Goal: Information Seeking & Learning: Learn about a topic

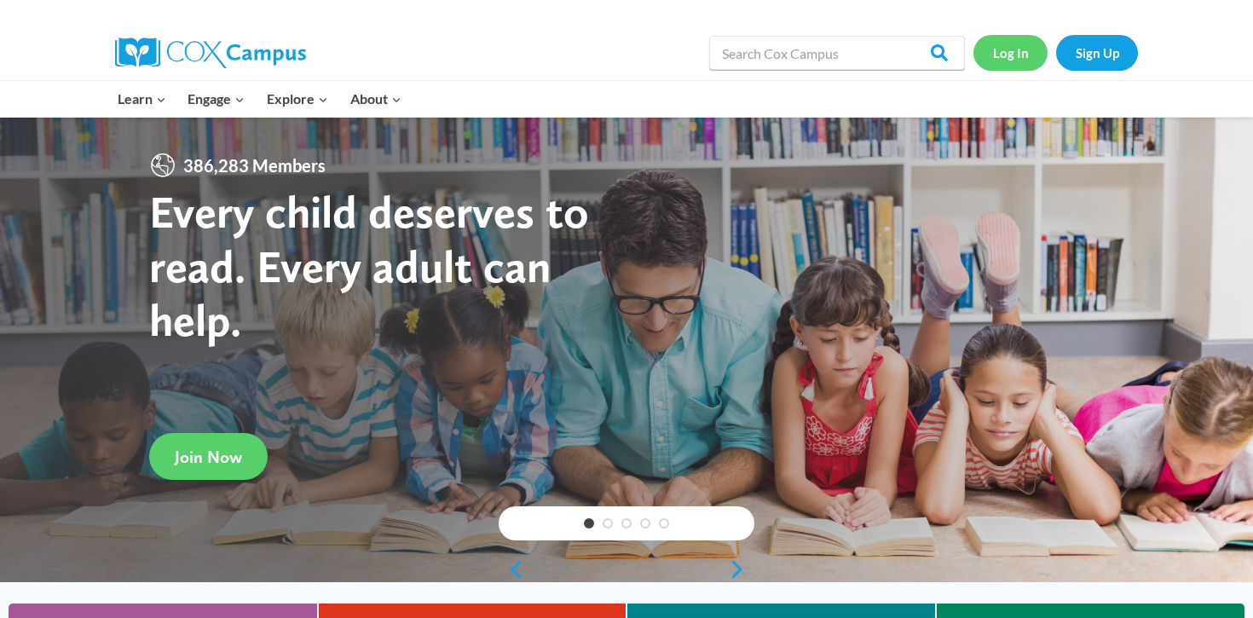
click at [1004, 63] on link "Log In" at bounding box center [1010, 52] width 74 height 35
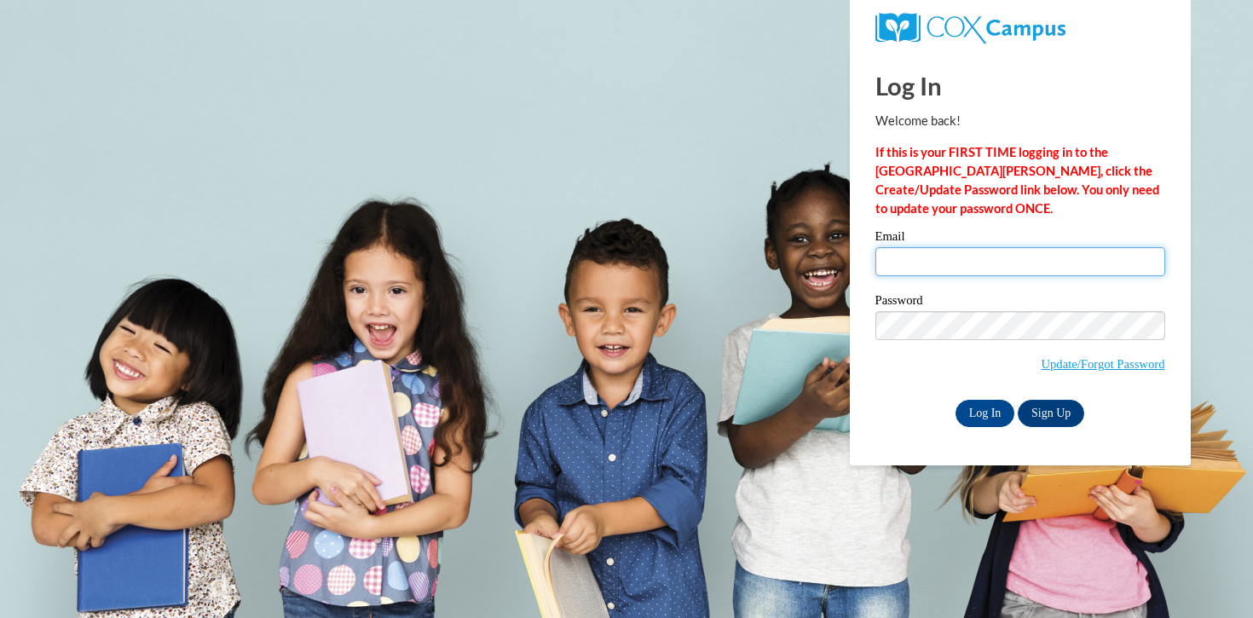
click at [974, 257] on input "Email" at bounding box center [1020, 261] width 290 height 29
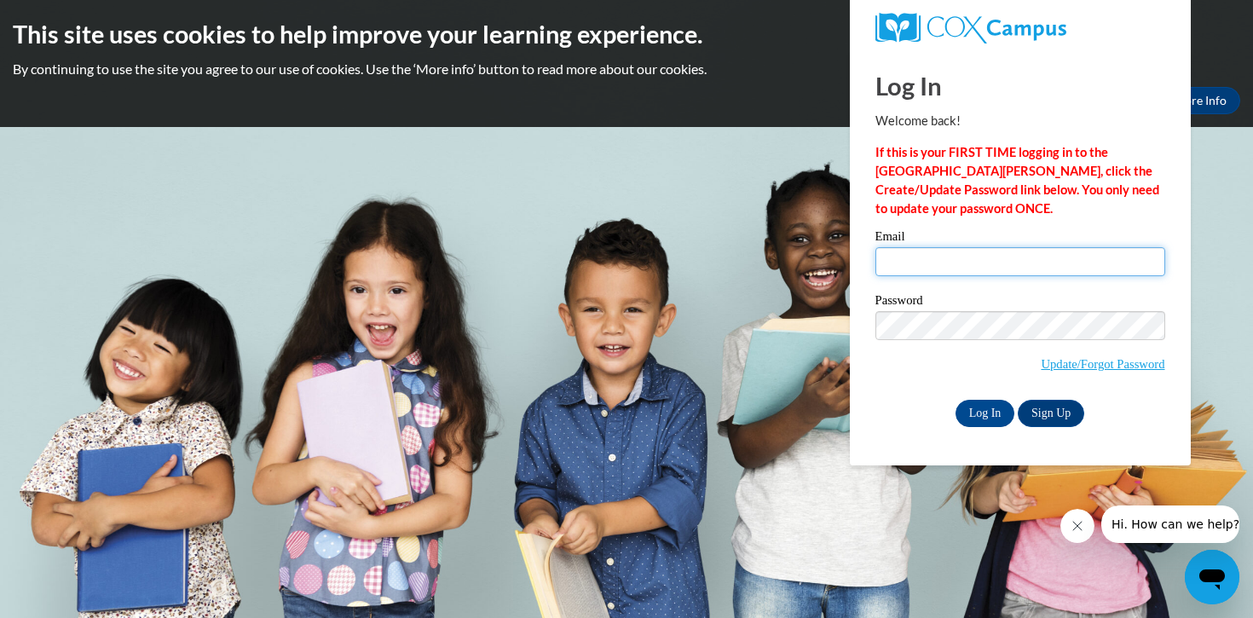
type input "sfranz@kusd.edu"
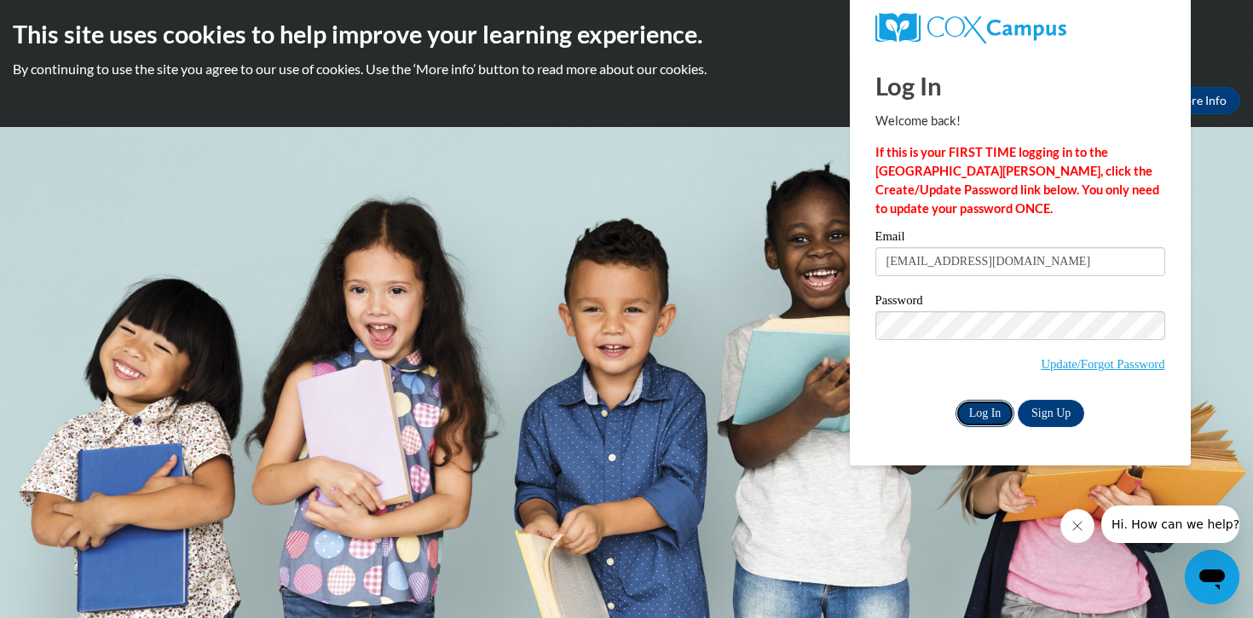
click at [984, 415] on input "Log In" at bounding box center [986, 413] width 60 height 27
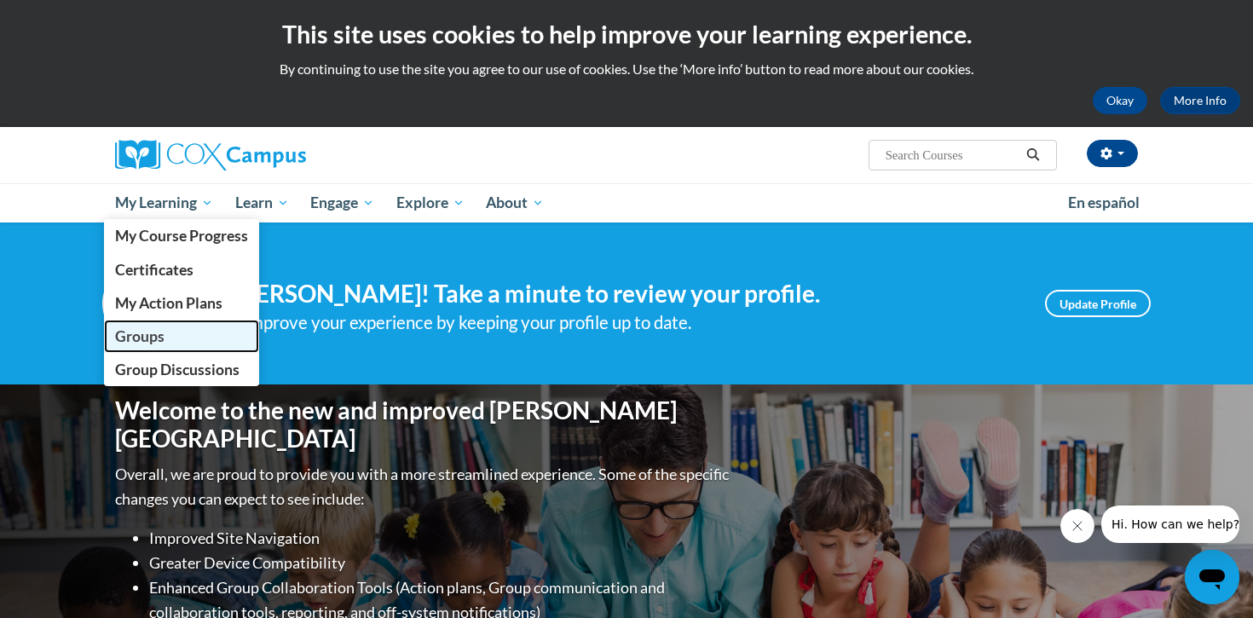
click at [150, 343] on span "Groups" at bounding box center [139, 336] width 49 height 18
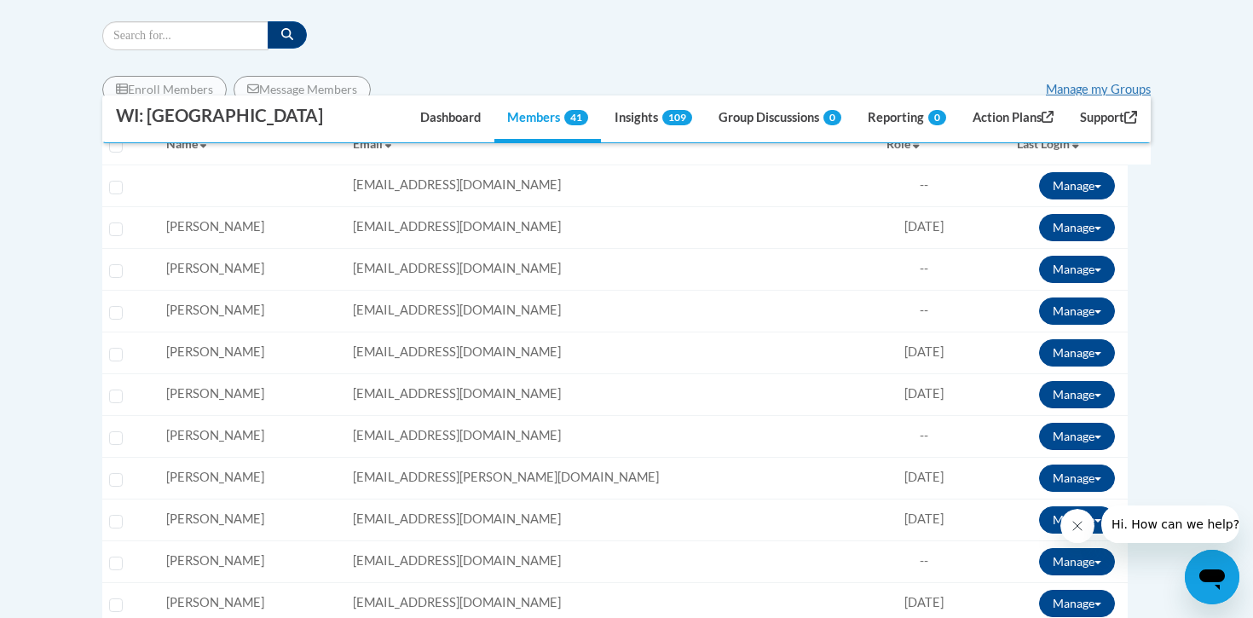
scroll to position [623, 0]
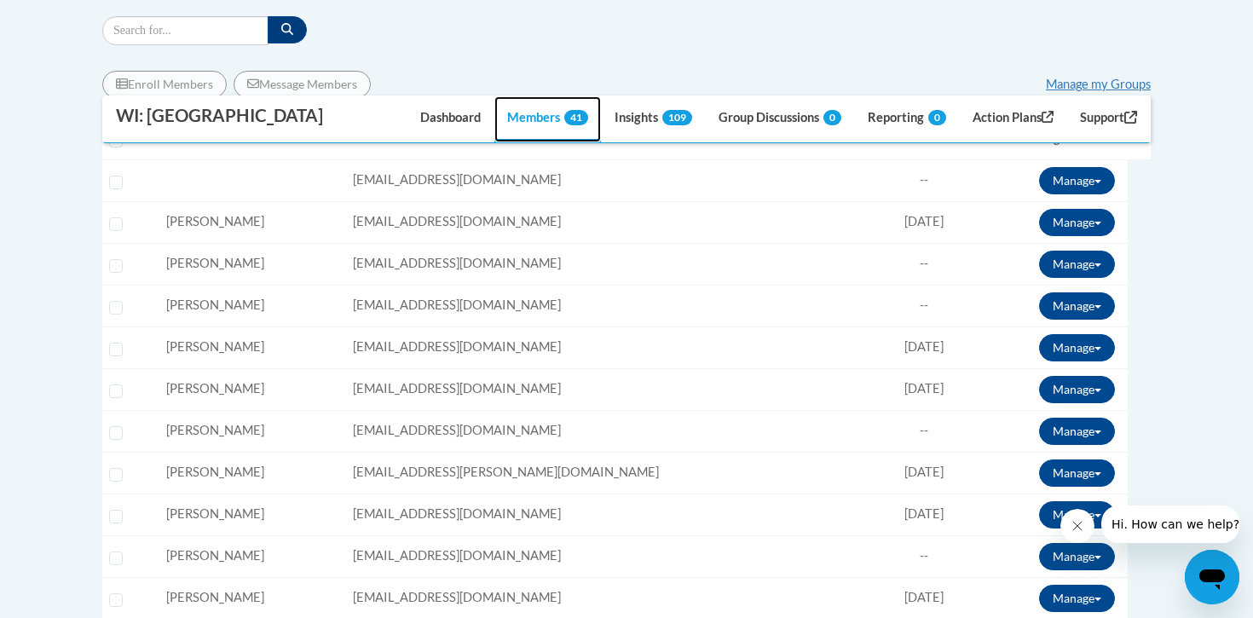
click at [533, 114] on link "Members 41" at bounding box center [547, 119] width 107 height 46
click at [1094, 172] on button "Manage" at bounding box center [1077, 180] width 76 height 27
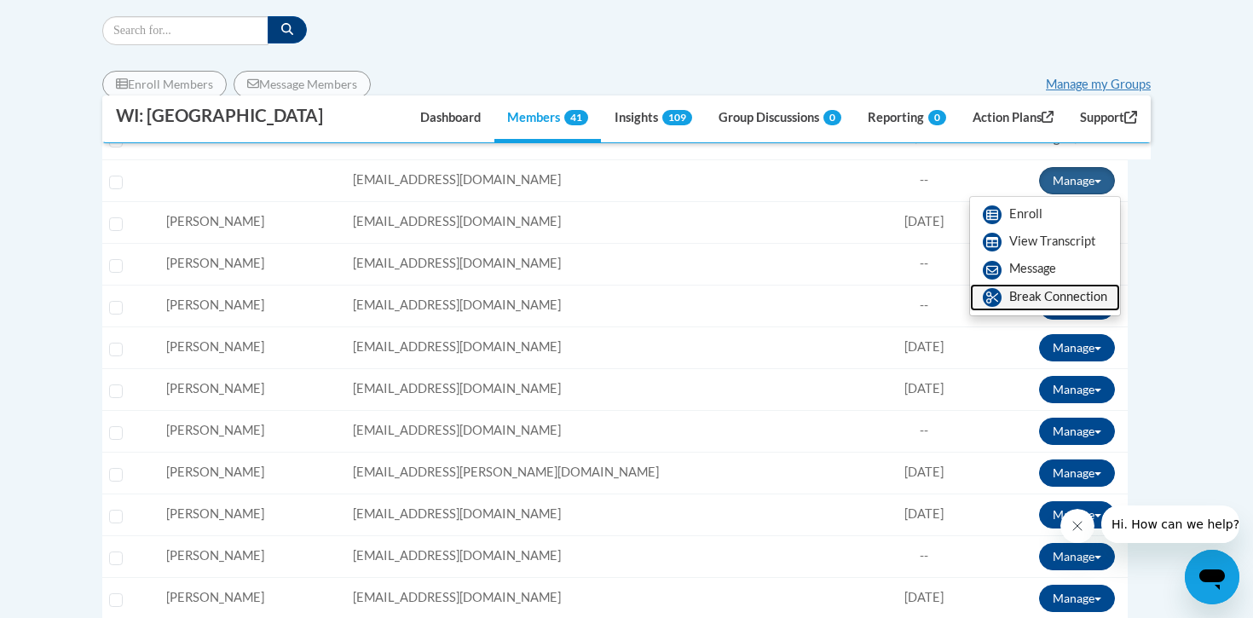
click at [1025, 297] on link "Break Connection" at bounding box center [1045, 297] width 150 height 27
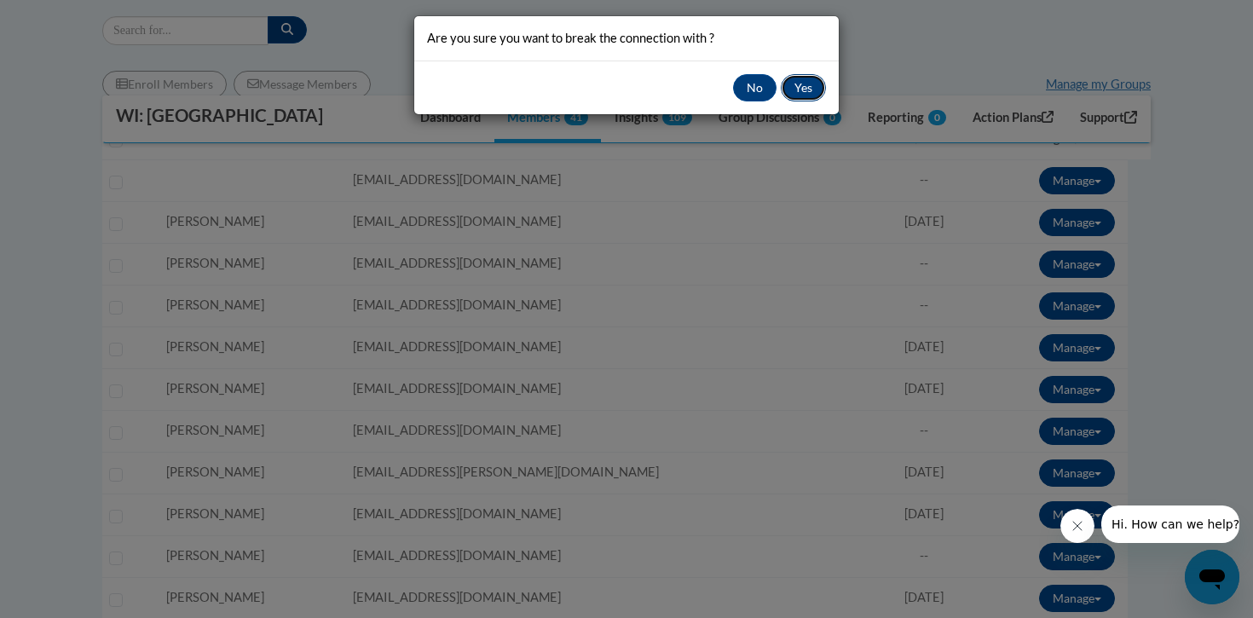
click at [803, 95] on button "Yes" at bounding box center [803, 87] width 45 height 27
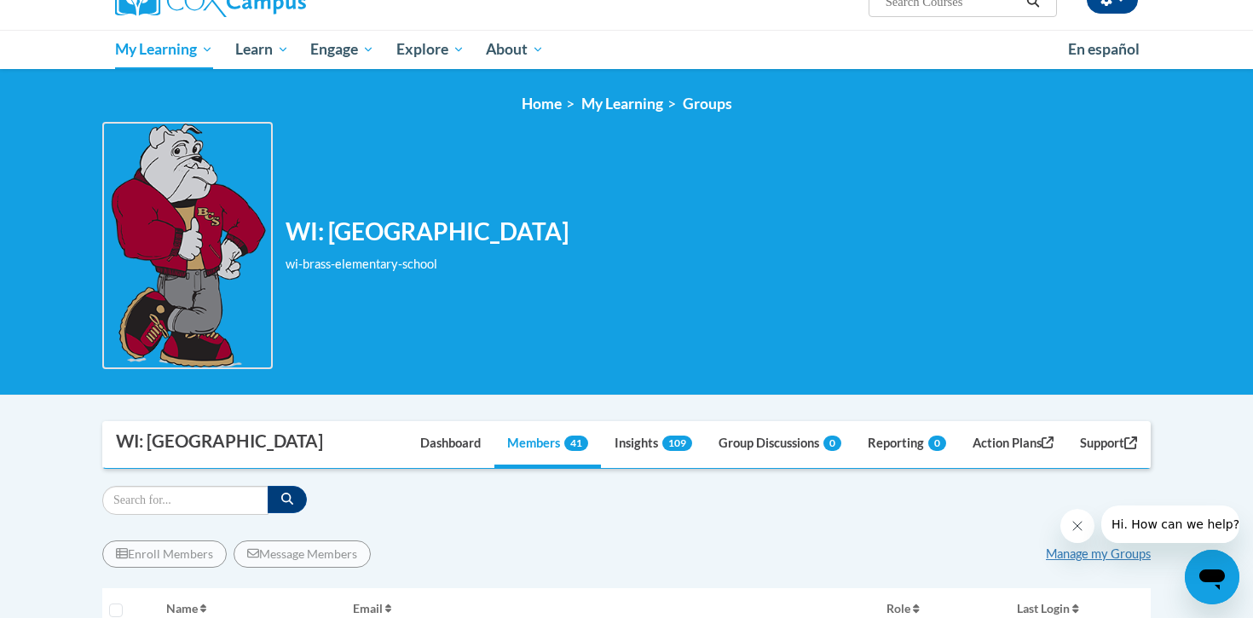
scroll to position [0, 0]
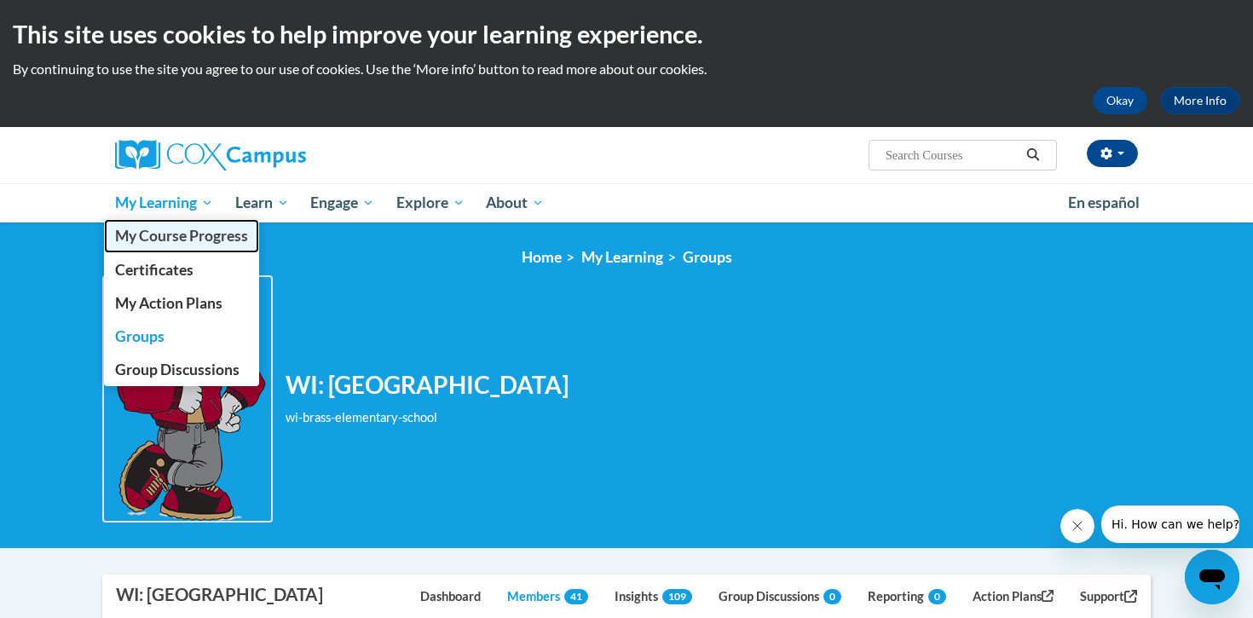
click at [151, 235] on span "My Course Progress" at bounding box center [181, 236] width 133 height 18
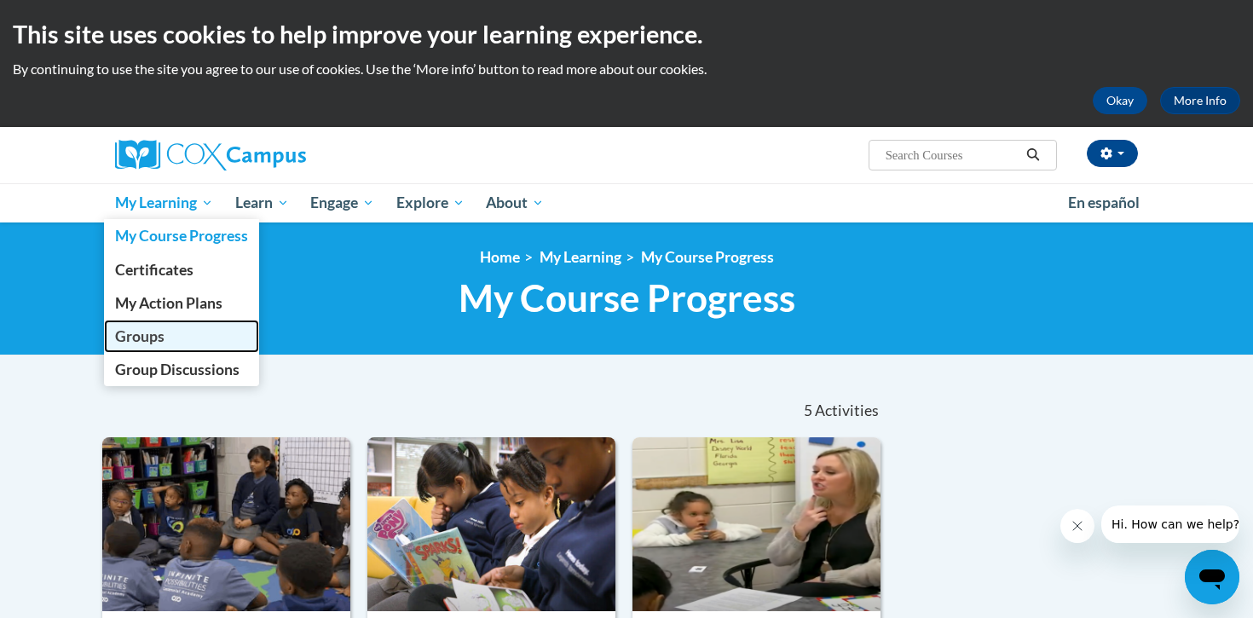
click at [141, 330] on span "Groups" at bounding box center [139, 336] width 49 height 18
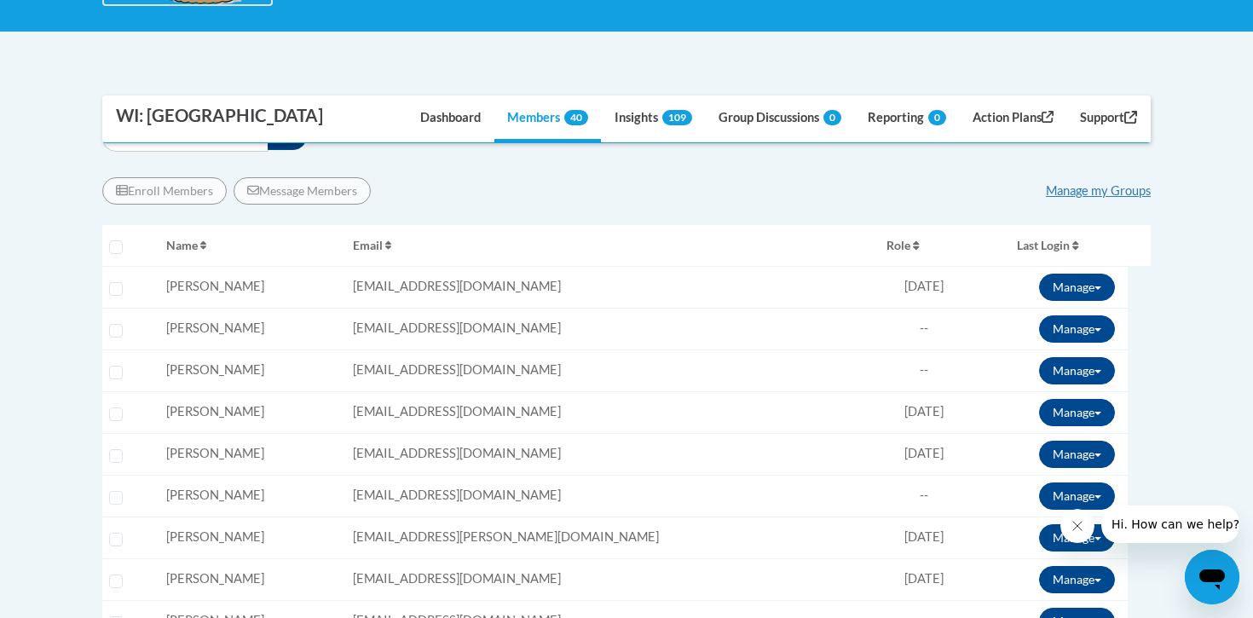
scroll to position [510, 0]
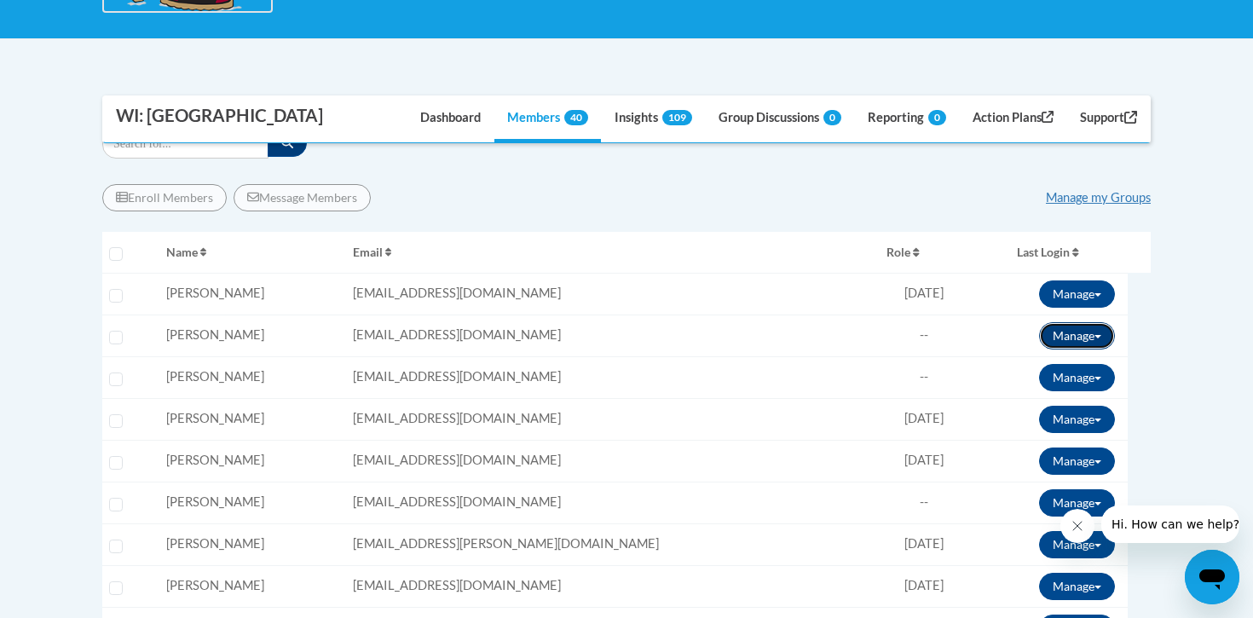
click at [1088, 341] on button "Manage" at bounding box center [1077, 335] width 76 height 27
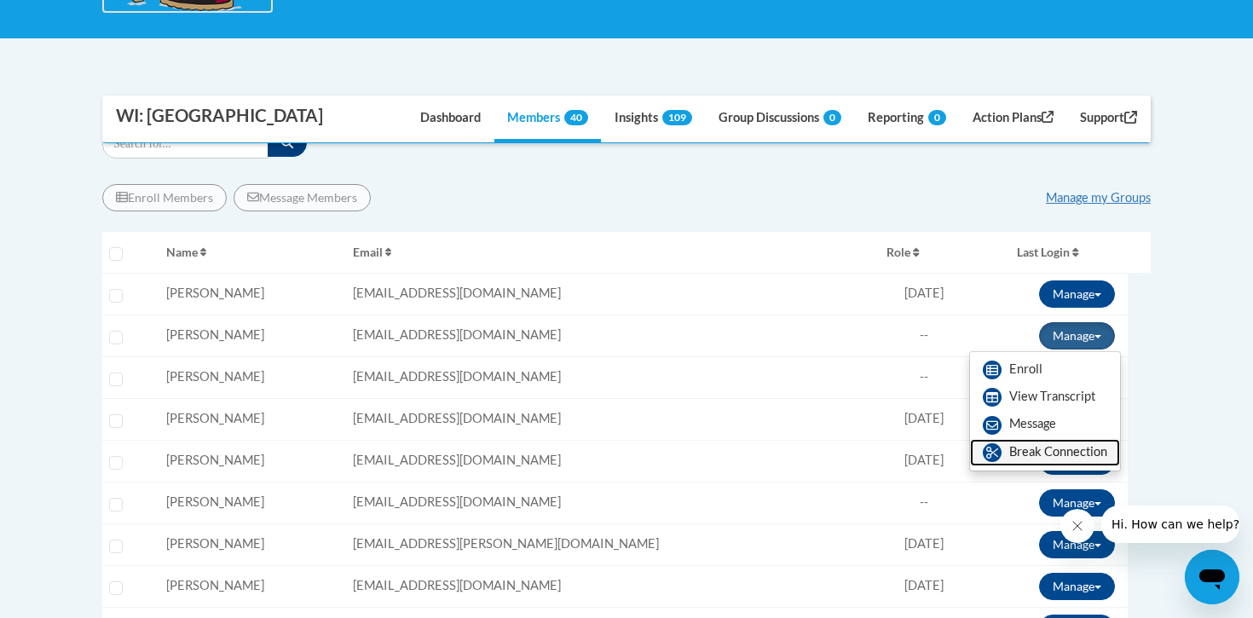
click at [1002, 449] on link "Break Connection" at bounding box center [1045, 452] width 150 height 27
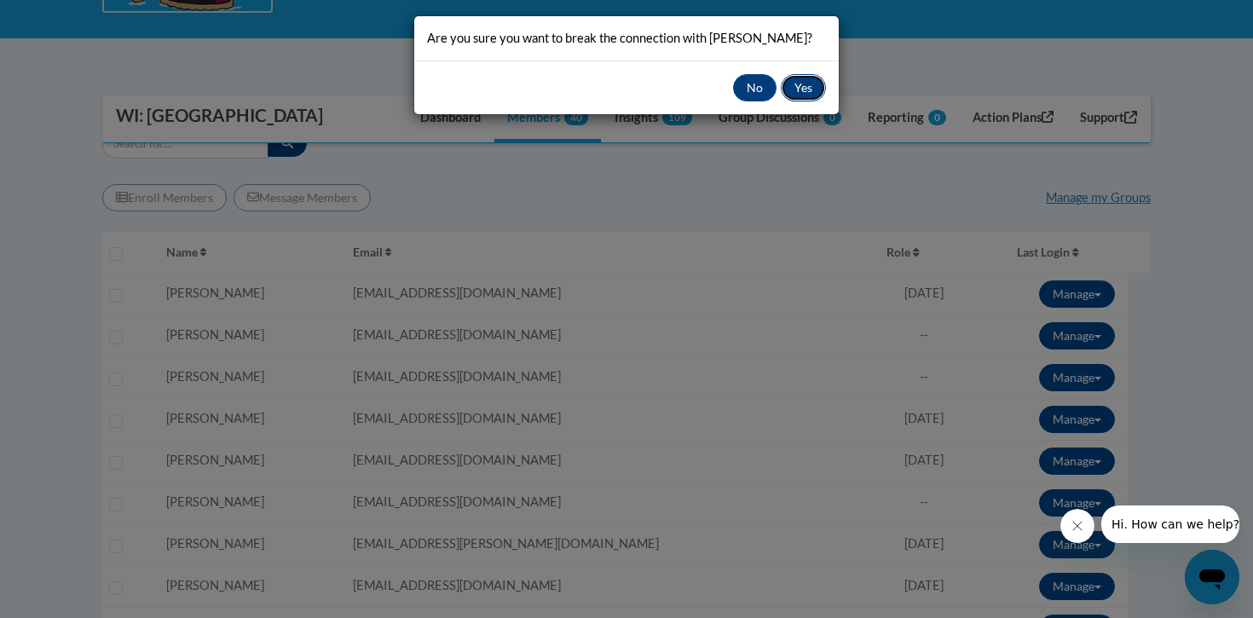
click at [812, 87] on button "Yes" at bounding box center [803, 87] width 45 height 27
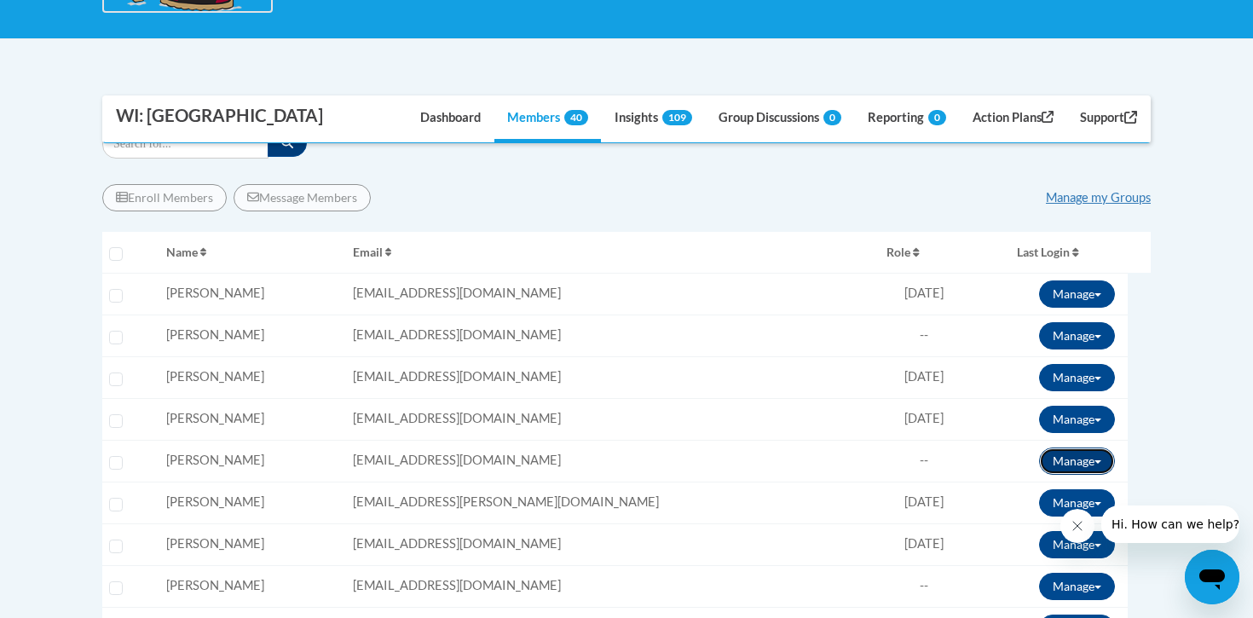
click at [1102, 456] on button "Manage" at bounding box center [1077, 461] width 76 height 27
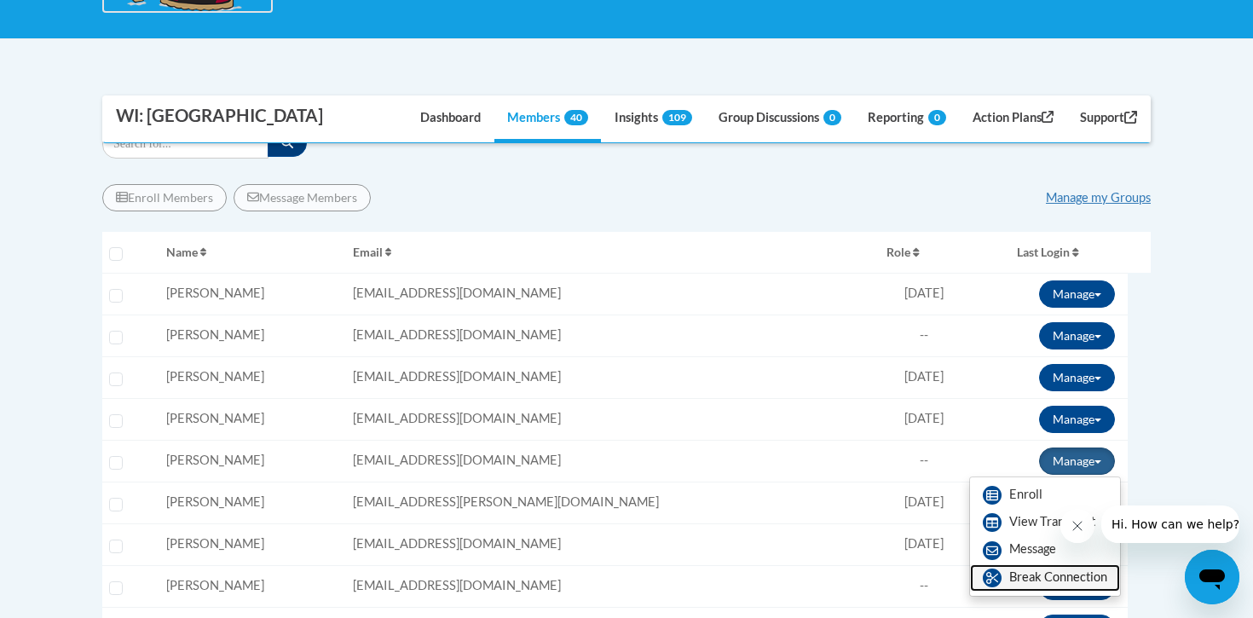
click at [1056, 575] on link "Break Connection" at bounding box center [1045, 577] width 150 height 27
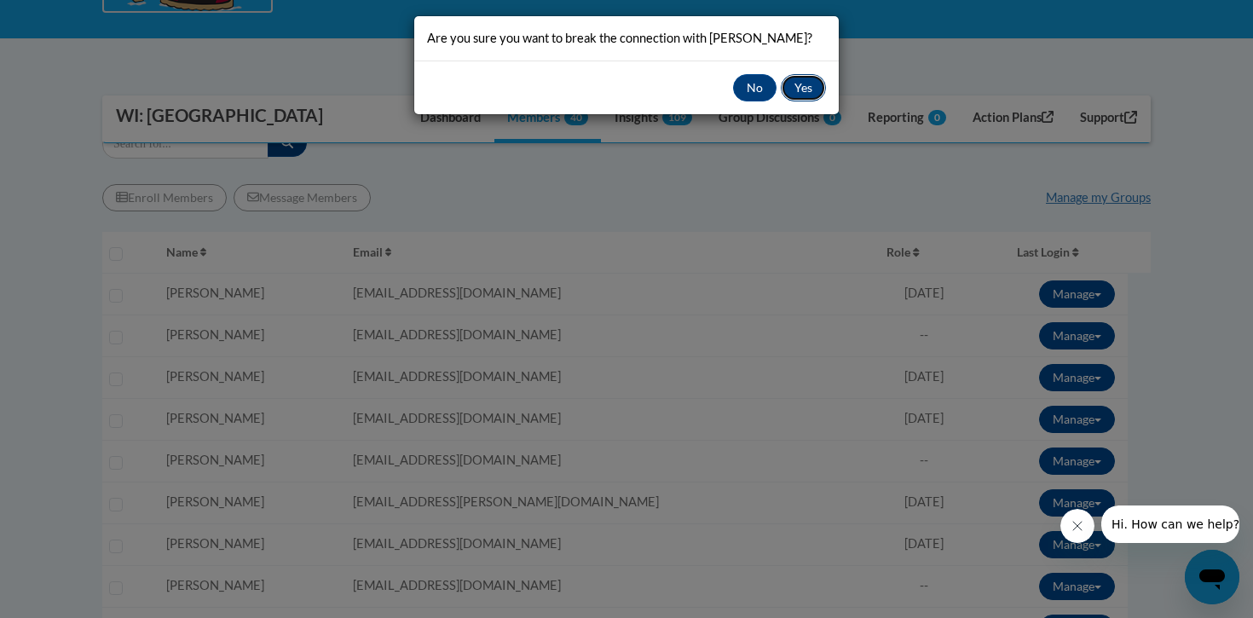
click at [797, 87] on button "Yes" at bounding box center [803, 87] width 45 height 27
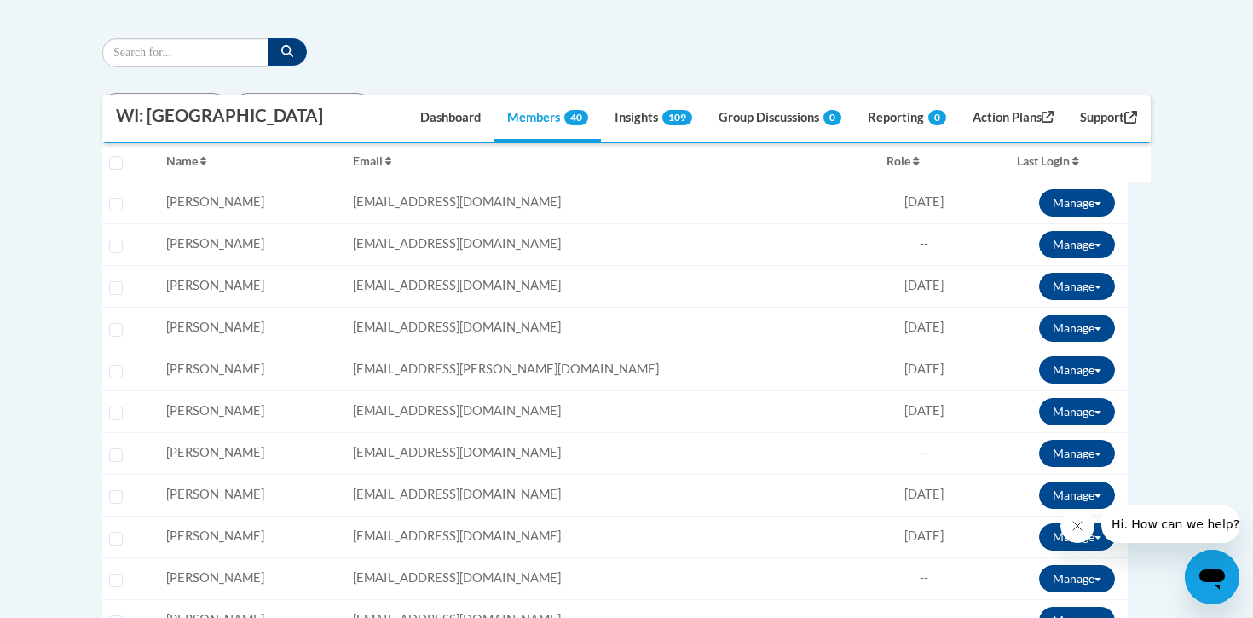
scroll to position [617, 0]
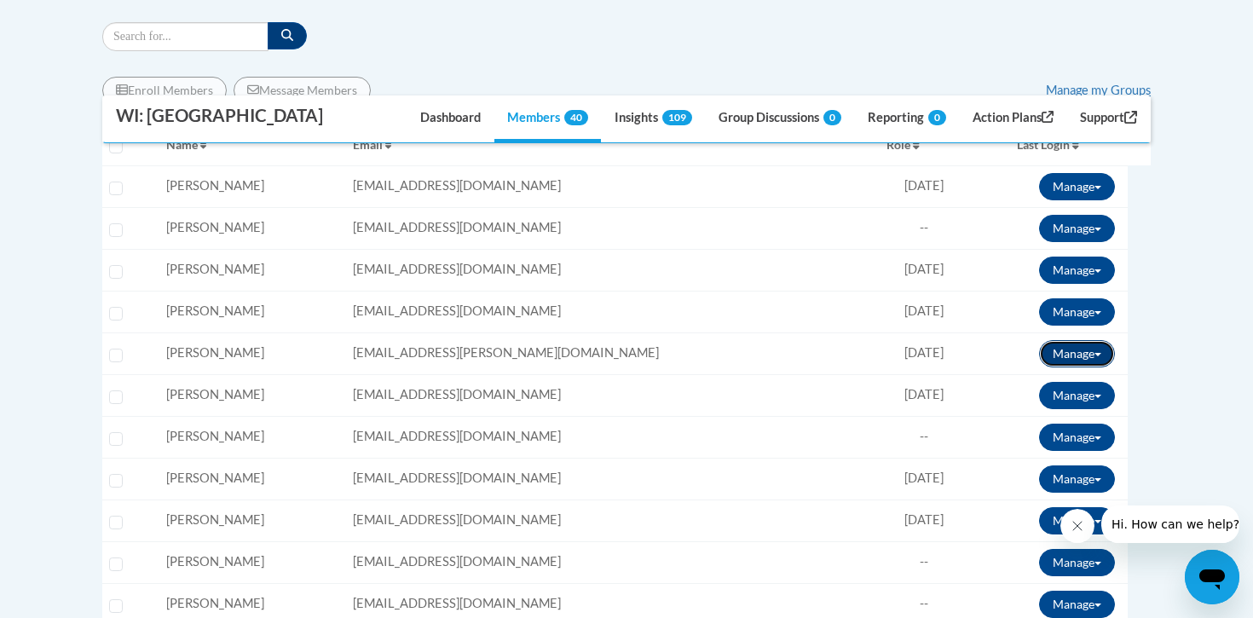
click at [1089, 356] on button "Manage" at bounding box center [1077, 353] width 76 height 27
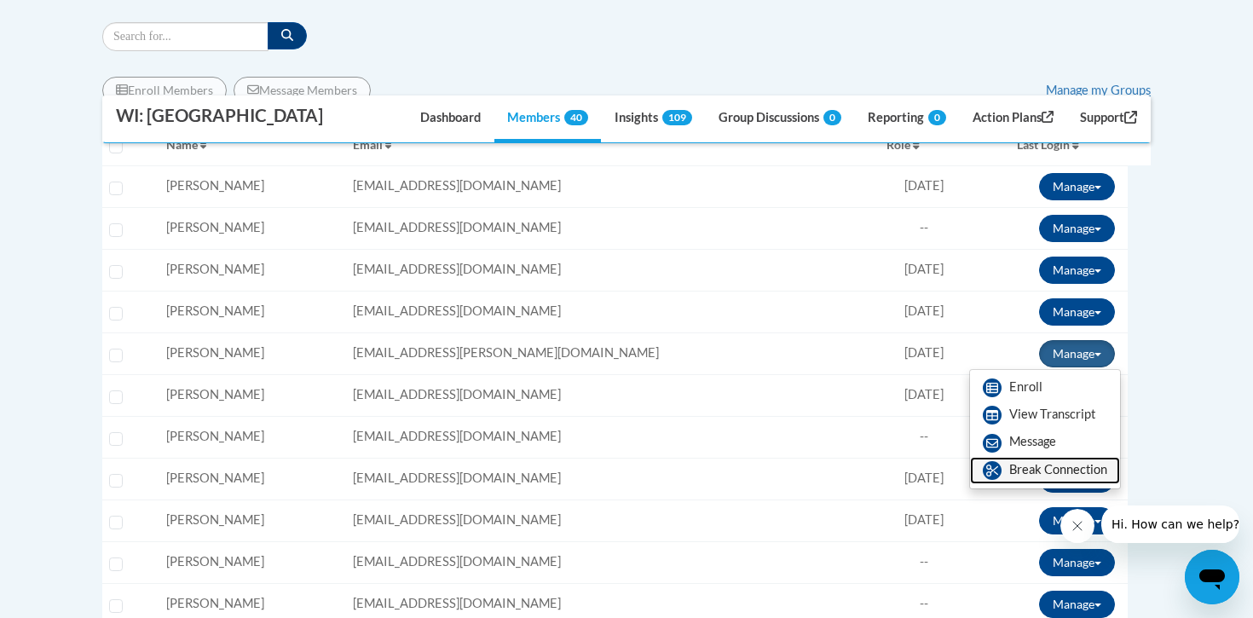
click at [1045, 470] on link "Break Connection" at bounding box center [1045, 470] width 150 height 27
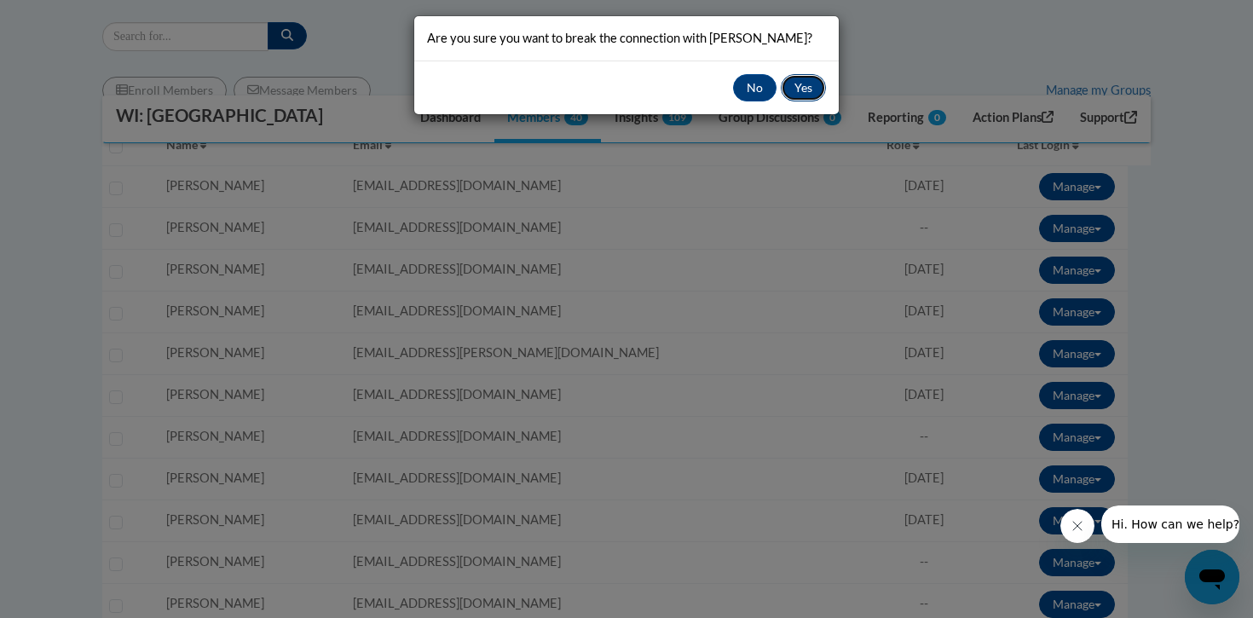
click at [811, 85] on button "Yes" at bounding box center [803, 87] width 45 height 27
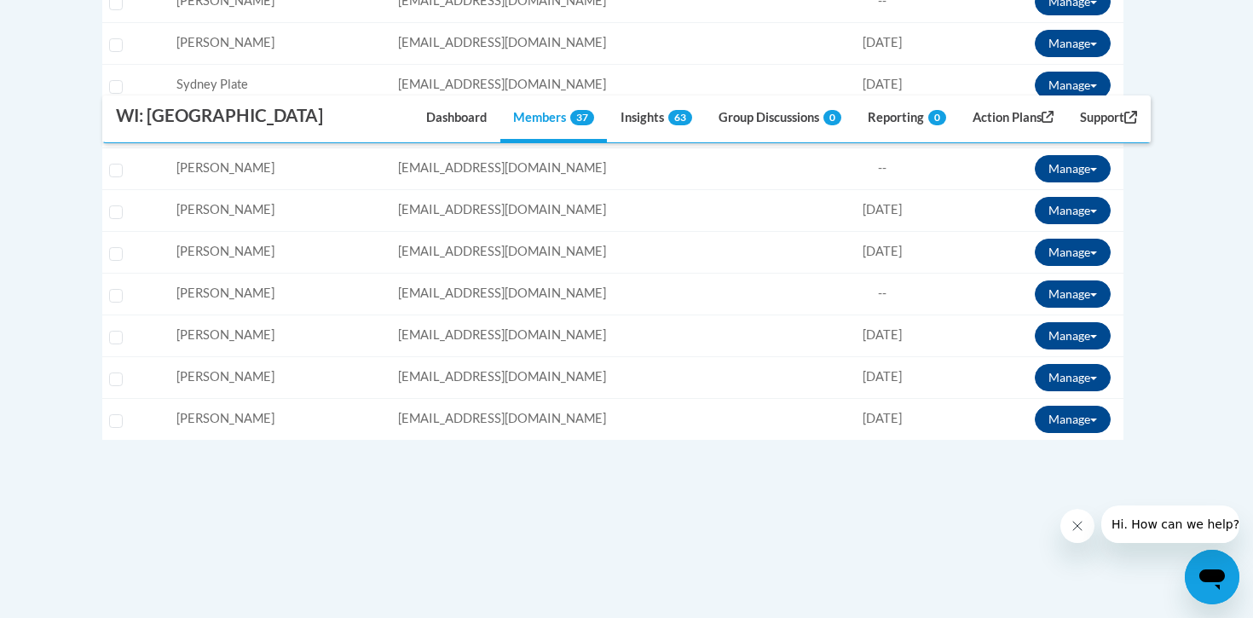
scroll to position [1885, 0]
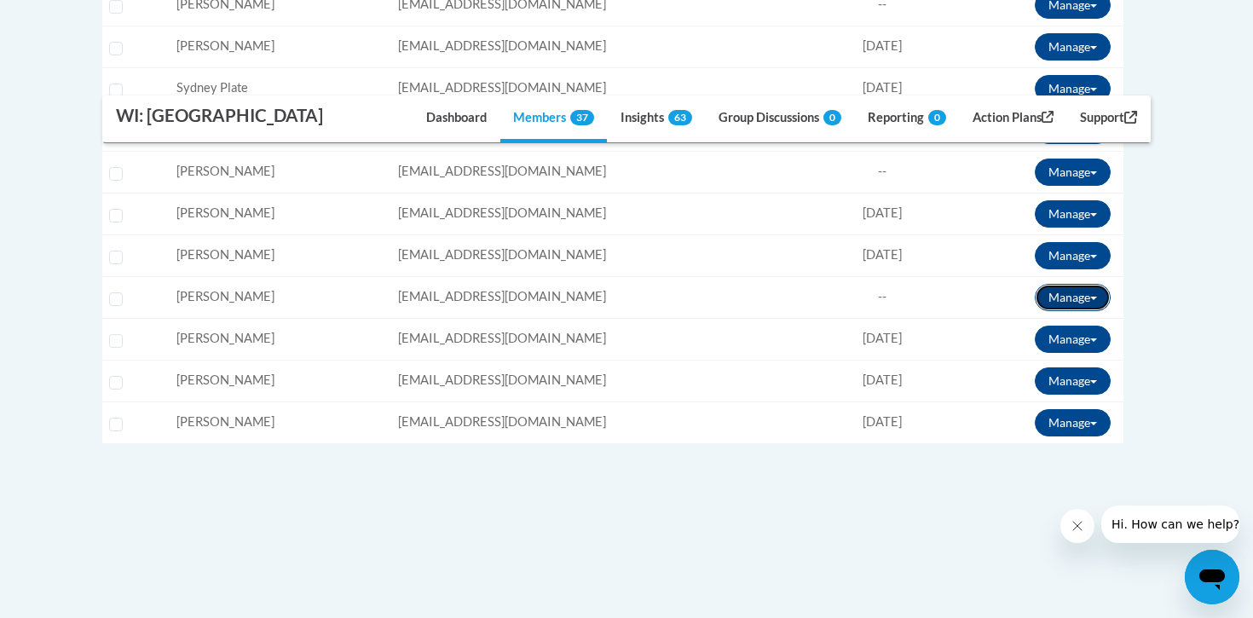
click at [1072, 291] on button "Manage" at bounding box center [1073, 297] width 76 height 27
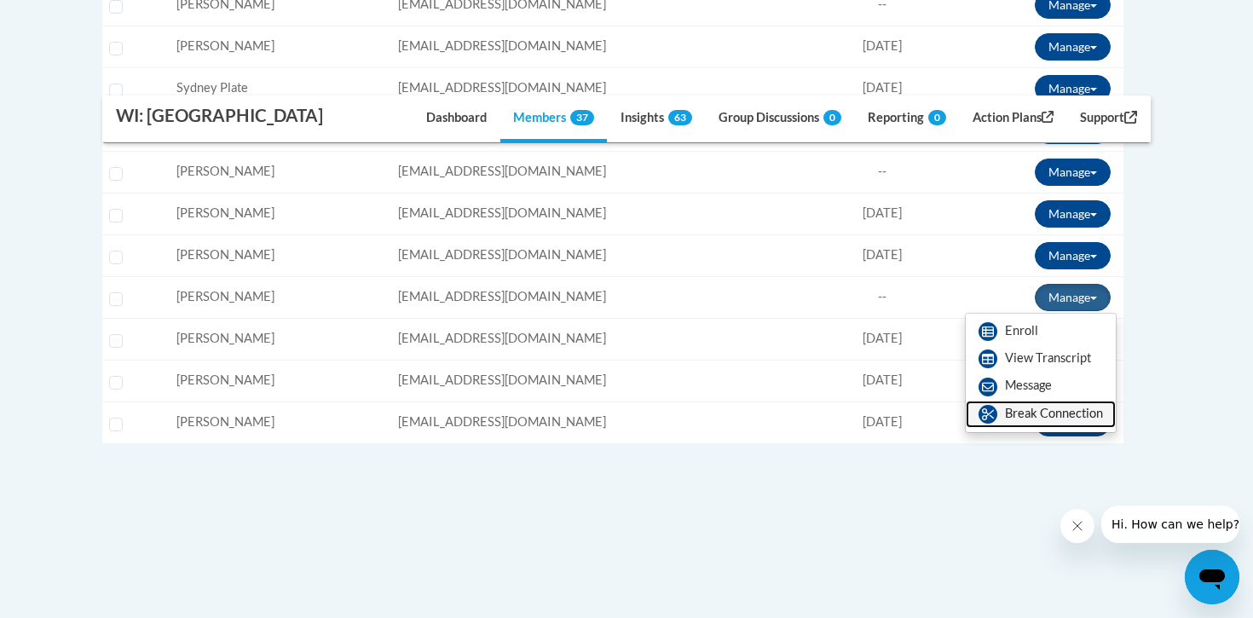
click at [1048, 416] on link "Break Connection" at bounding box center [1041, 414] width 150 height 27
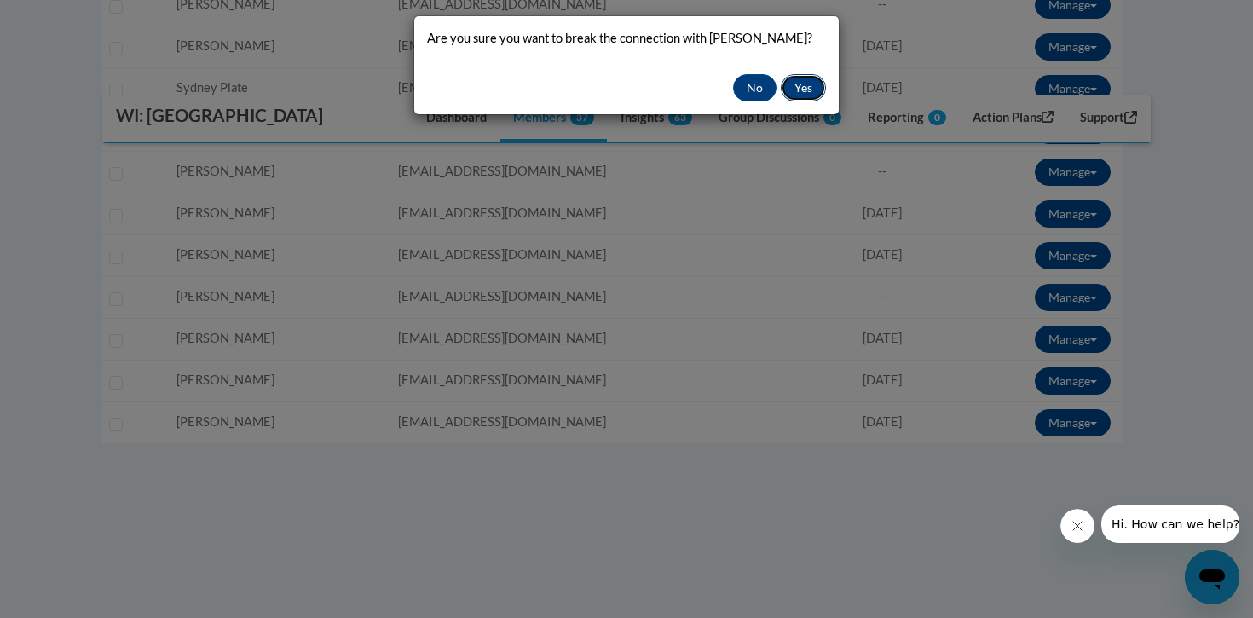
click at [805, 85] on button "Yes" at bounding box center [803, 87] width 45 height 27
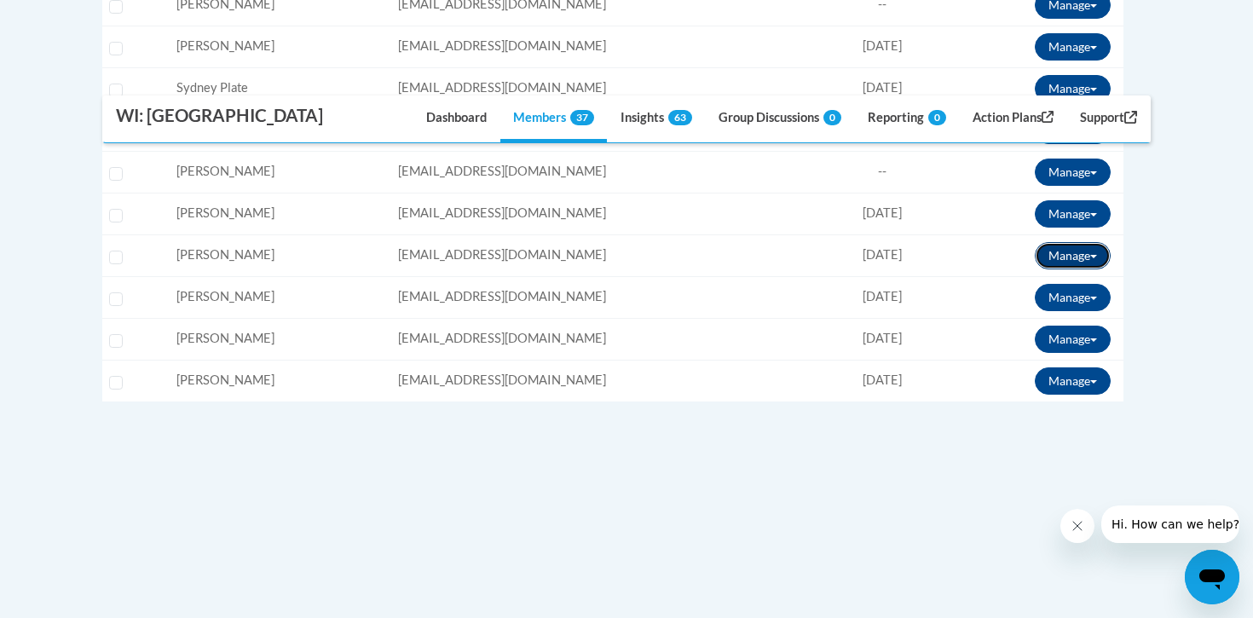
click at [1091, 252] on button "Manage" at bounding box center [1073, 255] width 76 height 27
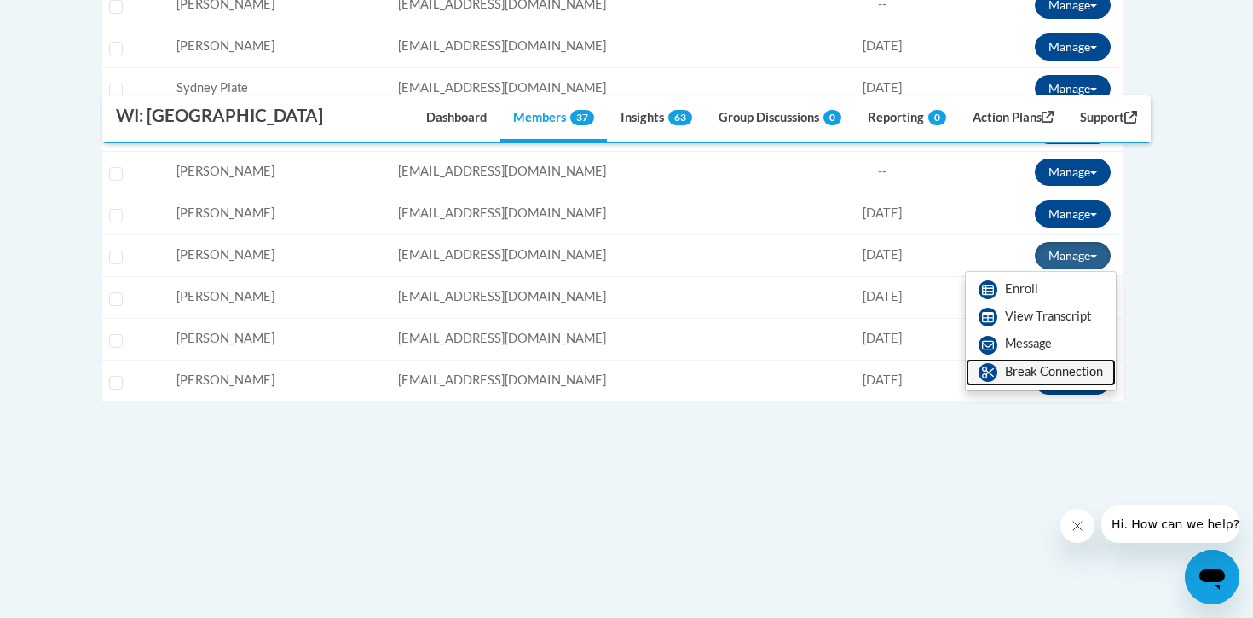
click at [1019, 373] on link "Break Connection" at bounding box center [1041, 372] width 150 height 27
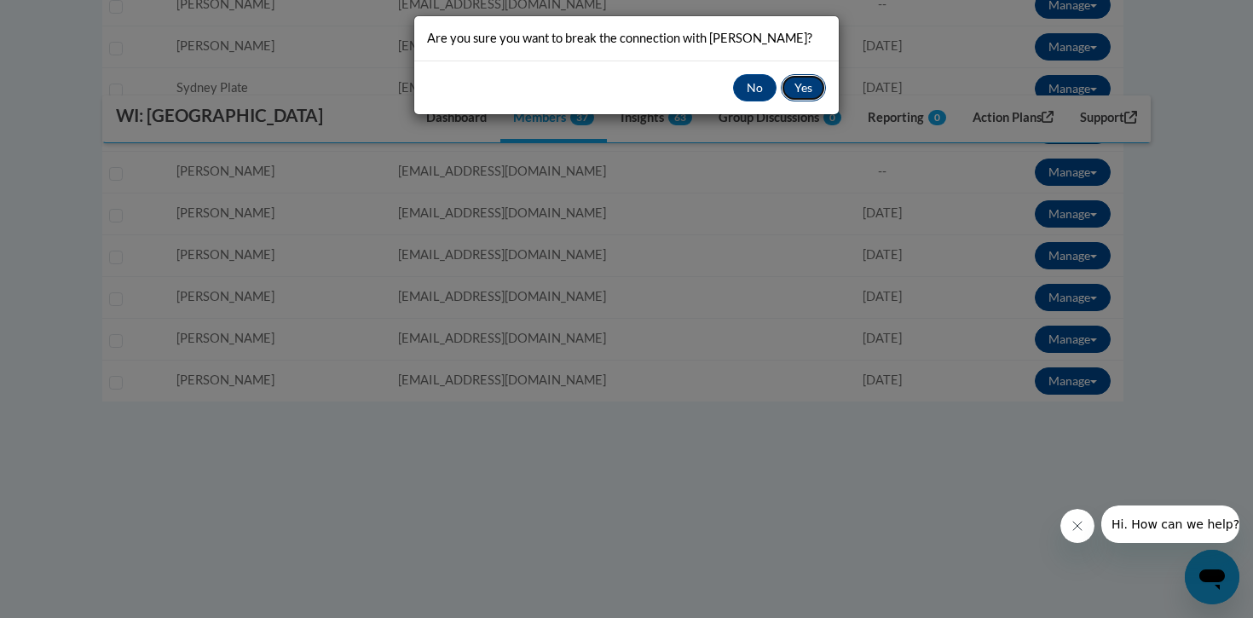
click at [803, 89] on button "Yes" at bounding box center [803, 87] width 45 height 27
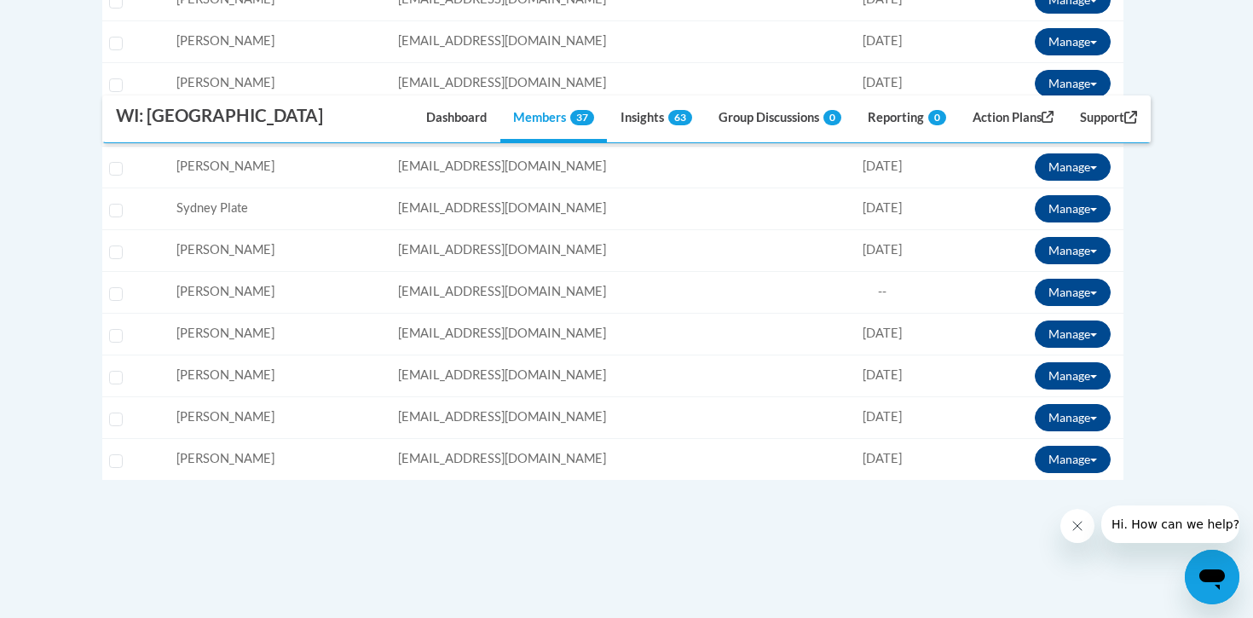
scroll to position [1749, 0]
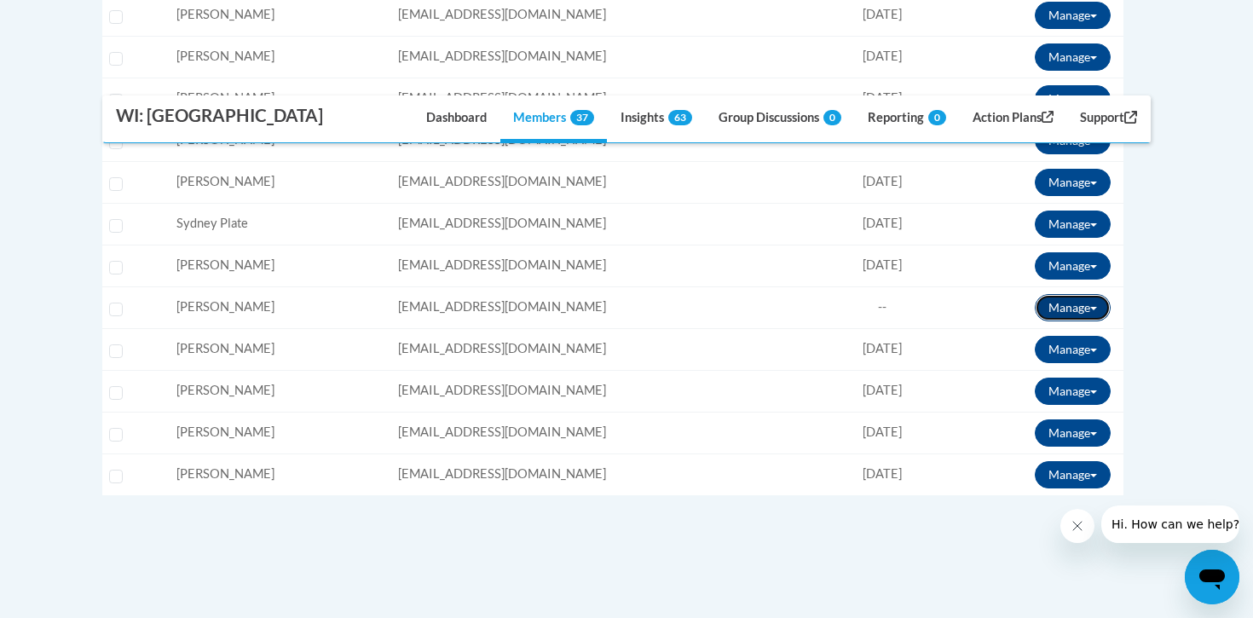
click at [1099, 305] on button "Manage" at bounding box center [1073, 307] width 76 height 27
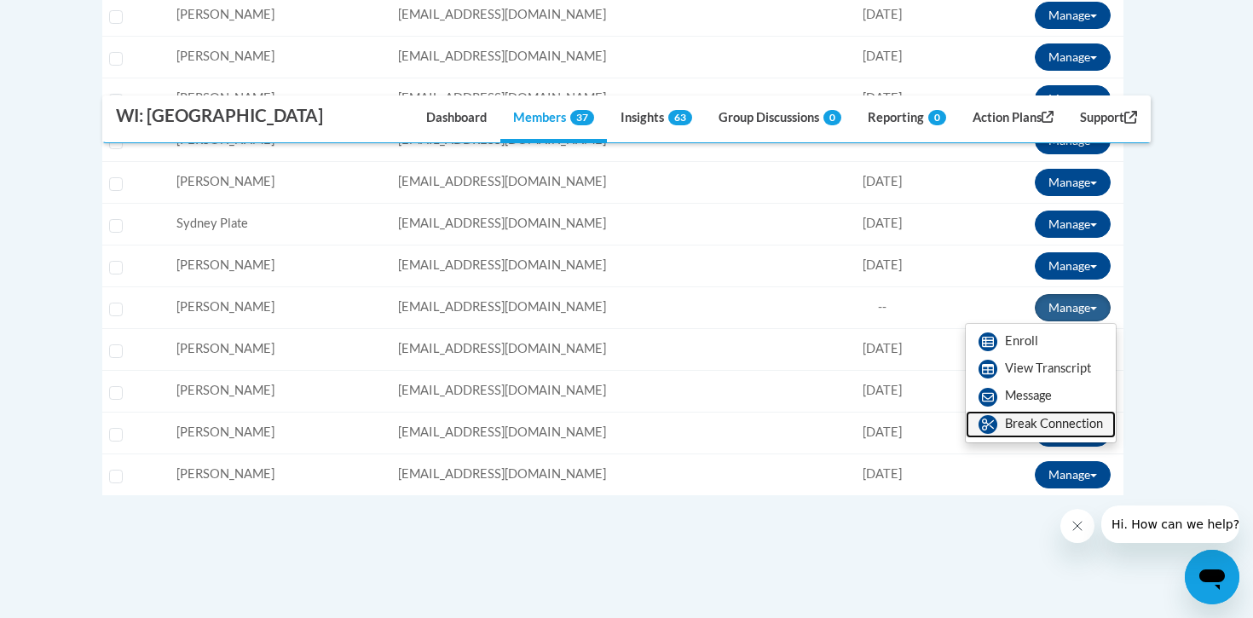
click at [1014, 427] on link "Break Connection" at bounding box center [1041, 424] width 150 height 27
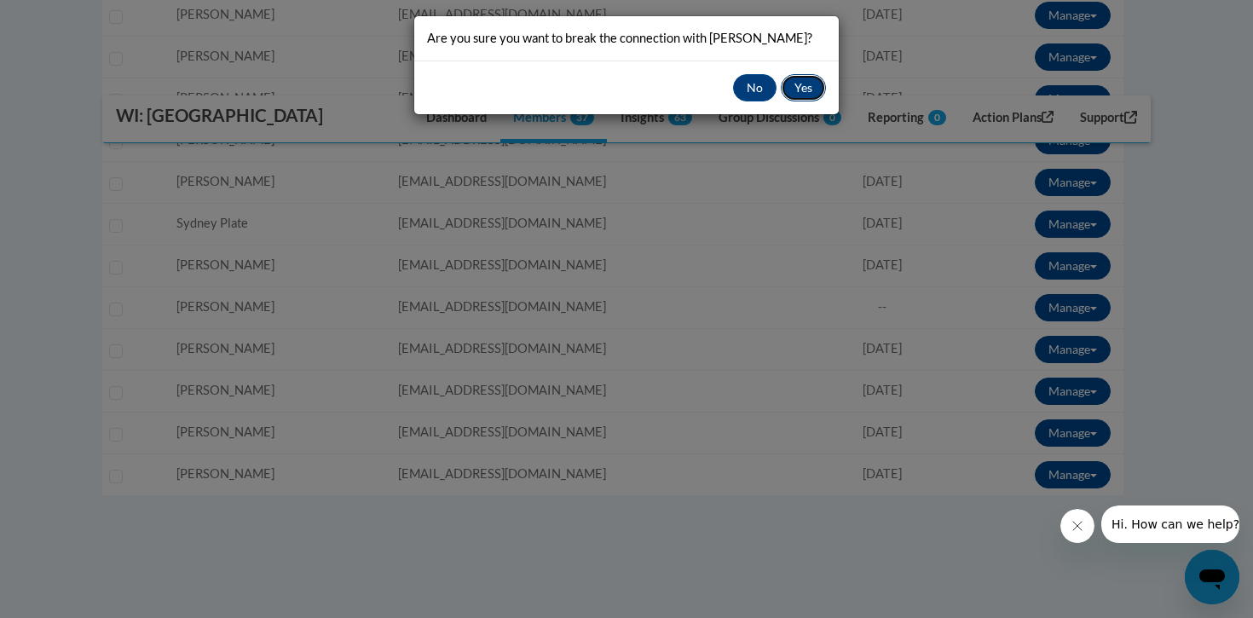
click at [806, 84] on button "Yes" at bounding box center [803, 87] width 45 height 27
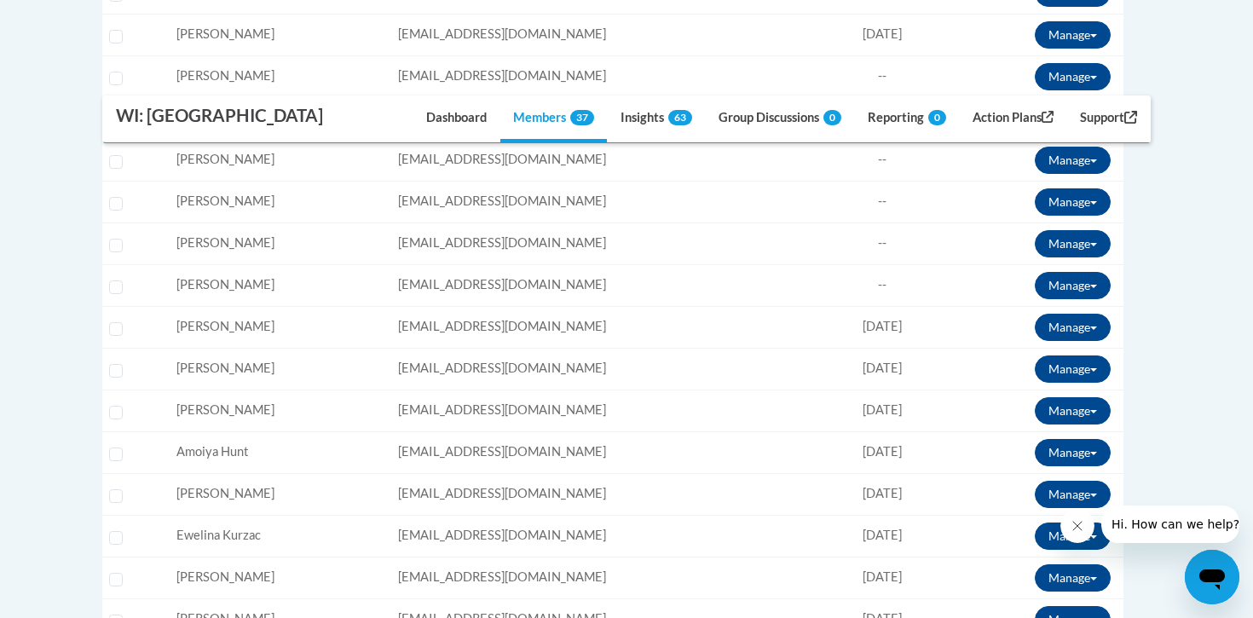
scroll to position [1059, 0]
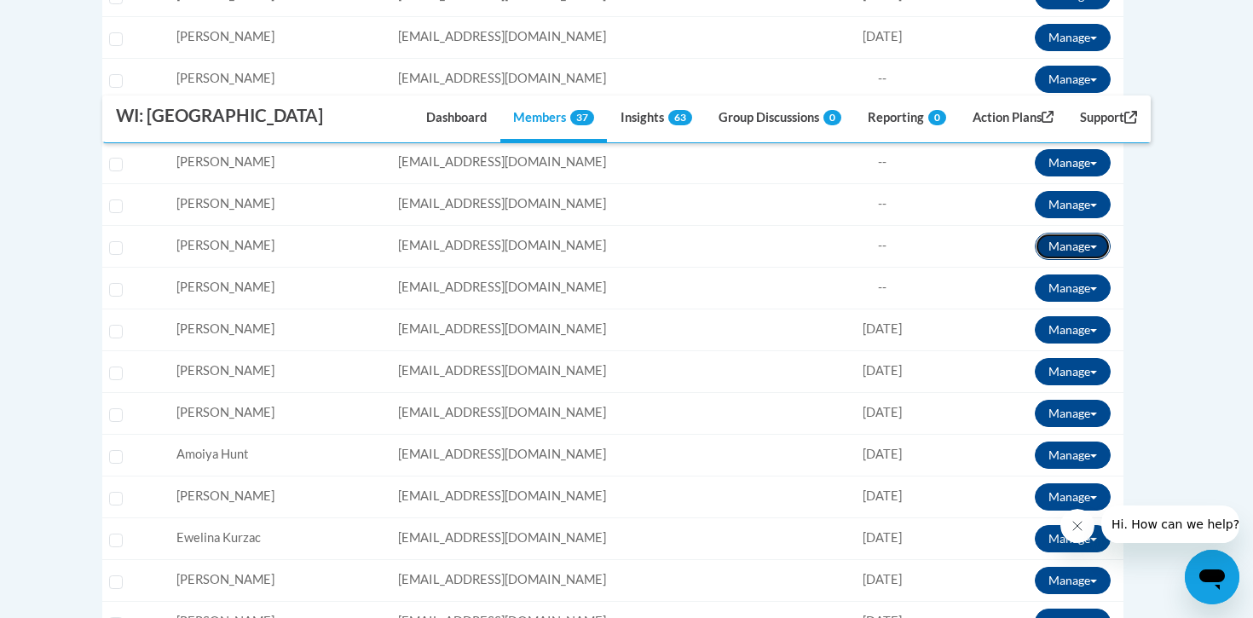
click at [1094, 245] on button "Manage" at bounding box center [1073, 246] width 76 height 27
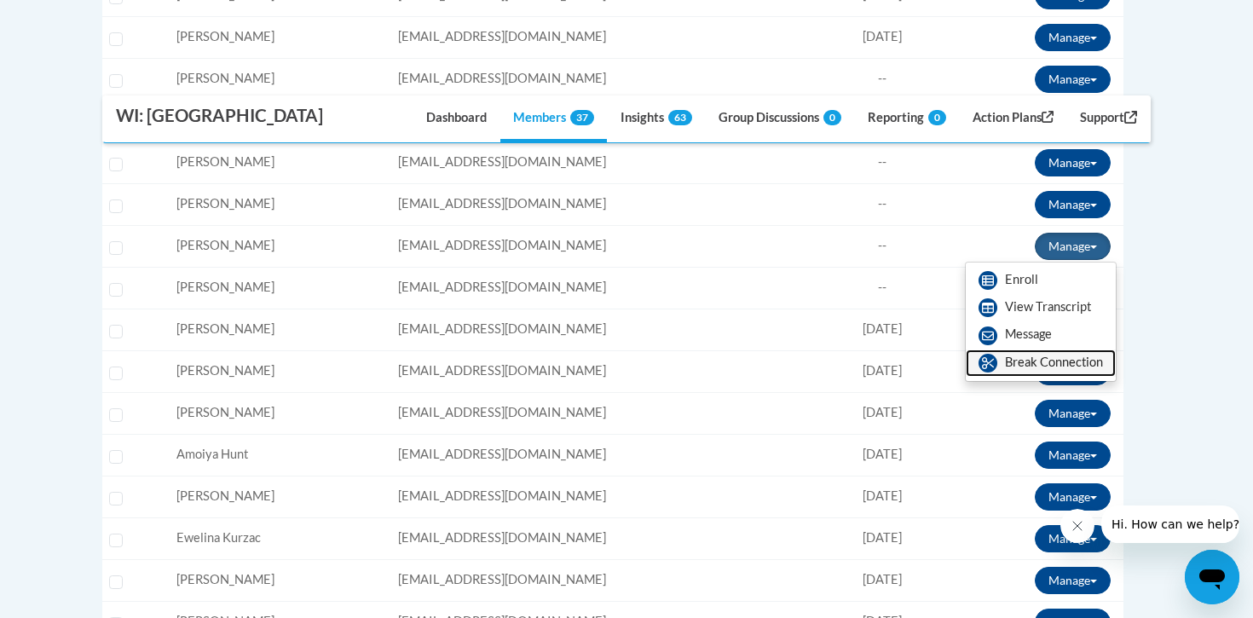
click at [1024, 367] on link "Break Connection" at bounding box center [1041, 362] width 150 height 27
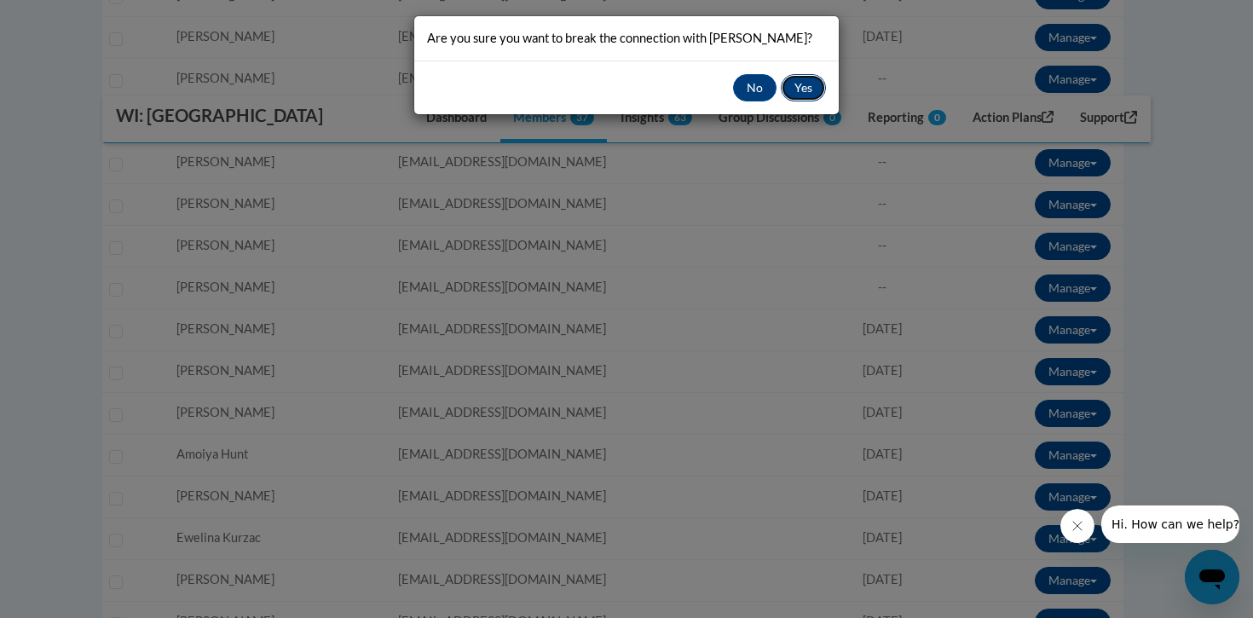
click at [798, 91] on button "Yes" at bounding box center [803, 87] width 45 height 27
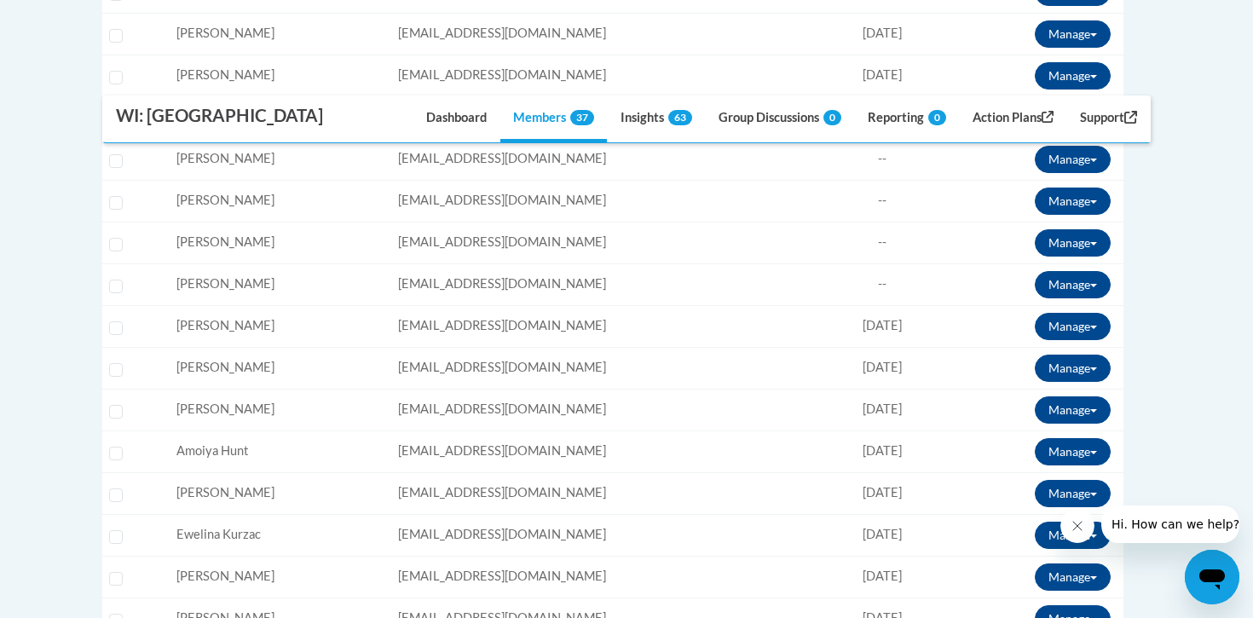
scroll to position [996, 0]
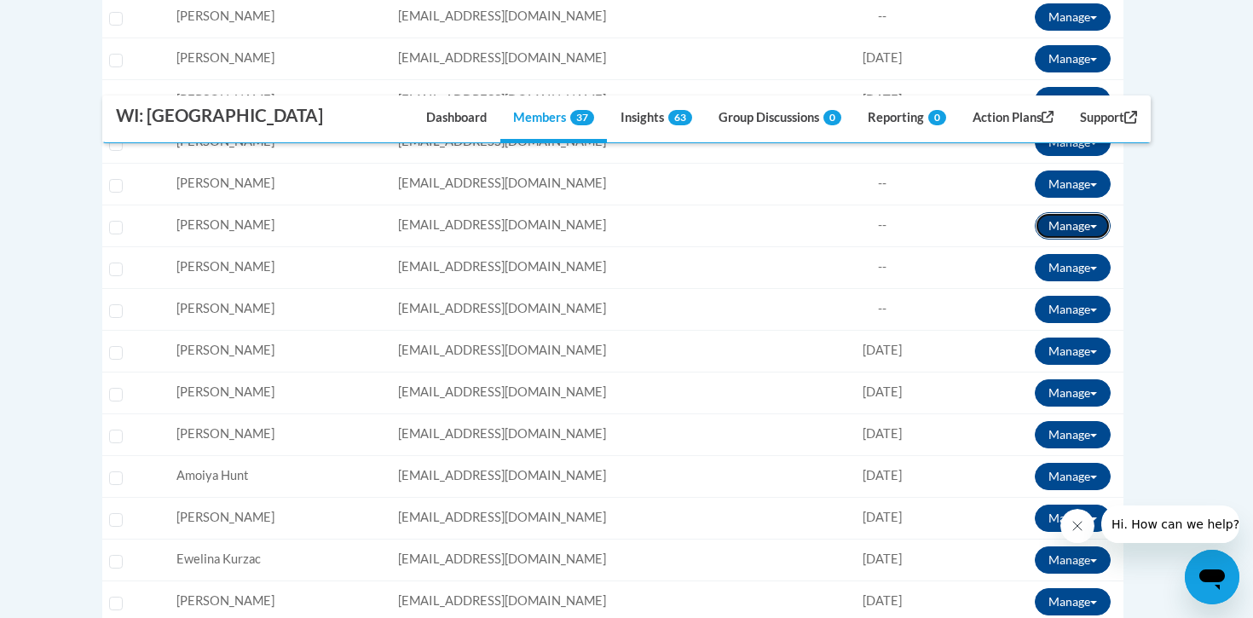
click at [1102, 221] on button "Manage" at bounding box center [1073, 225] width 76 height 27
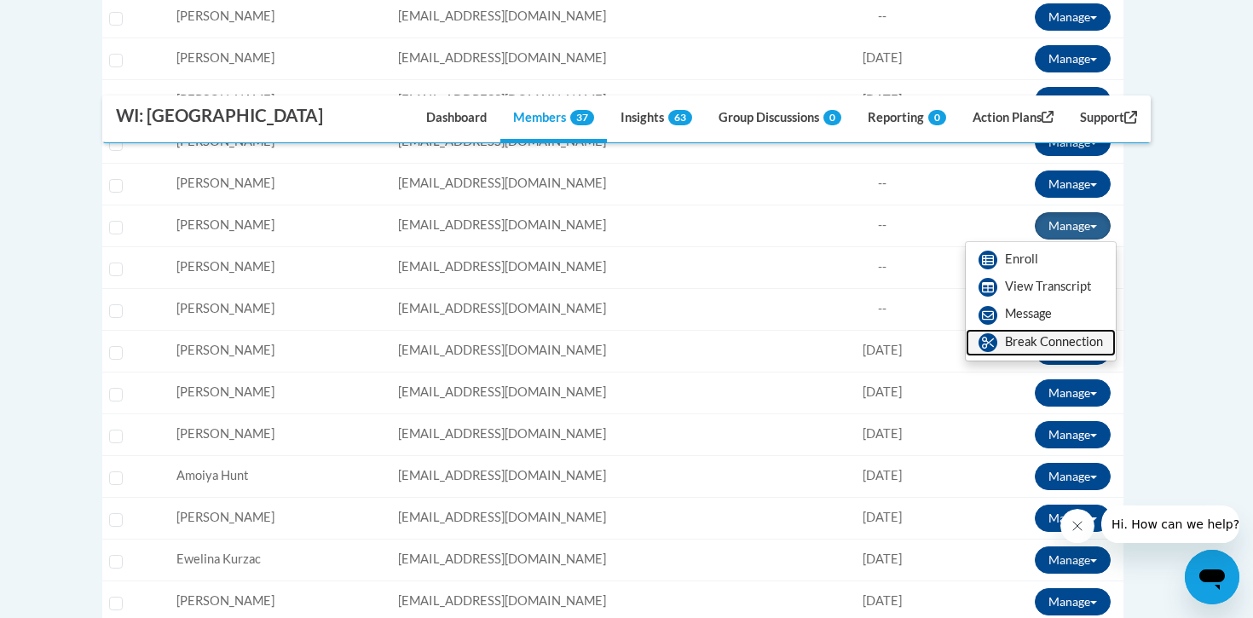
click at [1001, 347] on link "Break Connection" at bounding box center [1041, 342] width 150 height 27
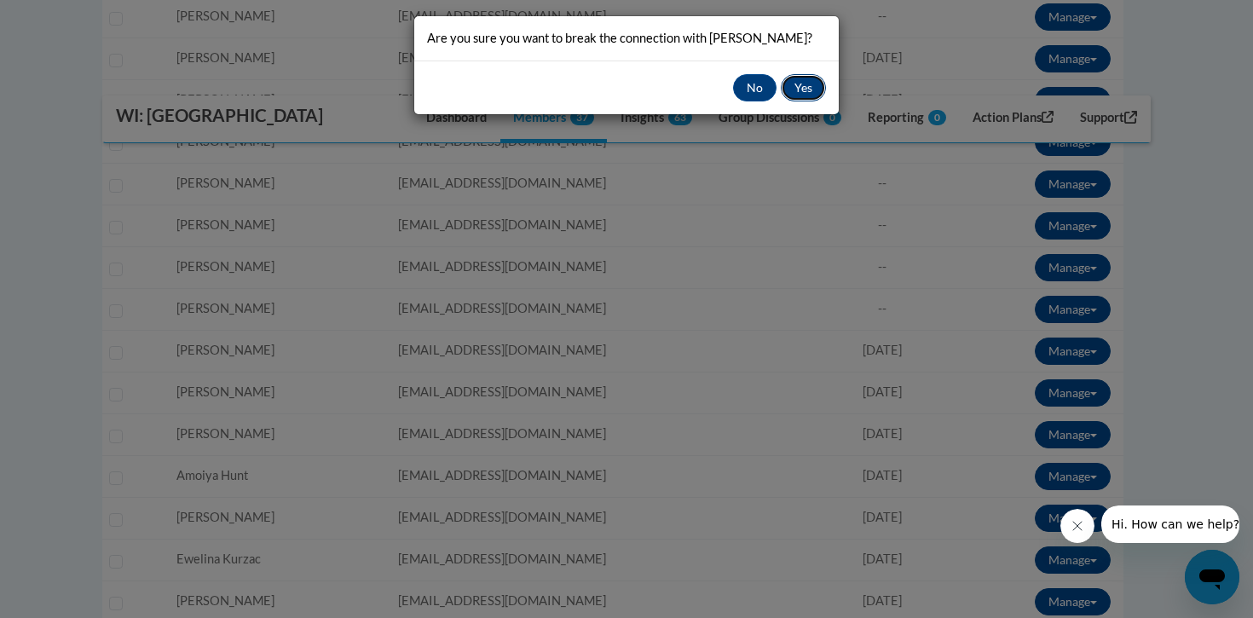
click at [800, 82] on button "Yes" at bounding box center [803, 87] width 45 height 27
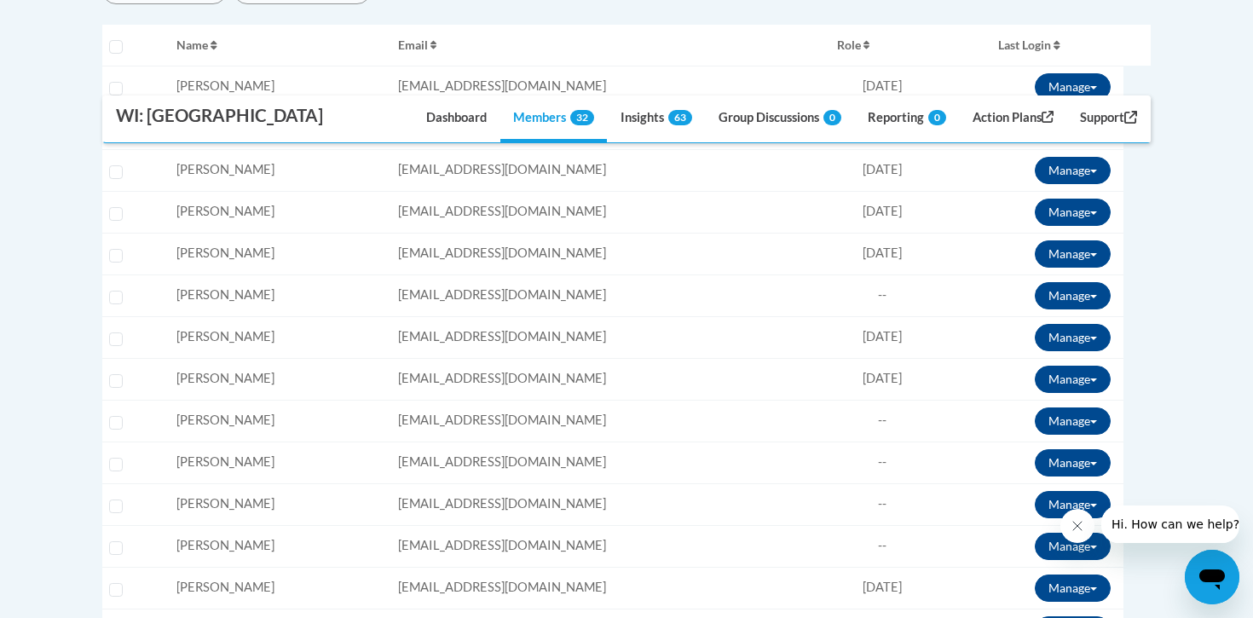
scroll to position [766, 0]
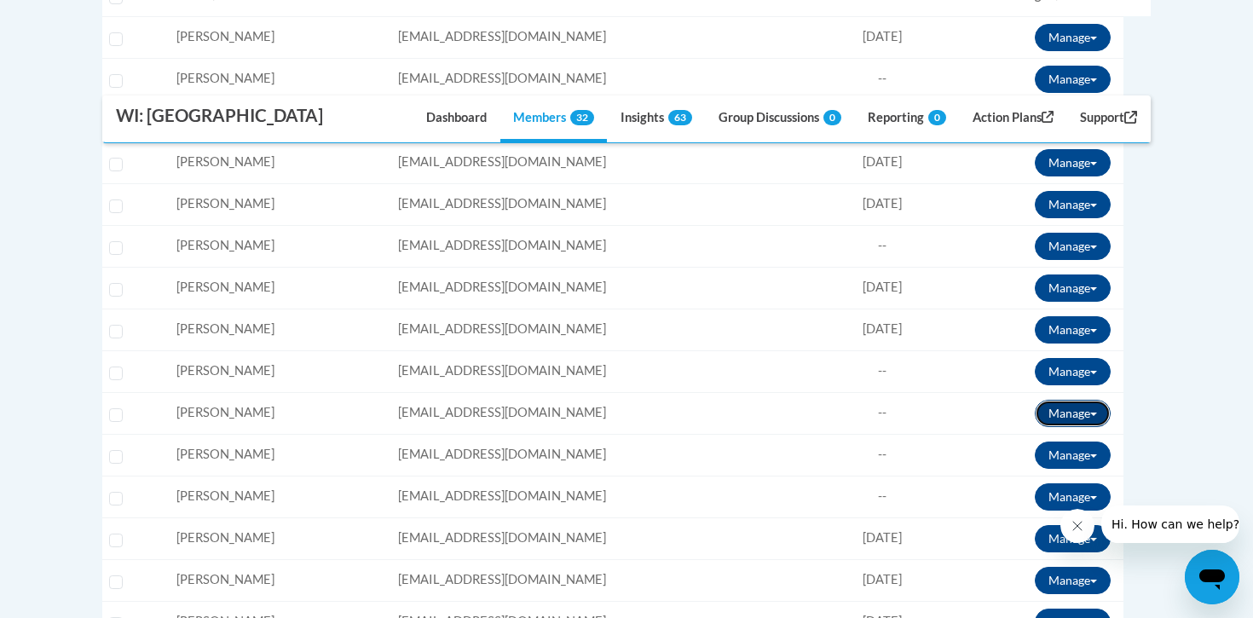
click at [1091, 417] on button "Manage" at bounding box center [1073, 413] width 76 height 27
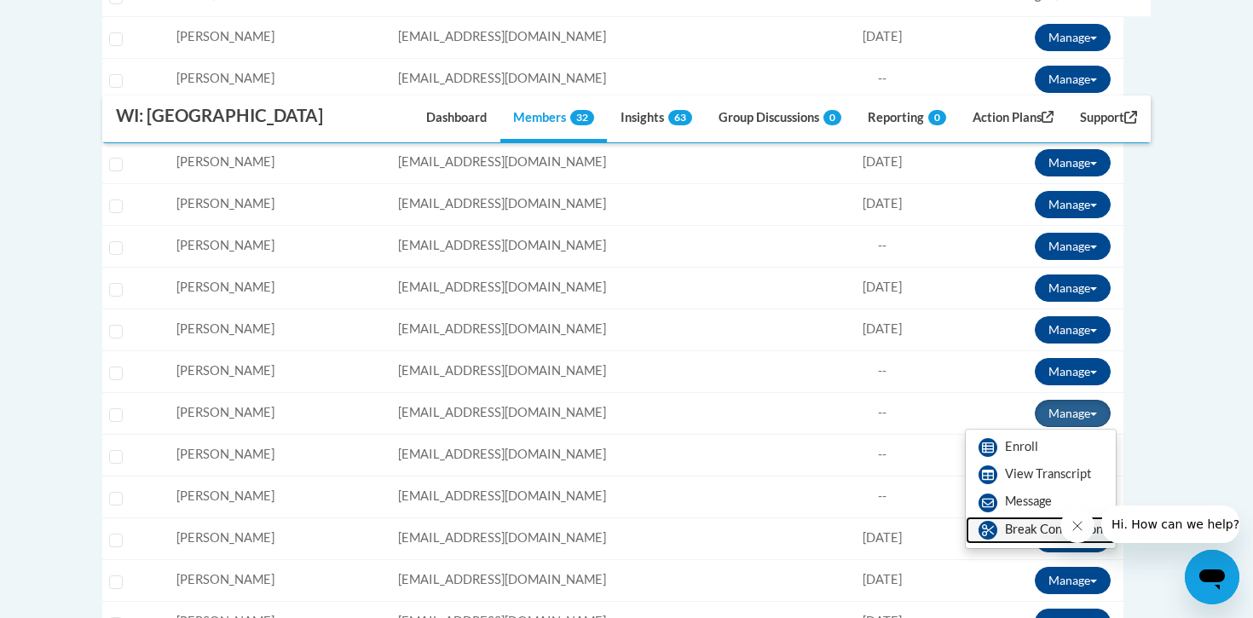
click at [1002, 535] on link "Break Connection" at bounding box center [1041, 530] width 150 height 27
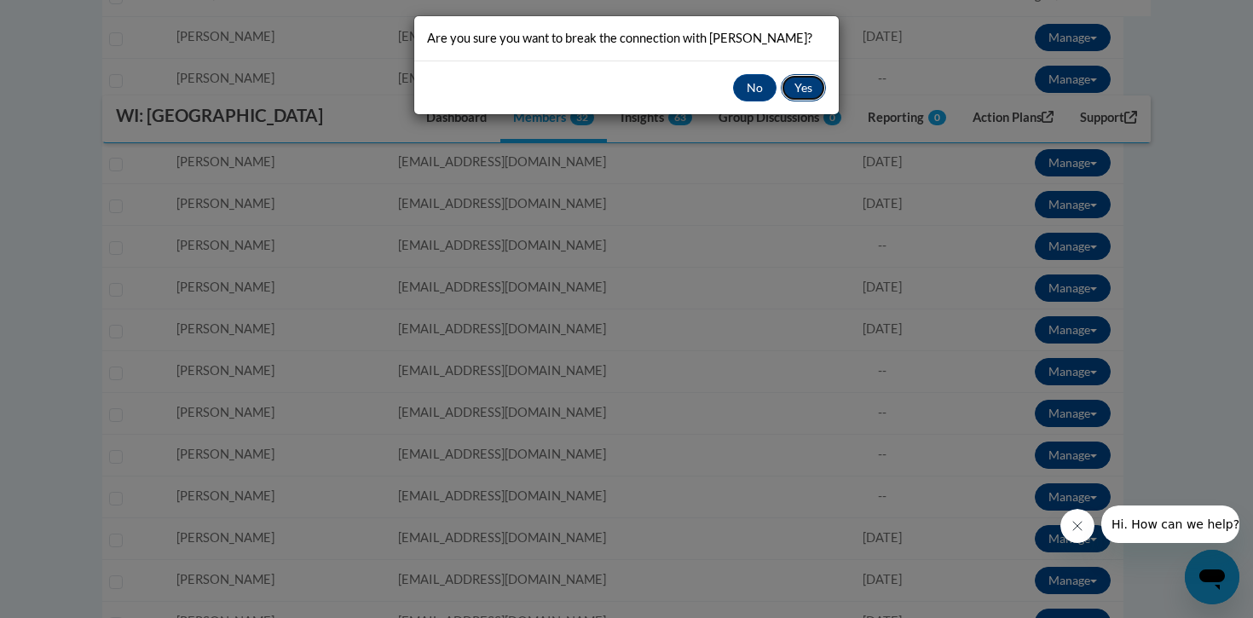
click at [807, 85] on button "Yes" at bounding box center [803, 87] width 45 height 27
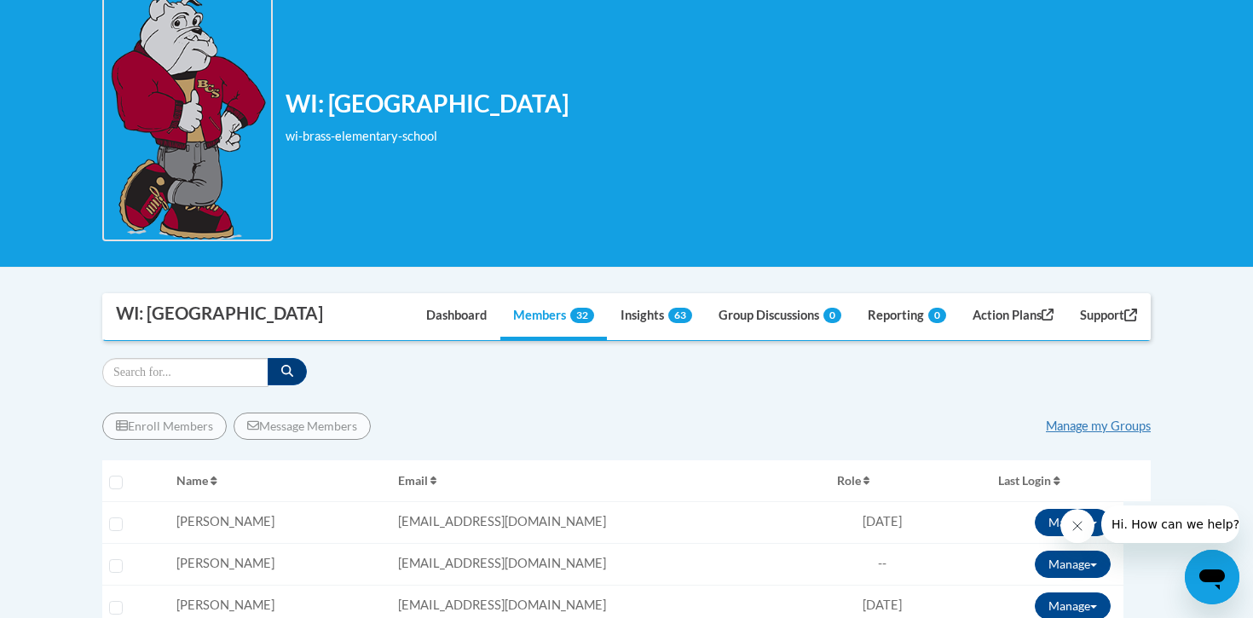
scroll to position [282, 0]
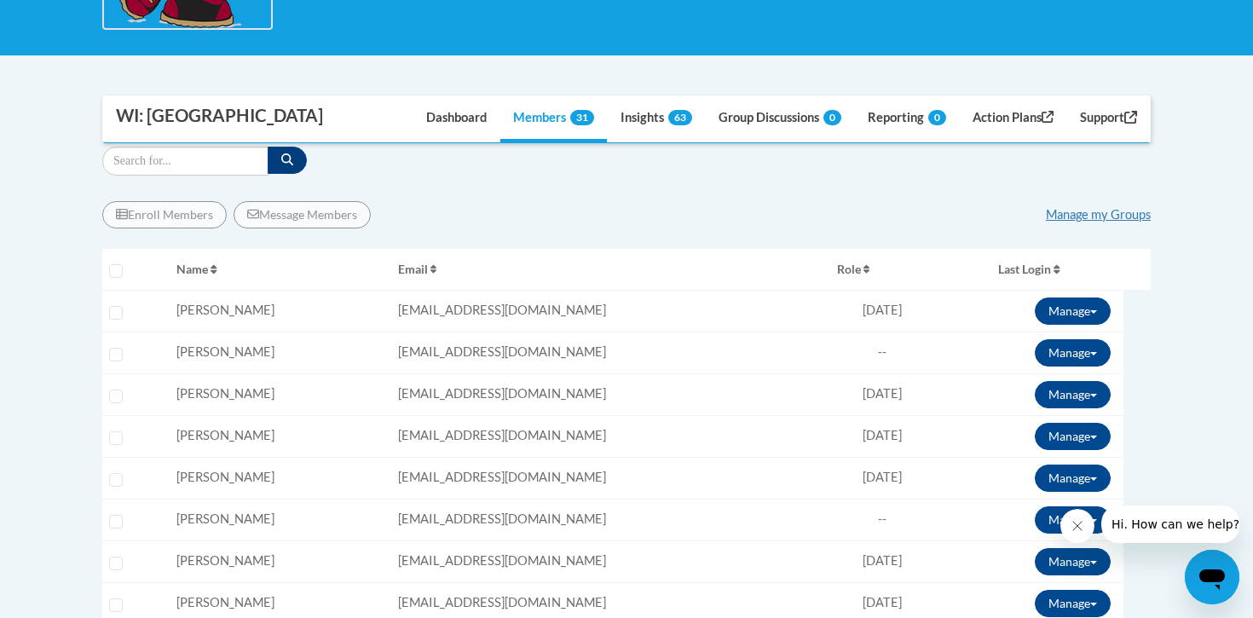
scroll to position [501, 0]
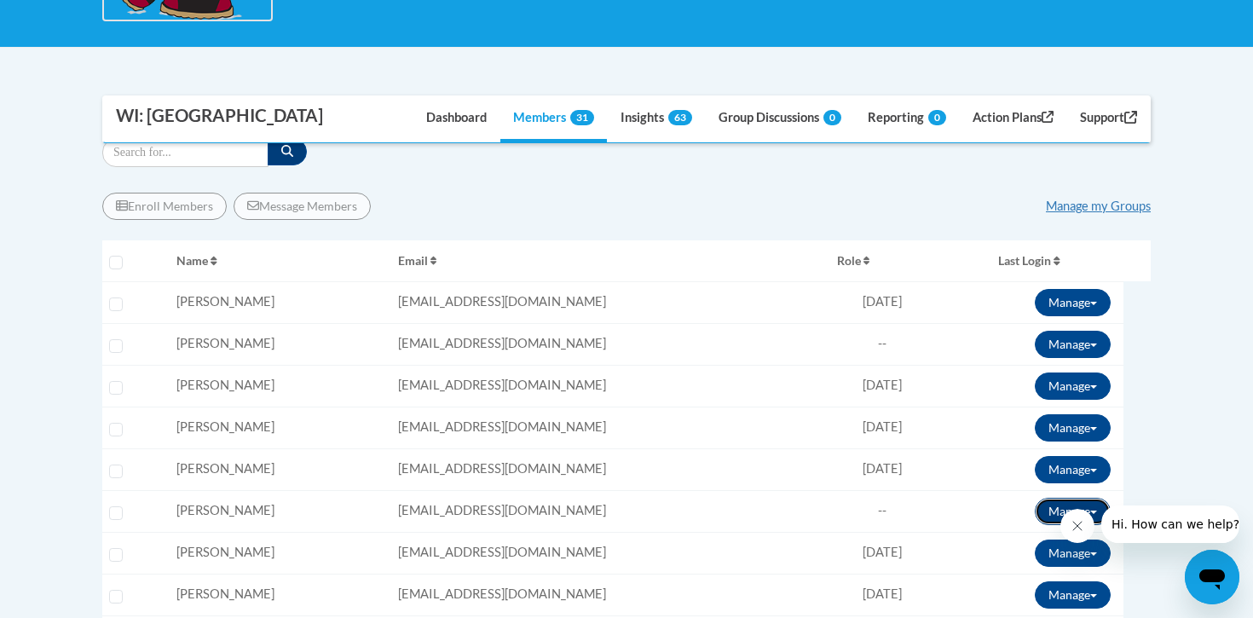
click at [1045, 504] on button "Manage" at bounding box center [1073, 511] width 76 height 27
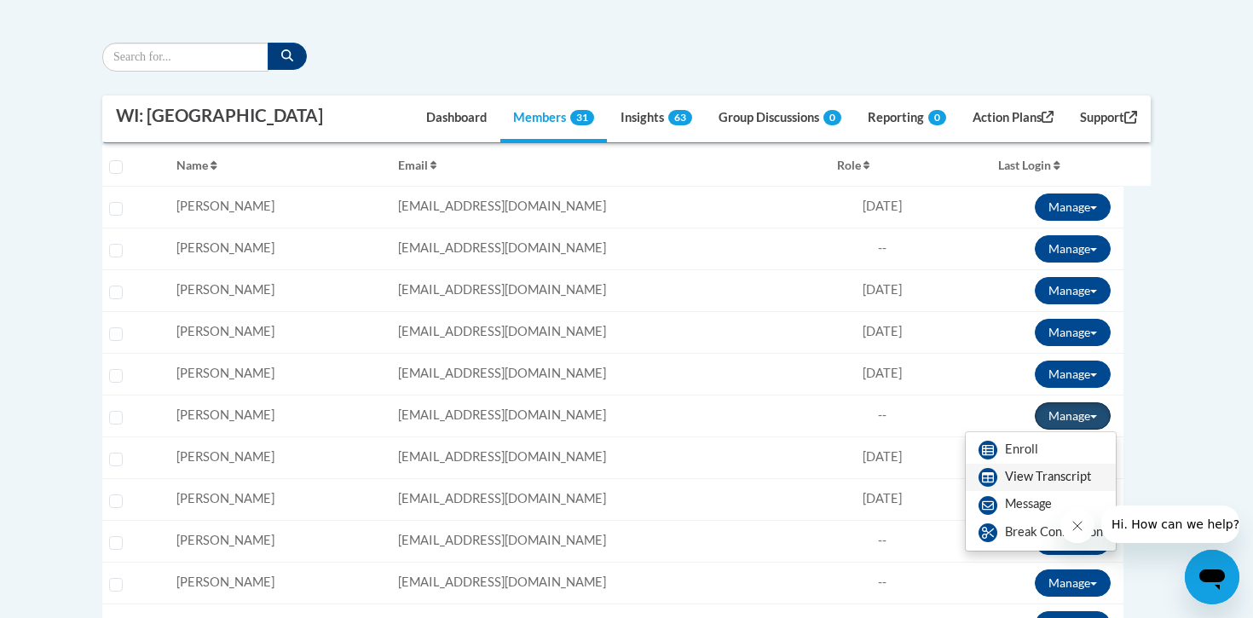
scroll to position [636, 0]
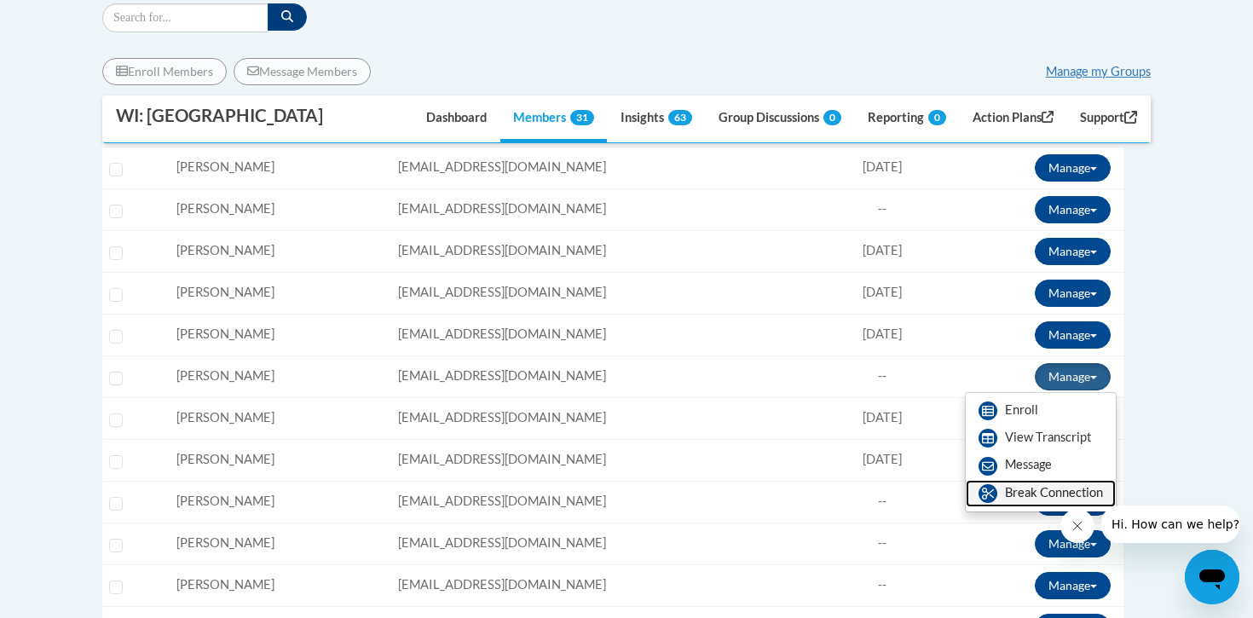
click at [1004, 499] on link "Break Connection" at bounding box center [1041, 493] width 150 height 27
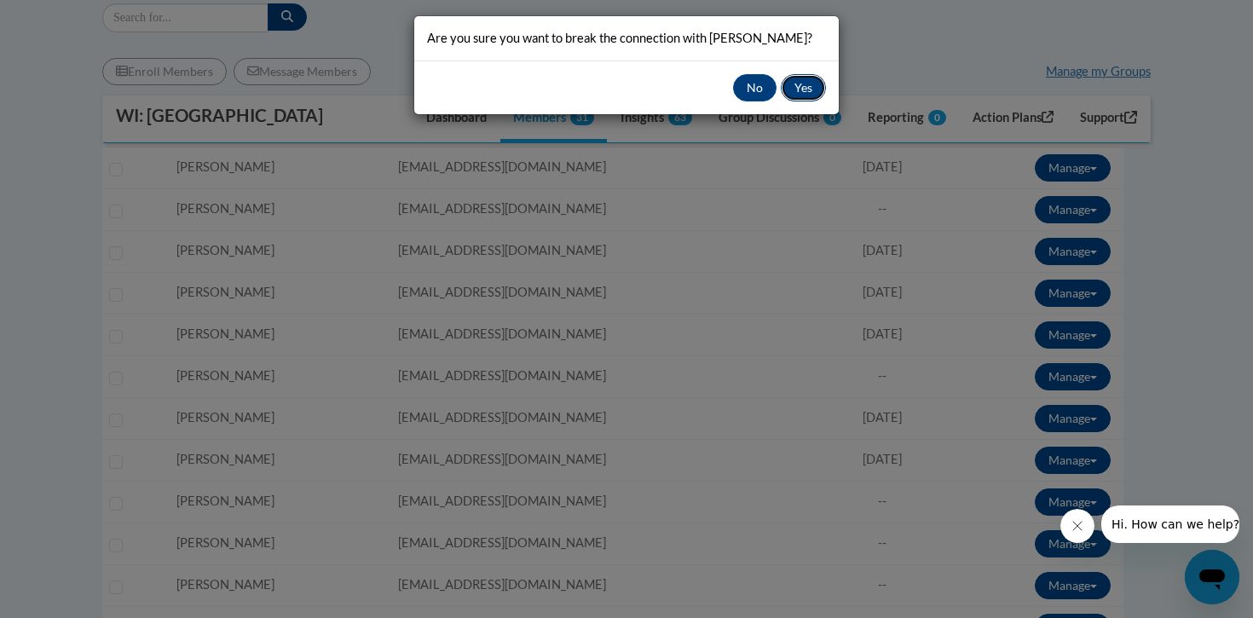
click at [800, 84] on button "Yes" at bounding box center [803, 87] width 45 height 27
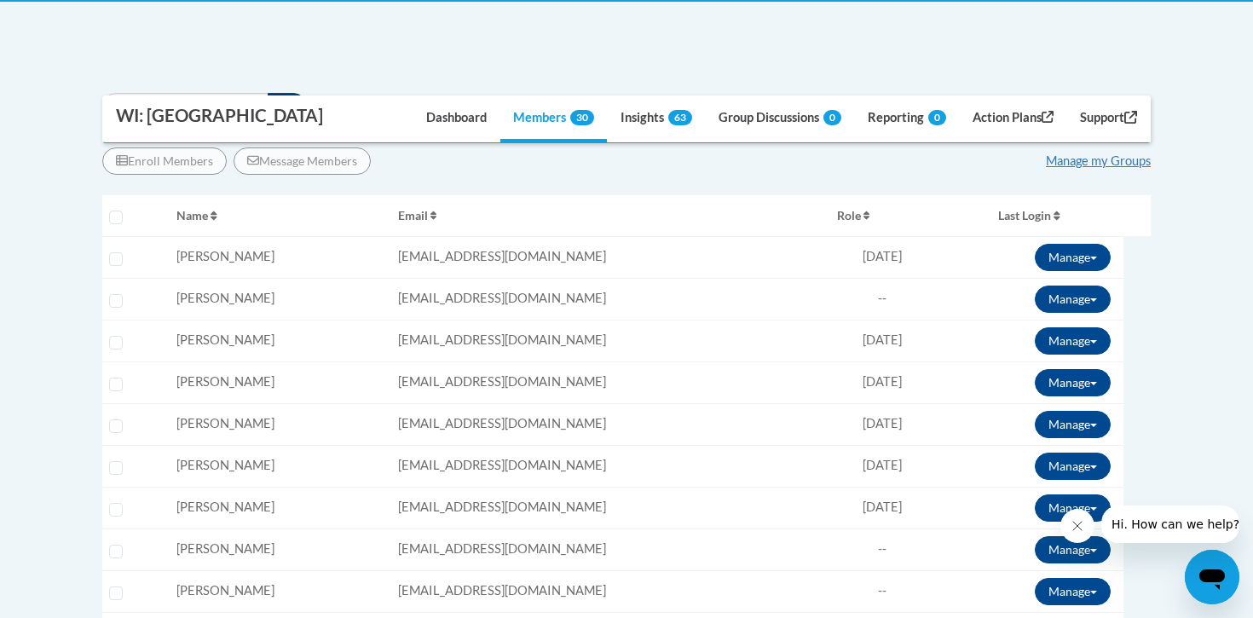
scroll to position [548, 0]
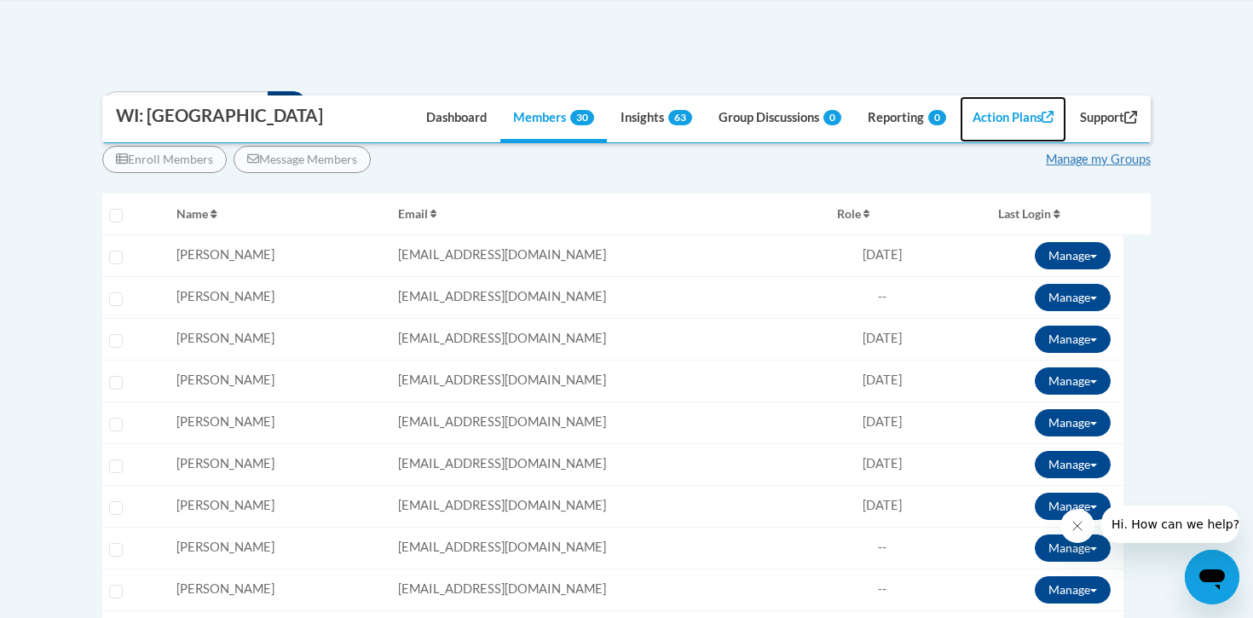
click at [1006, 117] on link "Action Plans" at bounding box center [1013, 119] width 107 height 46
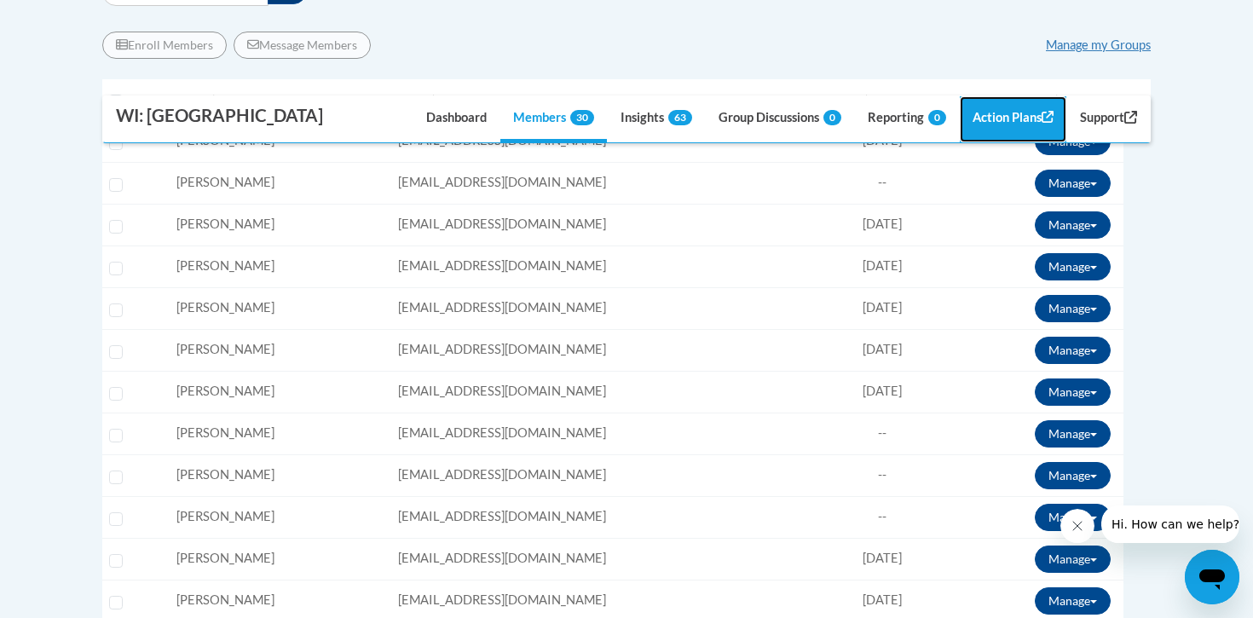
scroll to position [0, 0]
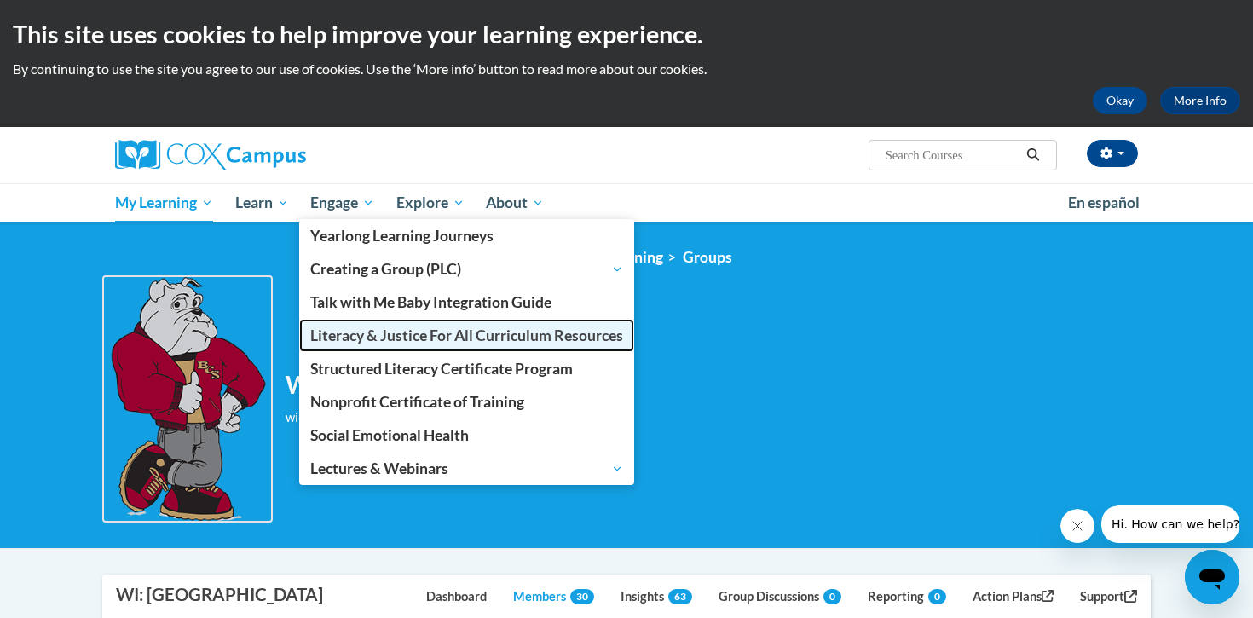
click at [352, 330] on span "Literacy & Justice For All Curriculum Resources" at bounding box center [466, 335] width 313 height 18
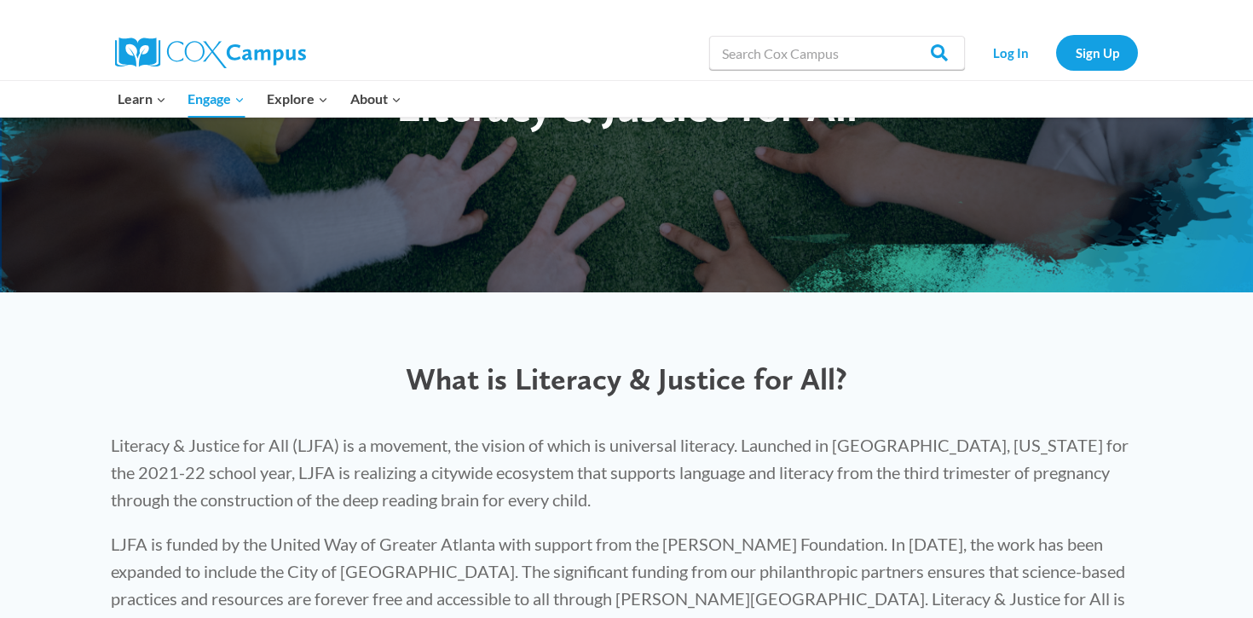
scroll to position [279, 0]
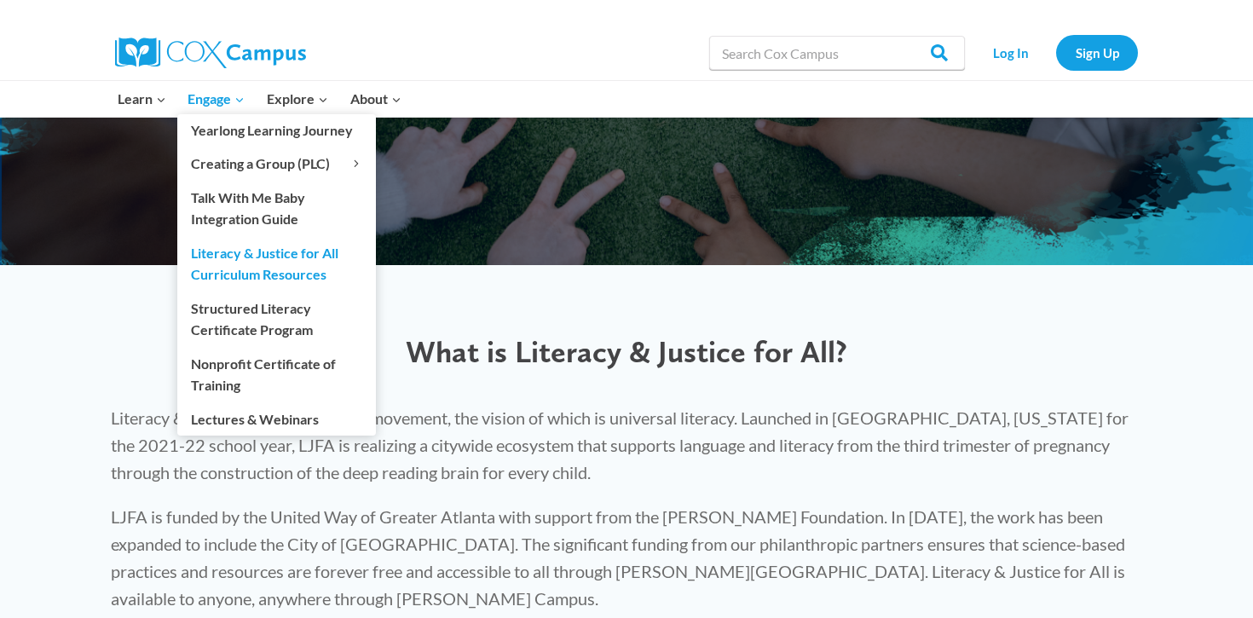
click at [243, 100] on icon "Expand" at bounding box center [240, 100] width 12 height 12
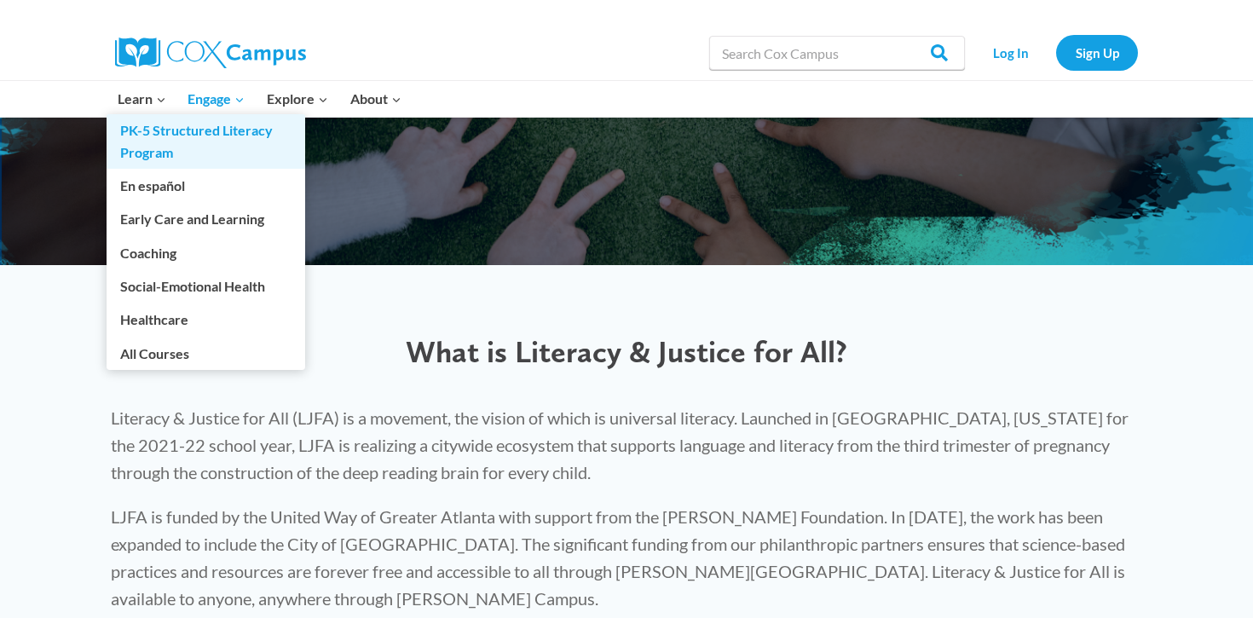
click at [147, 147] on link "PK-5 Structured Literacy Program" at bounding box center [206, 141] width 199 height 55
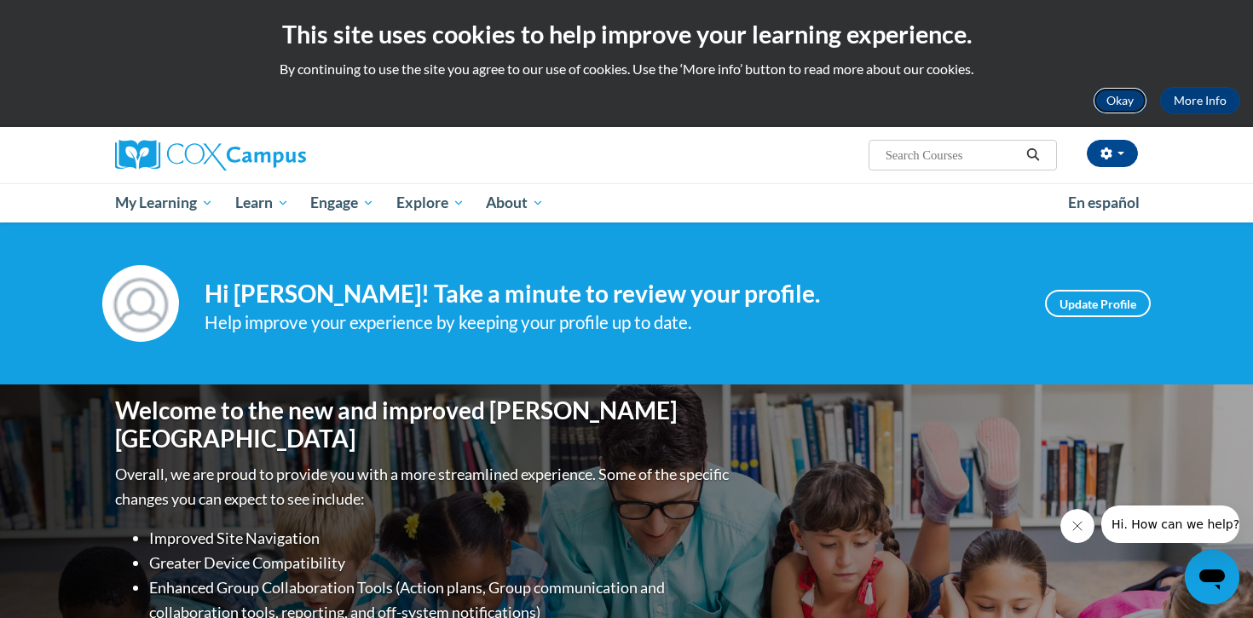
click at [1137, 111] on button "Okay" at bounding box center [1120, 100] width 55 height 27
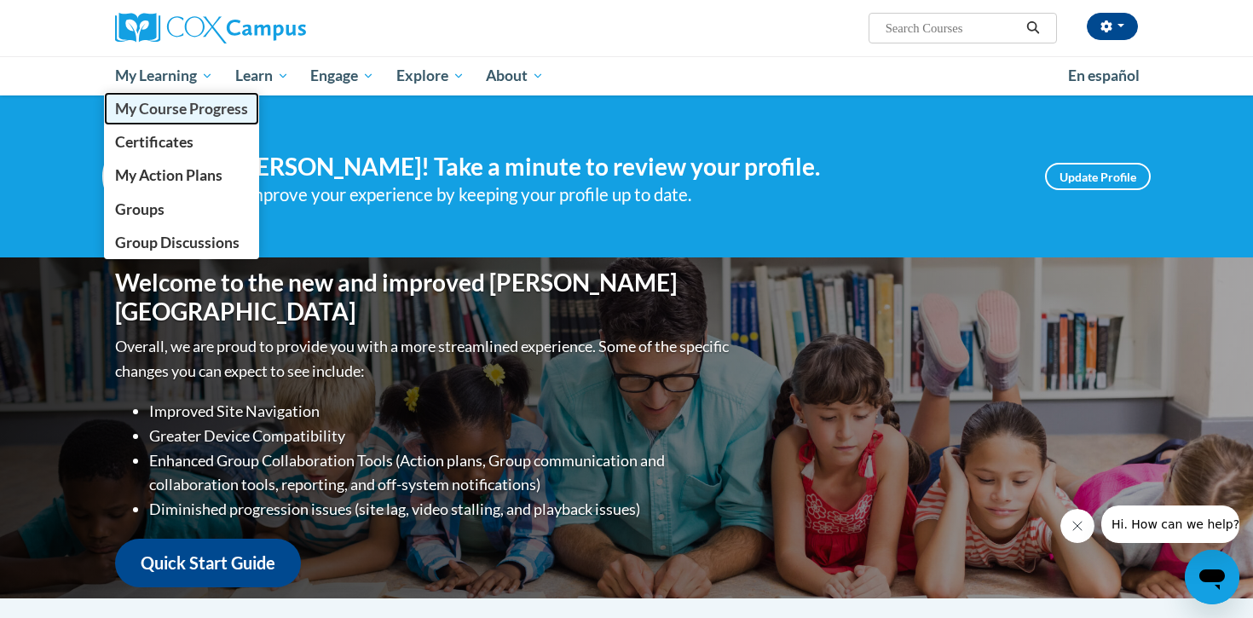
click at [211, 117] on span "My Course Progress" at bounding box center [181, 109] width 133 height 18
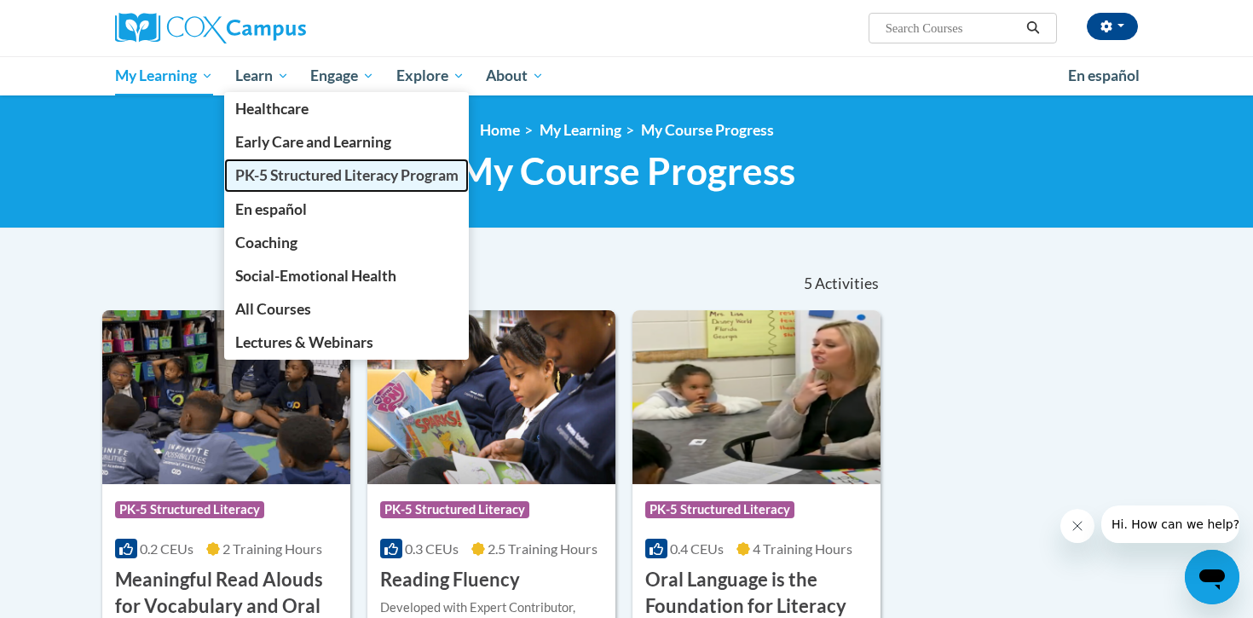
click at [289, 179] on span "PK-5 Structured Literacy Program" at bounding box center [346, 175] width 223 height 18
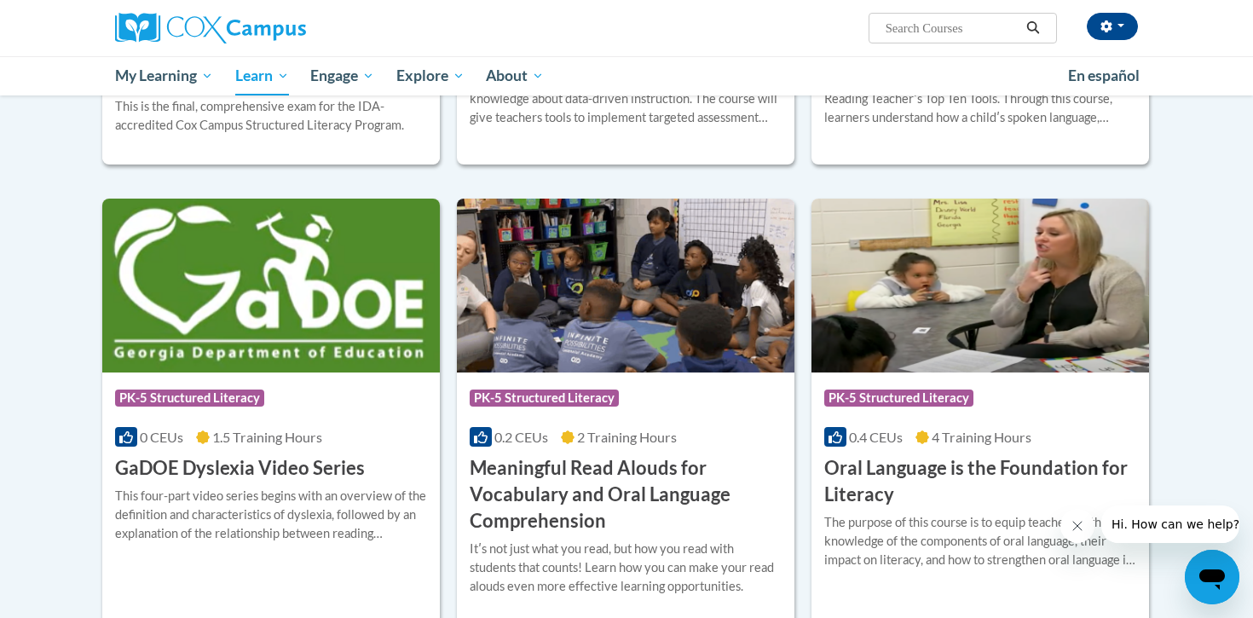
scroll to position [867, 0]
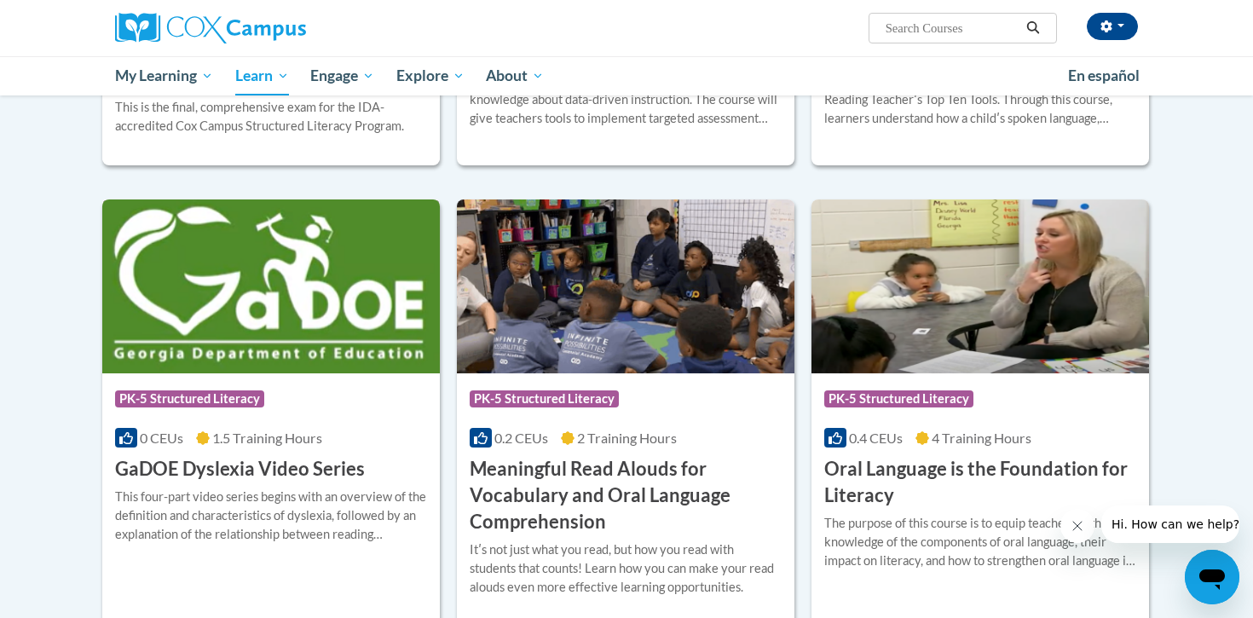
click at [268, 280] on img at bounding box center [271, 286] width 338 height 174
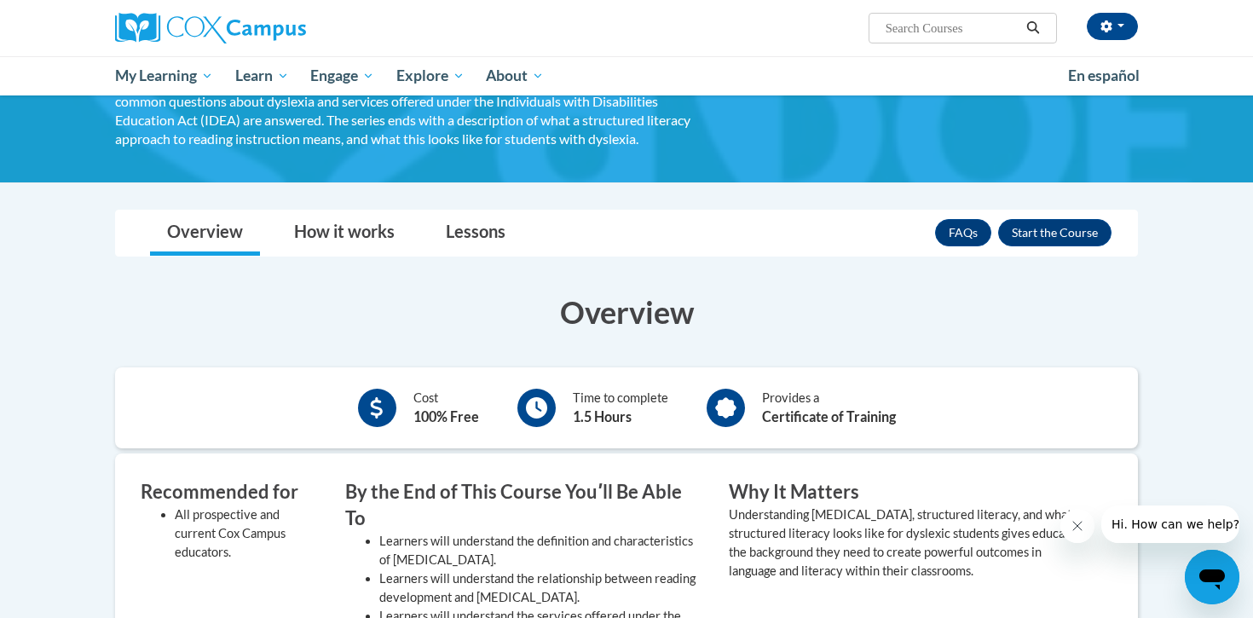
scroll to position [164, 0]
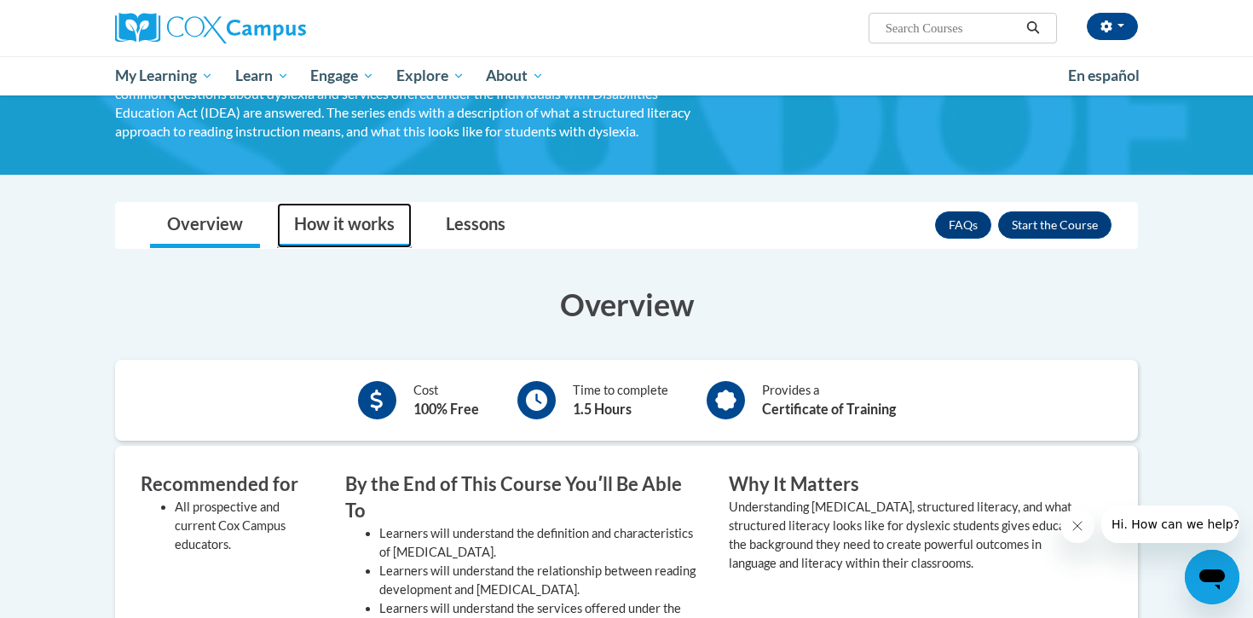
click at [346, 232] on link "How it works" at bounding box center [344, 225] width 135 height 45
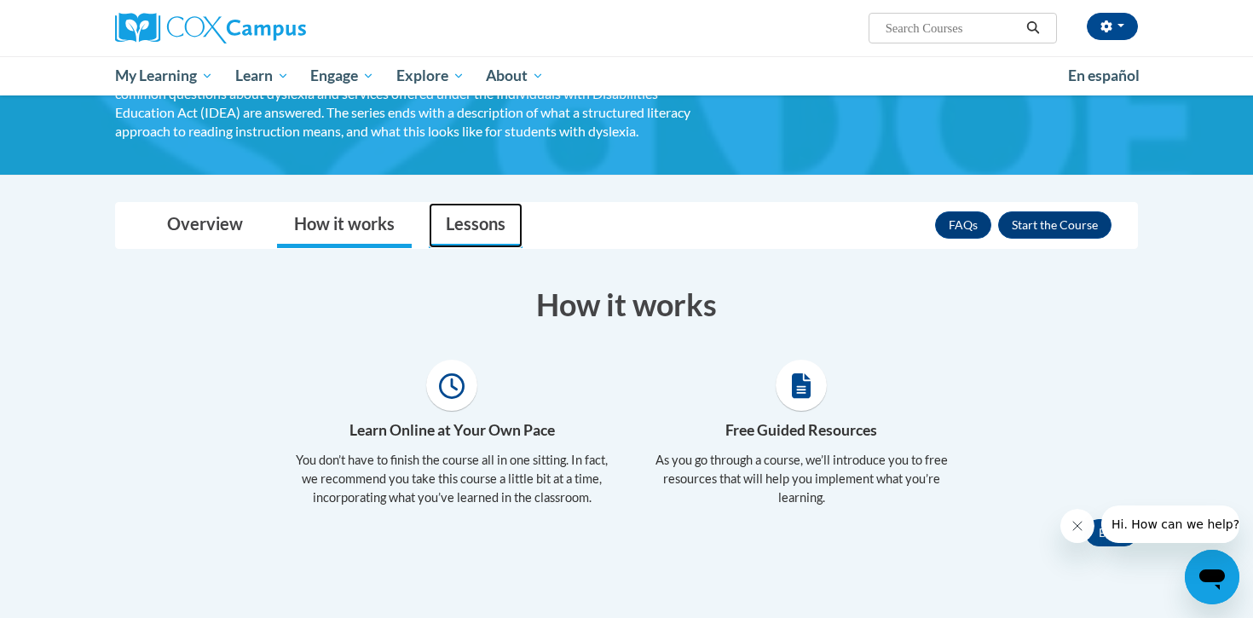
click at [484, 236] on link "Lessons" at bounding box center [476, 225] width 94 height 45
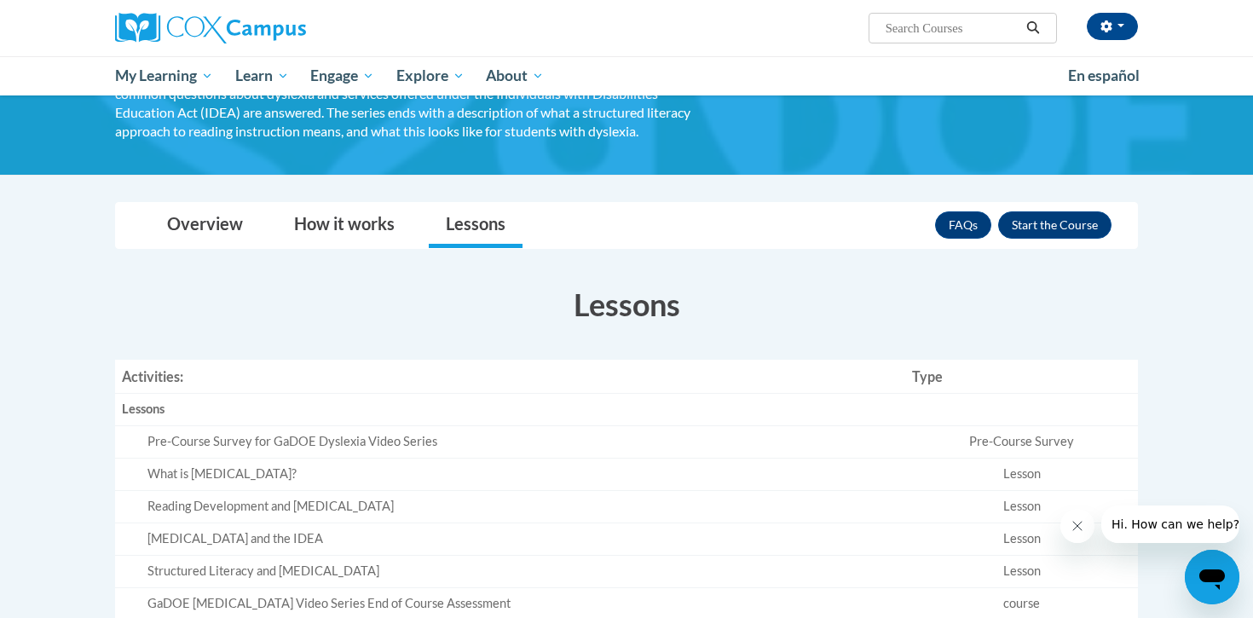
click at [232, 417] on div "Lessons" at bounding box center [510, 410] width 777 height 18
click at [230, 452] on td "Pre-Course Survey for GaDOE Dyslexia Video Series" at bounding box center [510, 442] width 790 height 32
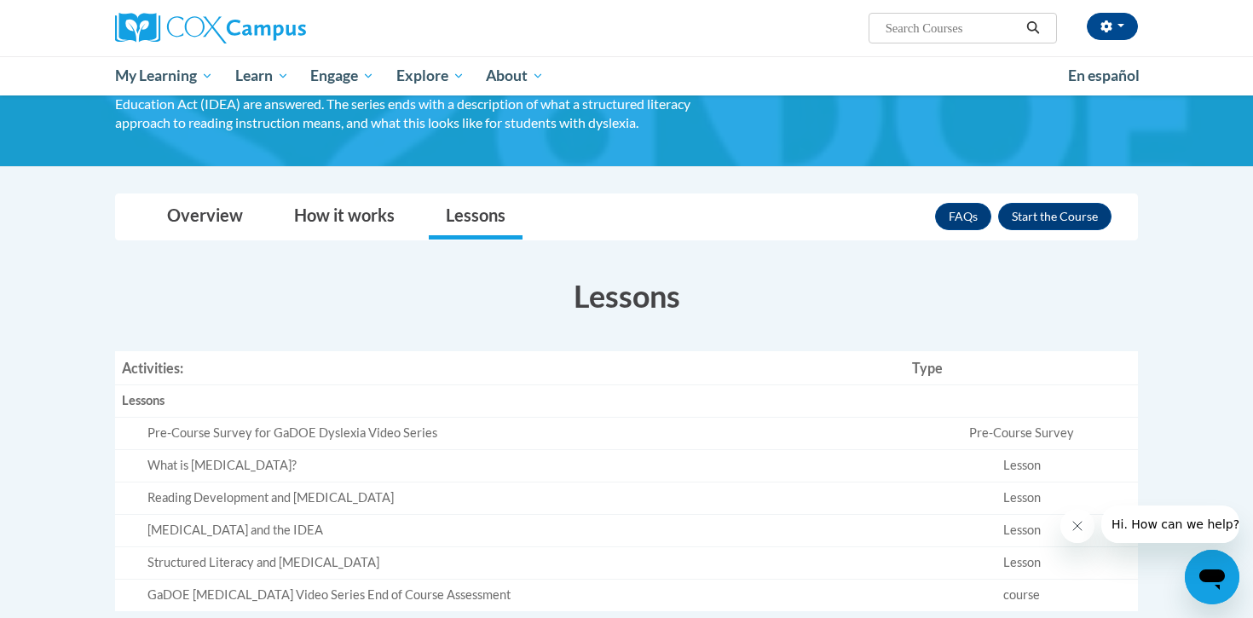
scroll to position [0, 0]
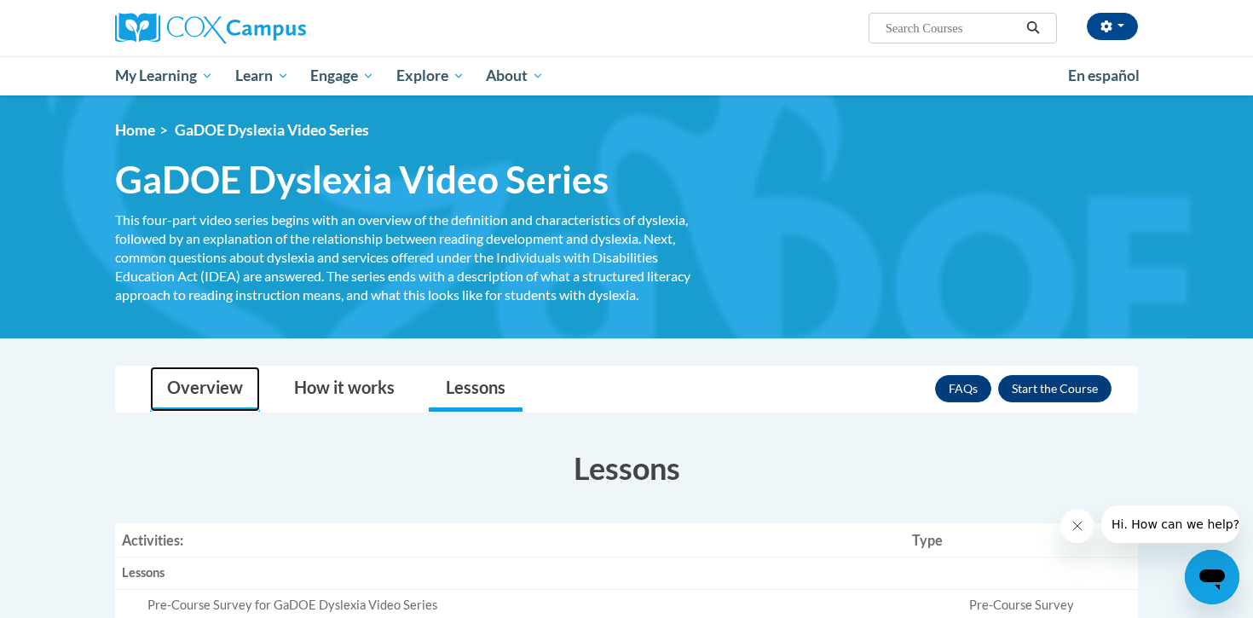
click at [203, 378] on link "Overview" at bounding box center [205, 389] width 110 height 45
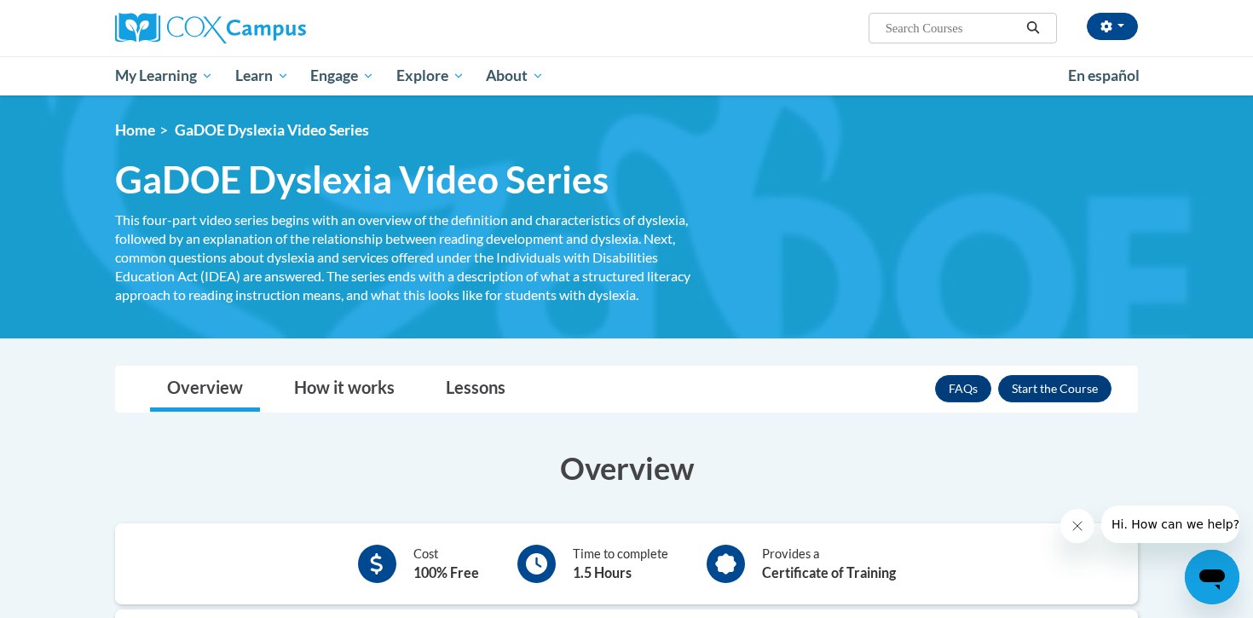
click at [1092, 406] on div "FAQs Enroll" at bounding box center [1023, 389] width 176 height 44
click at [1090, 379] on button "Enroll" at bounding box center [1054, 388] width 113 height 27
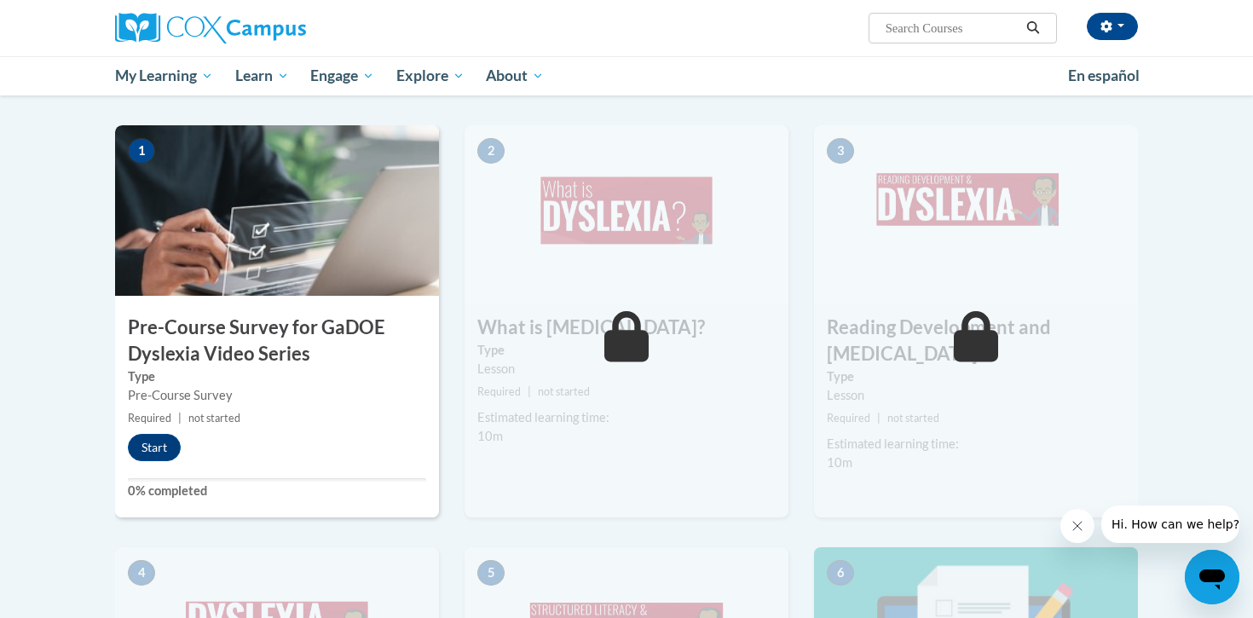
scroll to position [345, 0]
click at [157, 453] on button "Start" at bounding box center [154, 448] width 53 height 27
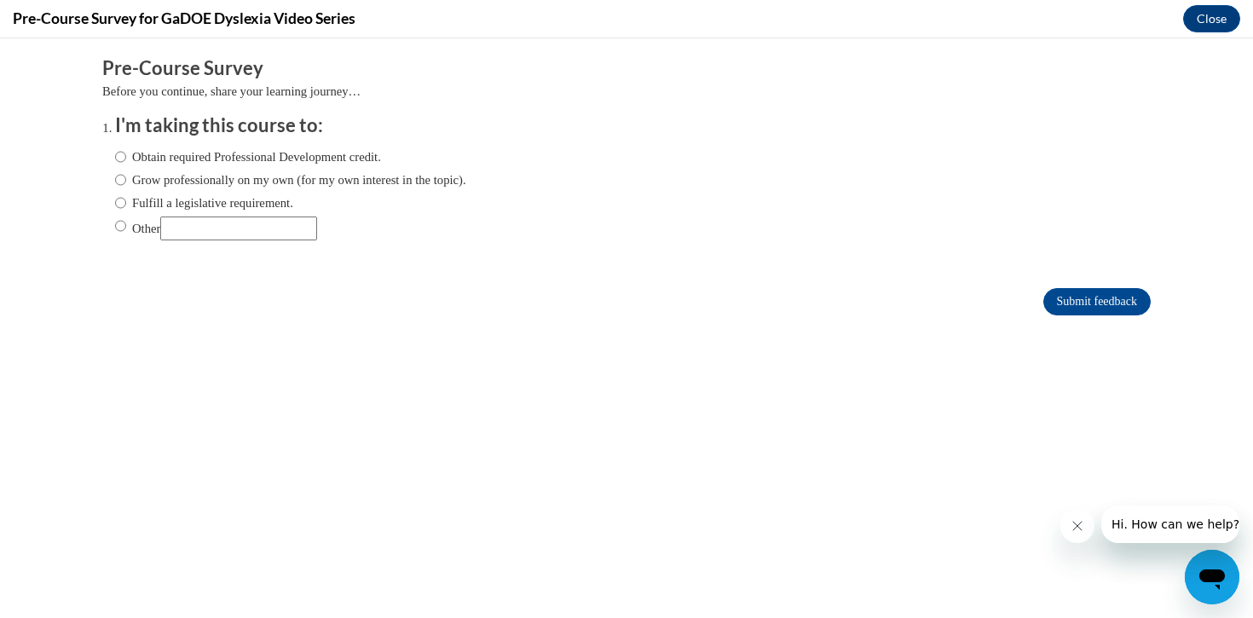
scroll to position [0, 0]
click at [120, 205] on input "Fulfill a legislative requirement." at bounding box center [120, 202] width 11 height 19
radio input "true"
click at [125, 228] on input "Other" at bounding box center [120, 226] width 11 height 19
radio input "true"
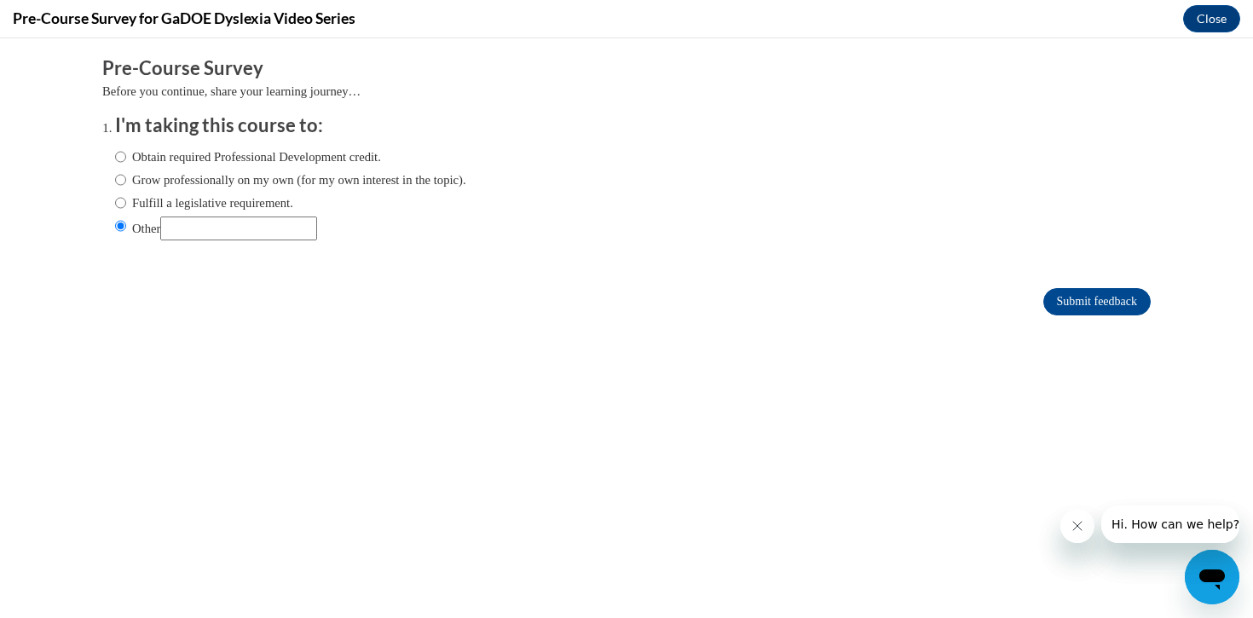
click at [241, 236] on input "Other" at bounding box center [238, 229] width 157 height 24
type input "New state law"
click at [1215, 14] on button "Close" at bounding box center [1211, 18] width 57 height 27
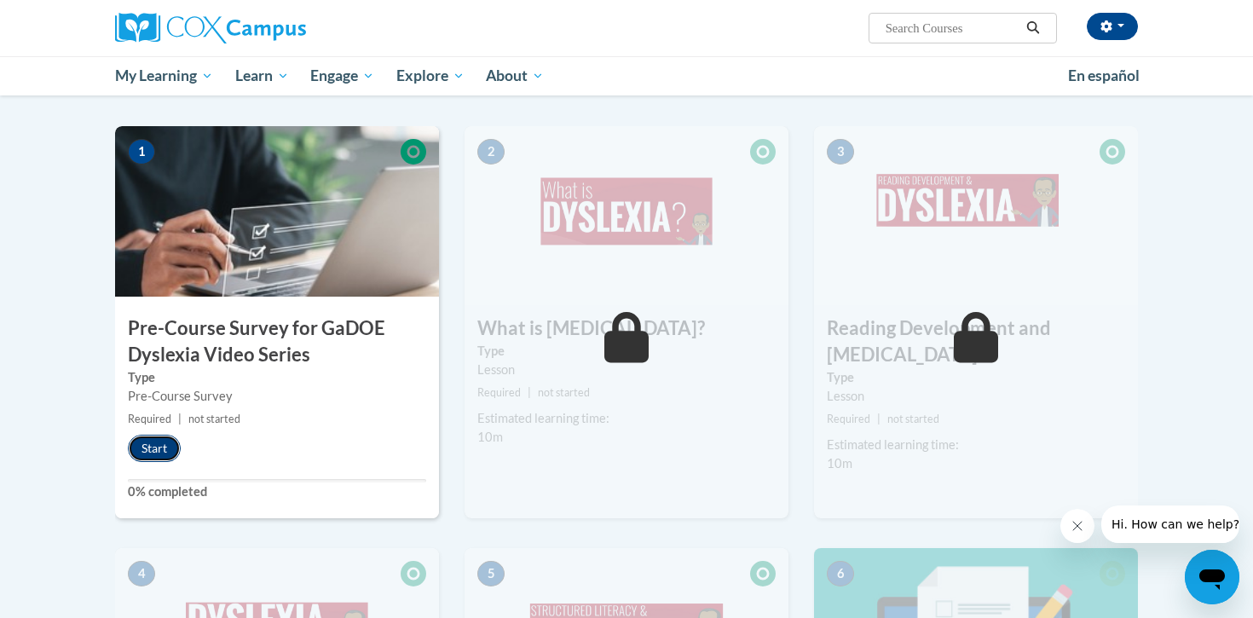
click at [160, 452] on button "Start" at bounding box center [154, 448] width 53 height 27
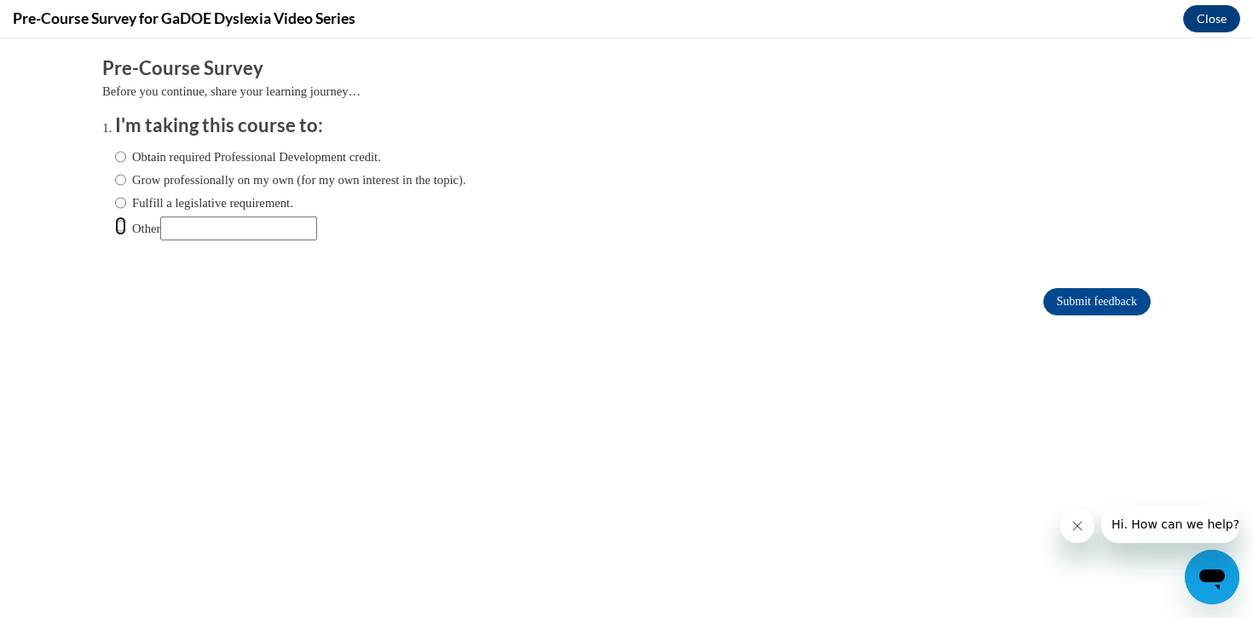
click at [121, 222] on input "Other" at bounding box center [120, 226] width 11 height 19
radio input "true"
click at [211, 245] on div "Obtain required Professional Development credit. Grow professionally on my own …" at bounding box center [290, 194] width 351 height 110
click at [211, 235] on input "Other" at bounding box center [238, 229] width 157 height 24
type input "New state law"
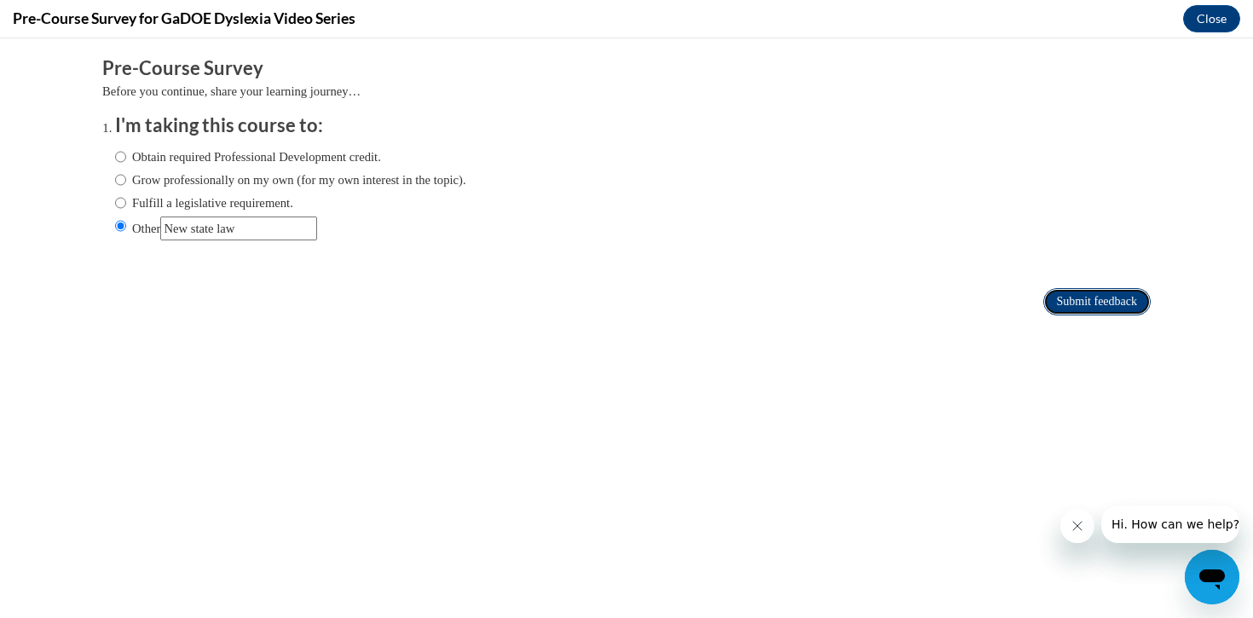
click at [1089, 305] on input "Submit feedback" at bounding box center [1096, 301] width 107 height 27
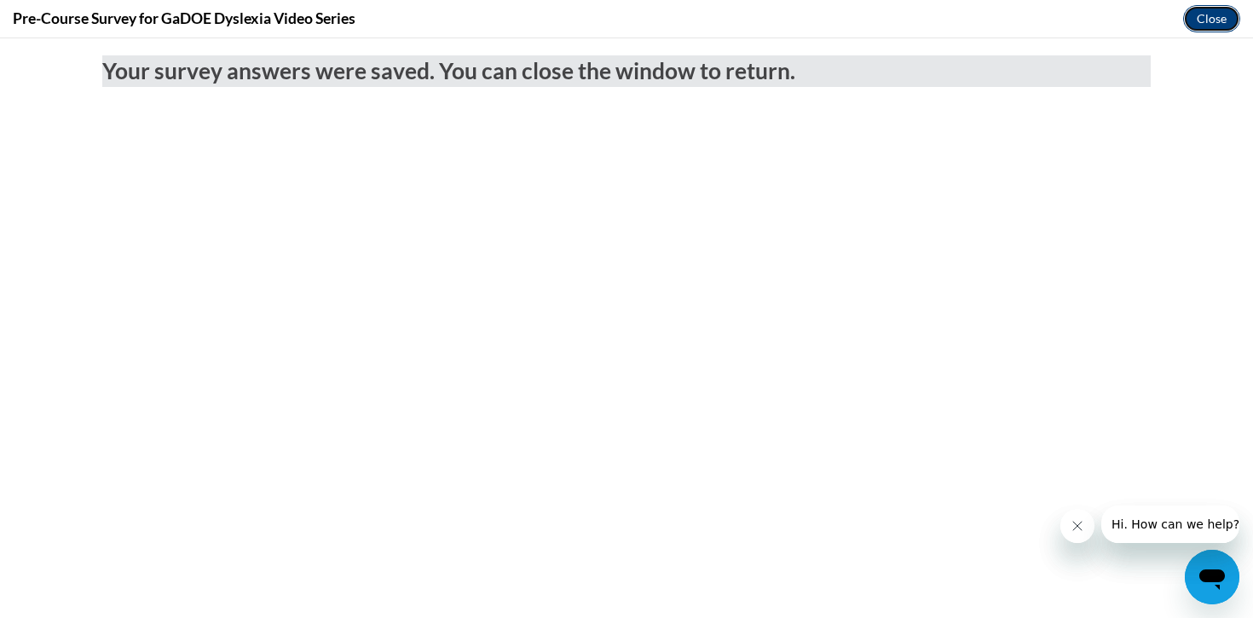
click at [1223, 9] on button "Close" at bounding box center [1211, 18] width 57 height 27
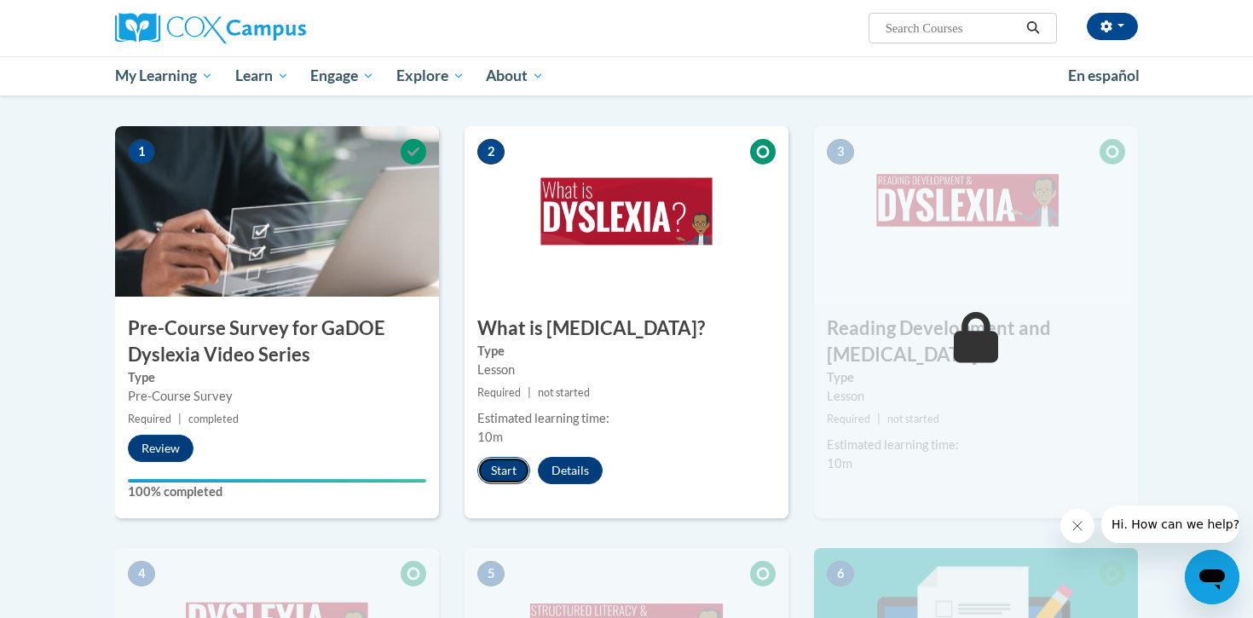
click at [505, 459] on button "Start" at bounding box center [503, 470] width 53 height 27
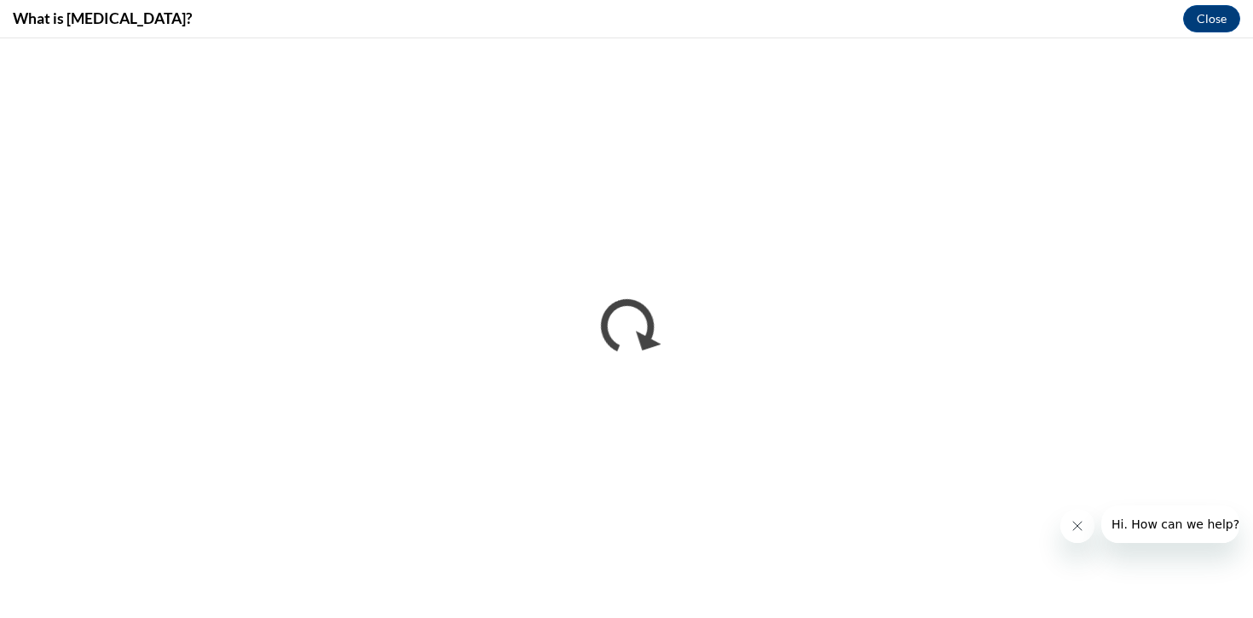
click at [1083, 526] on icon "Close message from company" at bounding box center [1078, 526] width 14 height 14
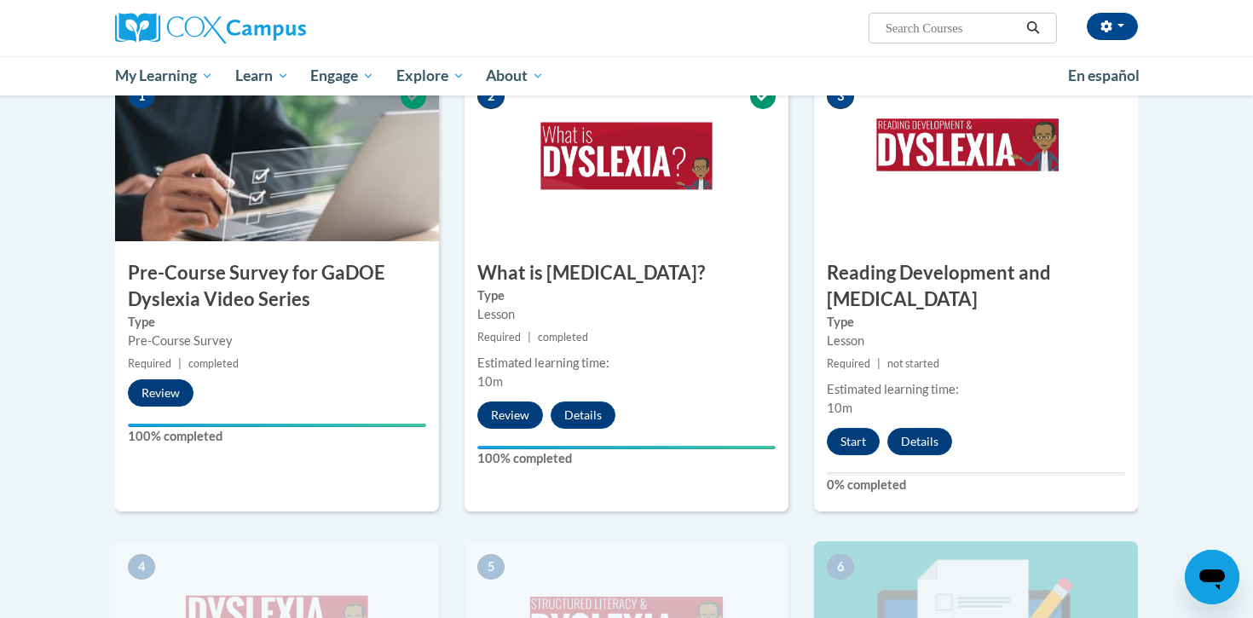
scroll to position [466, 0]
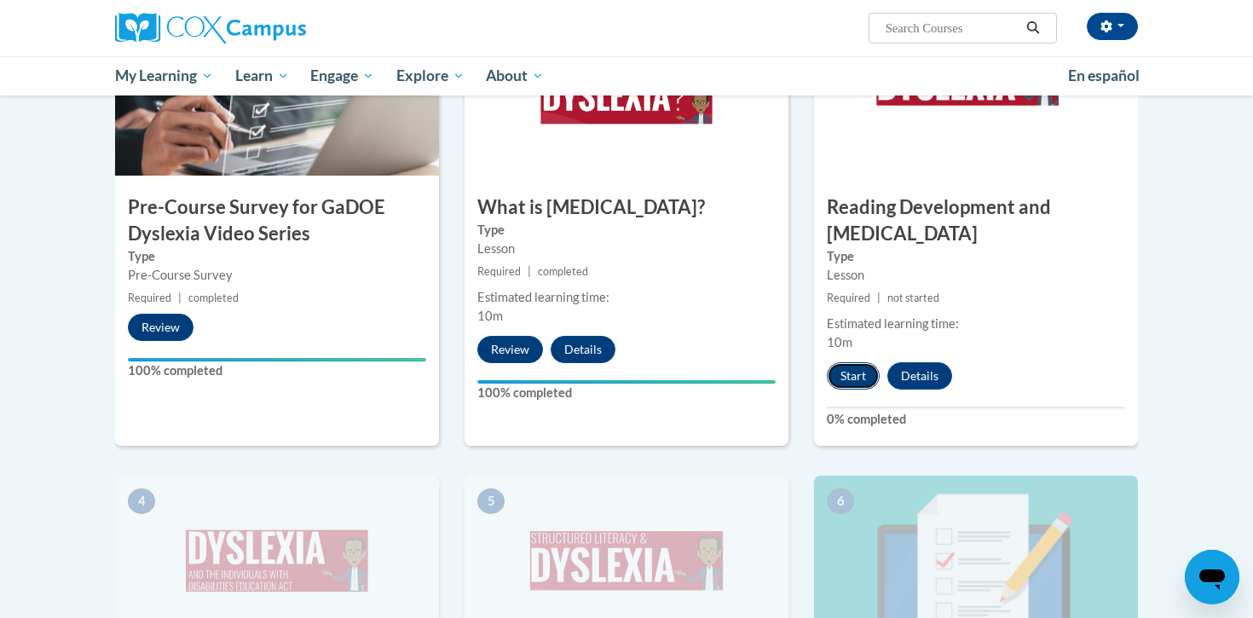
click at [862, 362] on button "Start" at bounding box center [853, 375] width 53 height 27
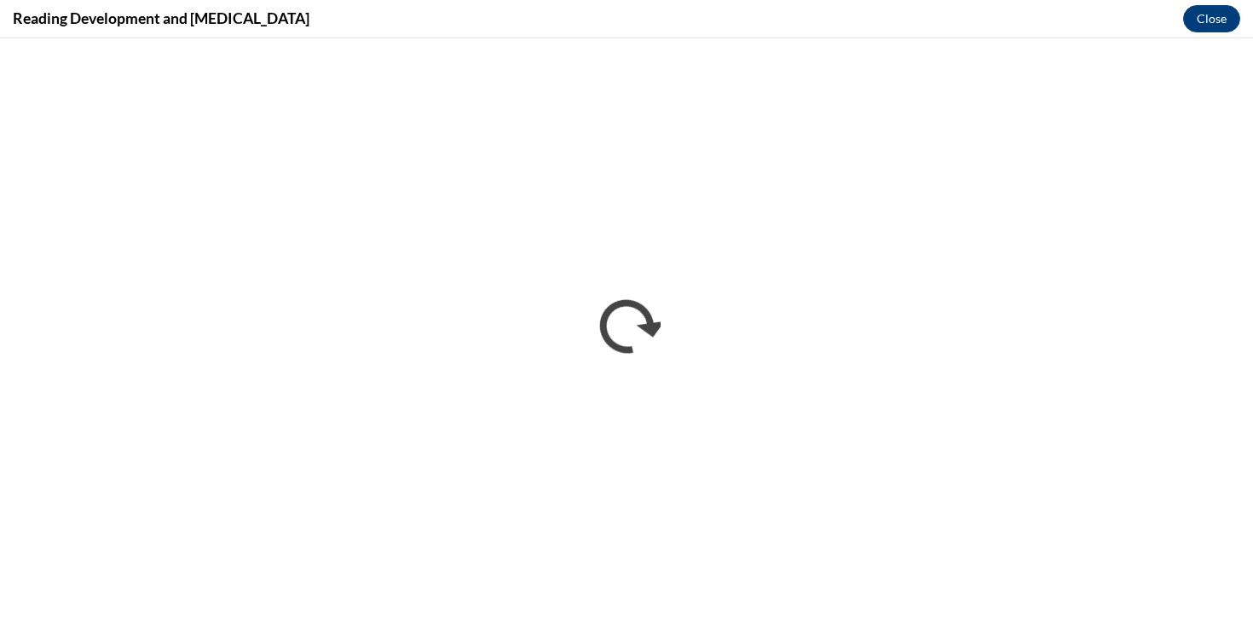
scroll to position [0, 0]
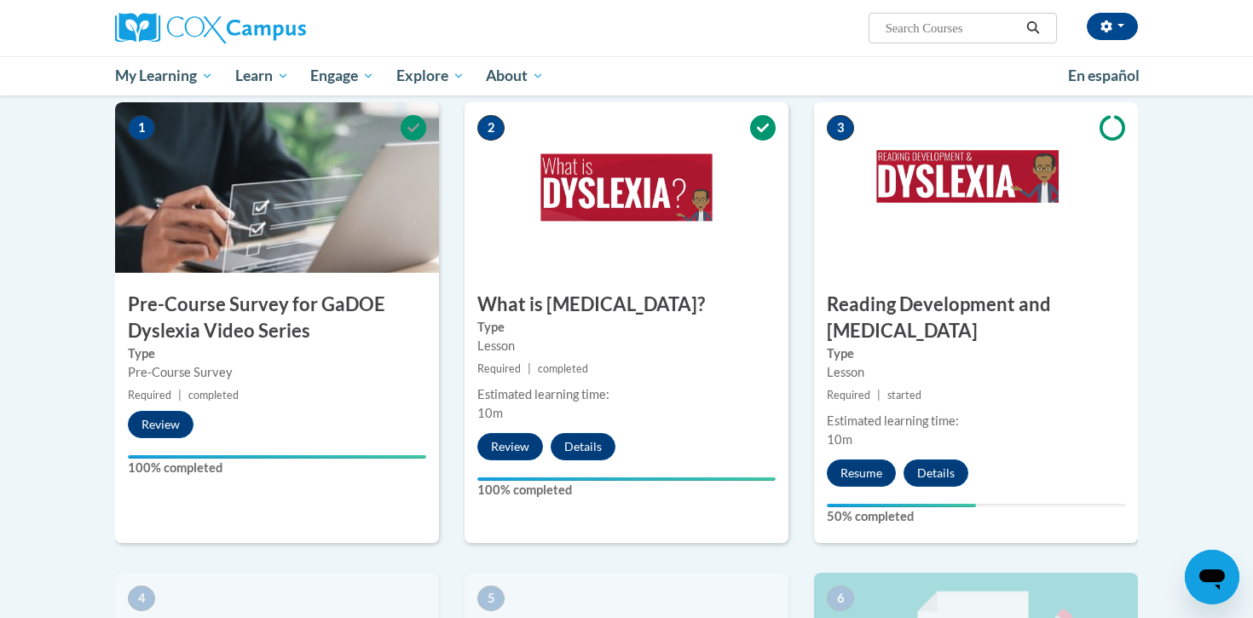
scroll to position [370, 0]
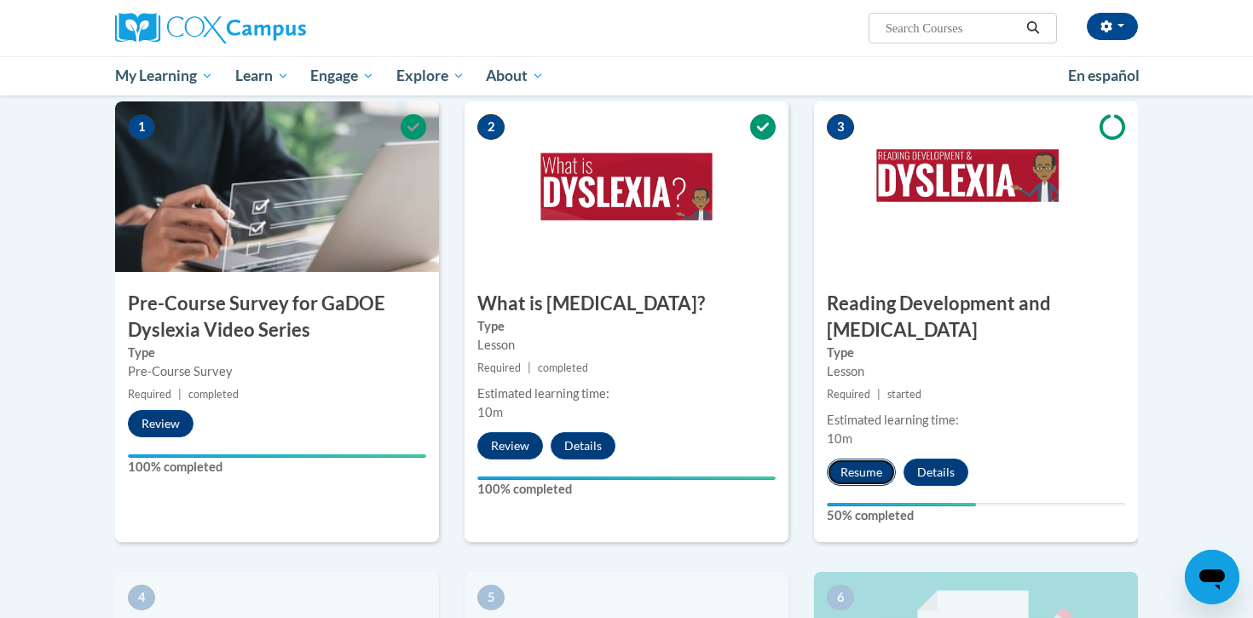
click at [848, 459] on button "Resume" at bounding box center [861, 472] width 69 height 27
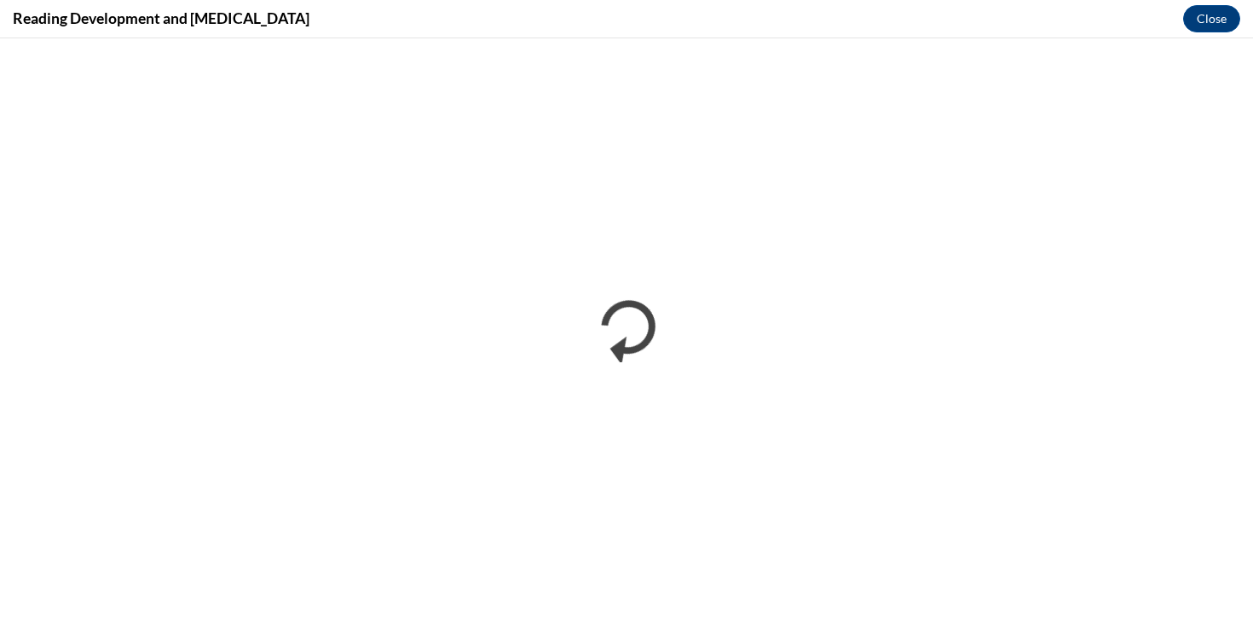
scroll to position [0, 0]
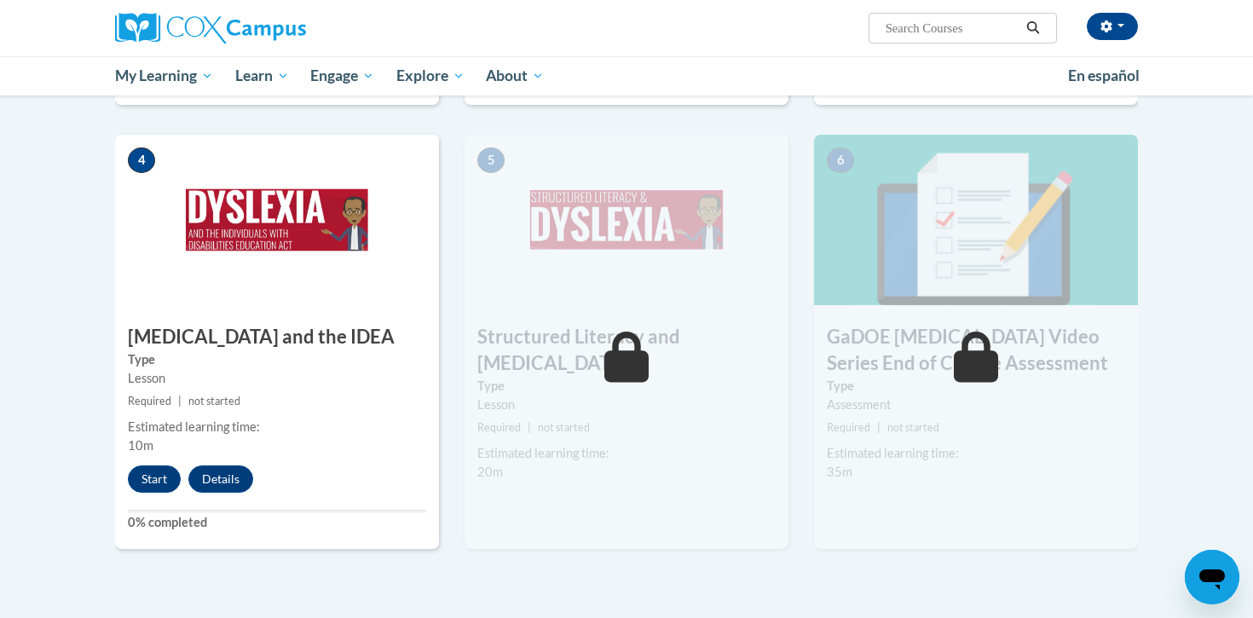
scroll to position [809, 0]
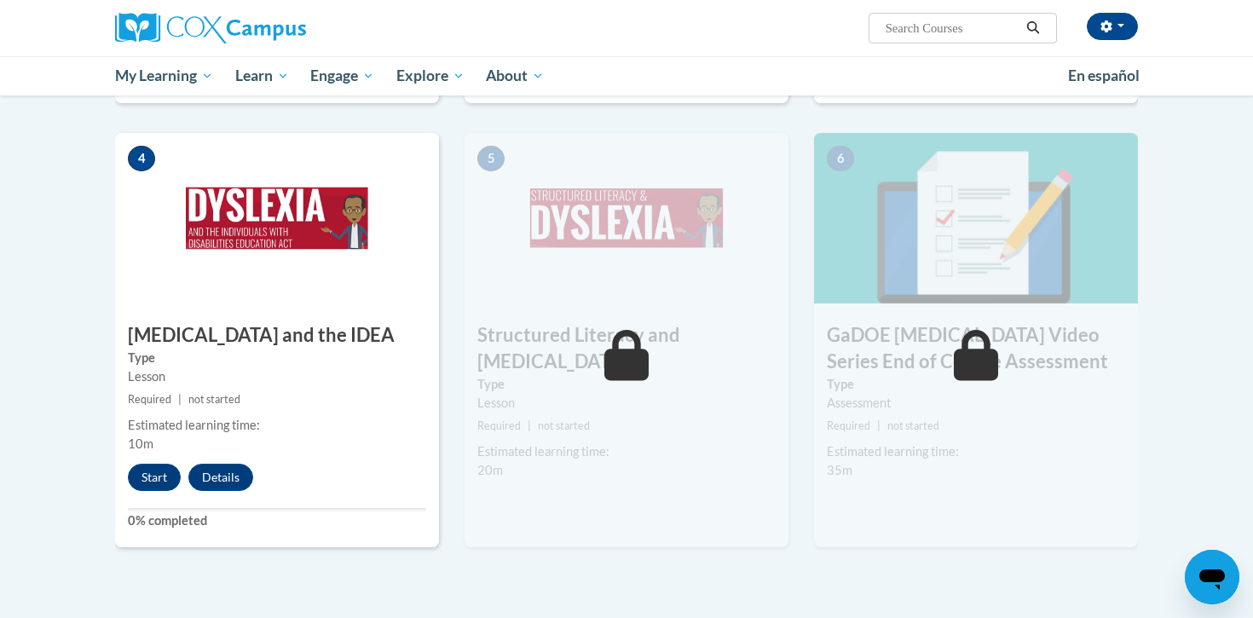
click at [1196, 78] on div "Sarah Franz (America/Chicago UTC-05:00) My Profile Inbox Group Dashboard My Tra…" at bounding box center [626, 47] width 1253 height 95
click at [153, 464] on button "Start" at bounding box center [154, 477] width 53 height 27
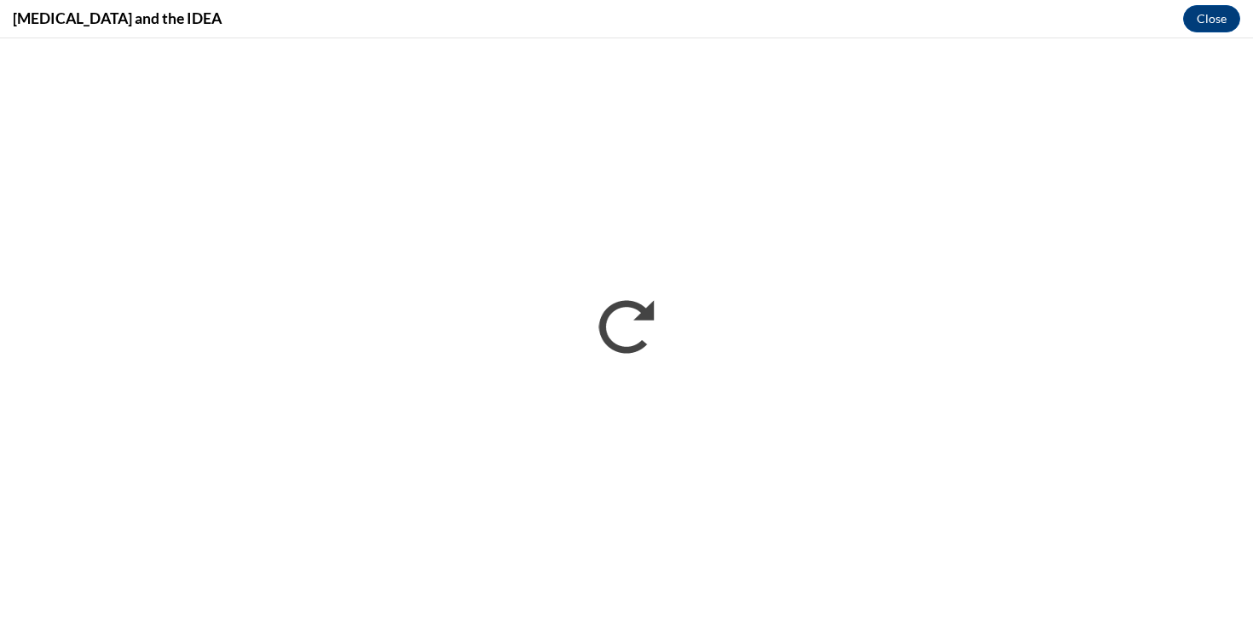
scroll to position [0, 0]
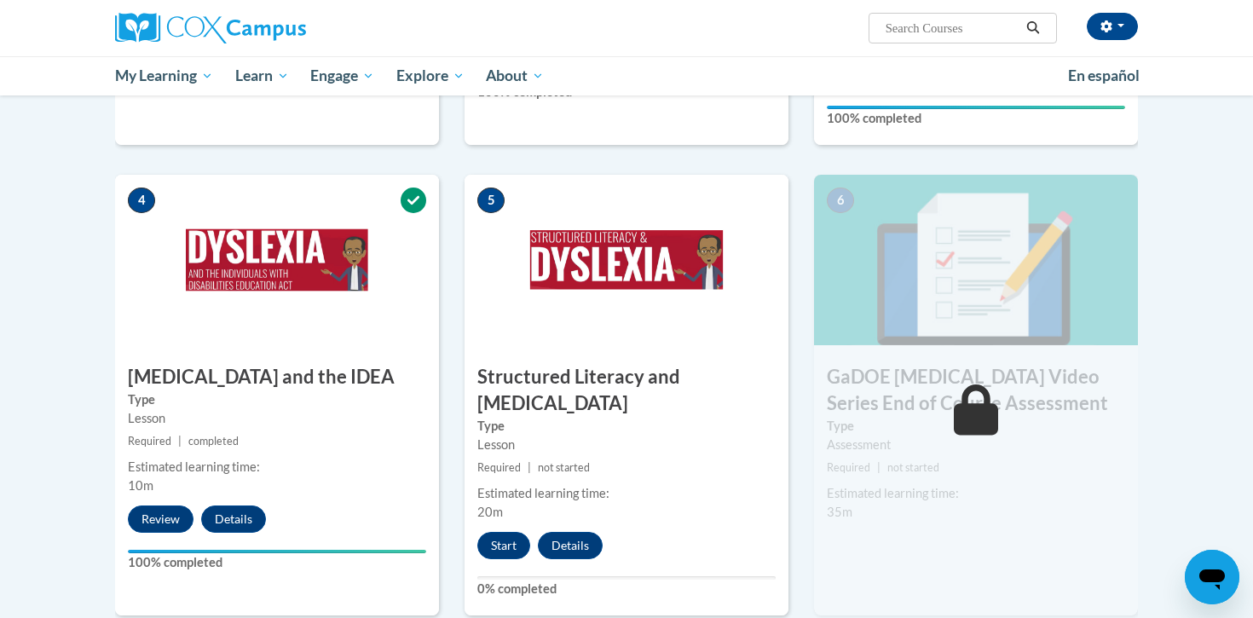
scroll to position [847, 0]
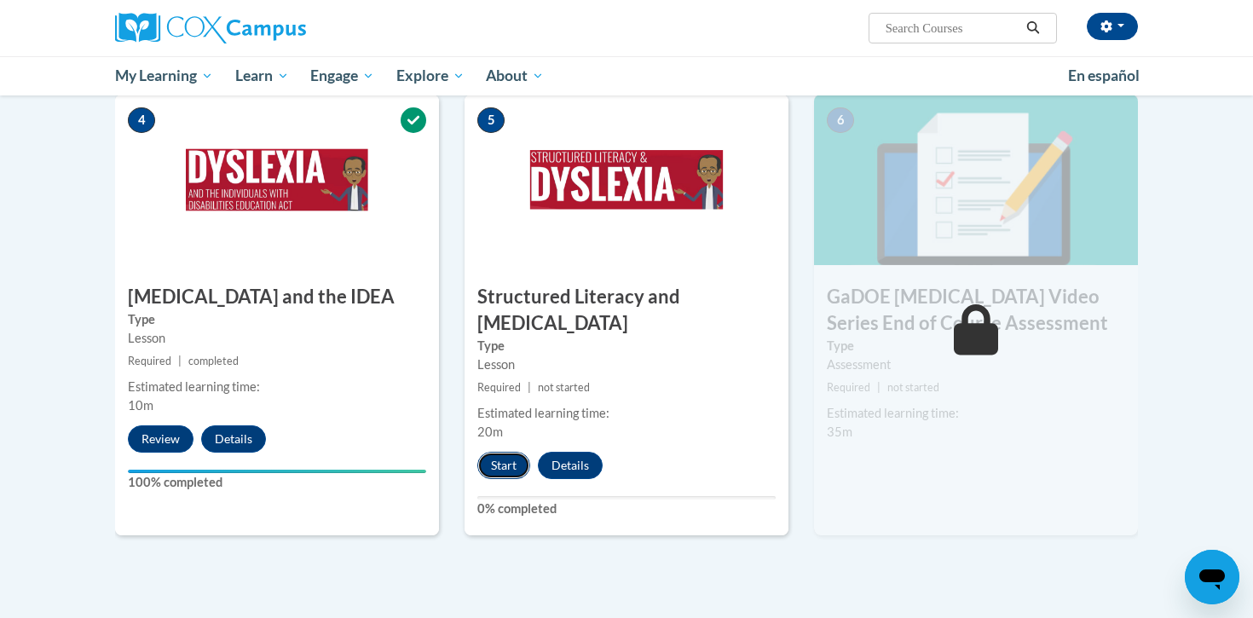
click at [506, 452] on button "Start" at bounding box center [503, 465] width 53 height 27
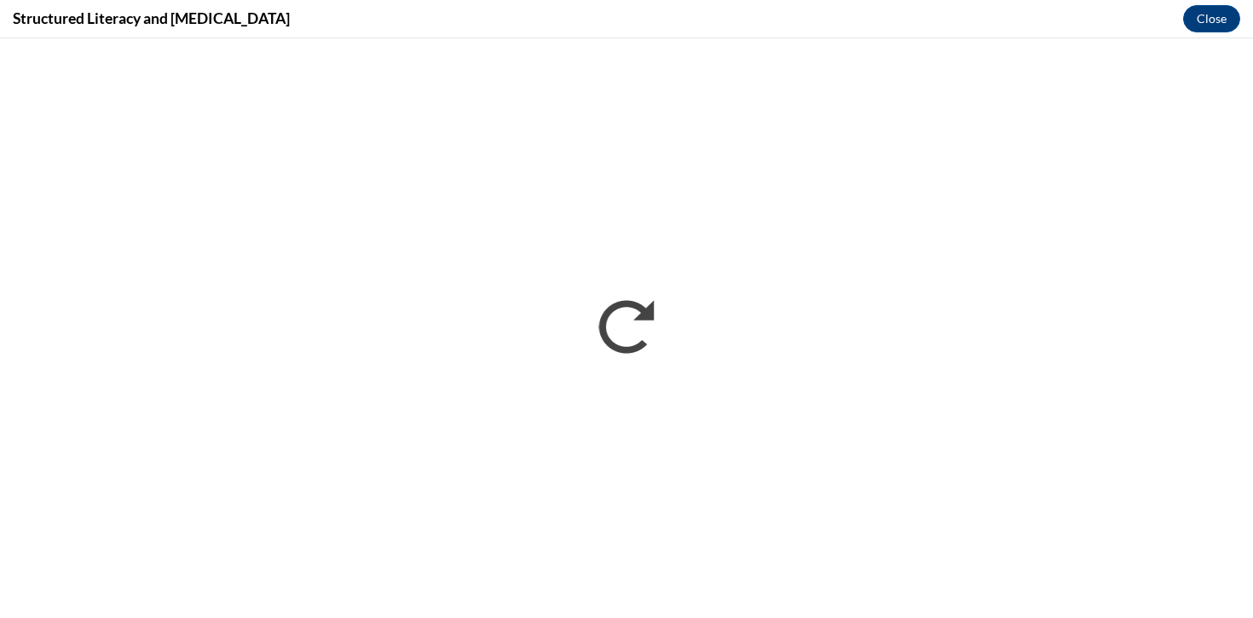
scroll to position [0, 0]
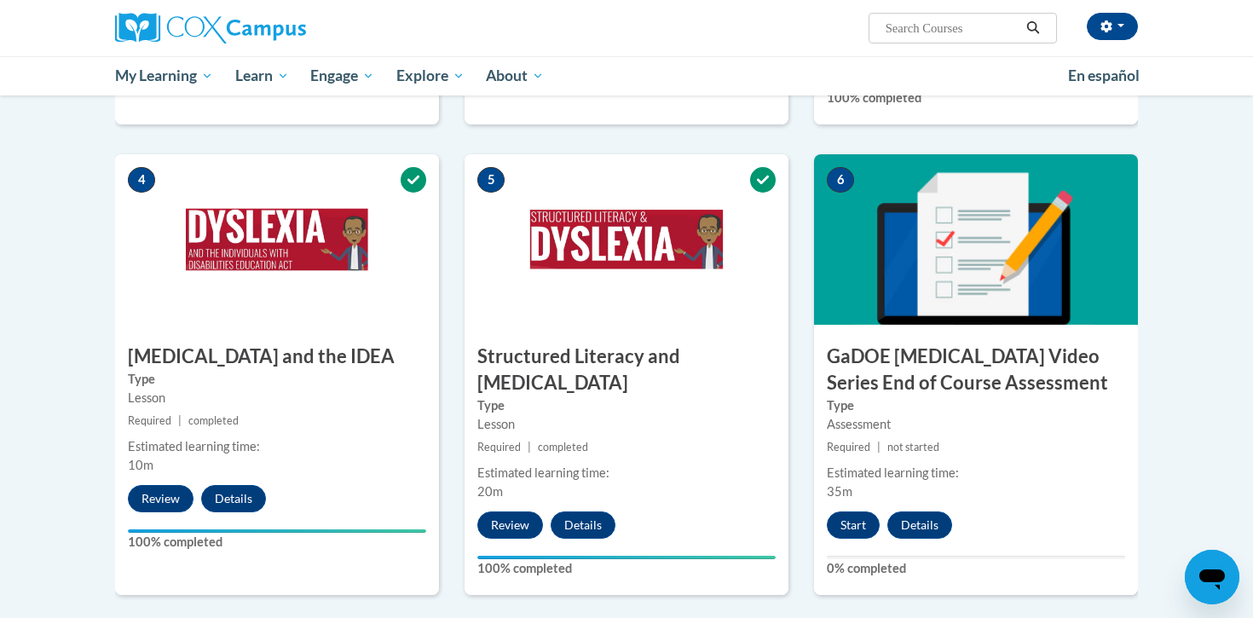
scroll to position [790, 0]
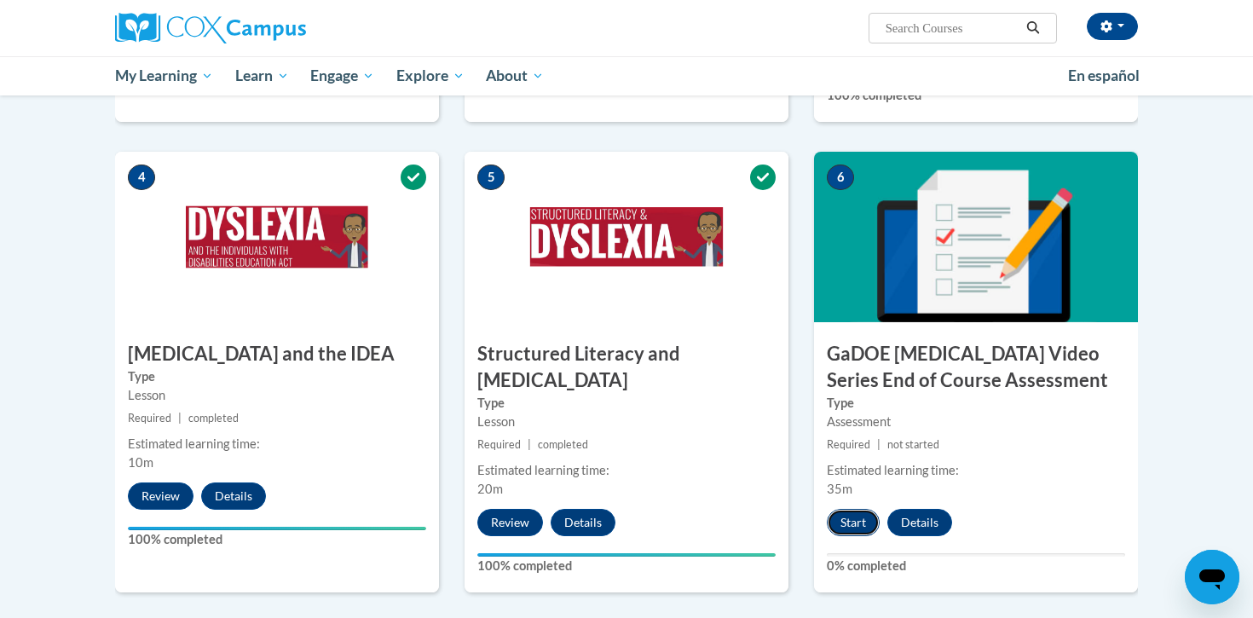
click at [854, 509] on button "Start" at bounding box center [853, 522] width 53 height 27
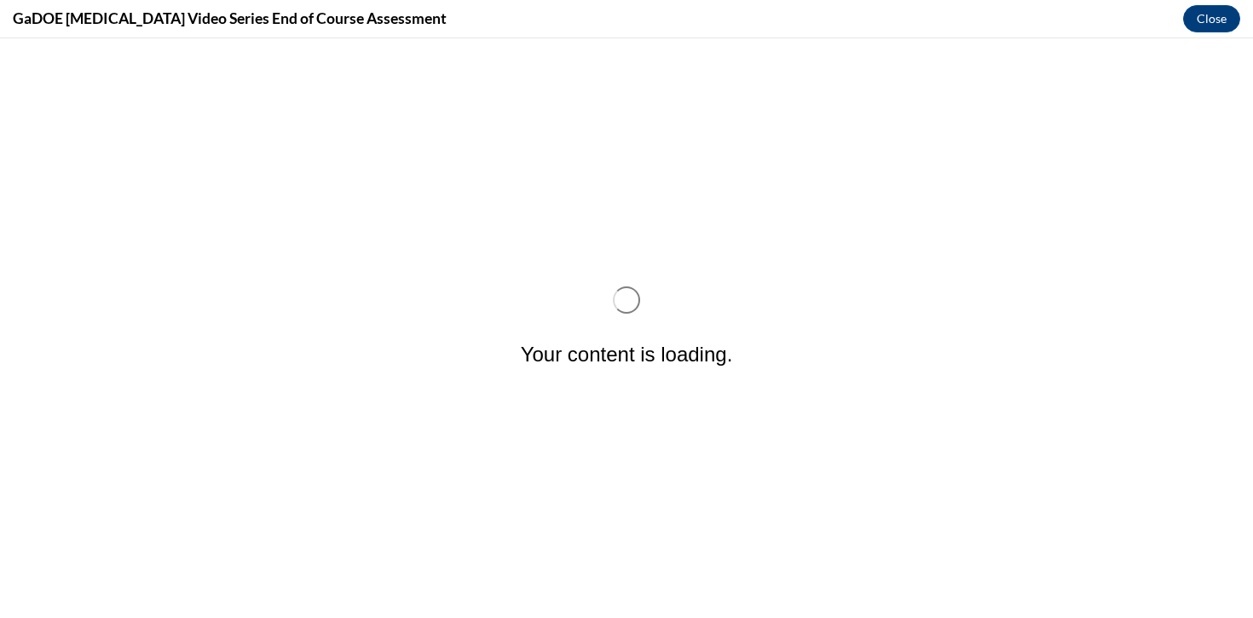
scroll to position [0, 0]
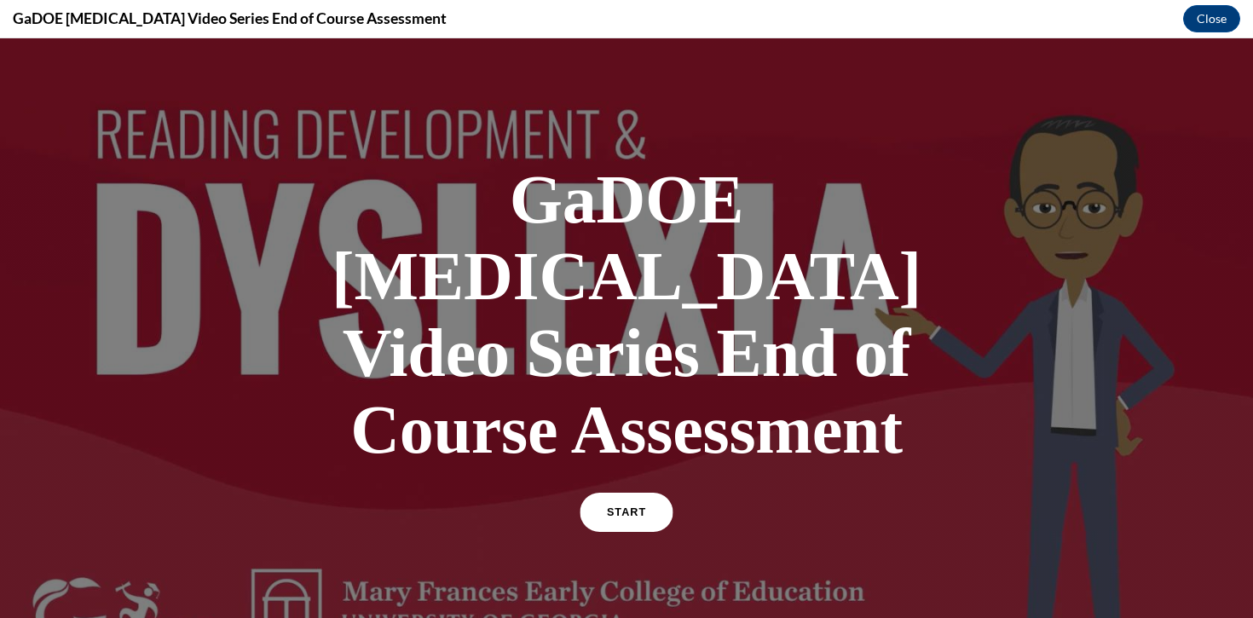
click at [637, 506] on span "START" at bounding box center [626, 512] width 39 height 13
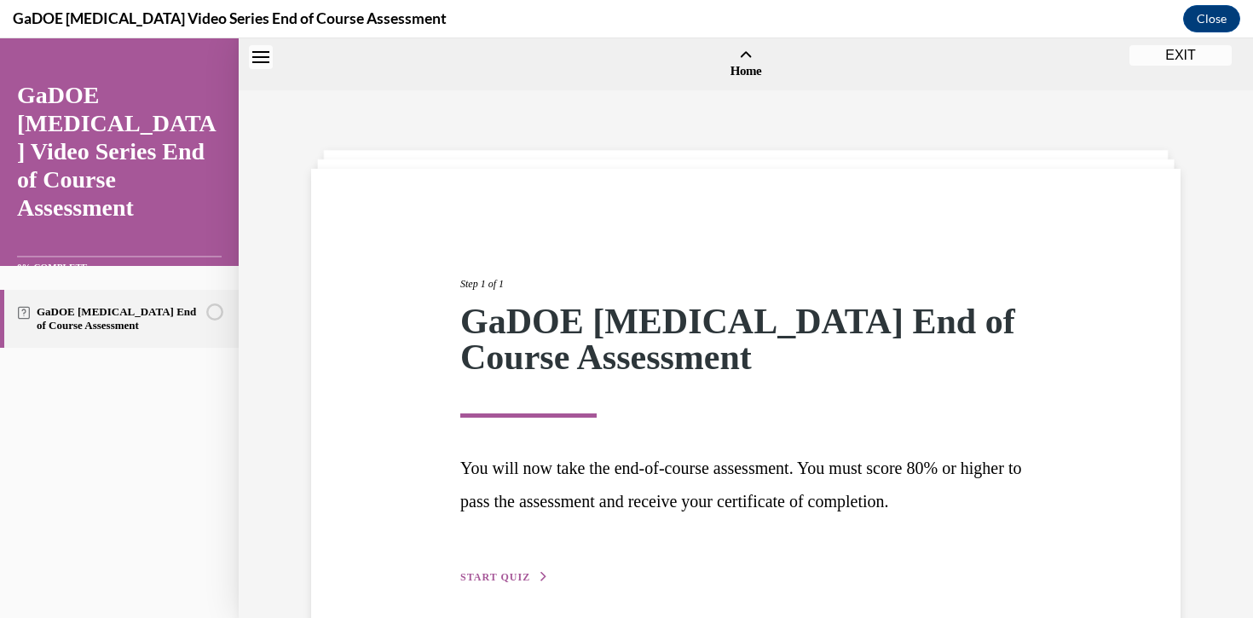
scroll to position [53, 0]
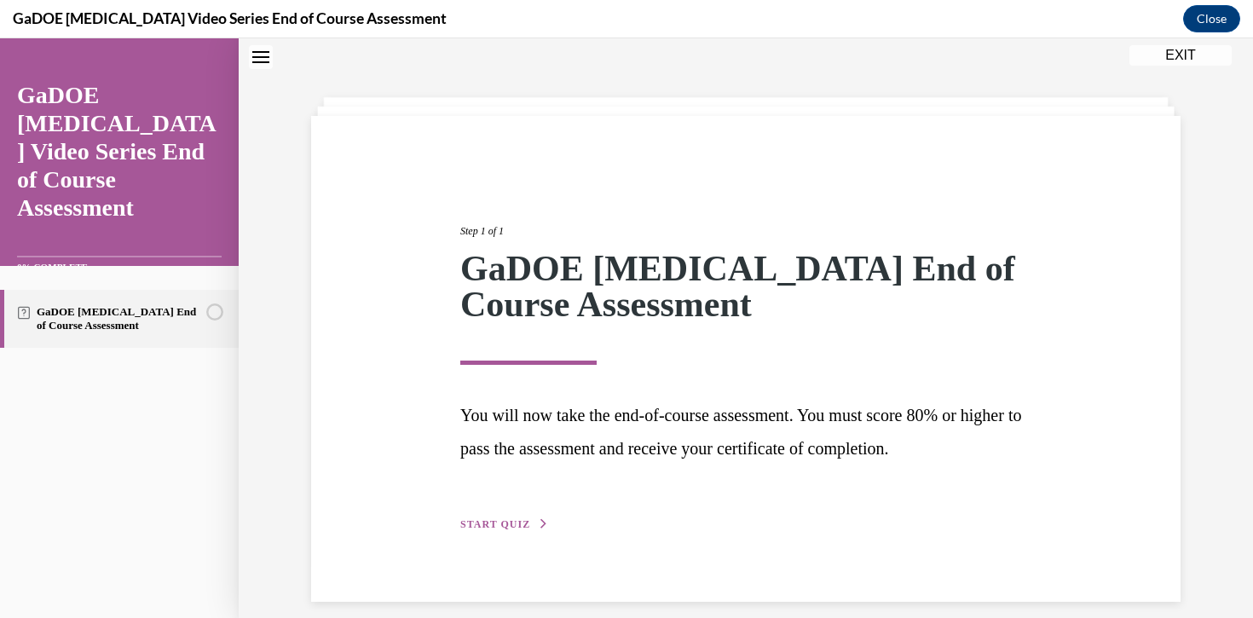
click at [513, 515] on div "Step 1 of 1 GaDOE [MEDICAL_DATA] End of Course Assessment You will now take the…" at bounding box center [746, 358] width 597 height 349
click at [513, 526] on span "START QUIZ" at bounding box center [495, 524] width 70 height 12
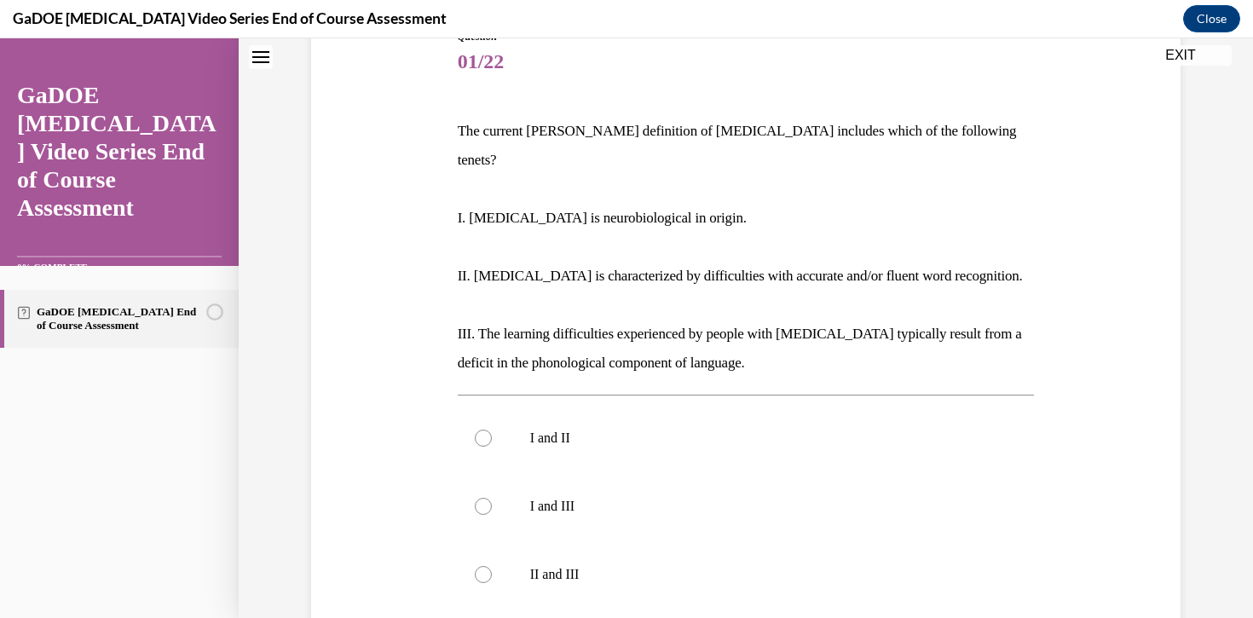
scroll to position [210, 0]
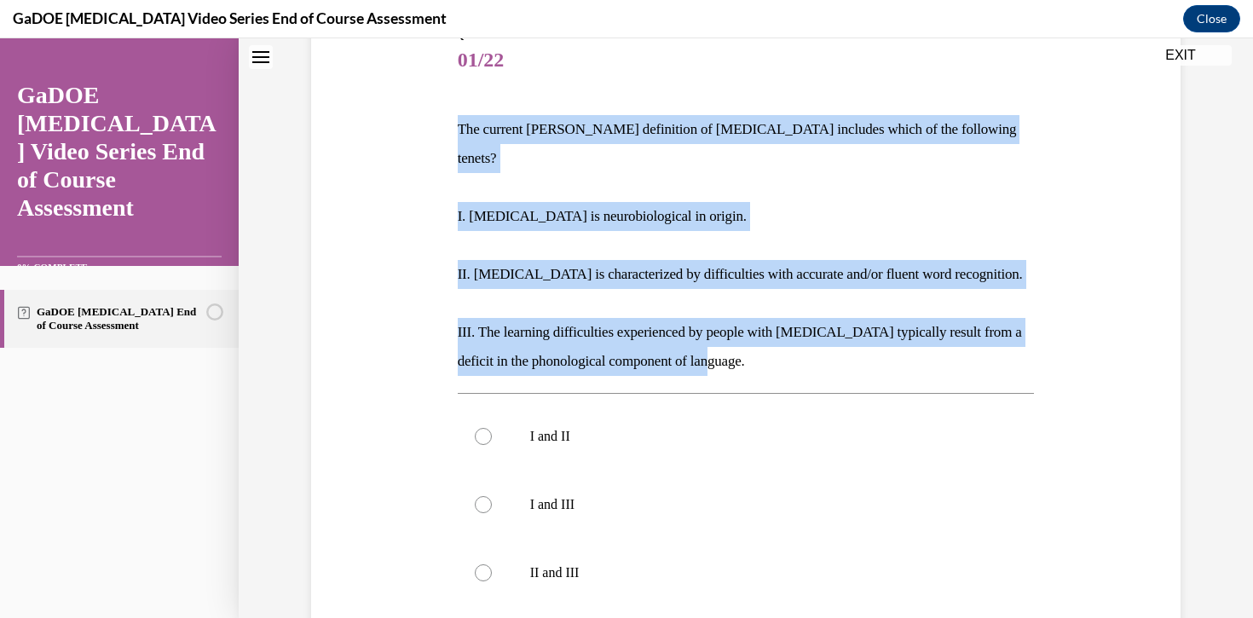
drag, startPoint x: 458, startPoint y: 130, endPoint x: 744, endPoint y: 324, distance: 345.6
click at [744, 326] on div "The current [PERSON_NAME] definition of [MEDICAL_DATA] includes which of the fo…" at bounding box center [746, 245] width 577 height 261
copy div "The current [PERSON_NAME] definition of [MEDICAL_DATA] includes which of the fo…"
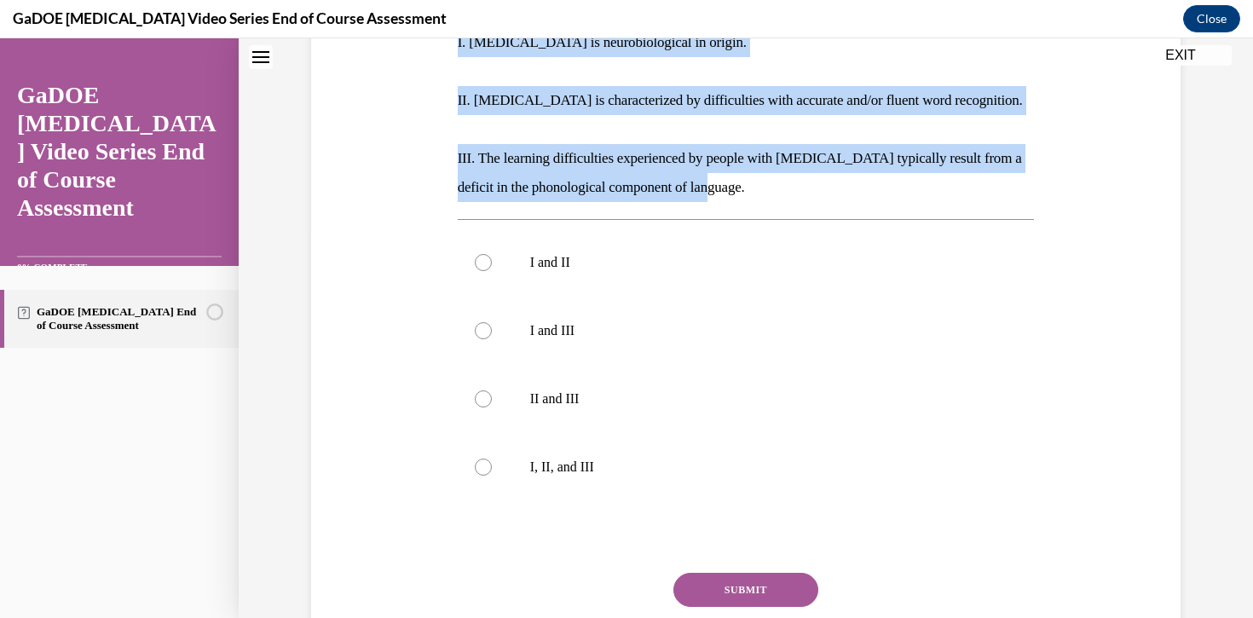
scroll to position [418, 0]
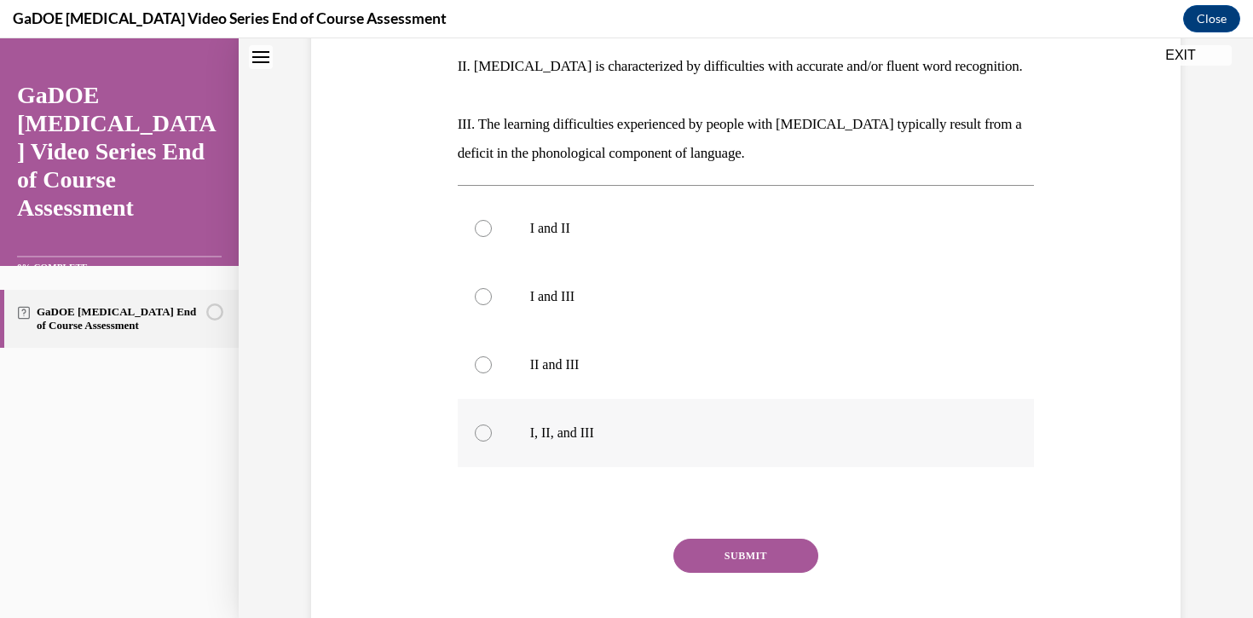
click at [471, 403] on label "I, II, and III" at bounding box center [746, 433] width 577 height 68
click at [475, 424] on input "I, II, and III" at bounding box center [483, 432] width 17 height 17
radio input "true"
click at [733, 539] on button "SUBMIT" at bounding box center [745, 556] width 145 height 34
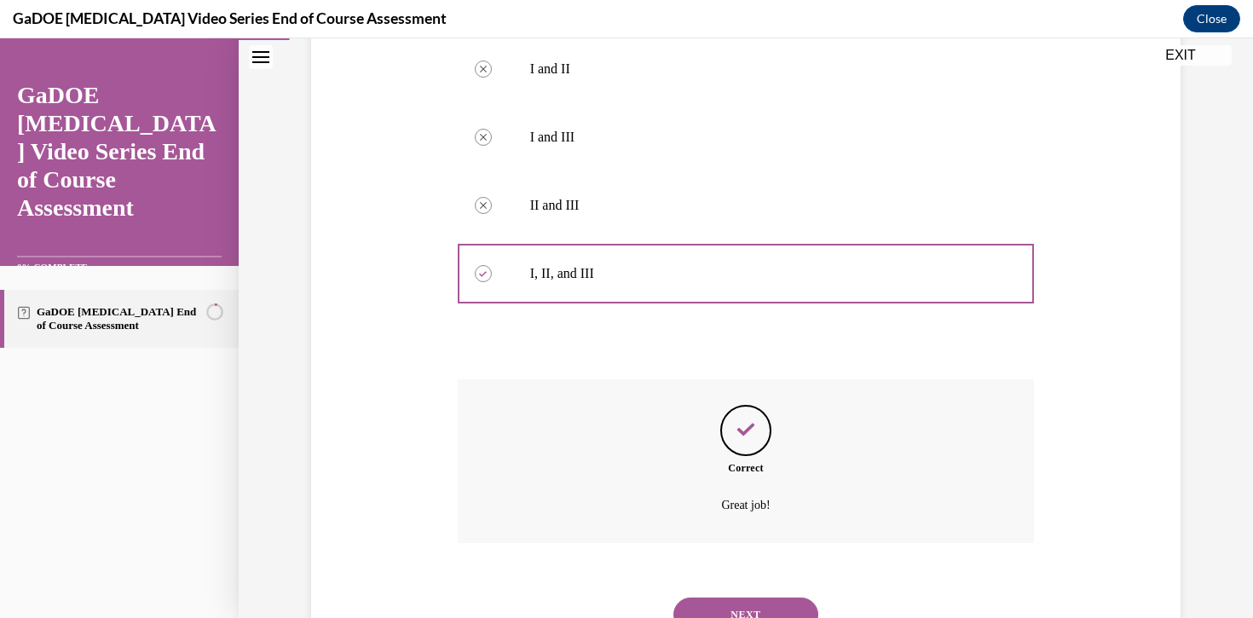
scroll to position [621, 0]
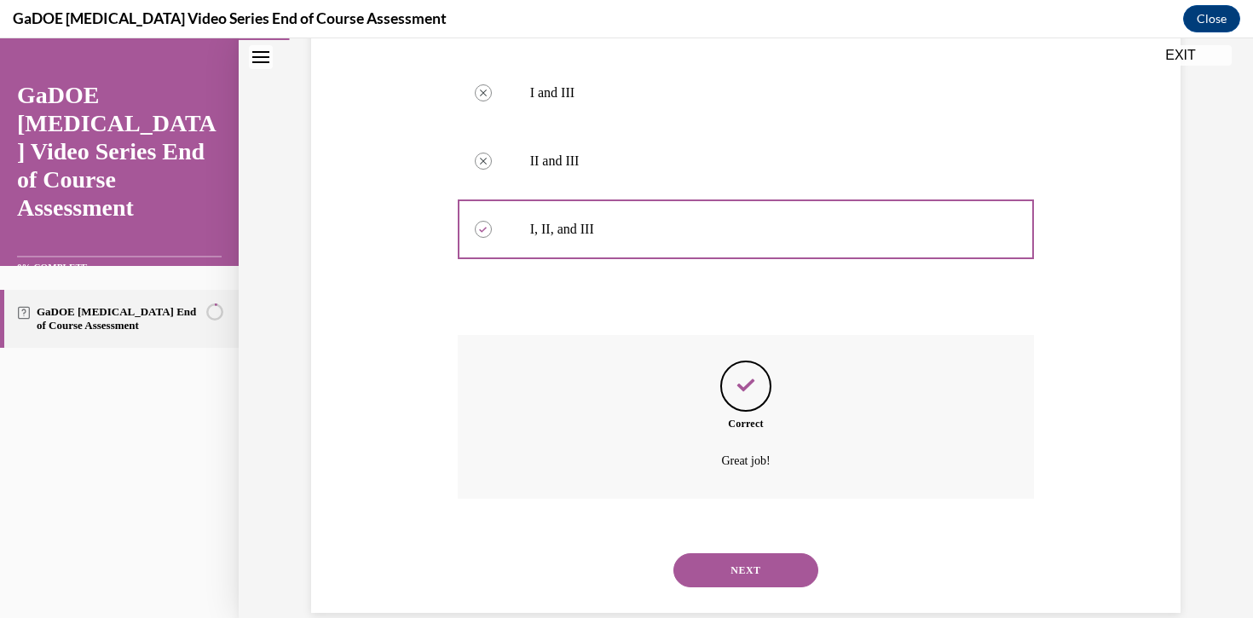
click at [733, 553] on button "NEXT" at bounding box center [745, 570] width 145 height 34
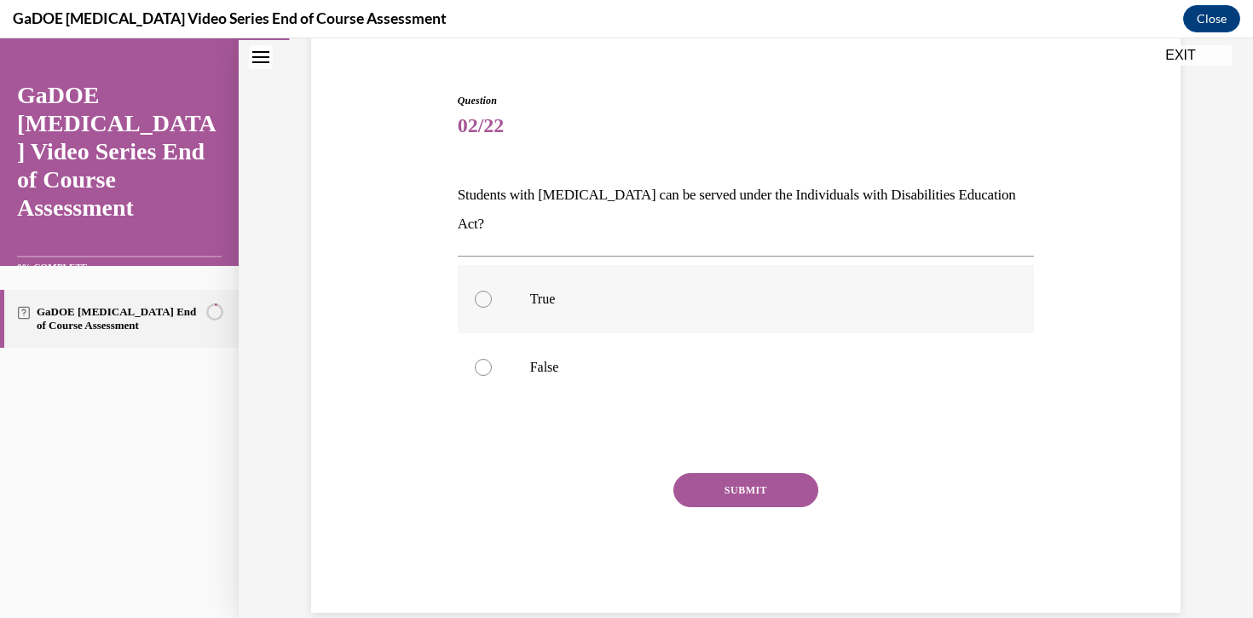
click at [482, 291] on div at bounding box center [483, 299] width 17 height 17
click at [482, 291] on input "True" at bounding box center [483, 299] width 17 height 17
radio input "true"
click at [735, 473] on button "SUBMIT" at bounding box center [745, 490] width 145 height 34
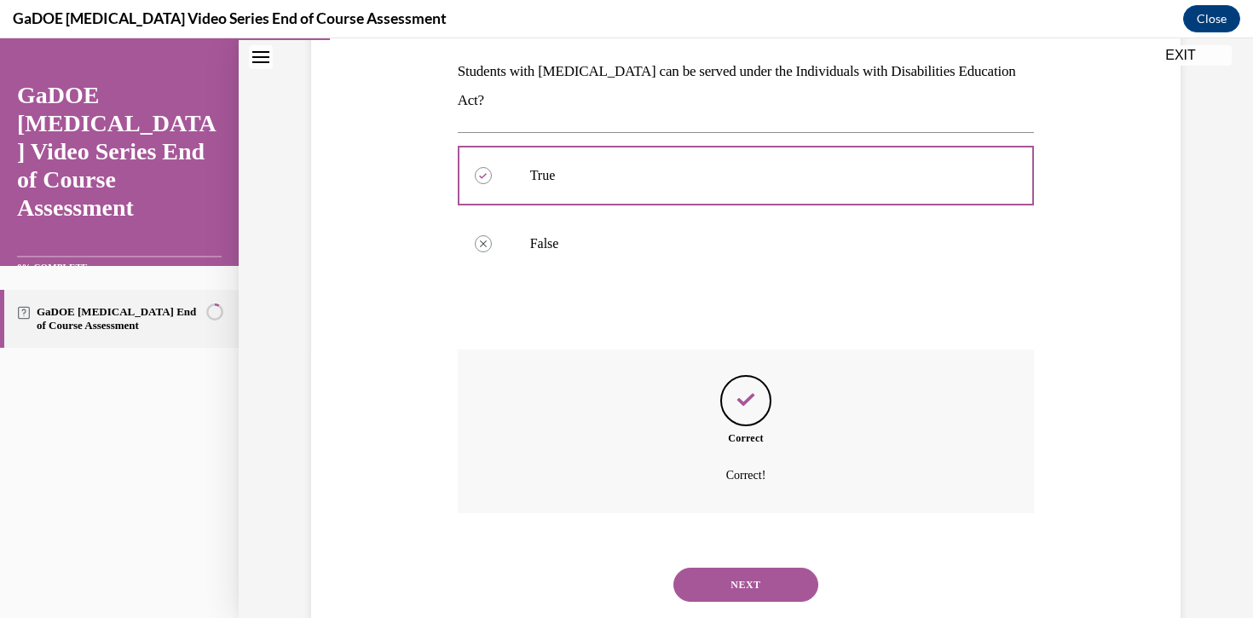
scroll to position [282, 0]
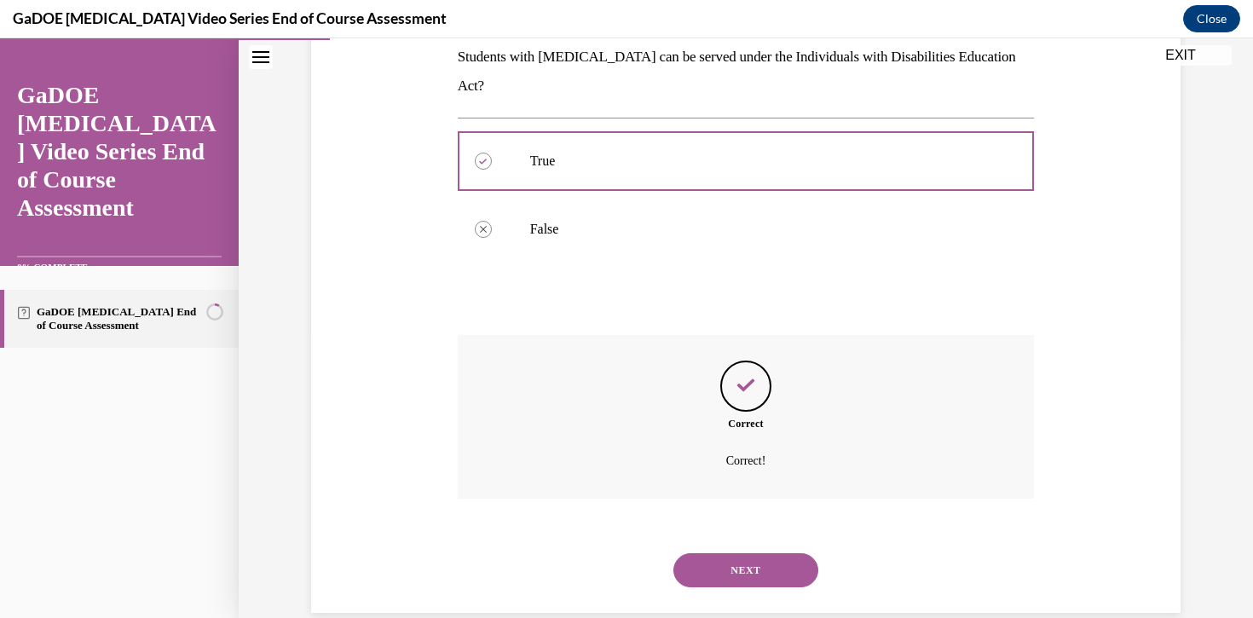
click at [748, 553] on button "NEXT" at bounding box center [745, 570] width 145 height 34
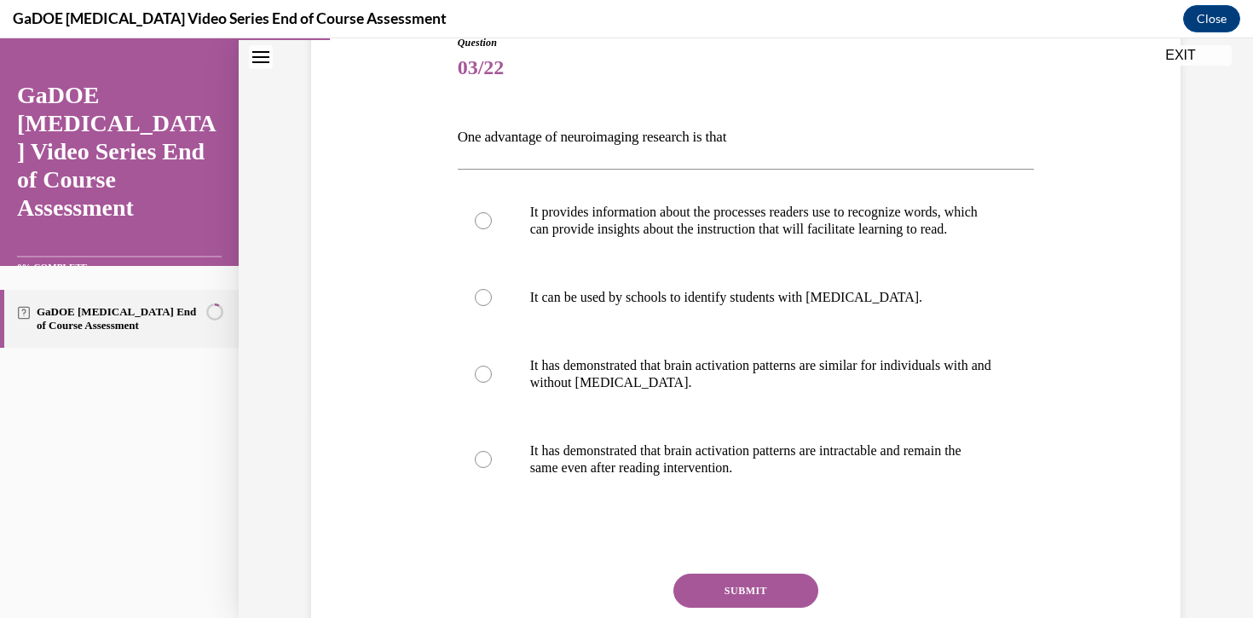
scroll to position [212, 0]
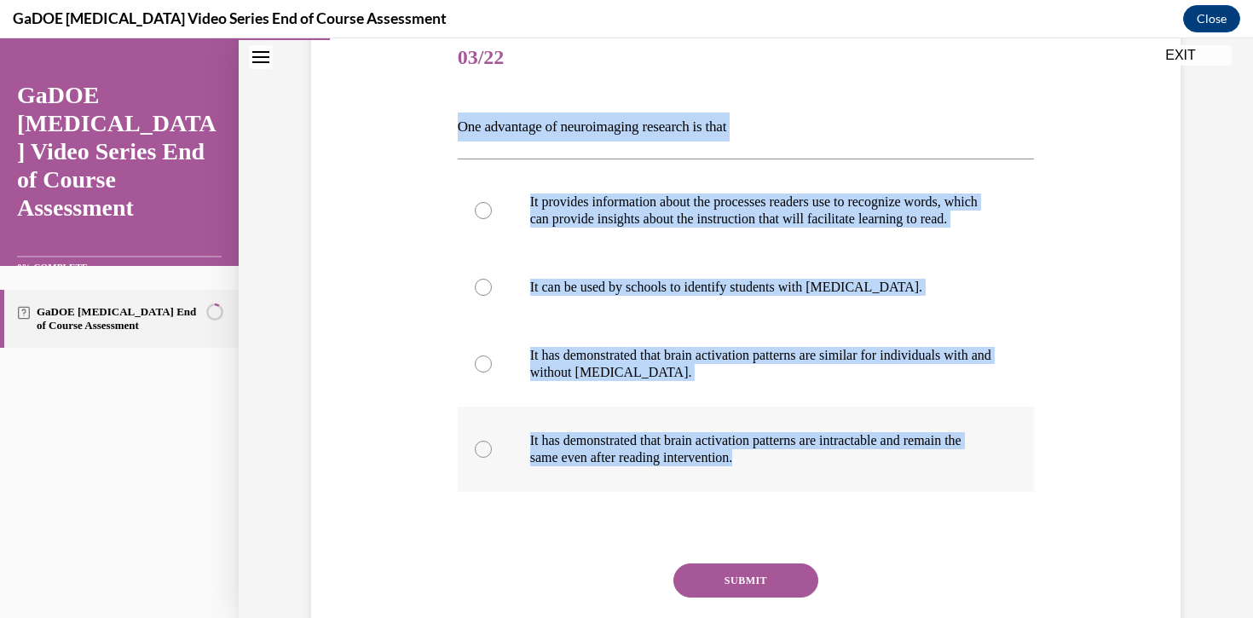
drag, startPoint x: 455, startPoint y: 133, endPoint x: 791, endPoint y: 489, distance: 489.6
click at [790, 490] on div "Question 03/22 One advantage of neuroimaging research is that It provides infor…" at bounding box center [746, 351] width 586 height 704
copy div "One advantage of neuroimaging research is that It provides information about th…"
click at [483, 219] on div at bounding box center [483, 210] width 17 height 17
click at [483, 219] on input "It provides information about the processes readers use to recognize words, whi…" at bounding box center [483, 210] width 17 height 17
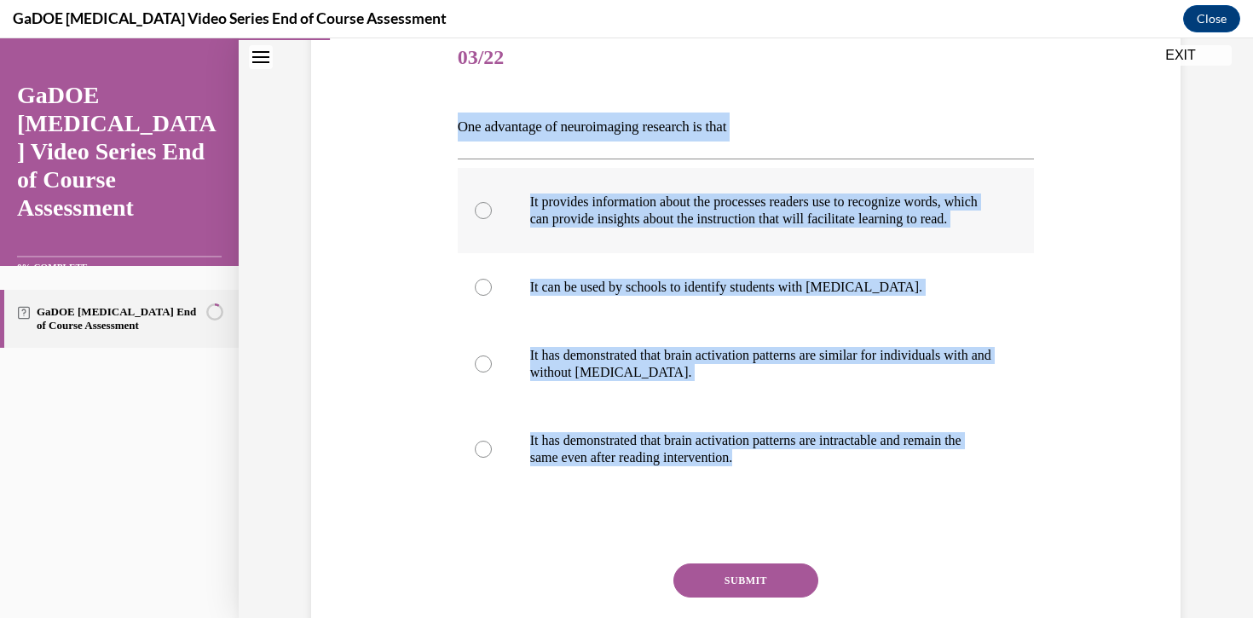
radio input "true"
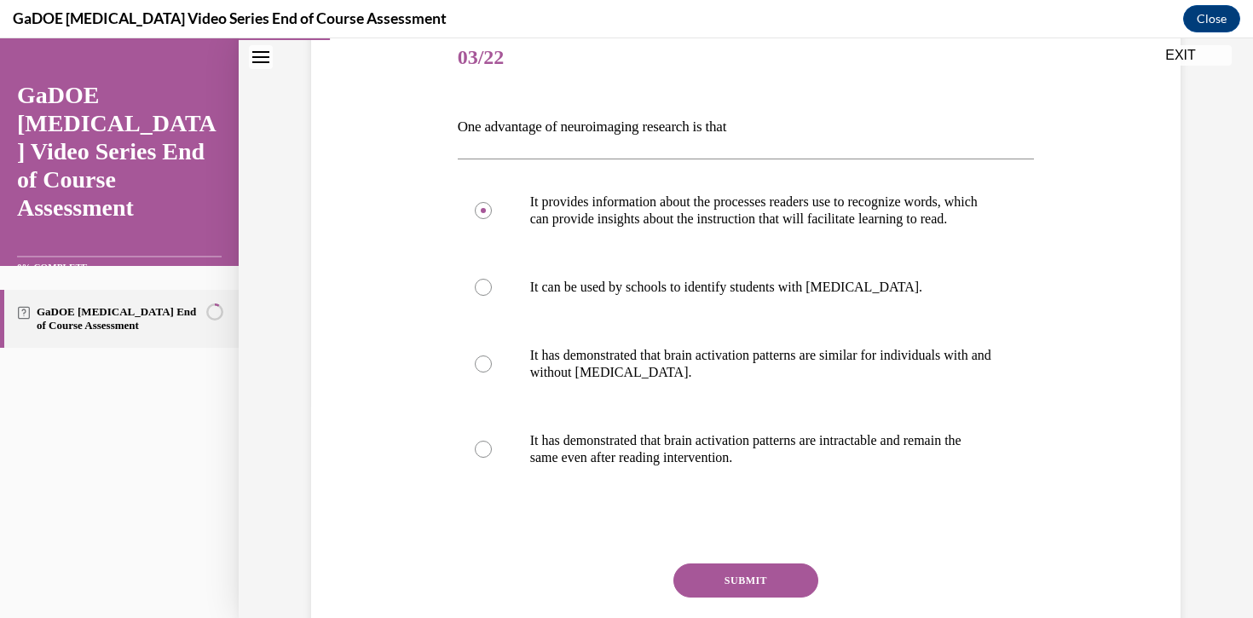
click at [730, 598] on button "SUBMIT" at bounding box center [745, 580] width 145 height 34
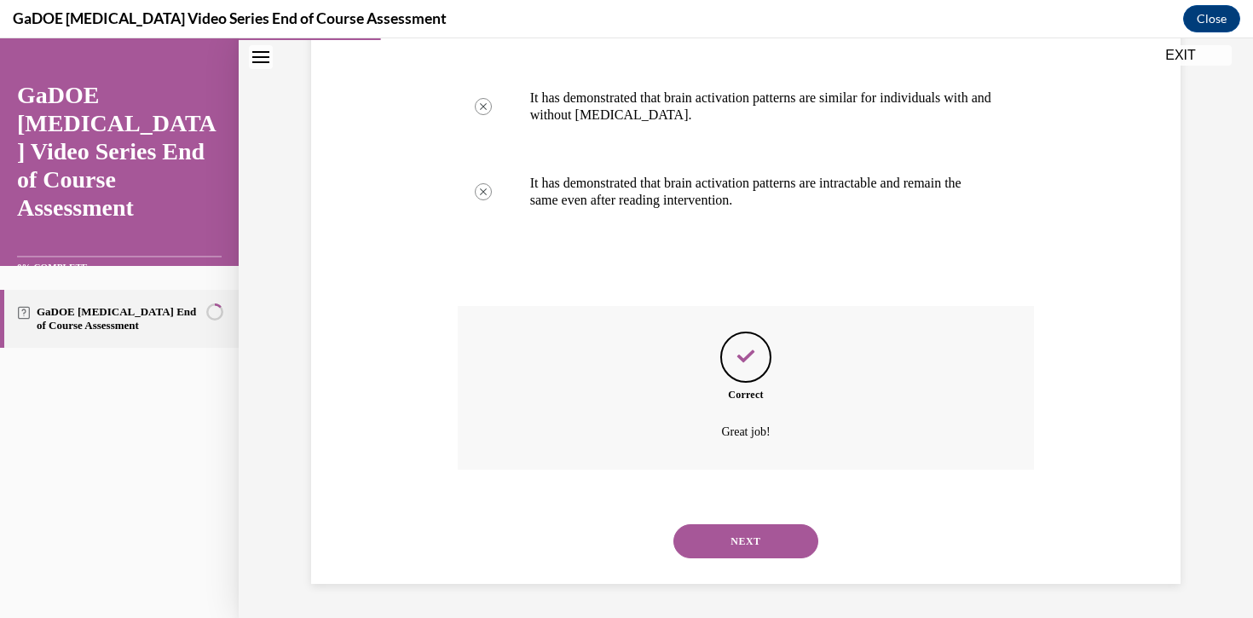
scroll to position [487, 0]
click at [740, 538] on button "NEXT" at bounding box center [745, 541] width 145 height 34
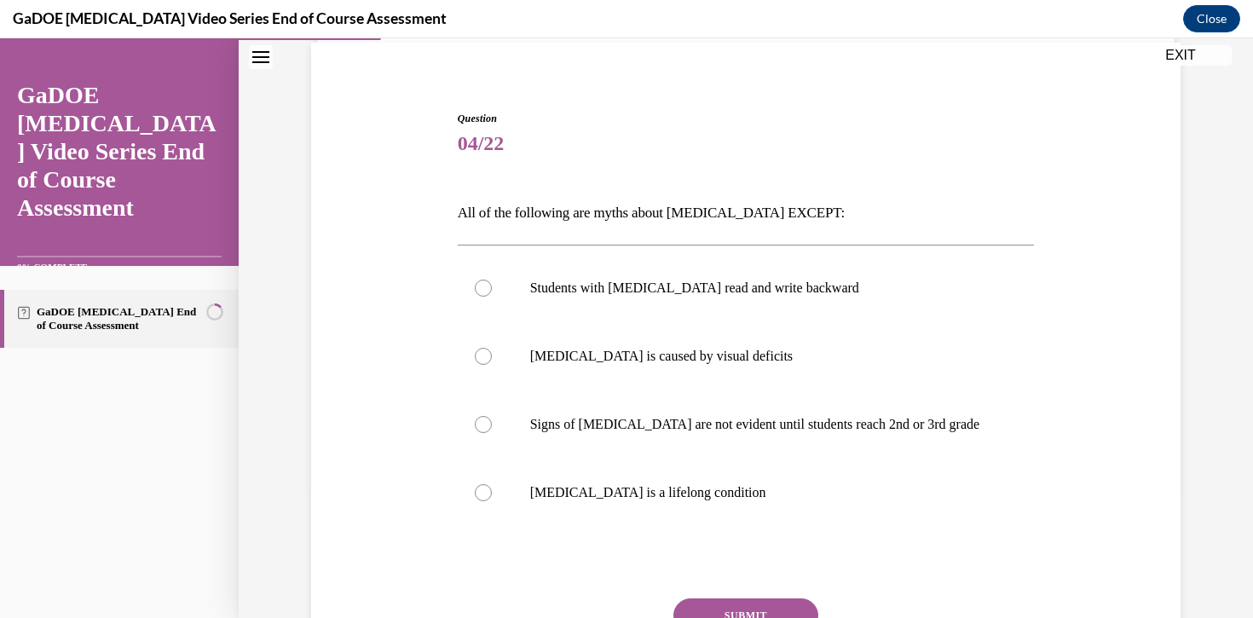
scroll to position [210, 0]
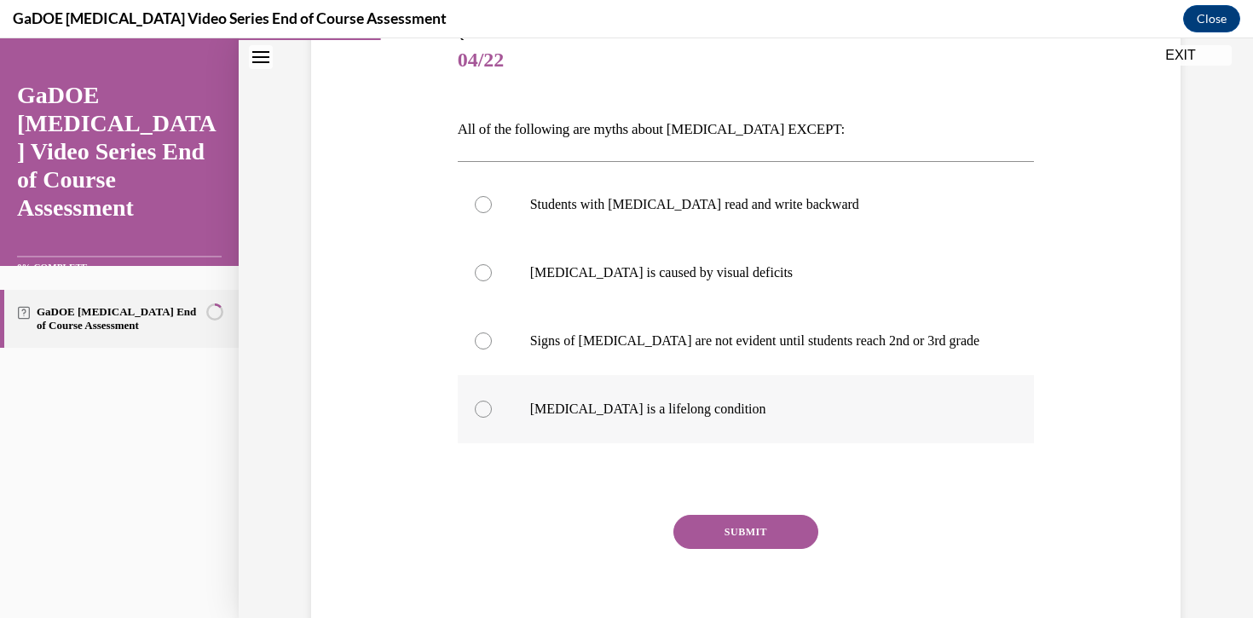
click at [484, 406] on div at bounding box center [483, 409] width 17 height 17
click at [484, 406] on input "[MEDICAL_DATA] is a lifelong condition" at bounding box center [483, 409] width 17 height 17
radio input "true"
click at [780, 527] on button "SUBMIT" at bounding box center [745, 532] width 145 height 34
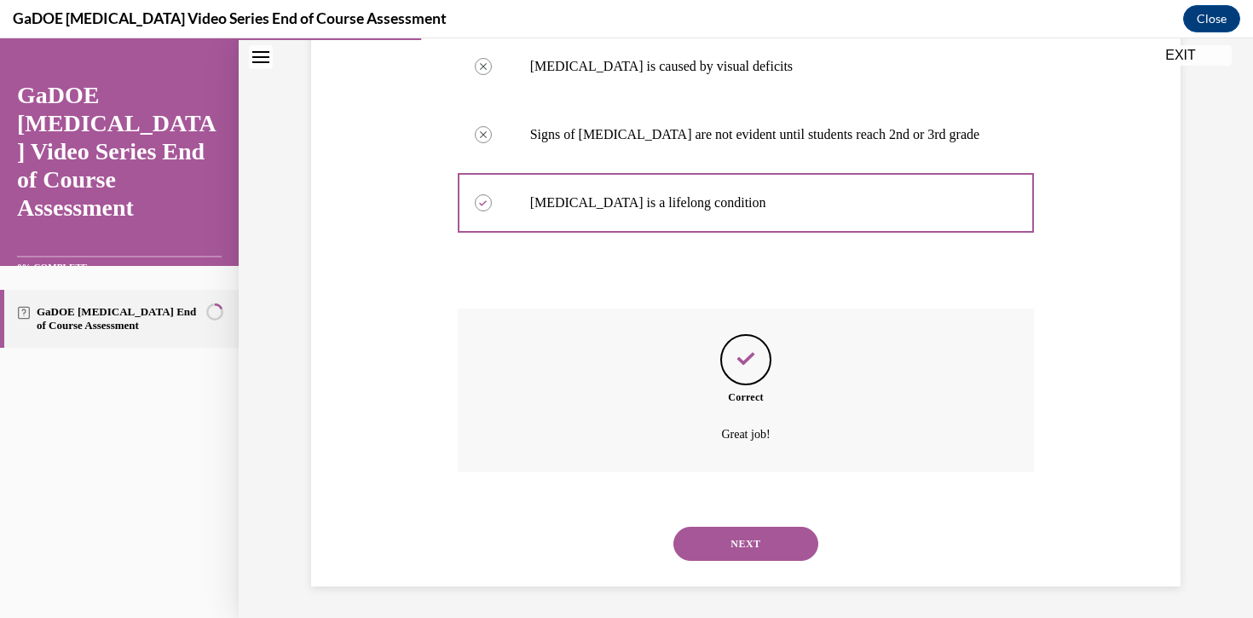
scroll to position [419, 0]
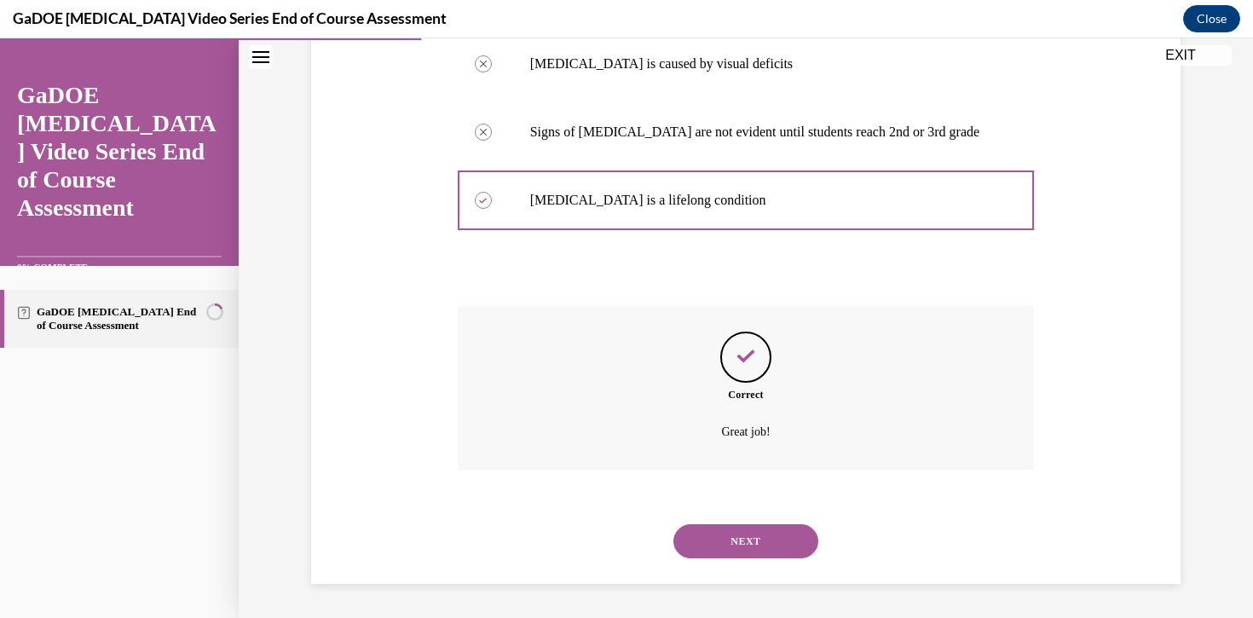
click at [776, 537] on button "NEXT" at bounding box center [745, 541] width 145 height 34
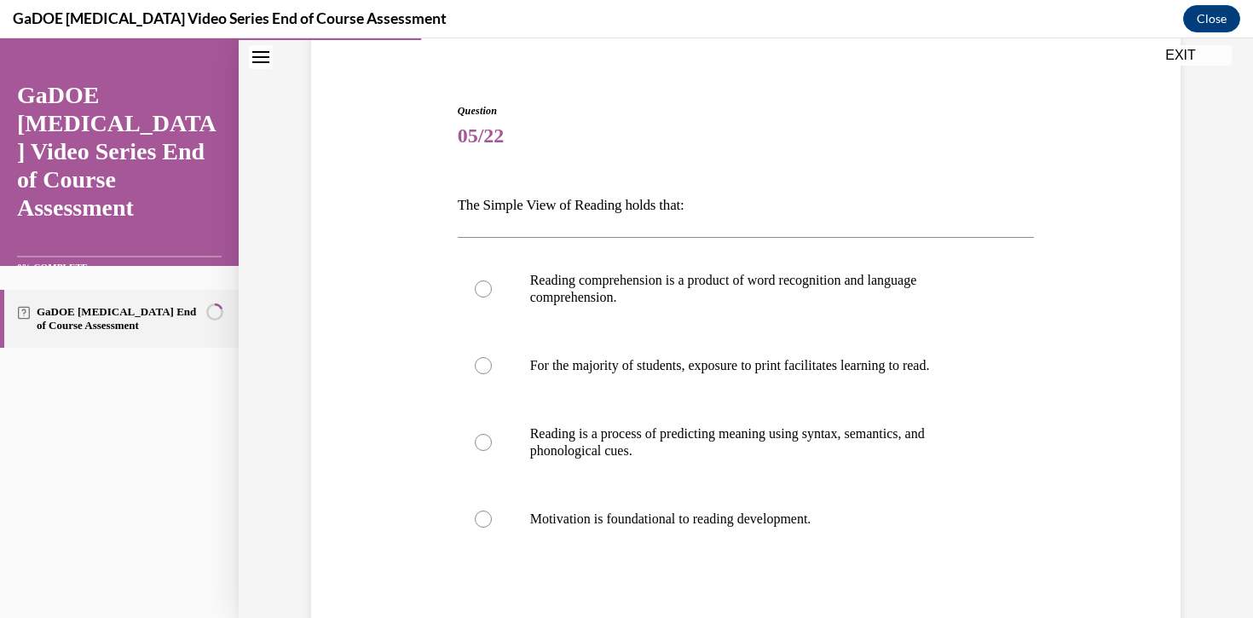
scroll to position [143, 0]
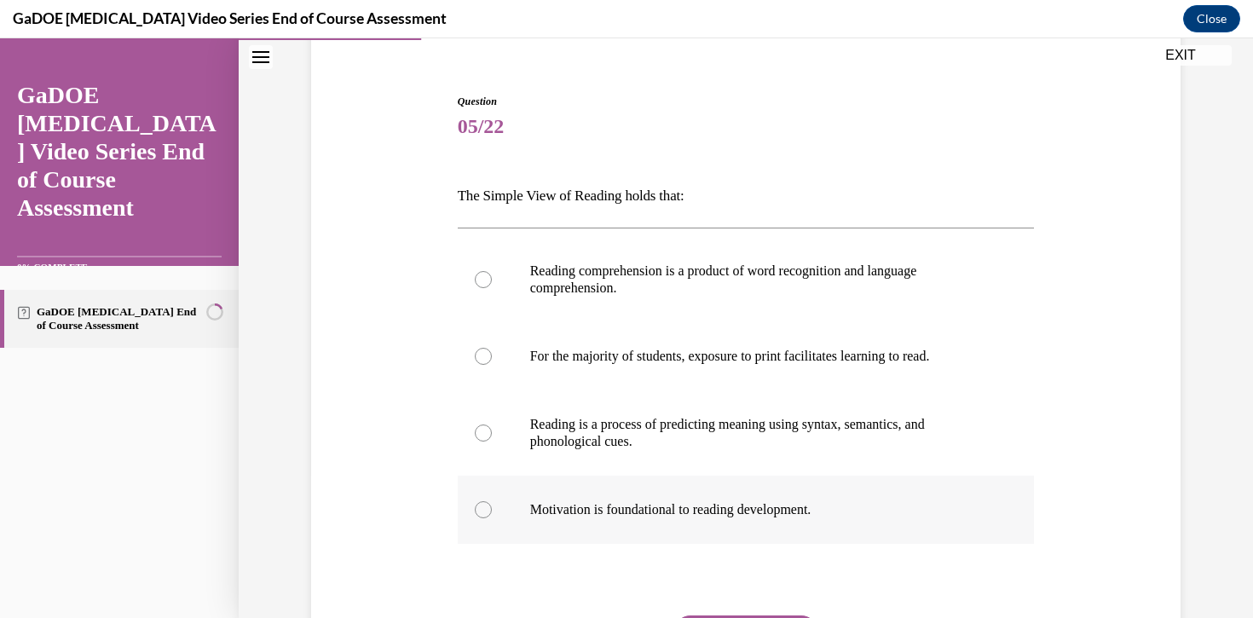
drag, startPoint x: 453, startPoint y: 189, endPoint x: 853, endPoint y: 516, distance: 516.1
click at [853, 516] on div "Question 05/22 The Simple View of Reading holds that: Reading comprehension is …" at bounding box center [746, 411] width 586 height 687
copy div "The Simple View of Reading holds that: Reading comprehension is a product of wo…"
click at [488, 360] on div at bounding box center [483, 356] width 17 height 17
click at [488, 360] on input "For the majority of students, exposure to print facilitates learning to read." at bounding box center [483, 356] width 17 height 17
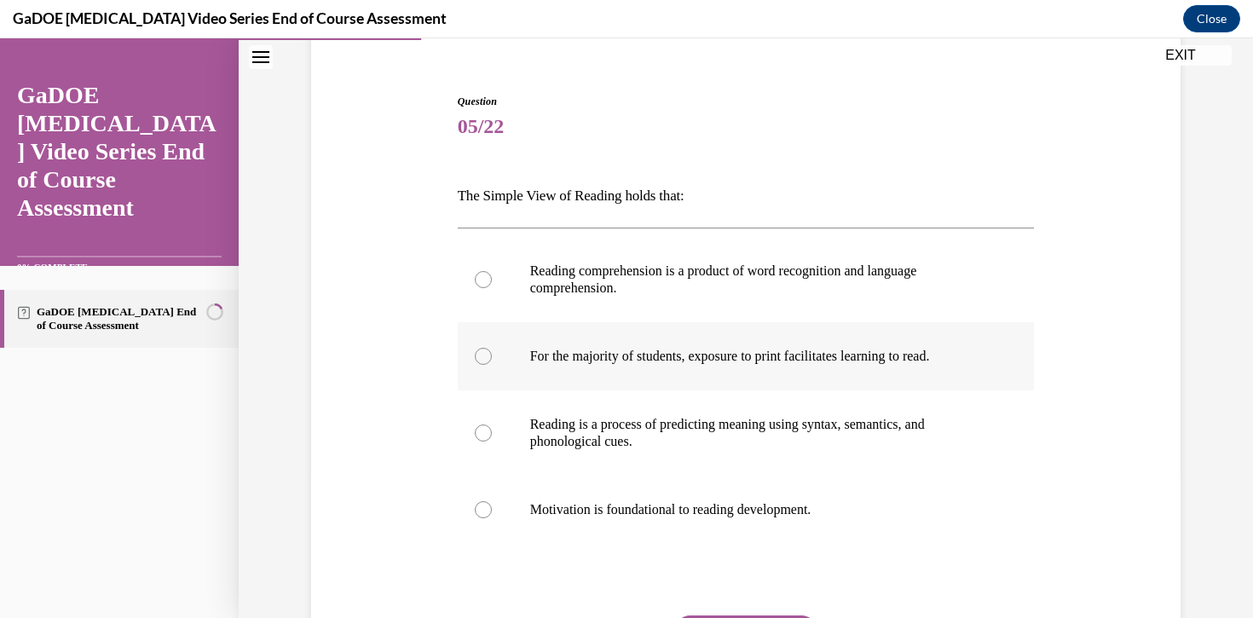
radio input "true"
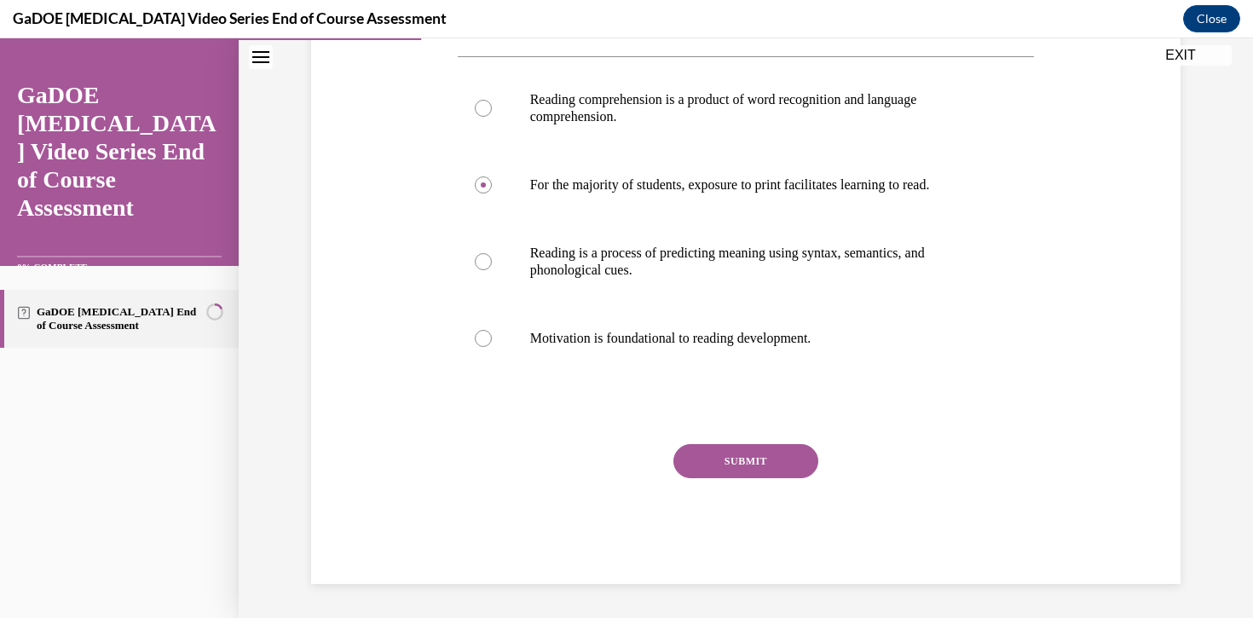
click at [765, 460] on button "SUBMIT" at bounding box center [745, 461] width 145 height 34
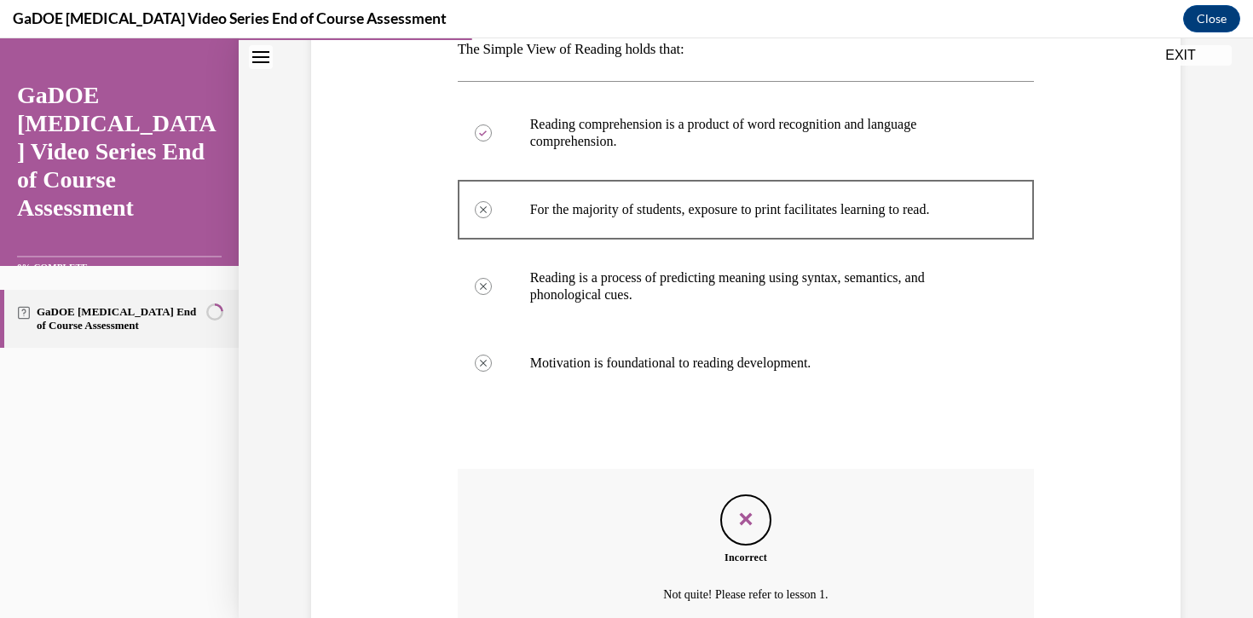
scroll to position [453, 0]
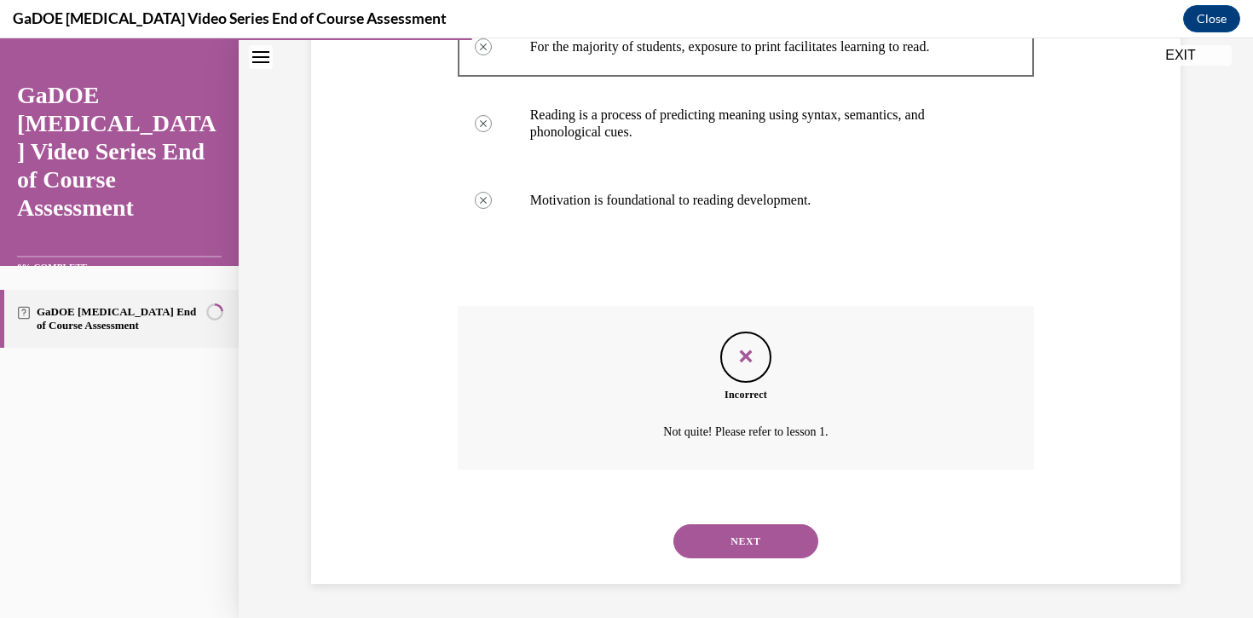
click at [737, 540] on button "NEXT" at bounding box center [745, 541] width 145 height 34
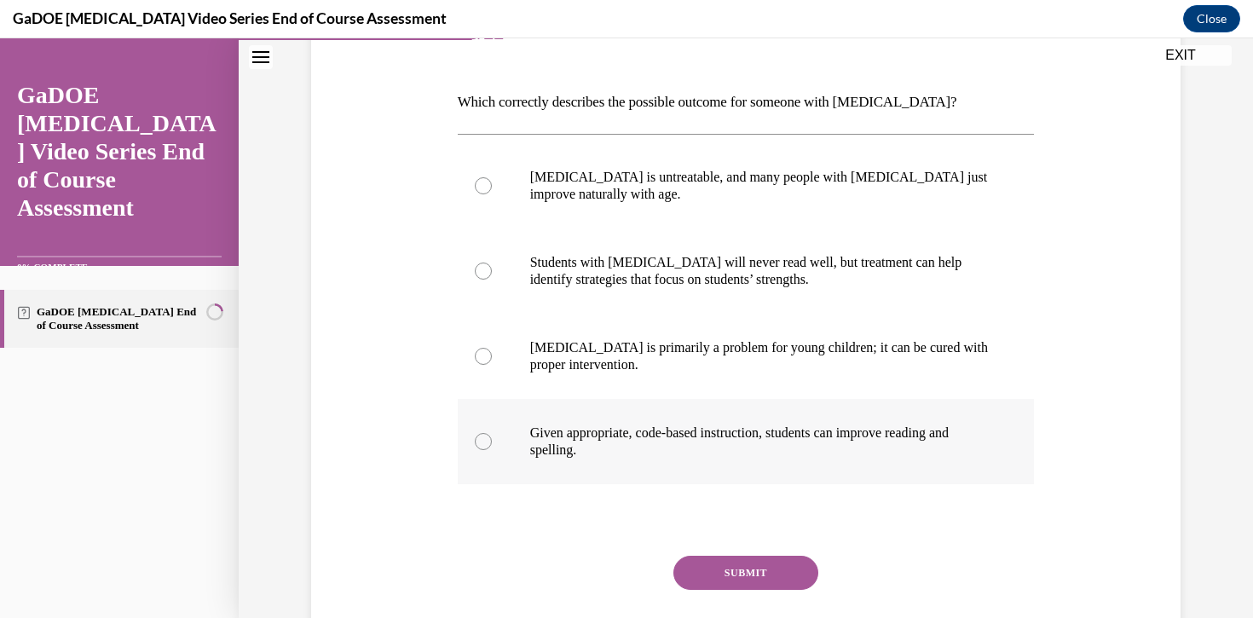
scroll to position [249, 0]
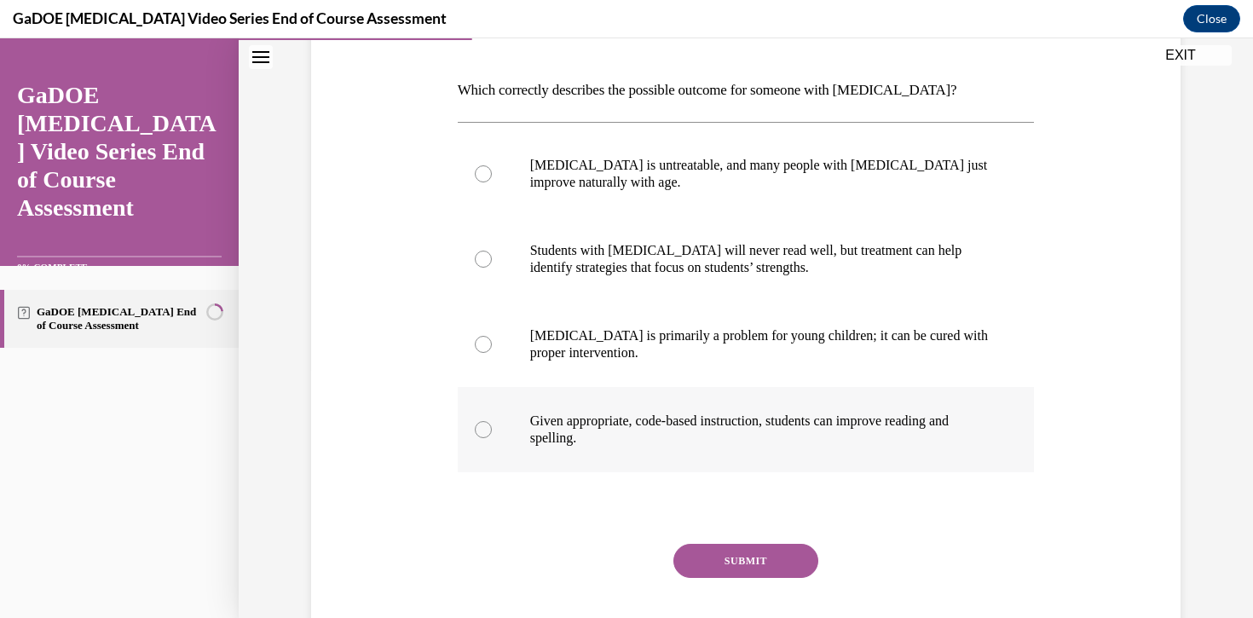
click at [488, 432] on div at bounding box center [483, 429] width 17 height 17
click at [488, 432] on input "Given appropriate, code-based instruction, students can improve reading and spe…" at bounding box center [483, 429] width 17 height 17
radio input "true"
click at [727, 559] on button "SUBMIT" at bounding box center [745, 561] width 145 height 34
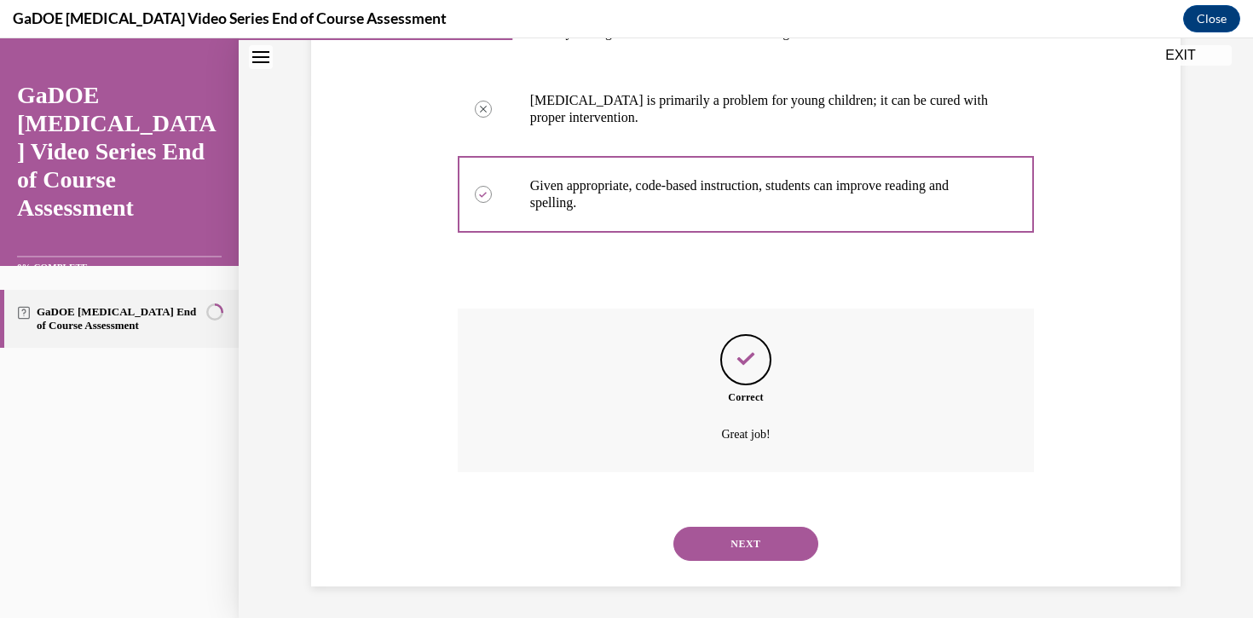
scroll to position [487, 0]
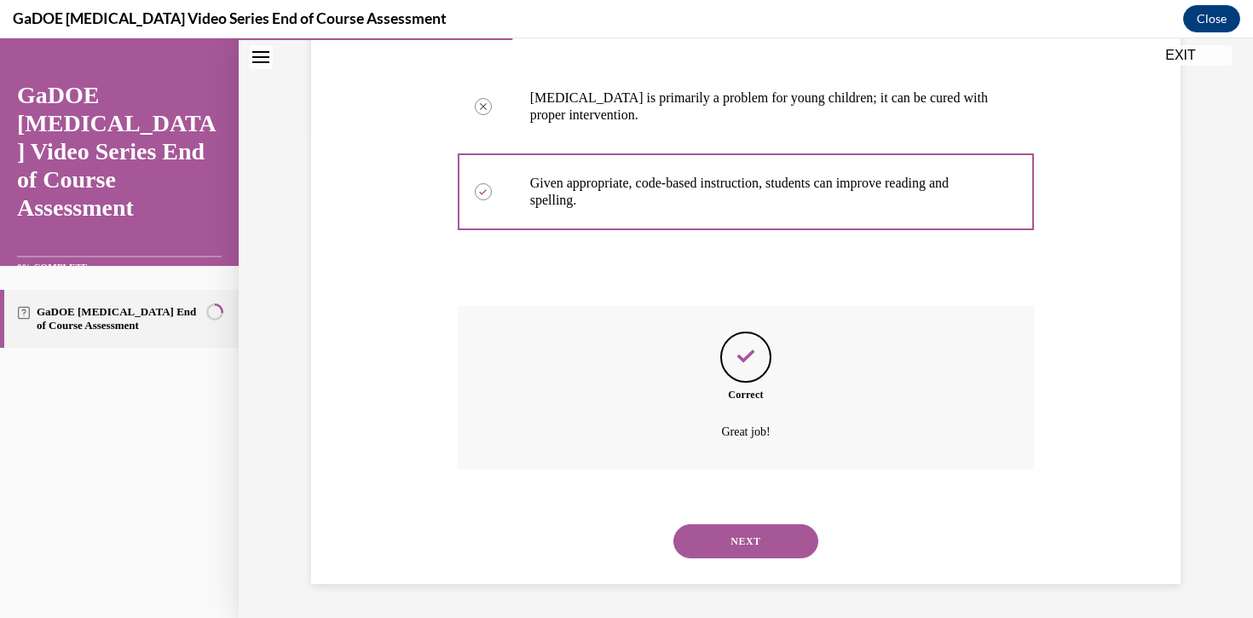
click at [733, 546] on button "NEXT" at bounding box center [745, 541] width 145 height 34
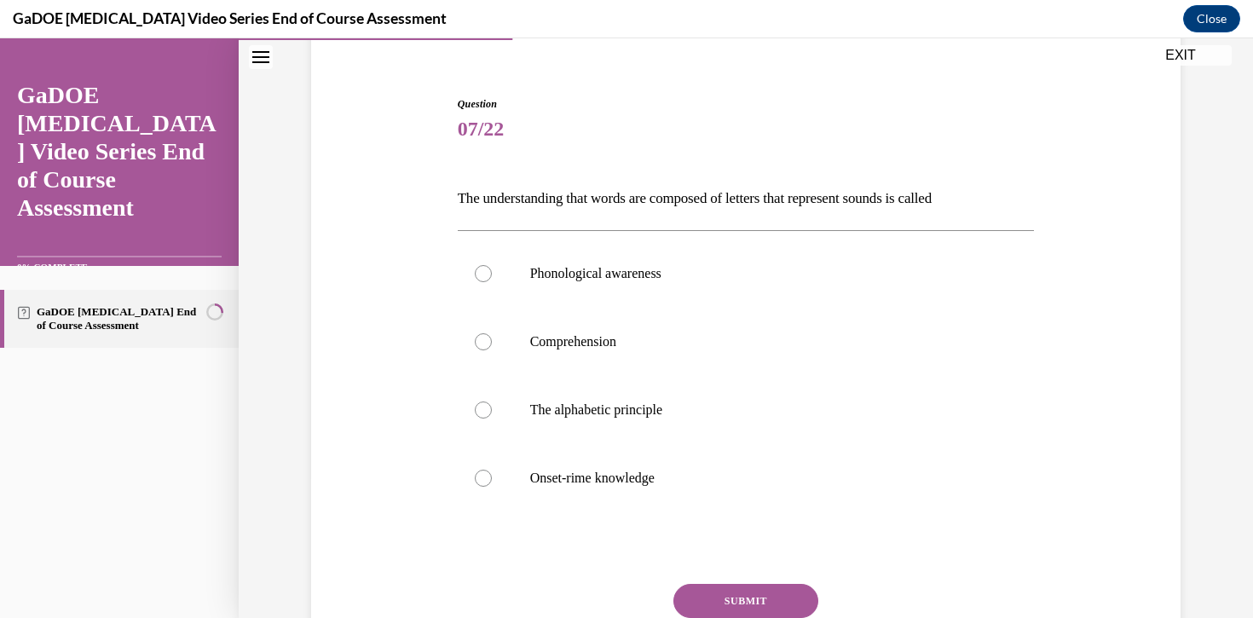
scroll to position [148, 0]
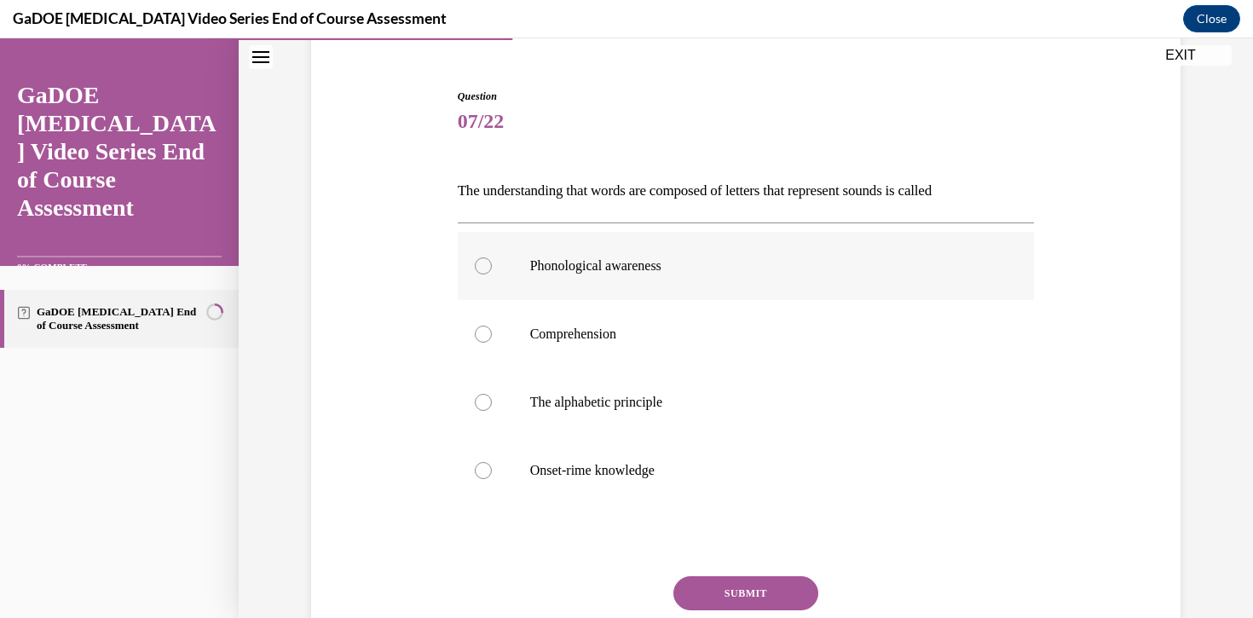
click at [494, 265] on label "Phonological awareness" at bounding box center [746, 266] width 577 height 68
click at [492, 265] on input "Phonological awareness" at bounding box center [483, 265] width 17 height 17
radio input "true"
click at [772, 600] on button "SUBMIT" at bounding box center [745, 593] width 145 height 34
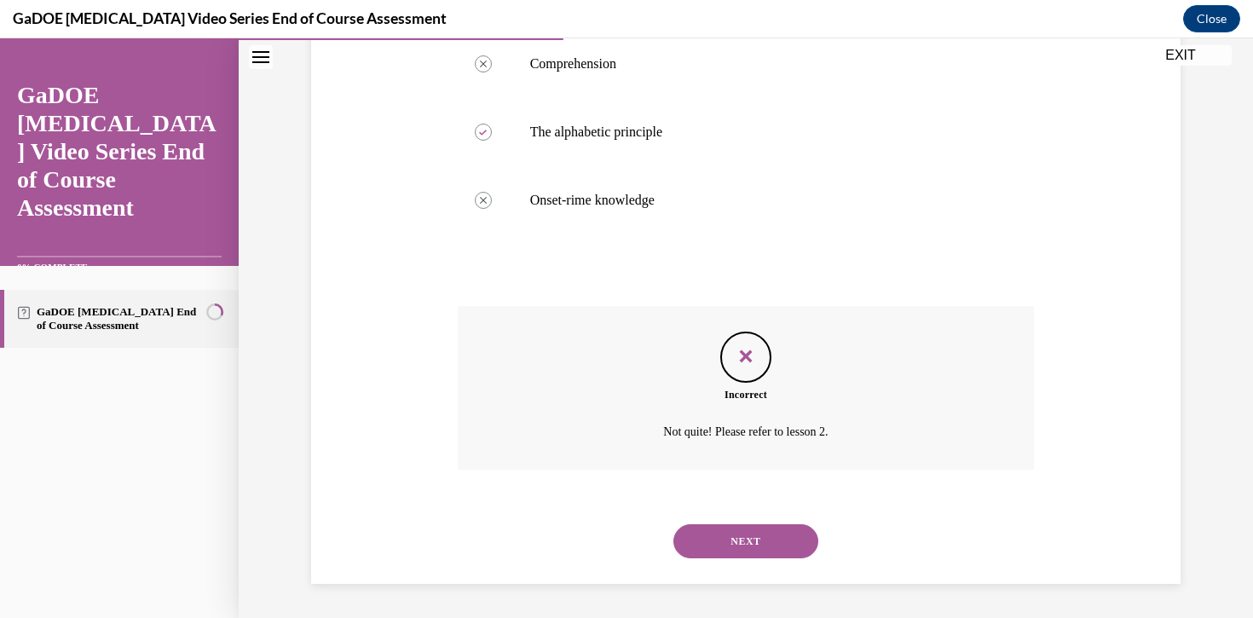
scroll to position [417, 0]
click at [759, 542] on button "NEXT" at bounding box center [745, 543] width 145 height 34
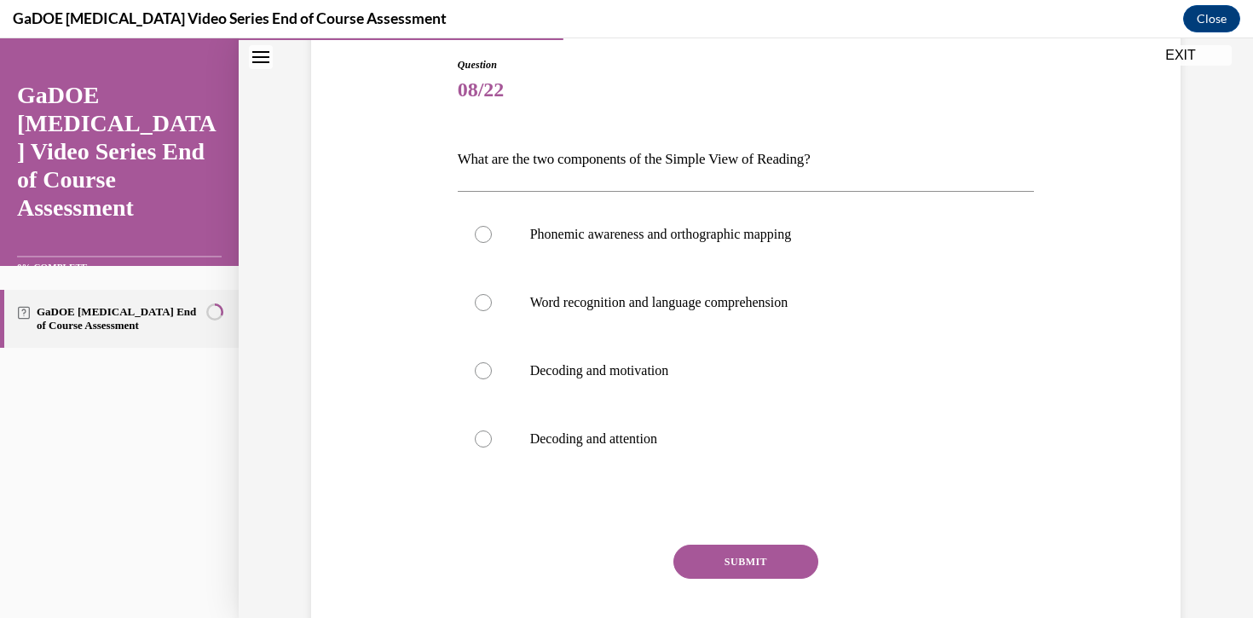
scroll to position [189, 0]
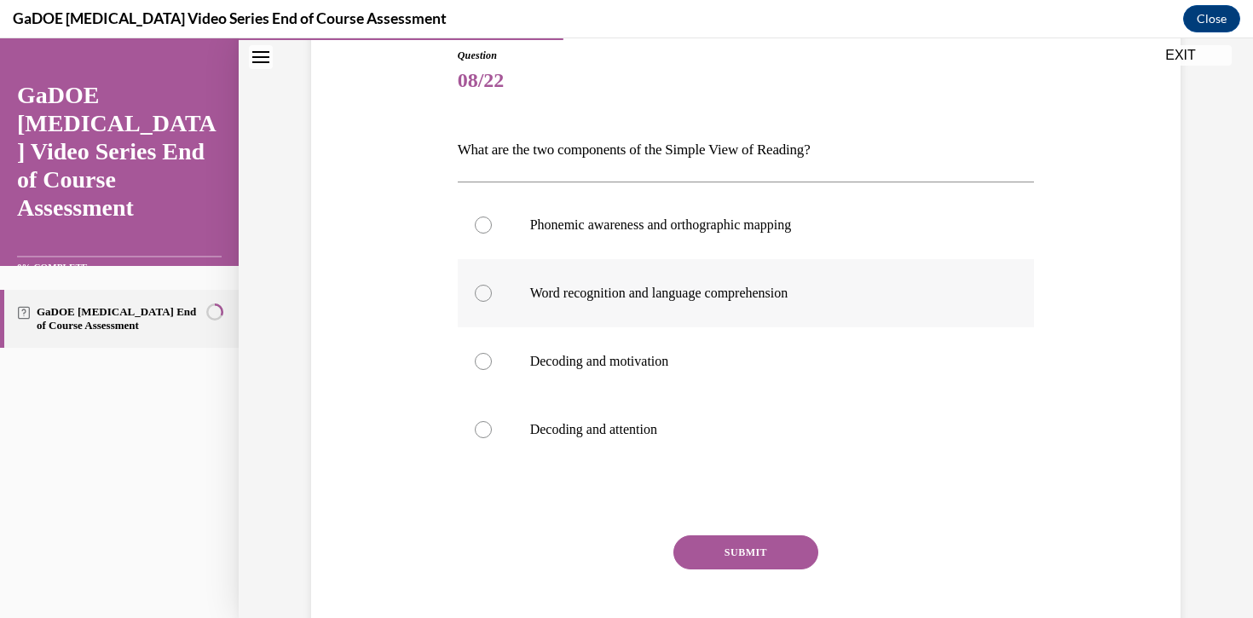
click at [484, 294] on div at bounding box center [483, 293] width 17 height 17
click at [484, 294] on input "Word recognition and language comprehension" at bounding box center [483, 293] width 17 height 17
radio input "true"
click at [757, 551] on button "SUBMIT" at bounding box center [745, 552] width 145 height 34
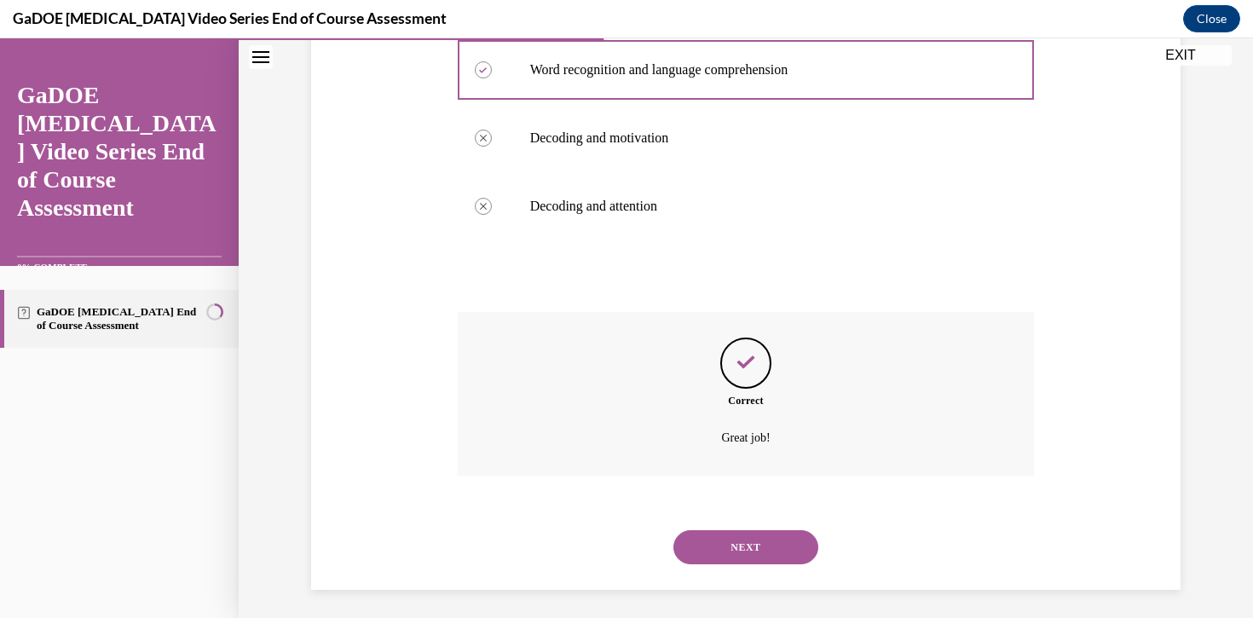
scroll to position [419, 0]
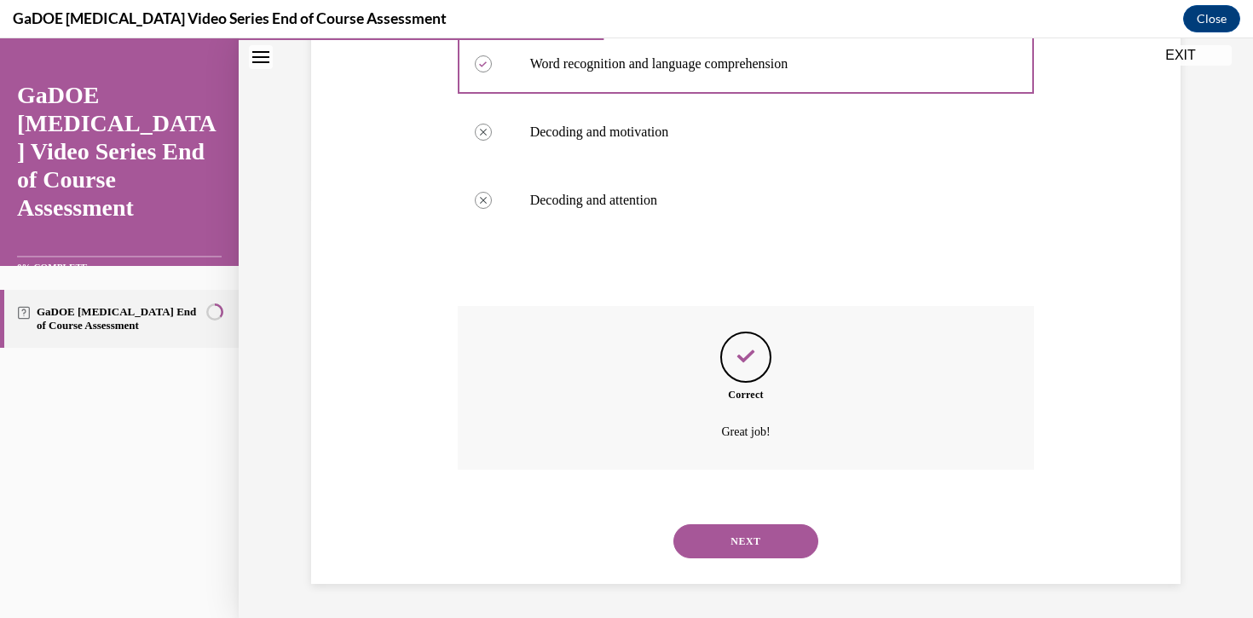
click at [755, 542] on button "NEXT" at bounding box center [745, 541] width 145 height 34
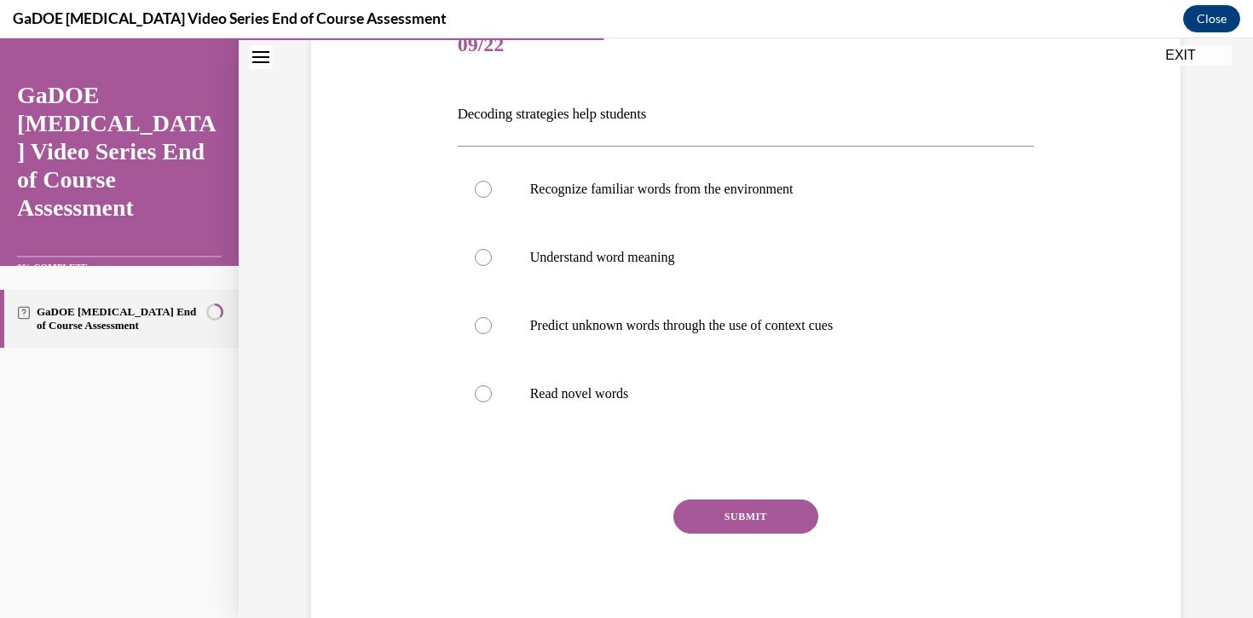
scroll to position [227, 0]
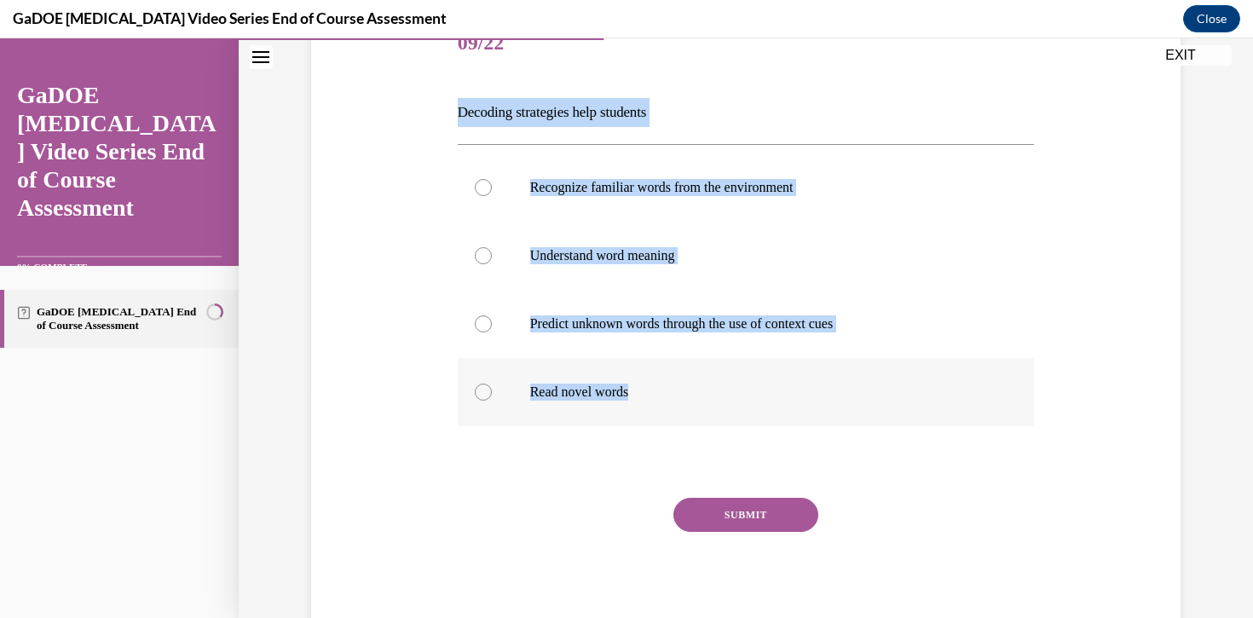
drag, startPoint x: 455, startPoint y: 121, endPoint x: 669, endPoint y: 384, distance: 339.3
click at [669, 384] on div "Question 09/22 Decoding strategies help students Recognize familiar words from …" at bounding box center [746, 311] width 586 height 653
copy div "Decoding strategies help students Recognize familiar words from the environment…"
click at [1121, 287] on div "Question 09/22 Decoding strategies help students Recognize familiar words from …" at bounding box center [746, 298] width 878 height 679
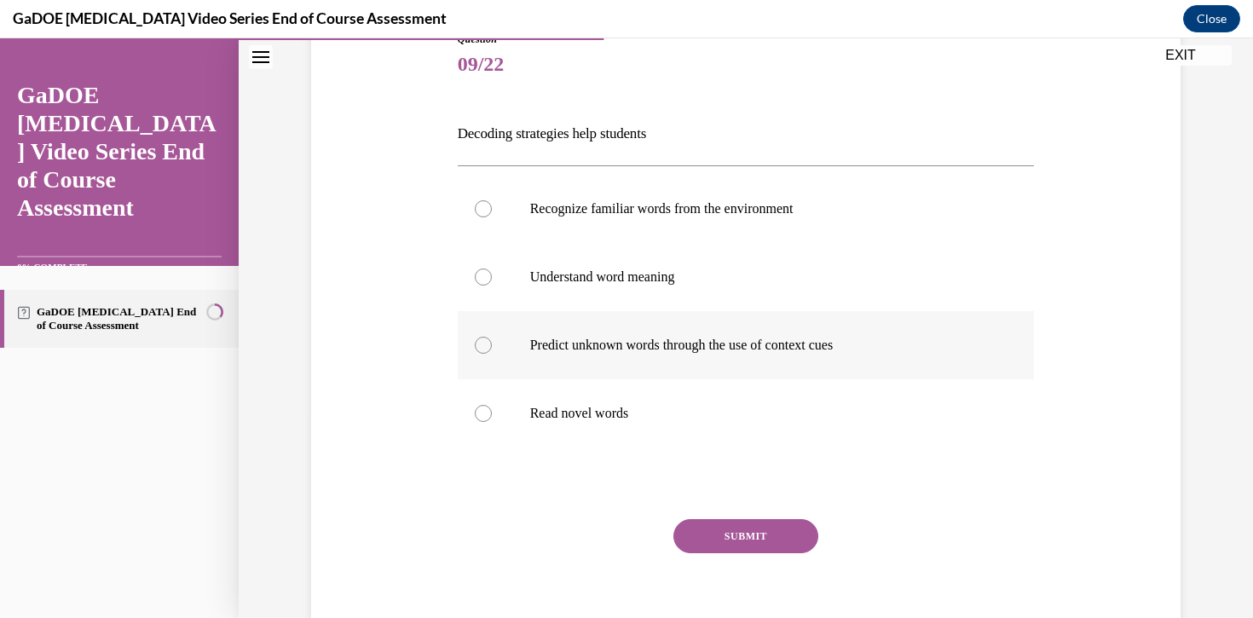
scroll to position [216, 0]
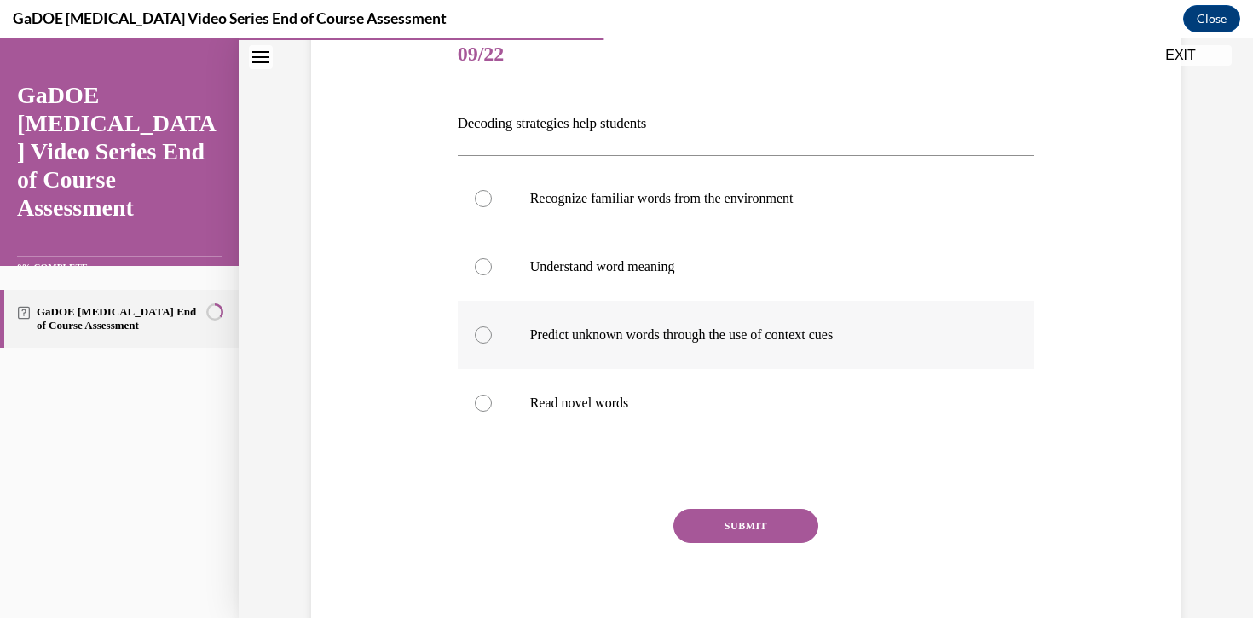
click at [491, 337] on label "Predict unknown words through the use of context cues" at bounding box center [746, 335] width 577 height 68
click at [491, 337] on input "Predict unknown words through the use of context cues" at bounding box center [483, 334] width 17 height 17
radio input "true"
click at [759, 523] on button "SUBMIT" at bounding box center [745, 526] width 145 height 34
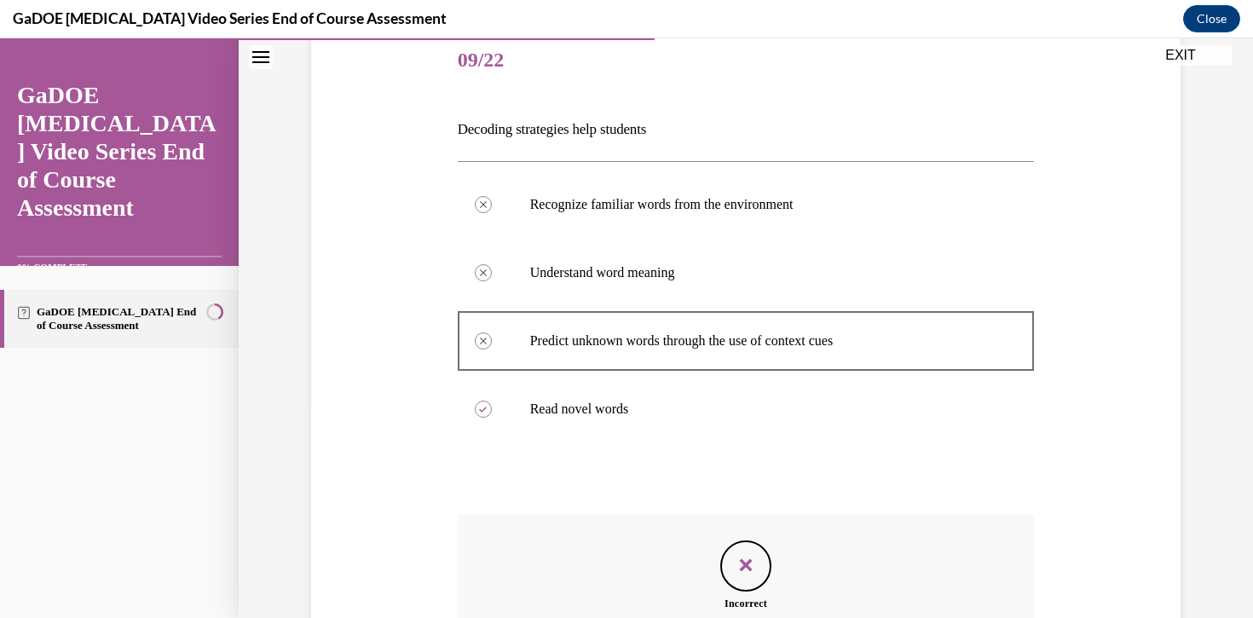
scroll to position [213, 0]
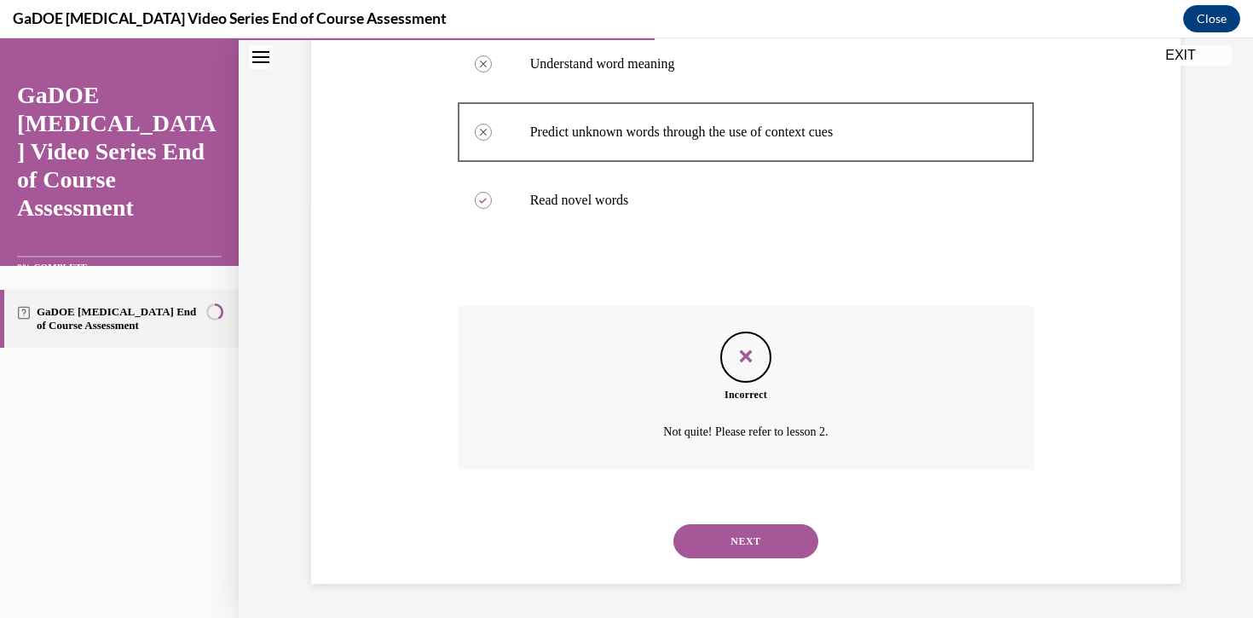
click at [759, 540] on button "NEXT" at bounding box center [745, 541] width 145 height 34
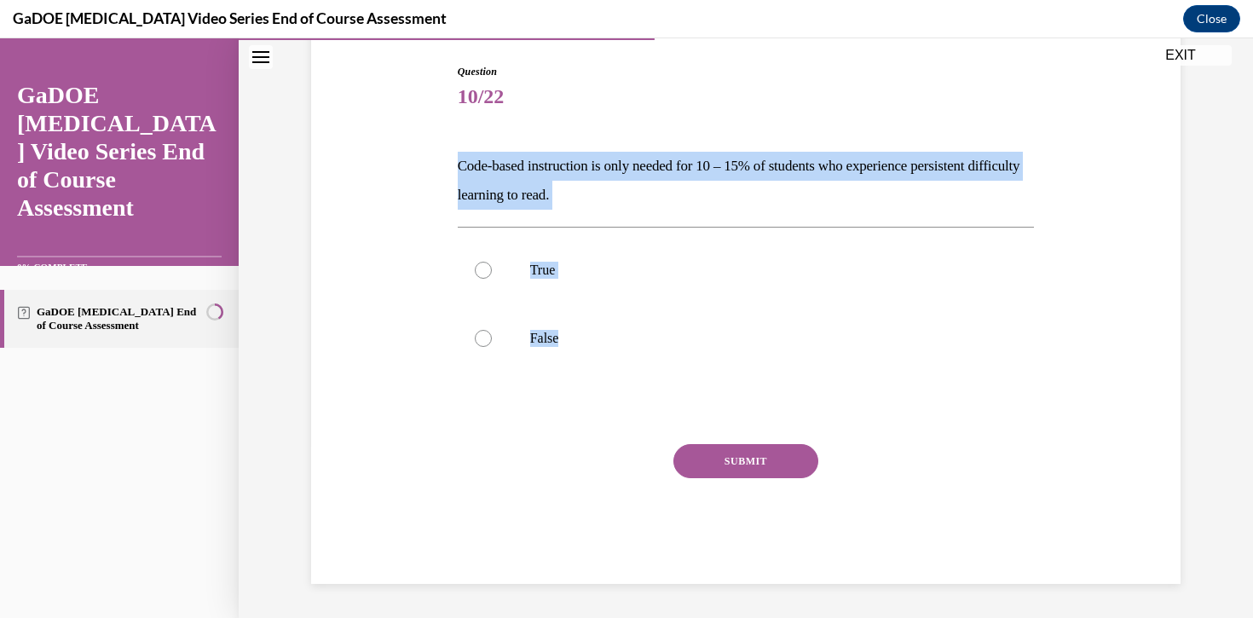
drag, startPoint x: 456, startPoint y: 170, endPoint x: 546, endPoint y: 374, distance: 223.3
click at [546, 374] on div "Question 10/22 Code-based instruction is only needed for 10 – 15% of students w…" at bounding box center [746, 311] width 586 height 546
copy div "Code-based instruction is only needed for 10 – 15% of students who experience p…"
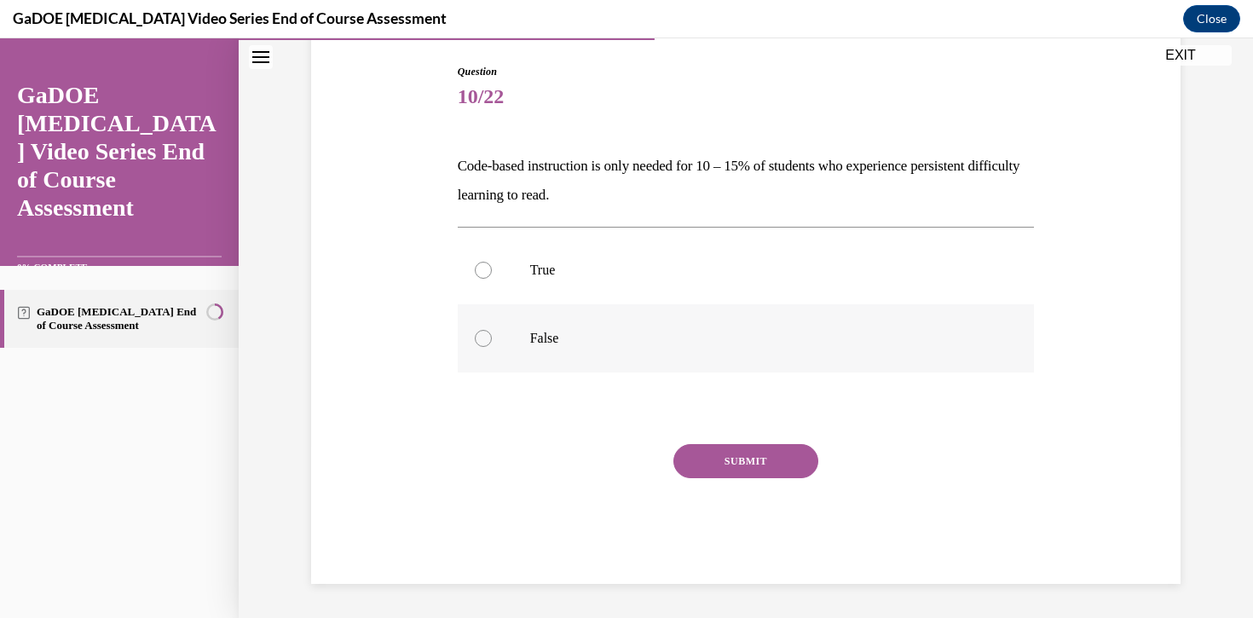
click at [499, 325] on label "False" at bounding box center [746, 338] width 577 height 68
click at [492, 330] on input "False" at bounding box center [483, 338] width 17 height 17
radio input "true"
click at [772, 472] on button "SUBMIT" at bounding box center [745, 461] width 145 height 34
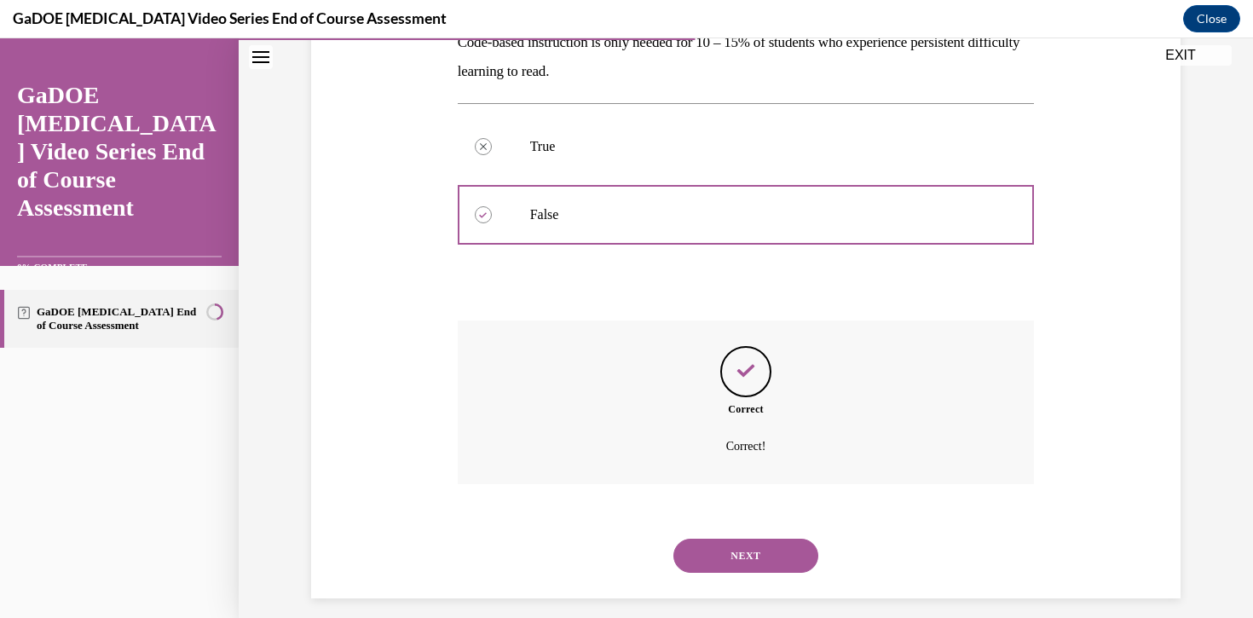
scroll to position [311, 0]
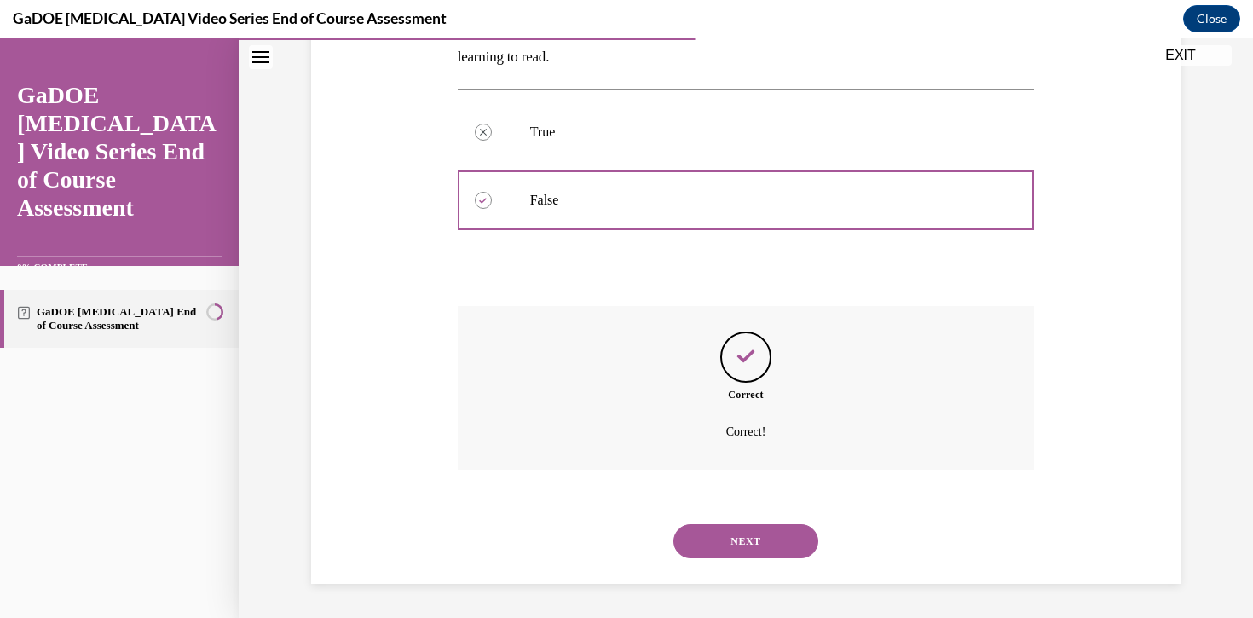
click at [757, 541] on button "NEXT" at bounding box center [745, 541] width 145 height 34
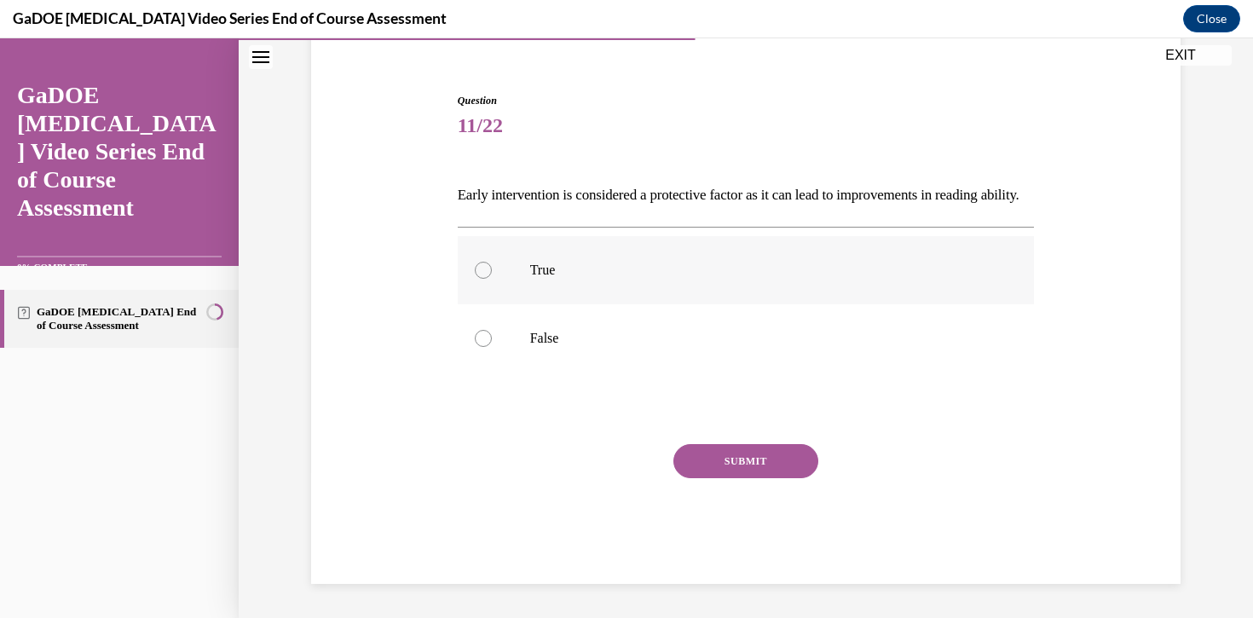
click at [483, 269] on div at bounding box center [483, 270] width 17 height 17
click at [483, 269] on input "True" at bounding box center [483, 270] width 17 height 17
radio input "true"
click at [740, 465] on button "SUBMIT" at bounding box center [745, 461] width 145 height 34
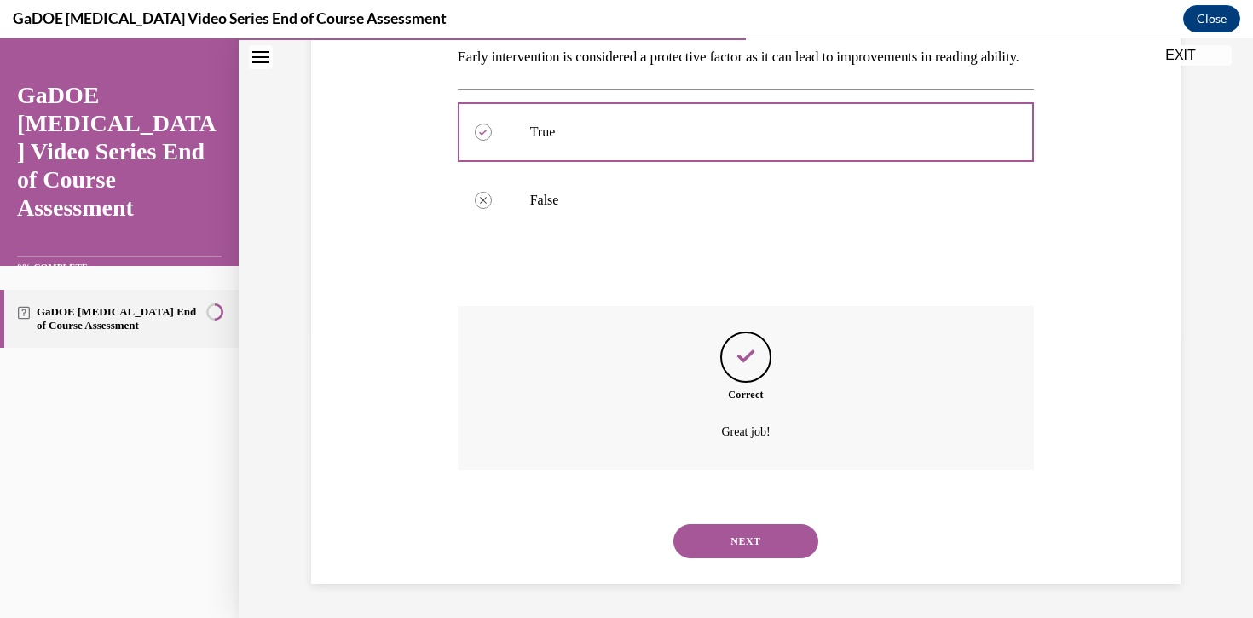
scroll to position [311, 0]
click at [735, 552] on button "NEXT" at bounding box center [745, 541] width 145 height 34
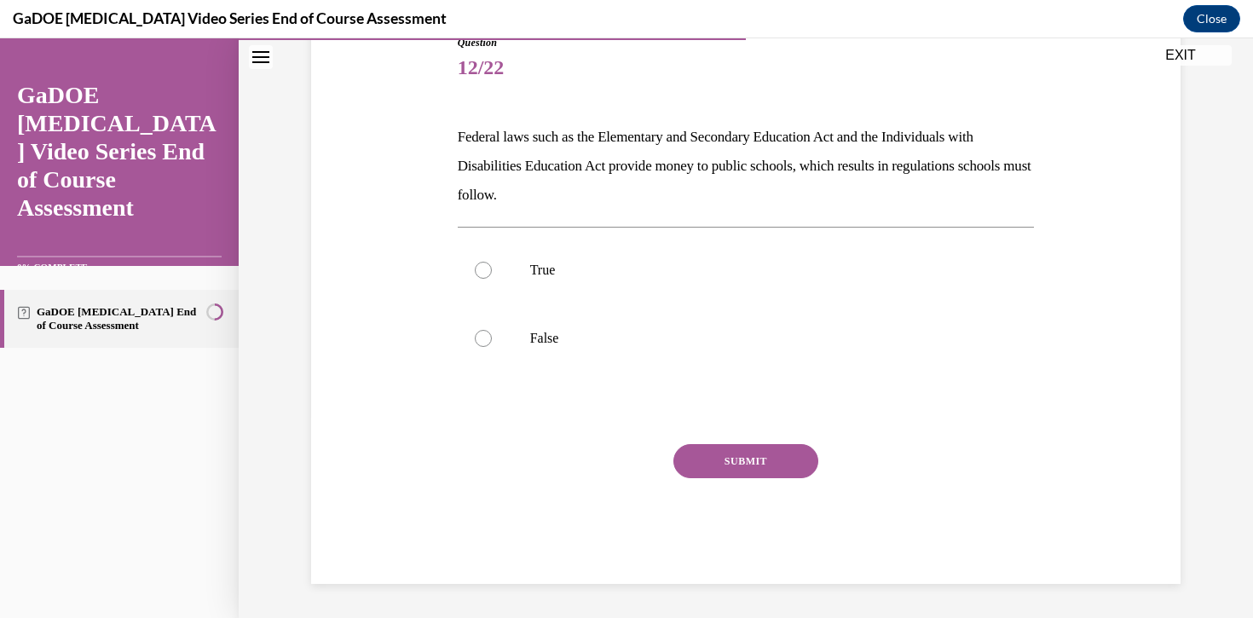
scroll to position [189, 0]
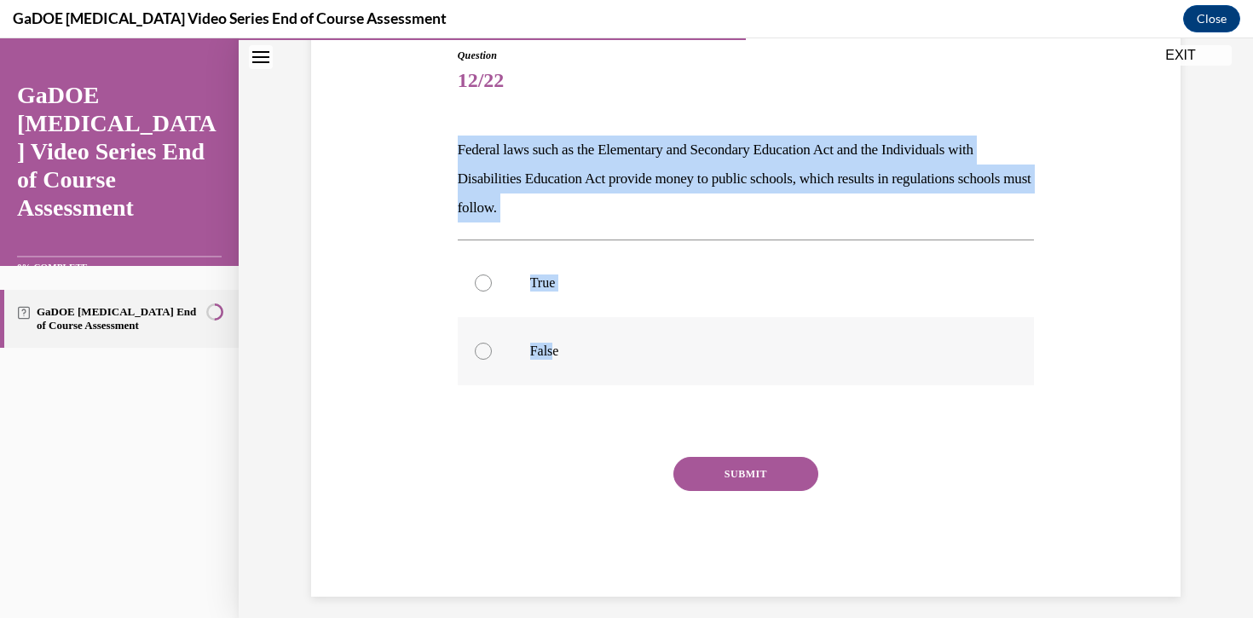
drag, startPoint x: 458, startPoint y: 152, endPoint x: 551, endPoint y: 350, distance: 219.3
click at [551, 350] on div "Question 12/22 Federal laws such as the Elementary and Secondary Education Act …" at bounding box center [746, 322] width 577 height 549
copy div "Federal laws such as the Elementary and Secondary Education Act and the Individ…"
click at [481, 272] on label "True" at bounding box center [746, 283] width 577 height 68
click at [481, 274] on input "True" at bounding box center [483, 282] width 17 height 17
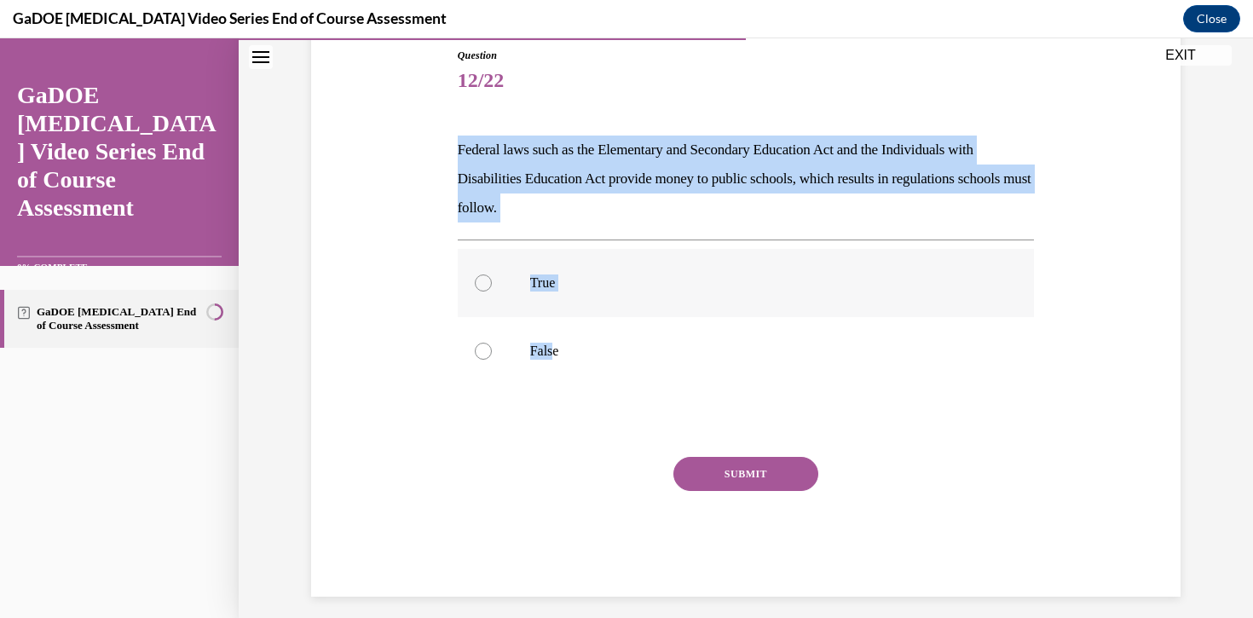
radio input "true"
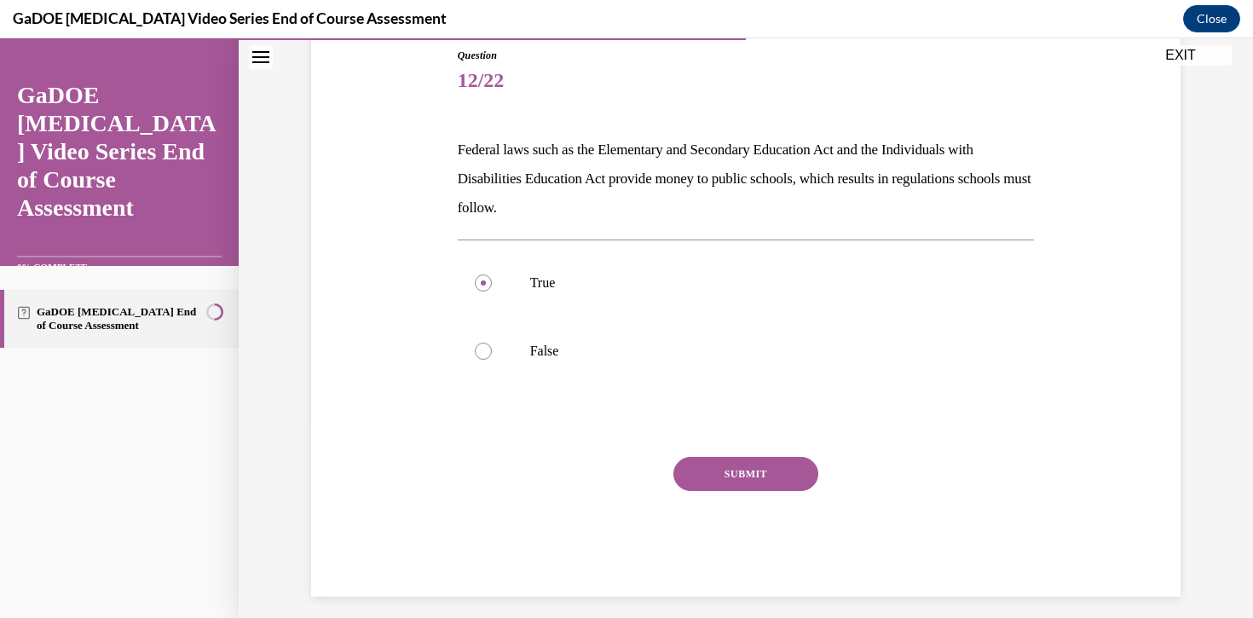
click at [765, 486] on button "SUBMIT" at bounding box center [745, 474] width 145 height 34
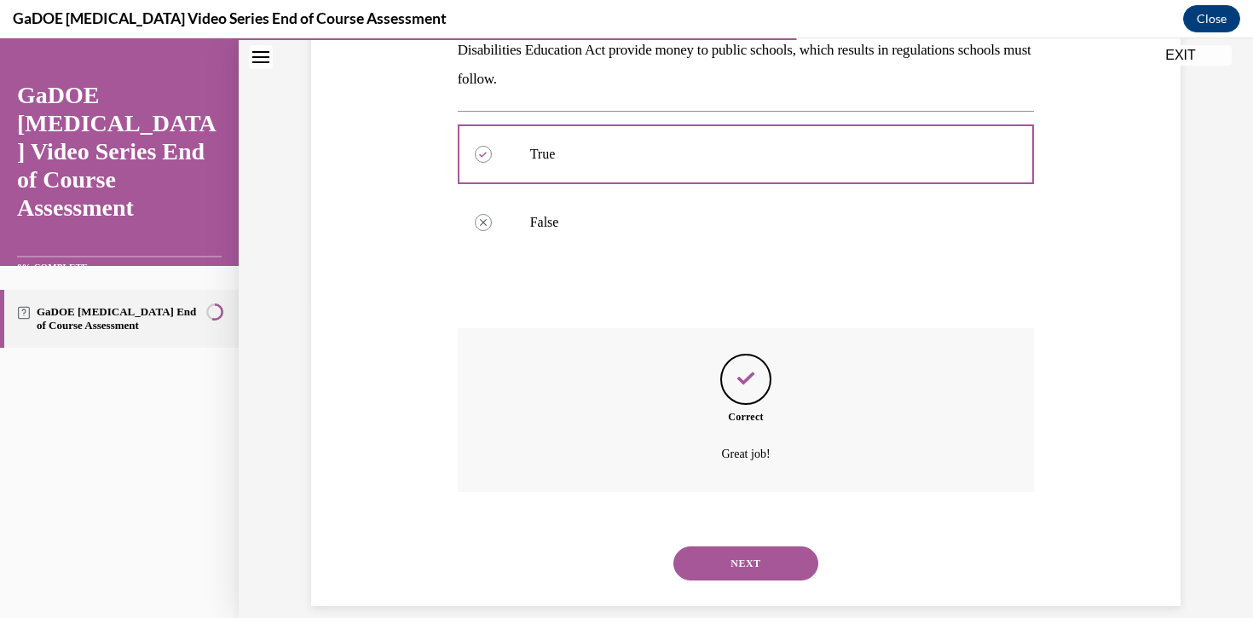
scroll to position [340, 0]
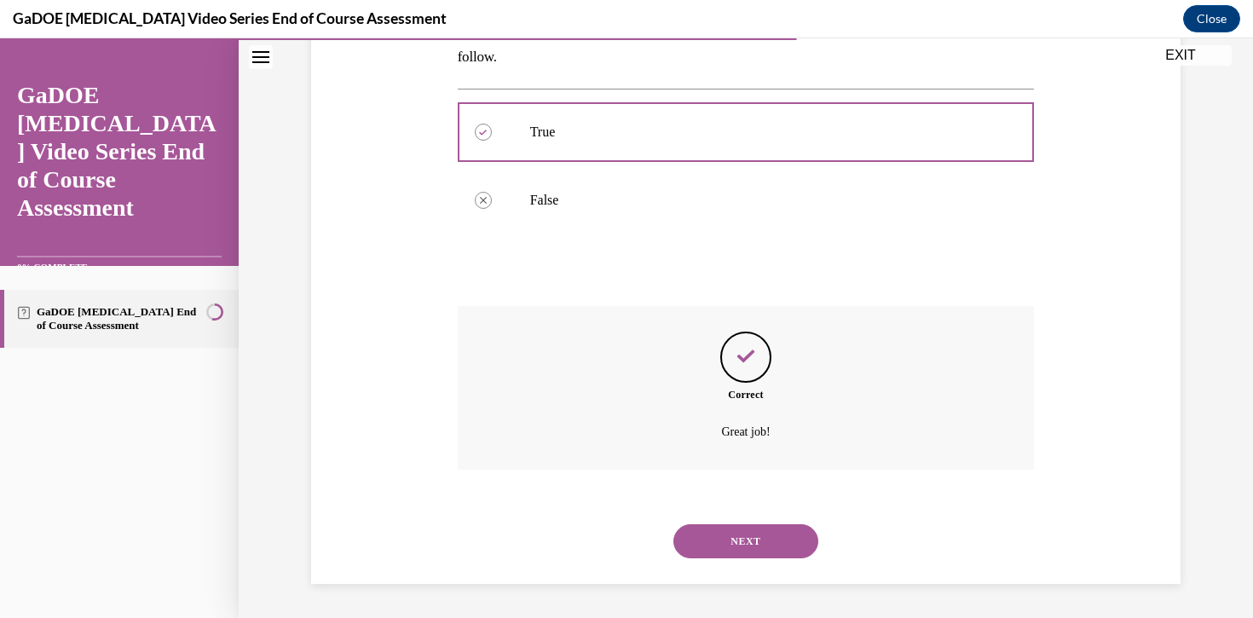
click at [745, 529] on button "NEXT" at bounding box center [745, 541] width 145 height 34
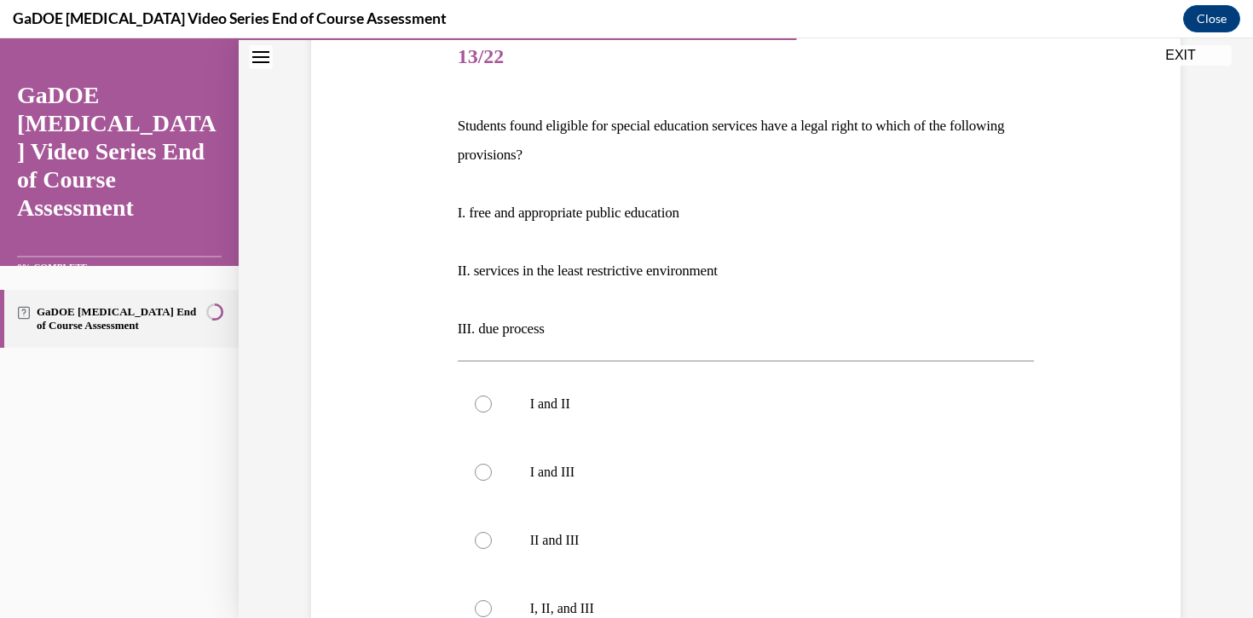
scroll to position [342, 0]
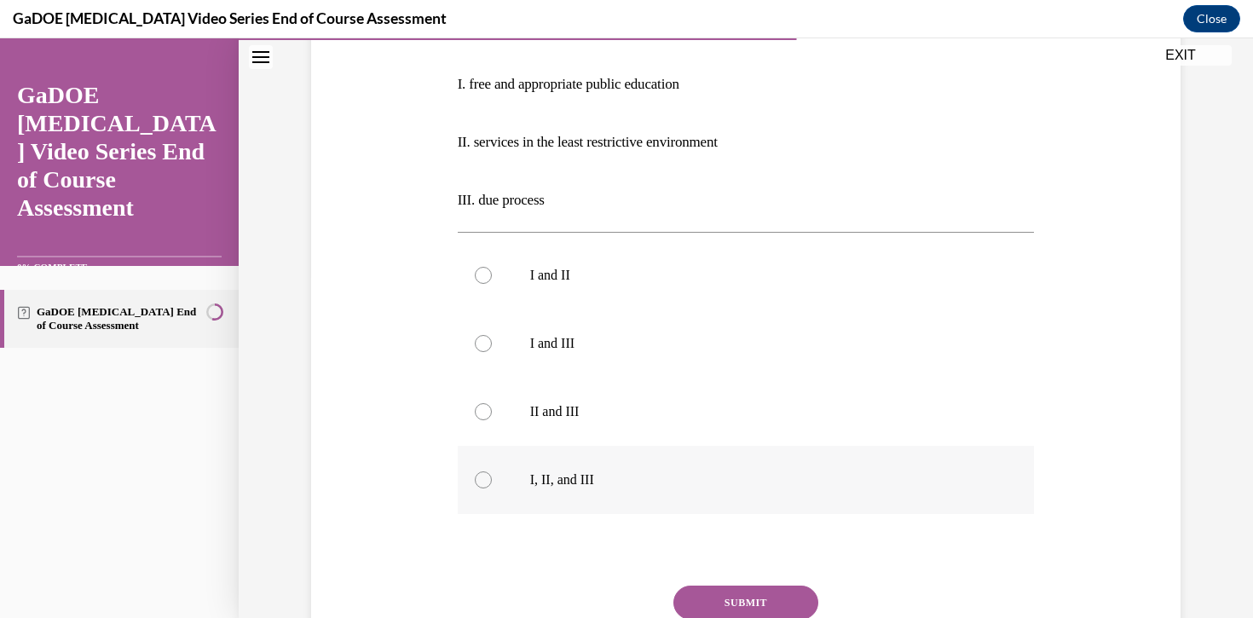
click at [483, 476] on div at bounding box center [483, 479] width 17 height 17
click at [483, 476] on input "I, II, and III" at bounding box center [483, 479] width 17 height 17
radio input "true"
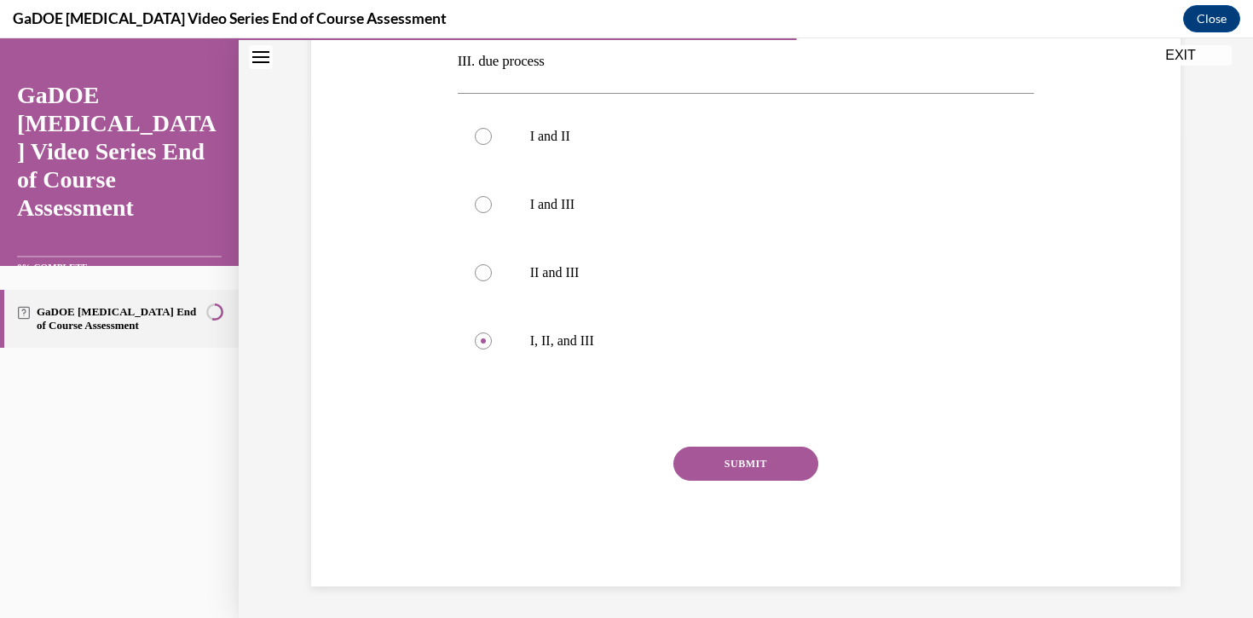
click at [730, 469] on button "SUBMIT" at bounding box center [745, 464] width 145 height 34
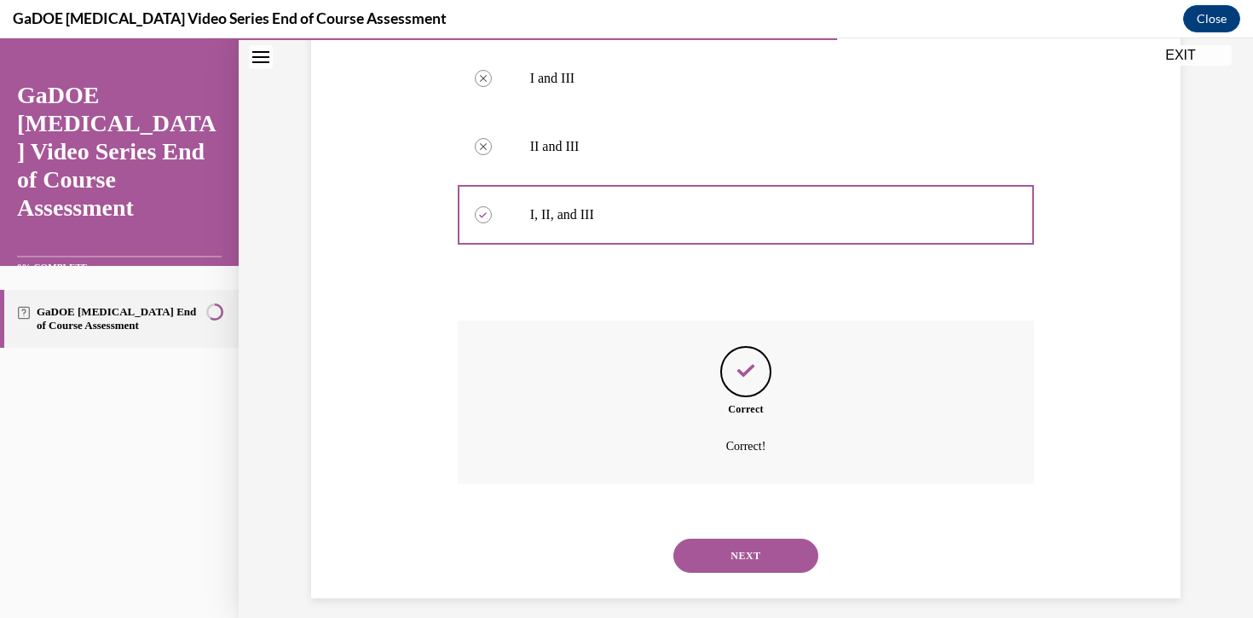
scroll to position [621, 0]
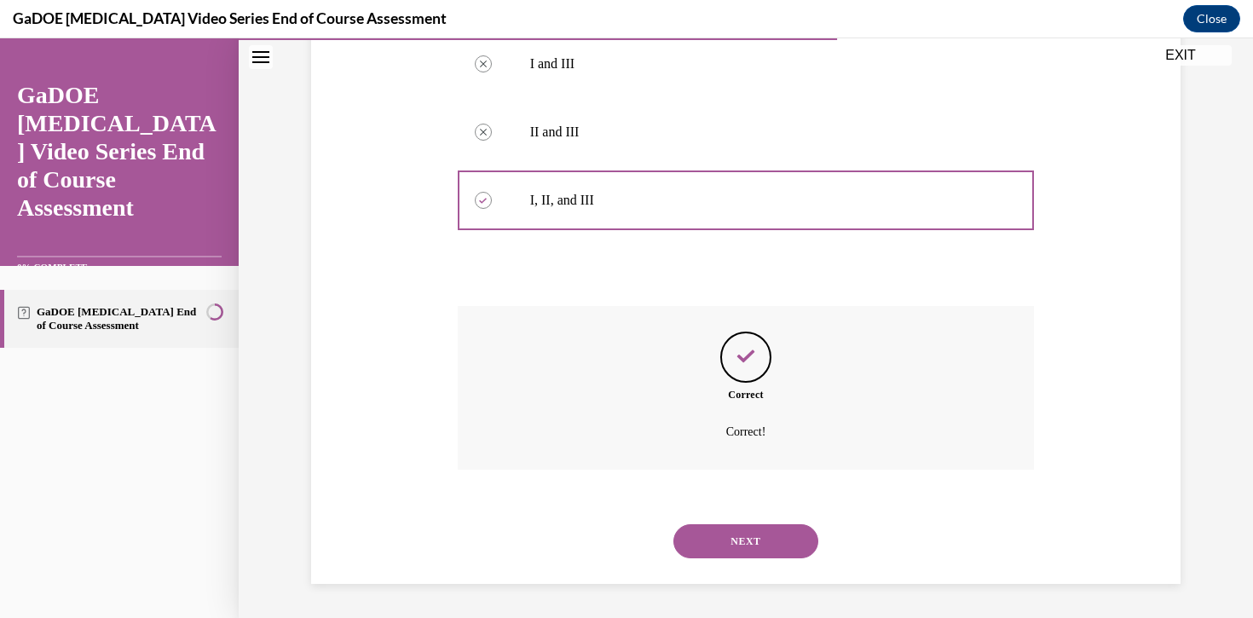
click at [733, 534] on button "NEXT" at bounding box center [745, 541] width 145 height 34
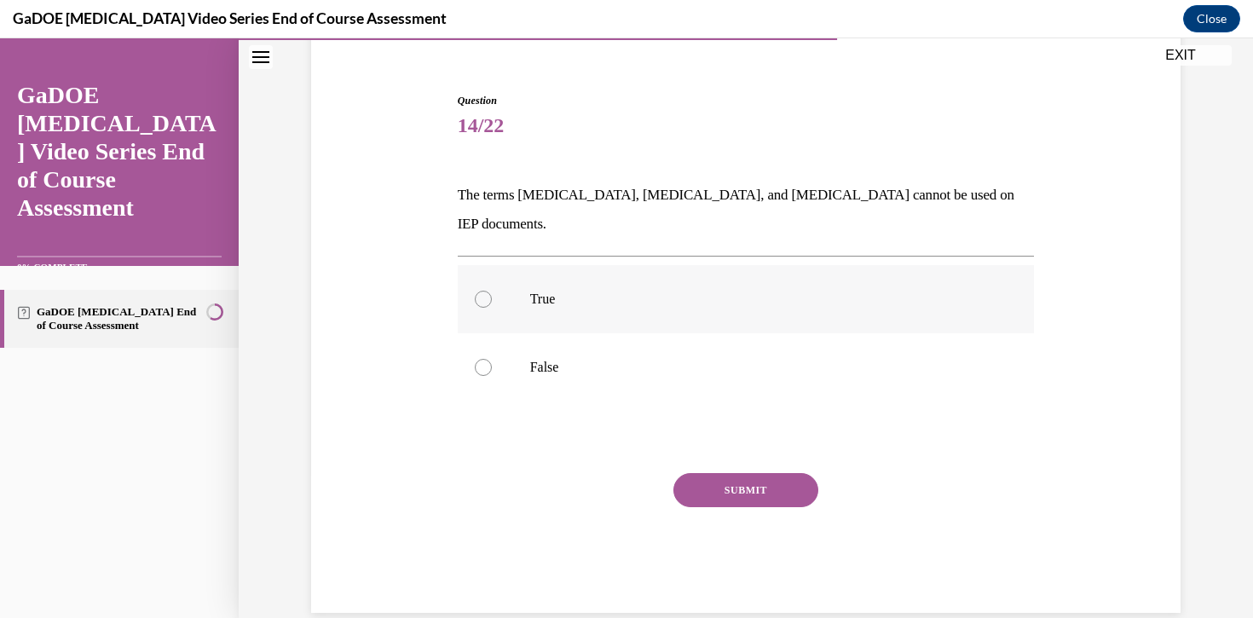
click at [480, 291] on div at bounding box center [483, 299] width 17 height 17
click at [480, 291] on input "True" at bounding box center [483, 299] width 17 height 17
radio input "true"
click at [706, 473] on button "SUBMIT" at bounding box center [745, 490] width 145 height 34
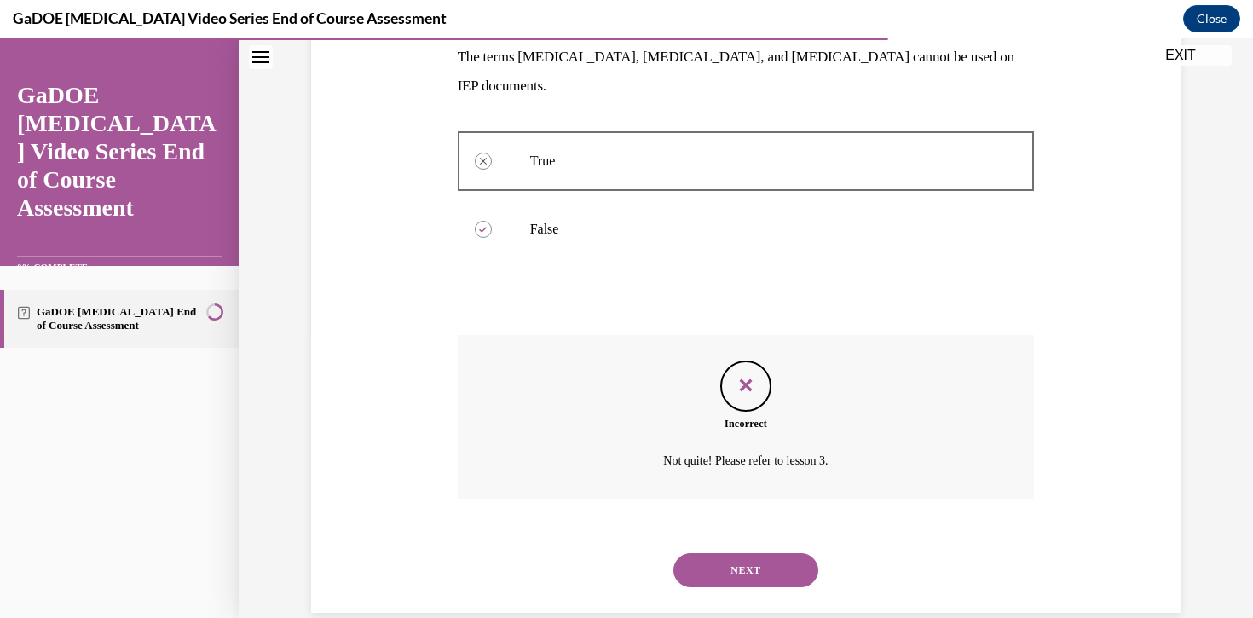
scroll to position [281, 0]
click at [731, 554] on button "NEXT" at bounding box center [745, 571] width 145 height 34
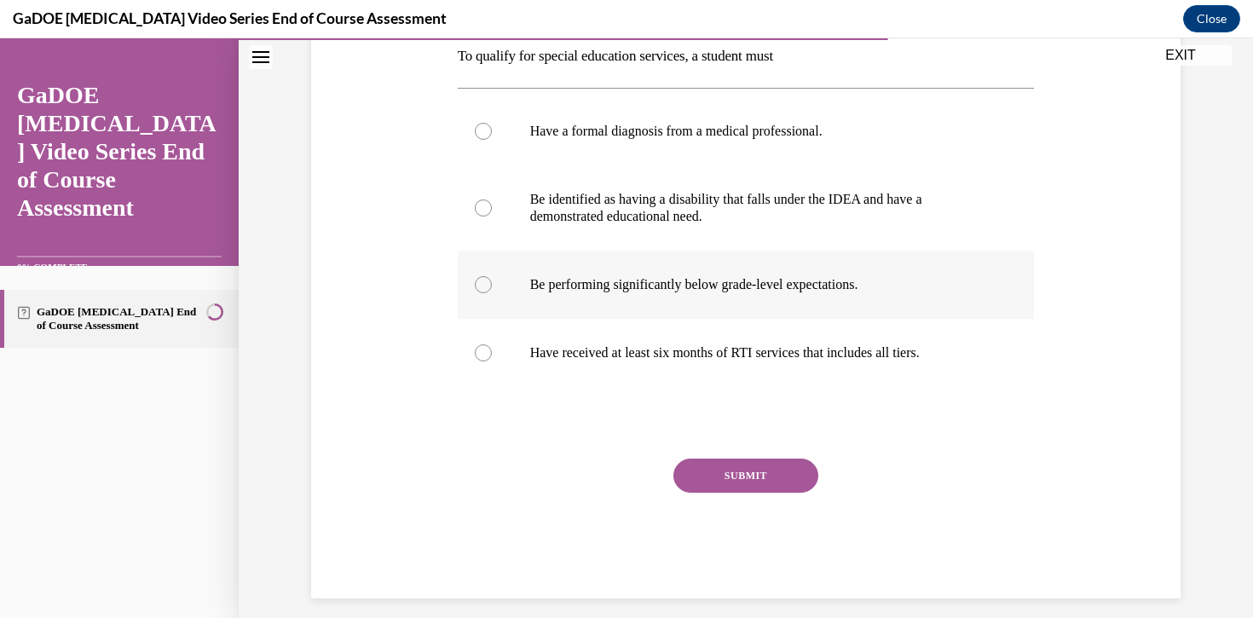
scroll to position [279, 0]
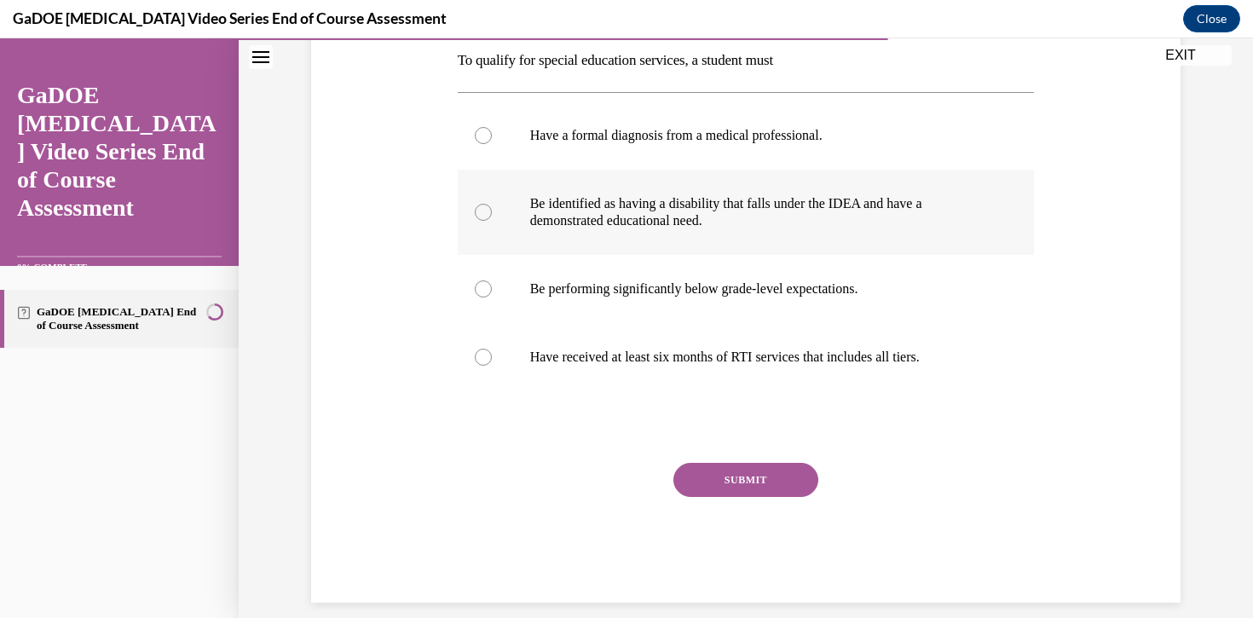
click at [691, 222] on p "Be identified as having a disability that falls under the IDEA and have a demon…" at bounding box center [761, 212] width 462 height 34
click at [492, 221] on input "Be identified as having a disability that falls under the IDEA and have a demon…" at bounding box center [483, 212] width 17 height 17
radio input "true"
click at [729, 477] on button "SUBMIT" at bounding box center [745, 480] width 145 height 34
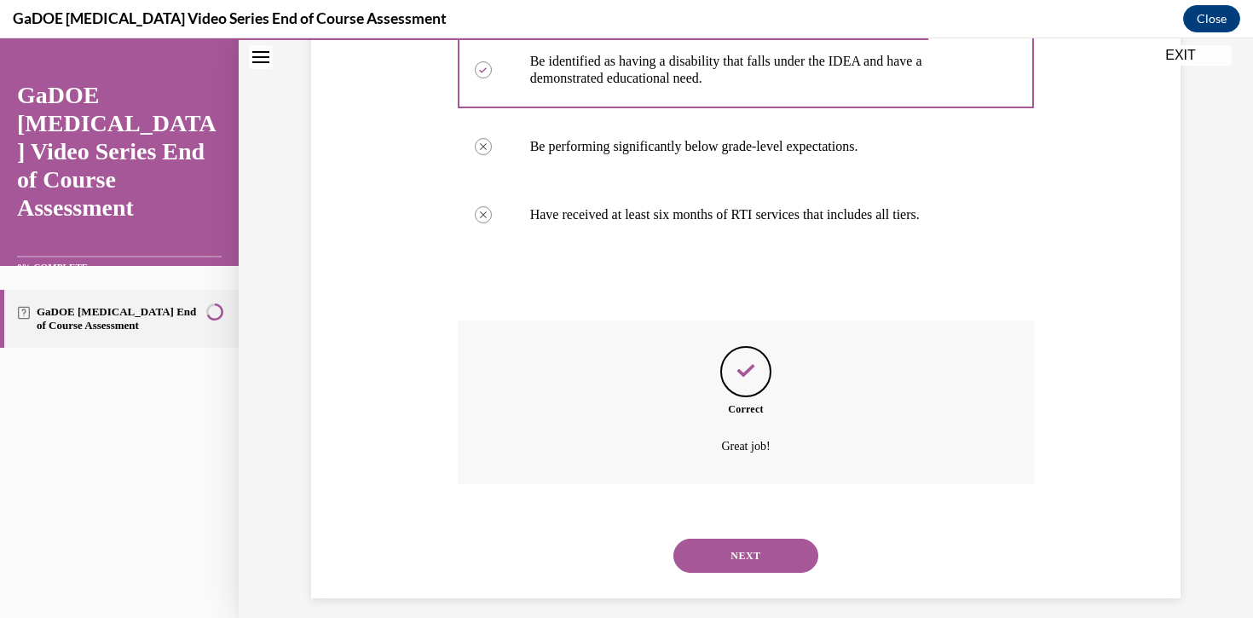
scroll to position [436, 0]
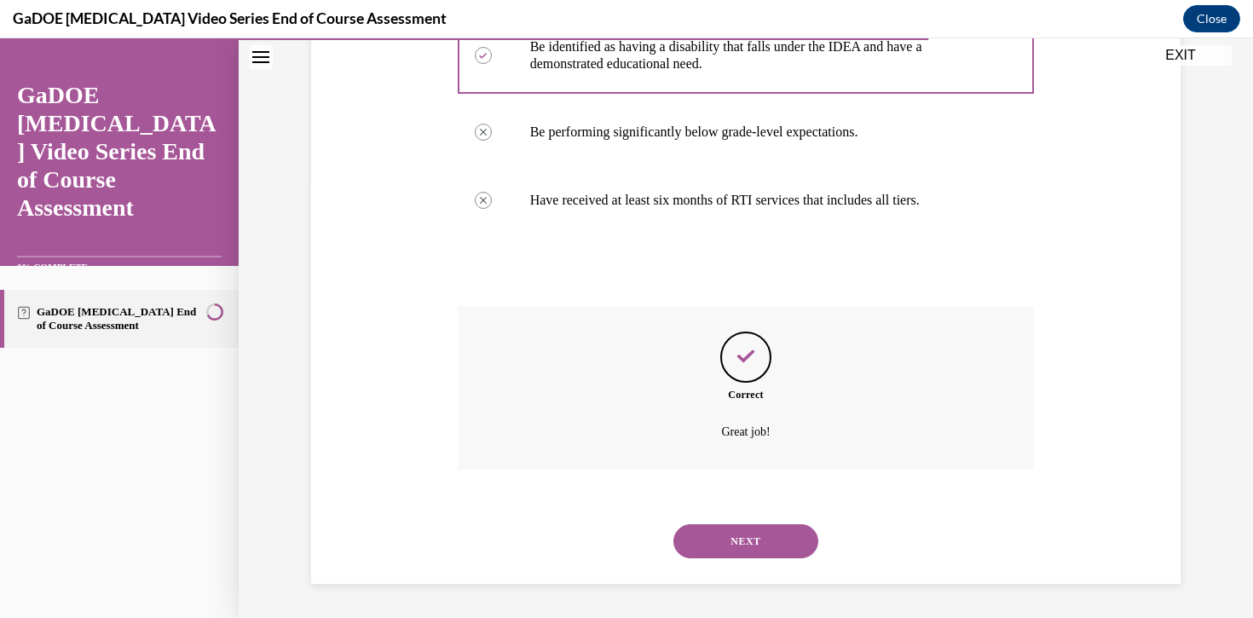
click at [730, 530] on button "NEXT" at bounding box center [745, 541] width 145 height 34
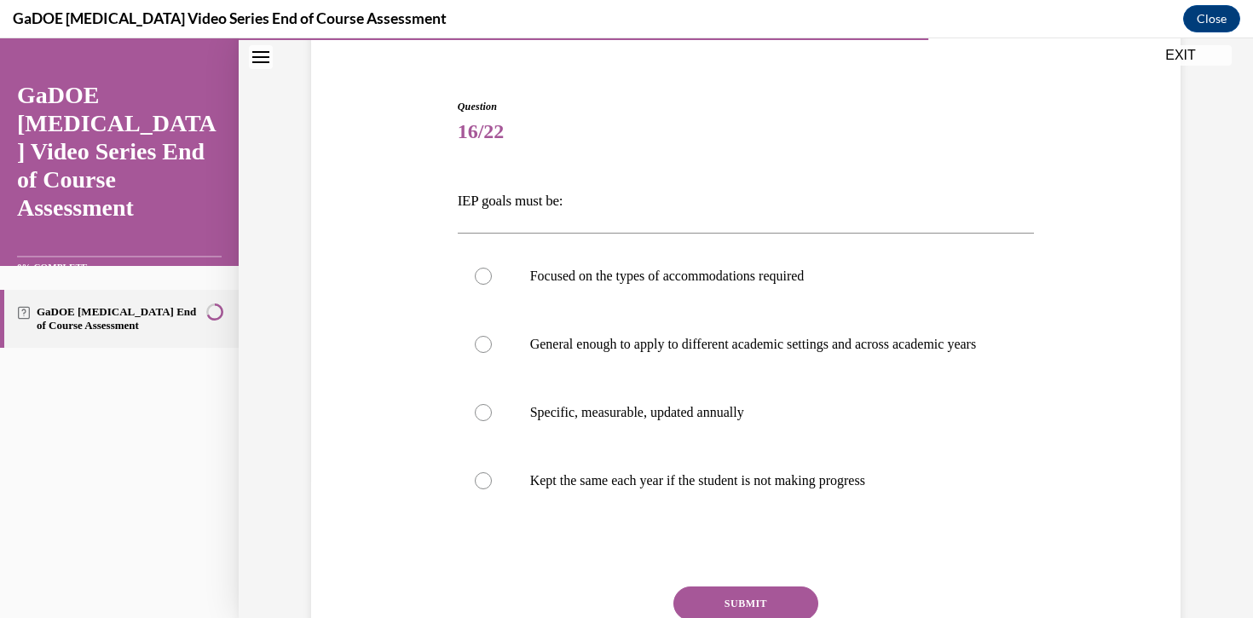
scroll to position [147, 0]
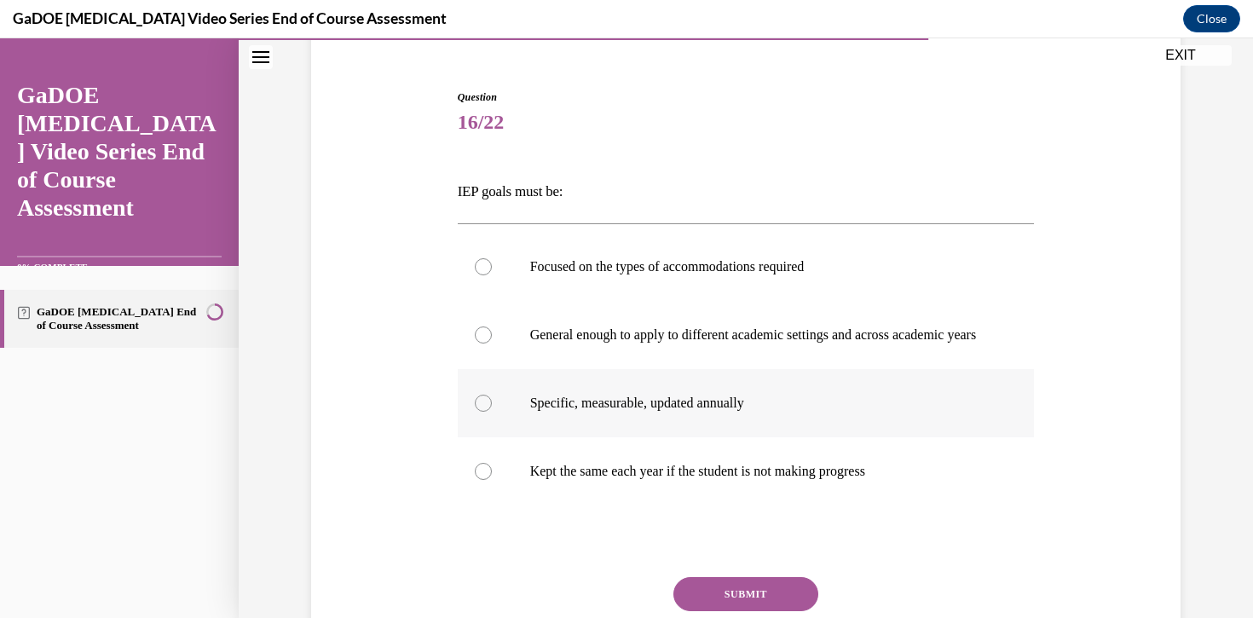
click at [484, 412] on div at bounding box center [483, 403] width 17 height 17
click at [484, 412] on input "Specific, measurable, updated annually" at bounding box center [483, 403] width 17 height 17
radio input "true"
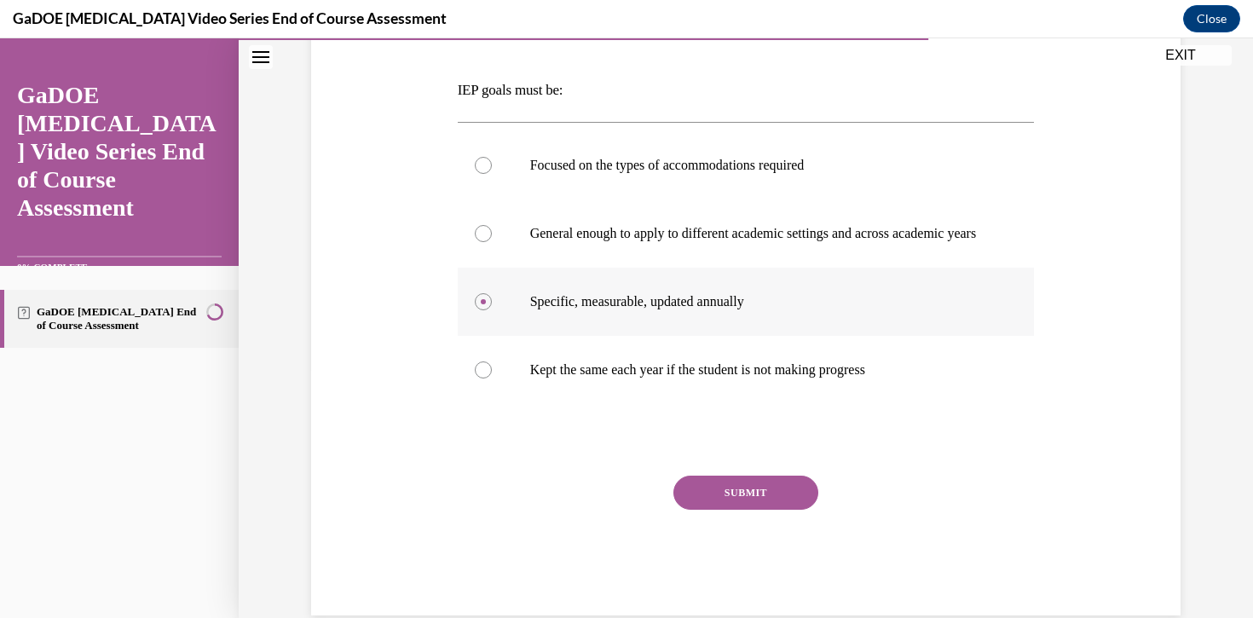
scroll to position [297, 0]
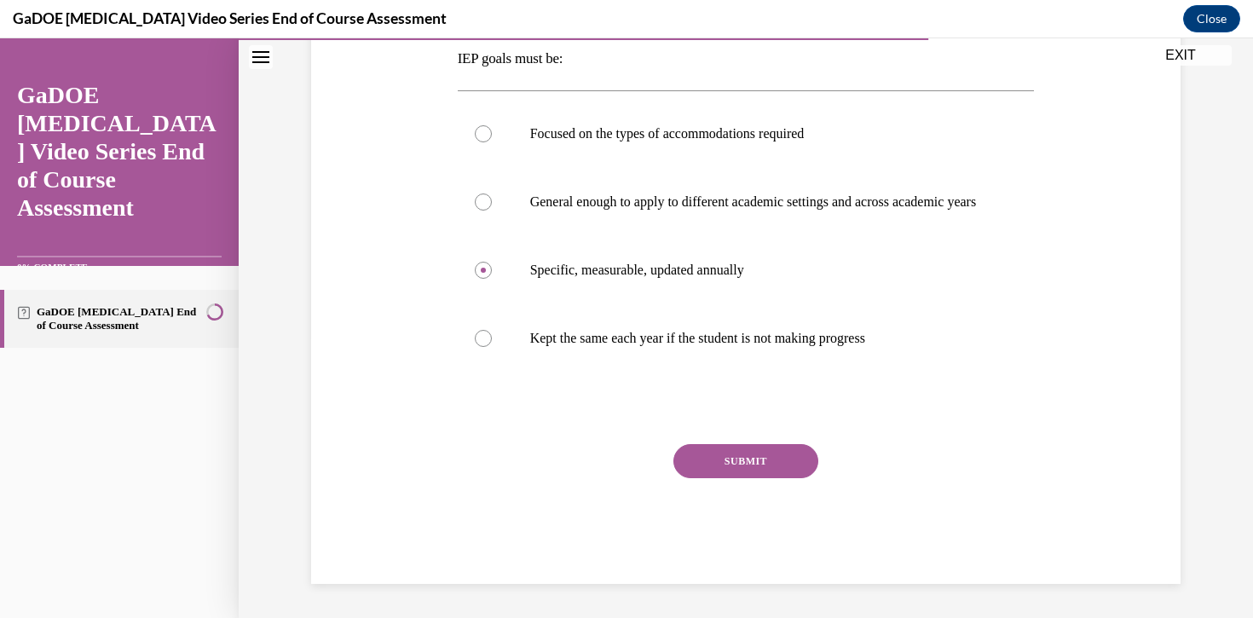
click at [709, 465] on button "SUBMIT" at bounding box center [745, 461] width 145 height 34
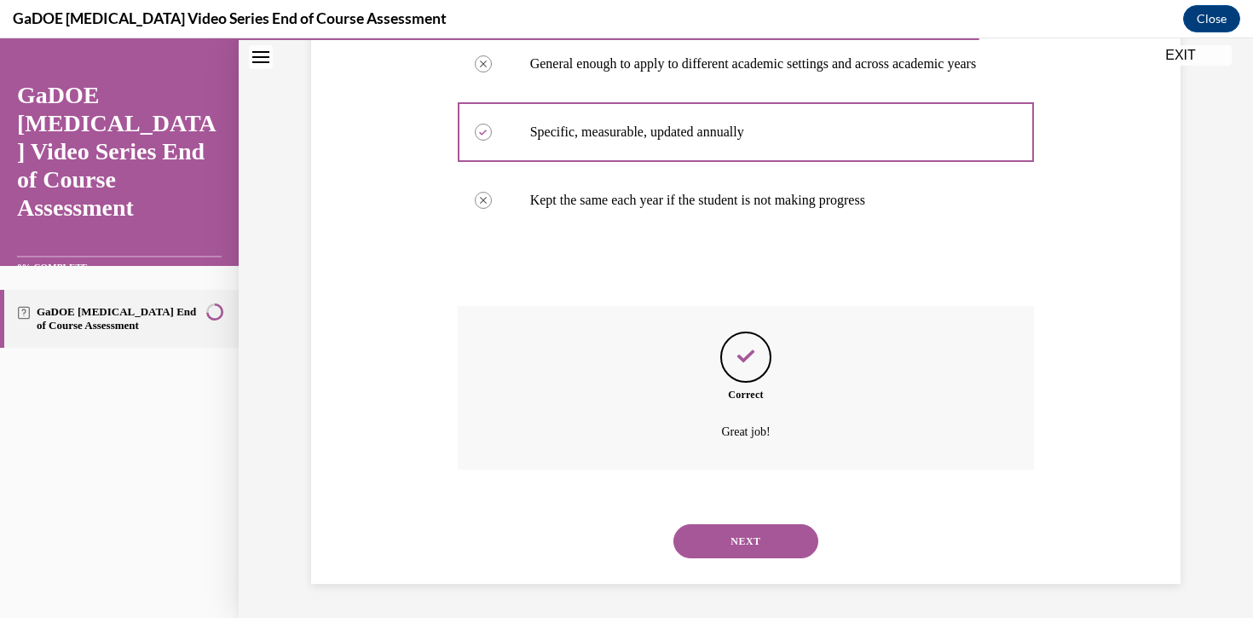
scroll to position [436, 0]
click at [731, 540] on button "NEXT" at bounding box center [745, 541] width 145 height 34
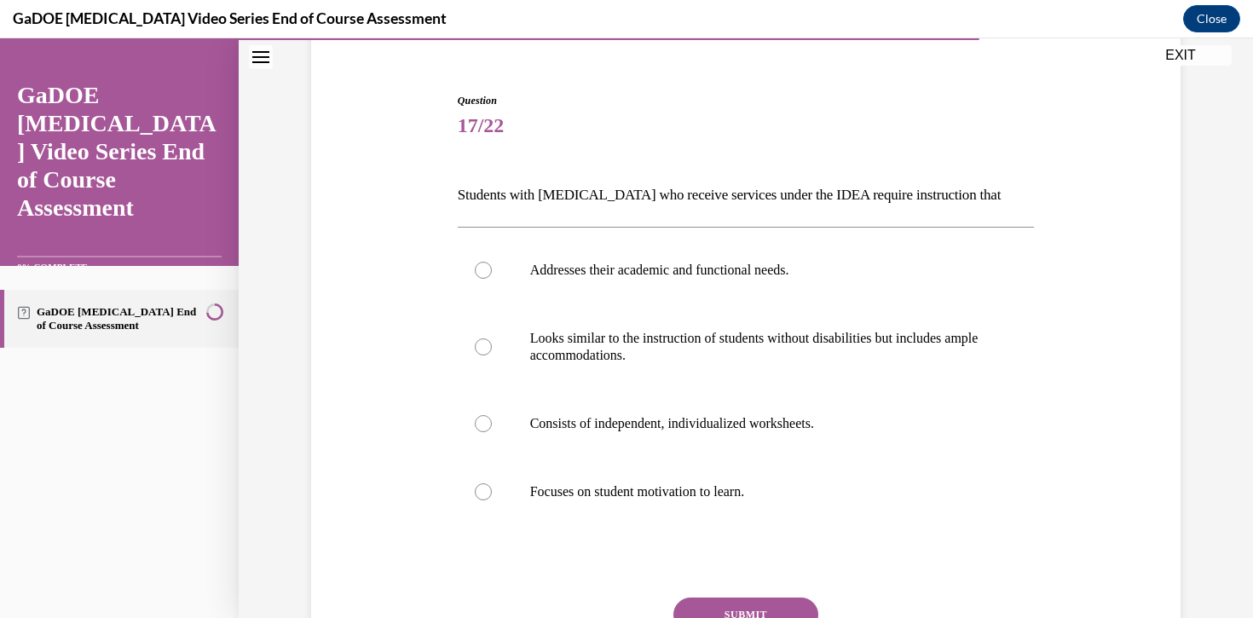
scroll to position [152, 0]
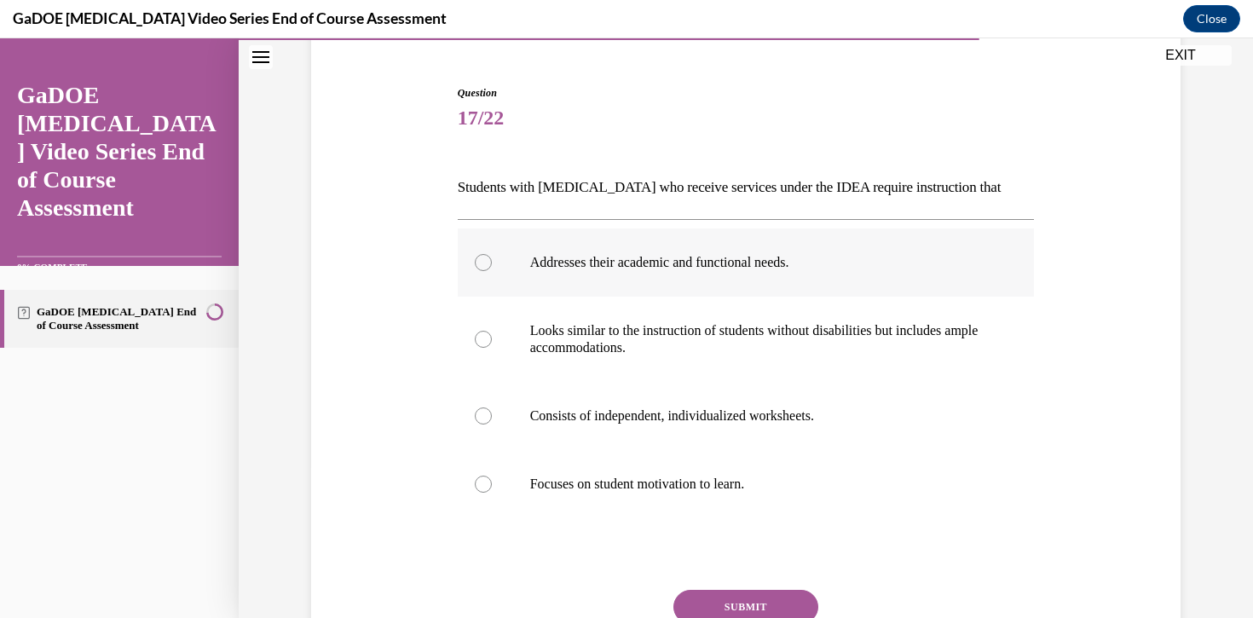
click at [476, 257] on div at bounding box center [483, 262] width 17 height 17
click at [476, 257] on input "Addresses their academic and functional needs." at bounding box center [483, 262] width 17 height 17
radio input "true"
click at [708, 600] on button "SUBMIT" at bounding box center [745, 607] width 145 height 34
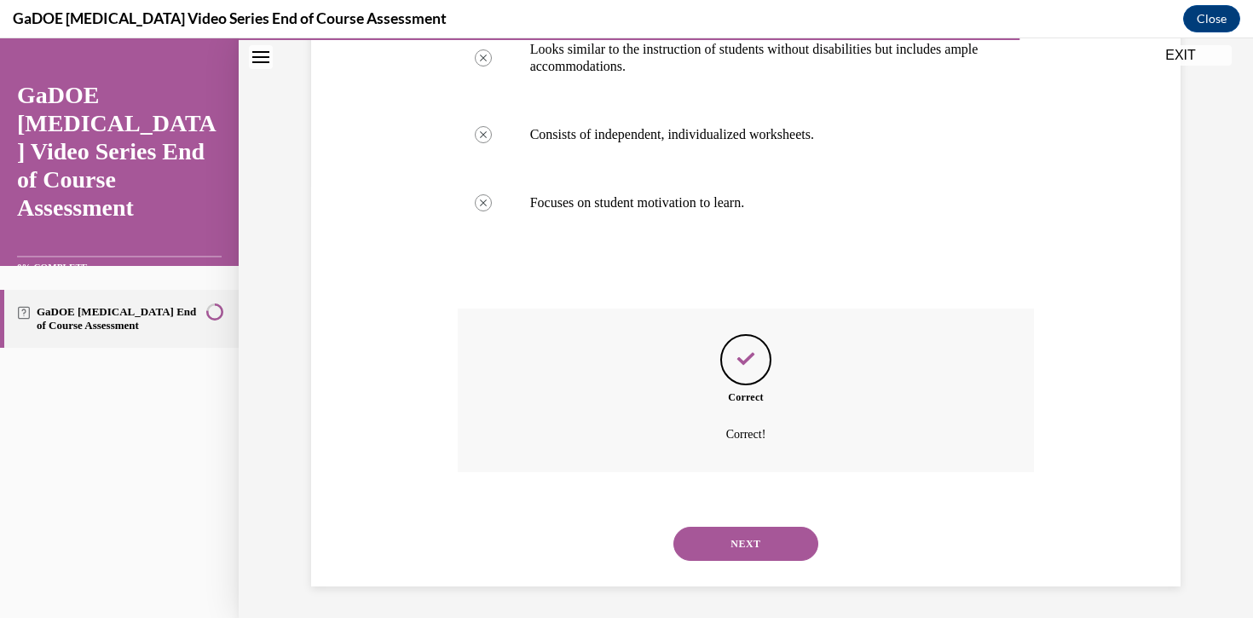
scroll to position [436, 0]
click at [769, 543] on button "NEXT" at bounding box center [745, 541] width 145 height 34
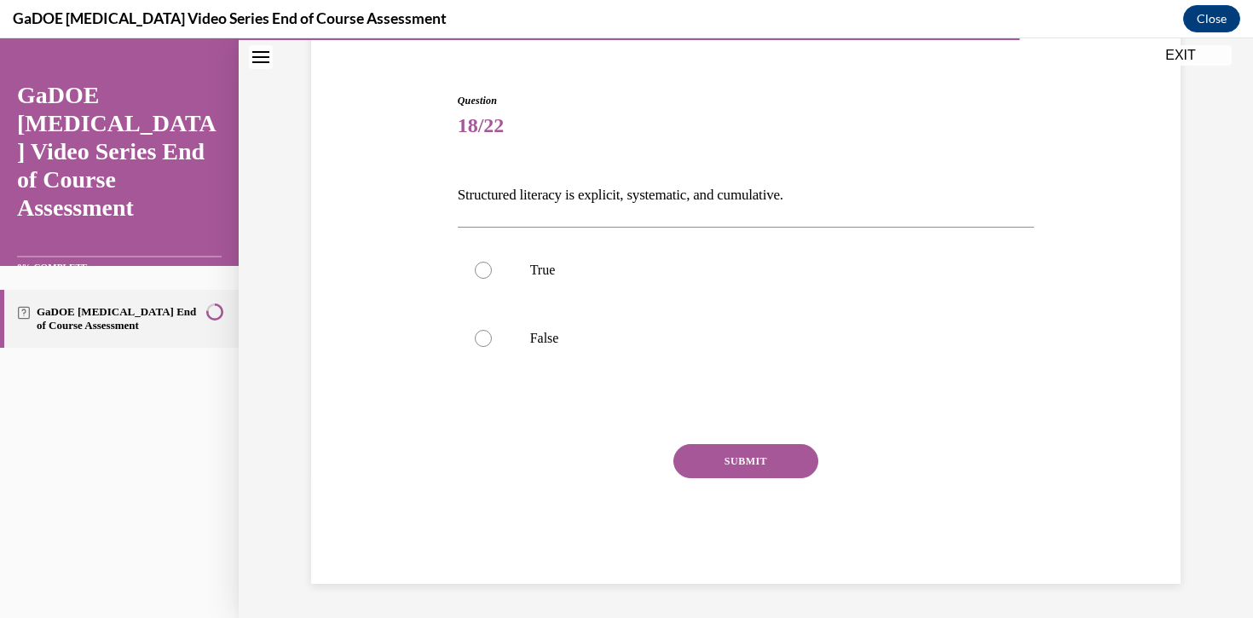
scroll to position [144, 0]
click at [477, 275] on div at bounding box center [483, 270] width 17 height 17
click at [477, 275] on input "True" at bounding box center [483, 270] width 17 height 17
radio input "true"
click at [742, 470] on button "SUBMIT" at bounding box center [745, 461] width 145 height 34
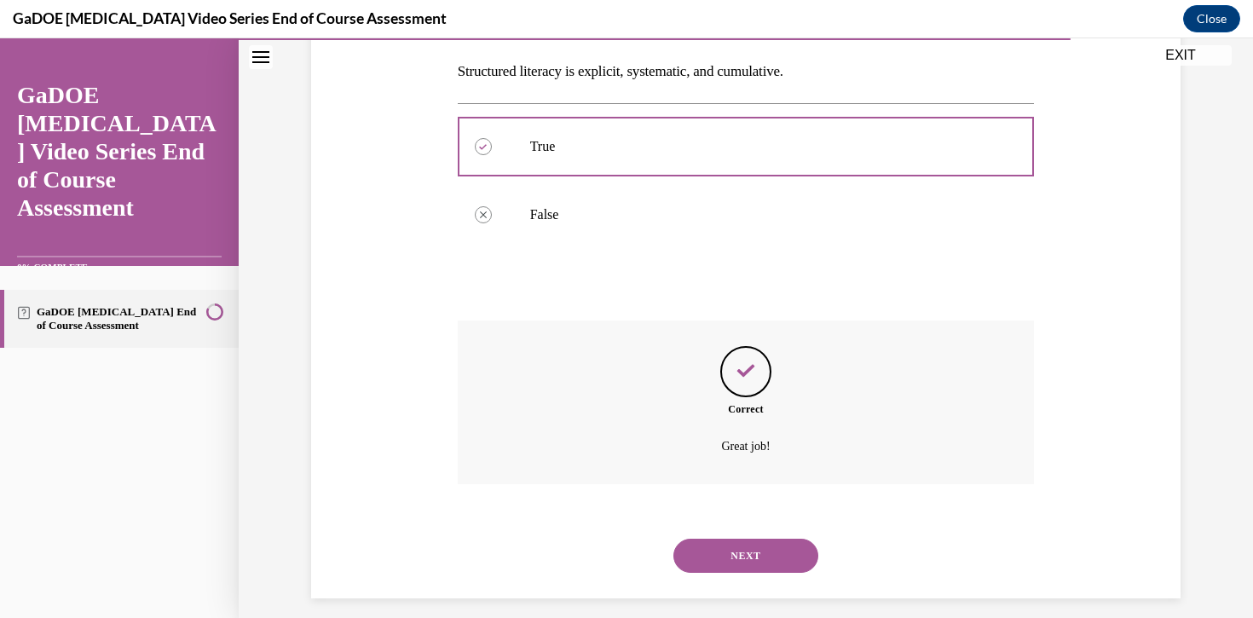
scroll to position [282, 0]
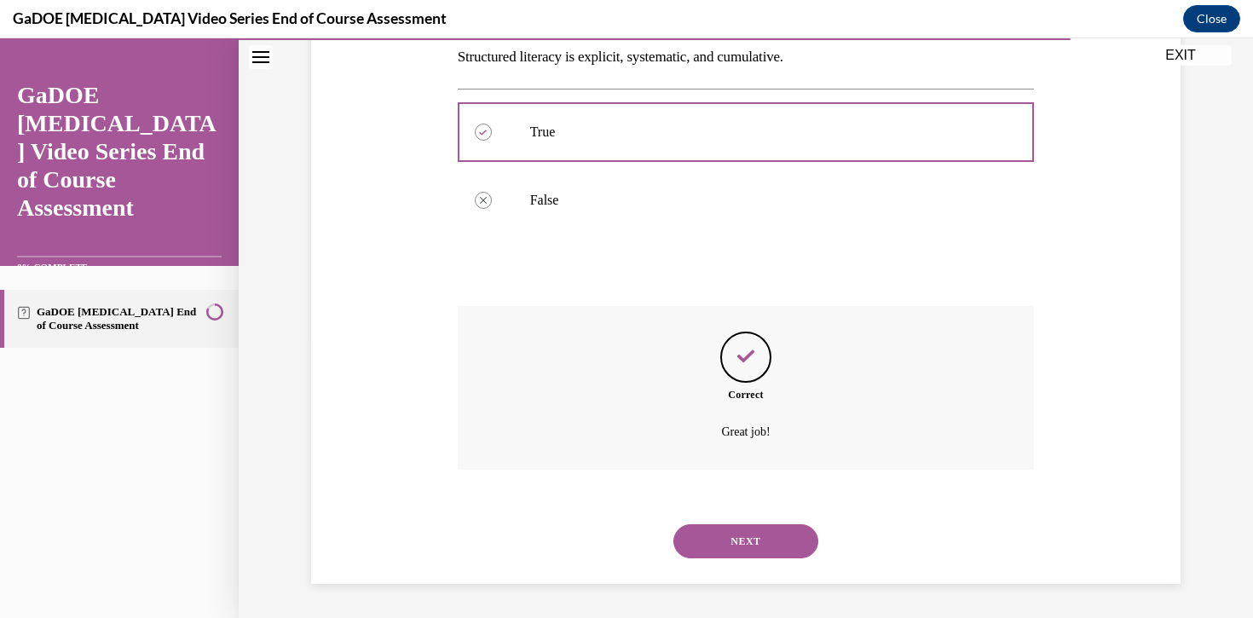
click at [746, 541] on button "NEXT" at bounding box center [745, 541] width 145 height 34
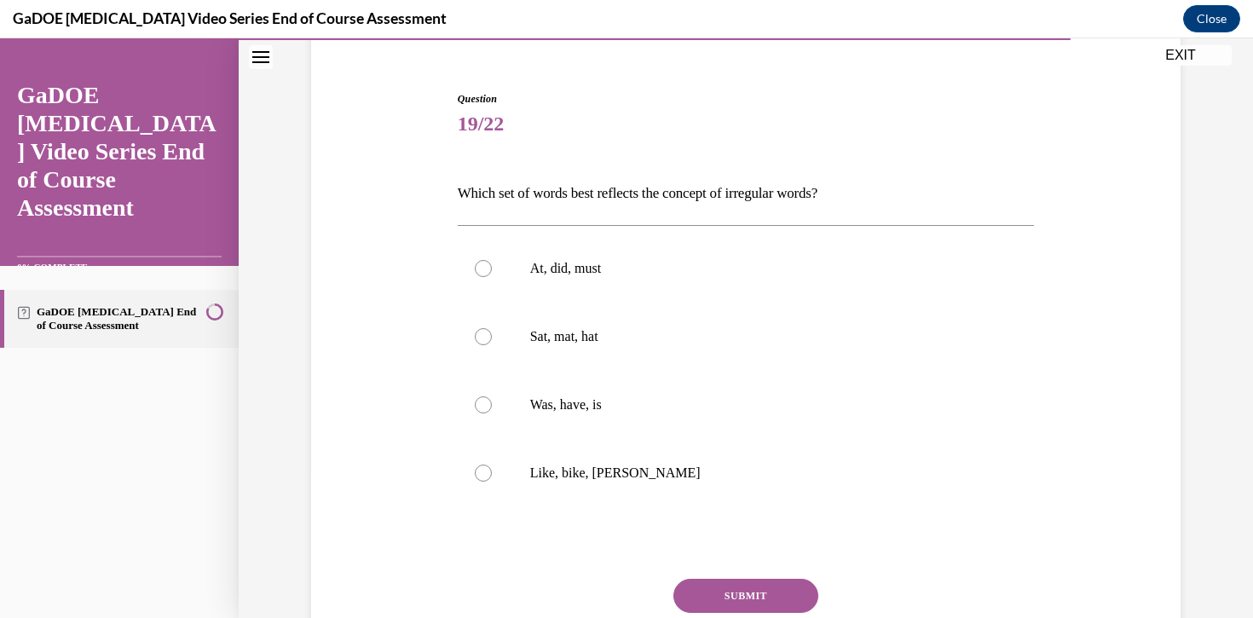
scroll to position [157, 0]
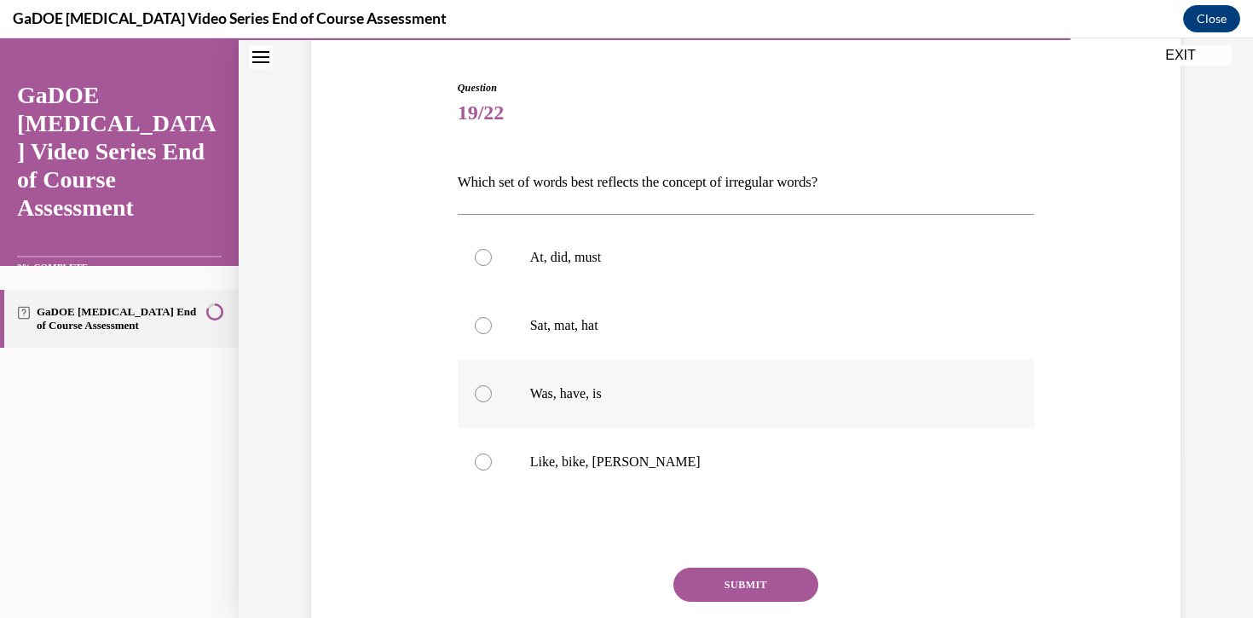
click at [481, 384] on label "Was, have, is" at bounding box center [746, 394] width 577 height 68
click at [481, 385] on input "Was, have, is" at bounding box center [483, 393] width 17 height 17
radio input "true"
click at [797, 582] on button "SUBMIT" at bounding box center [745, 585] width 145 height 34
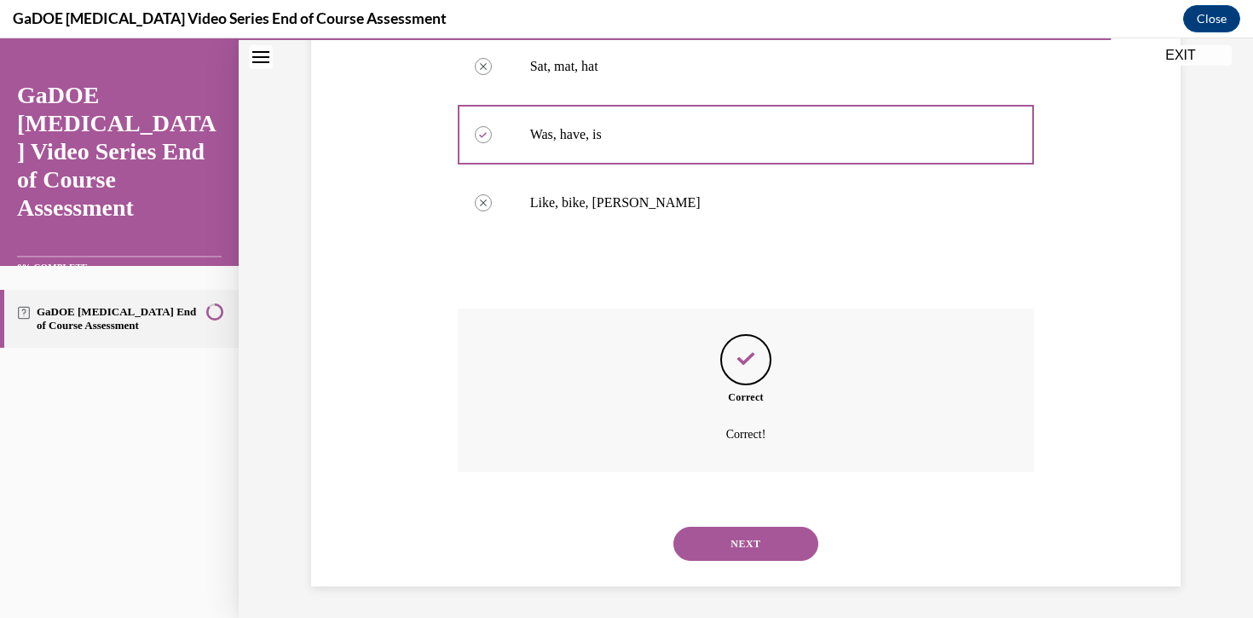
scroll to position [419, 0]
click at [791, 548] on button "NEXT" at bounding box center [745, 541] width 145 height 34
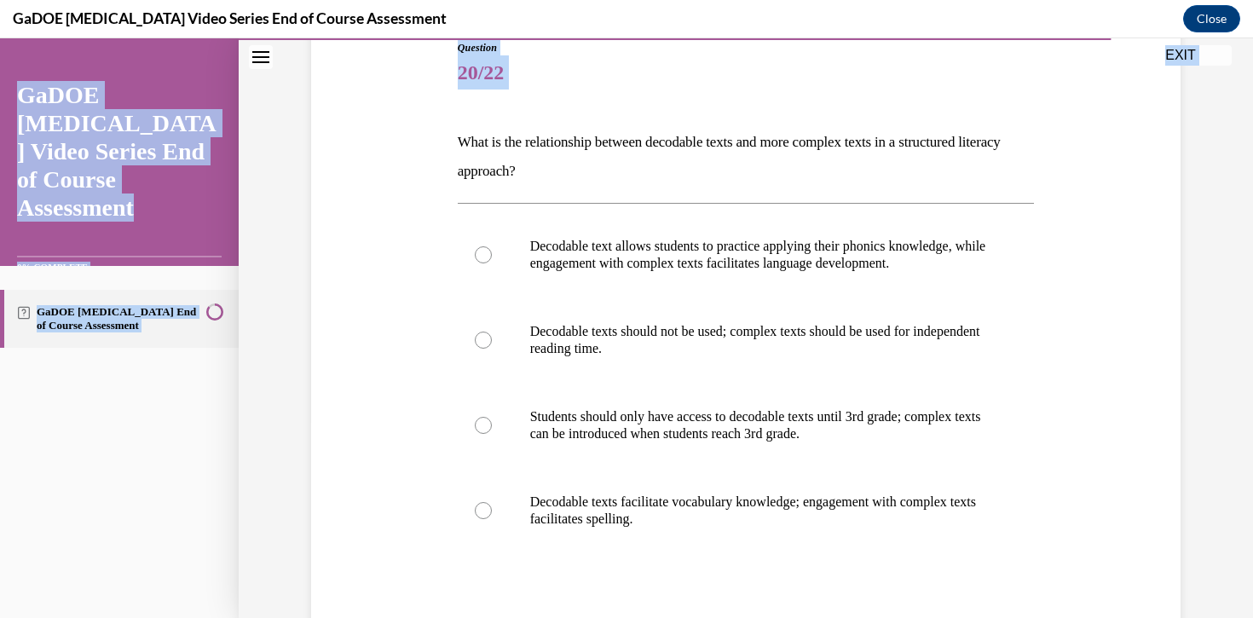
scroll to position [378, 0]
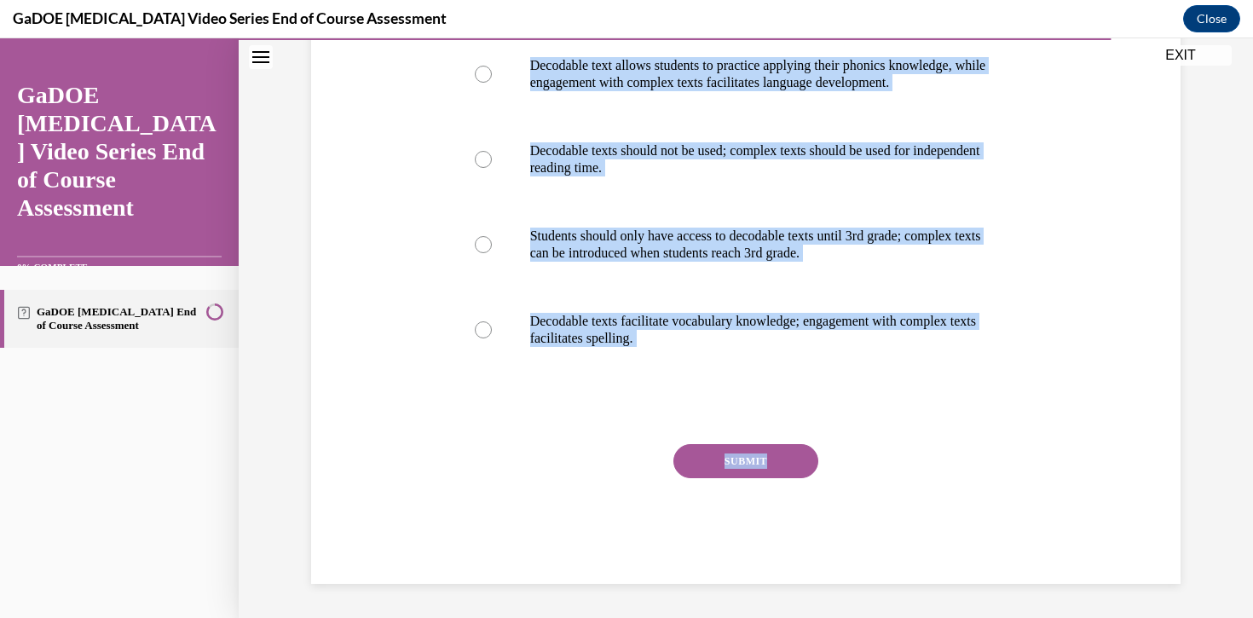
drag, startPoint x: 453, startPoint y: 334, endPoint x: 838, endPoint y: 450, distance: 402.3
click at [838, 450] on div "Question 20/22 What is the relationship between decodable texts and more comple…" at bounding box center [746, 209] width 586 height 750
copy div "What is the relationship between decodable texts and more complex texts in a st…"
click at [1042, 264] on div "Question 20/22 What is the relationship between decodable texts and more comple…" at bounding box center [746, 196] width 878 height 776
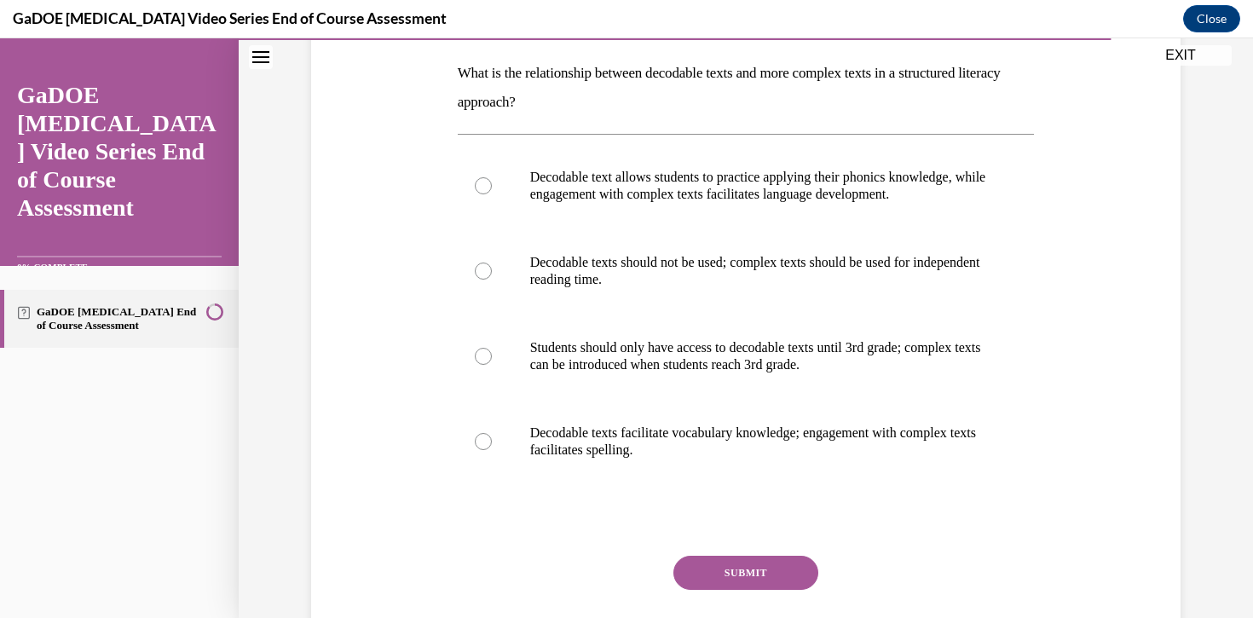
scroll to position [257, 0]
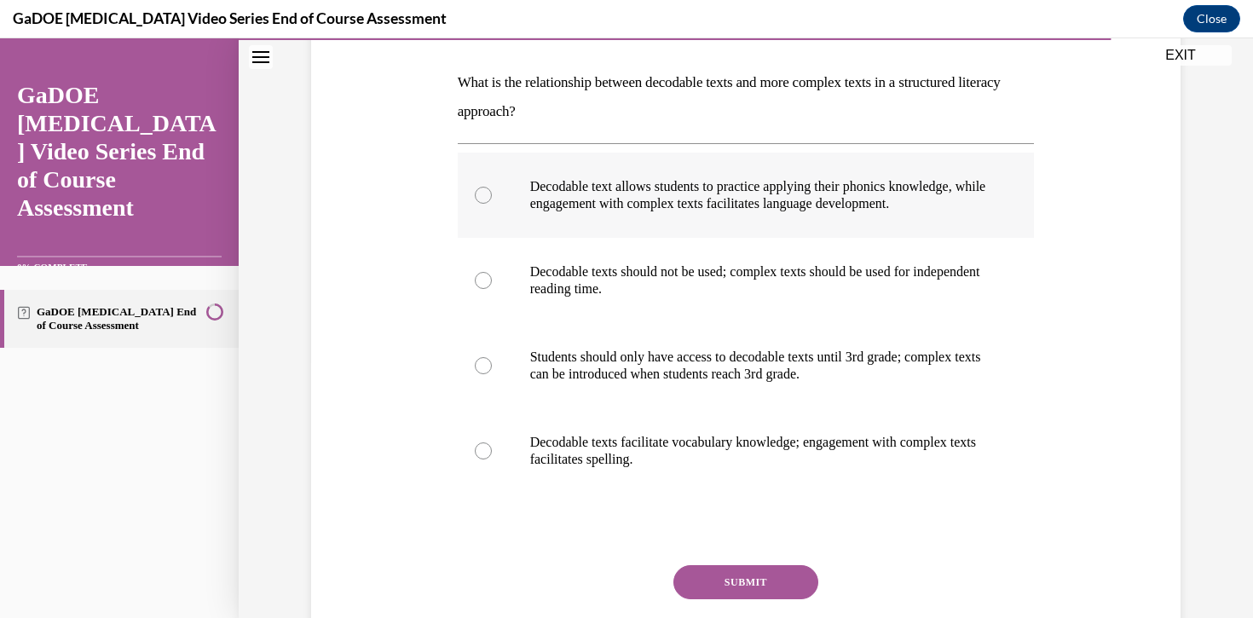
click at [480, 199] on div at bounding box center [483, 195] width 17 height 17
click at [480, 199] on input "Decodable text allows students to practice applying their phonics knowledge, wh…" at bounding box center [483, 195] width 17 height 17
radio input "true"
click at [726, 581] on button "SUBMIT" at bounding box center [745, 582] width 145 height 34
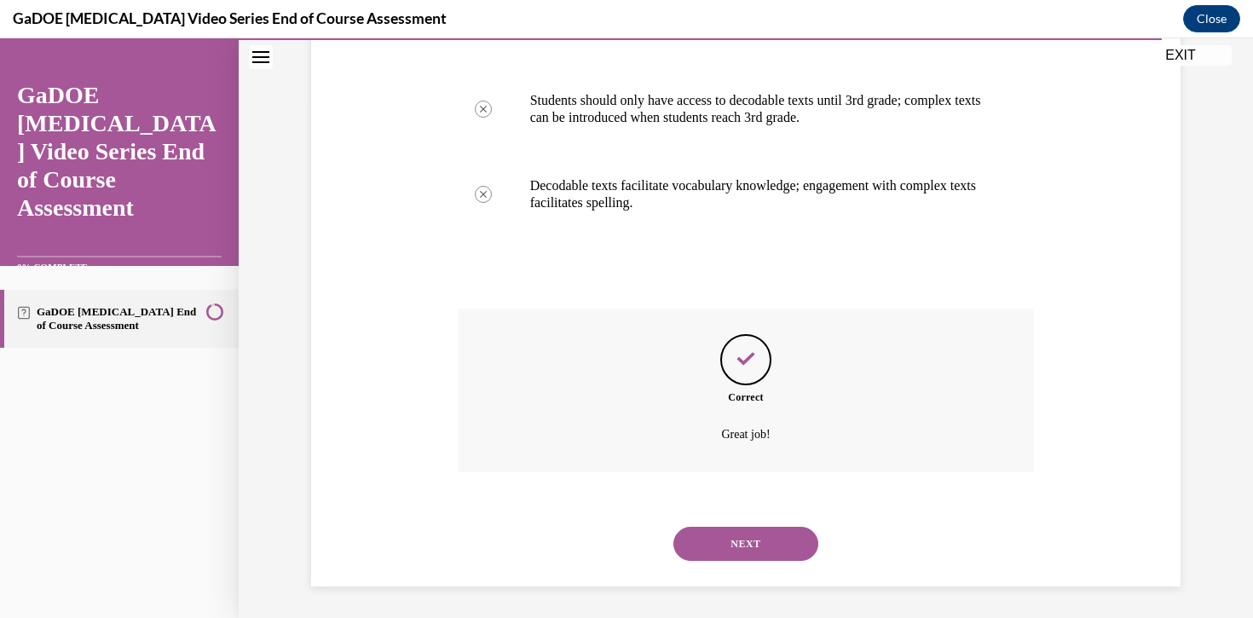
scroll to position [516, 0]
click at [731, 549] on button "NEXT" at bounding box center [745, 541] width 145 height 34
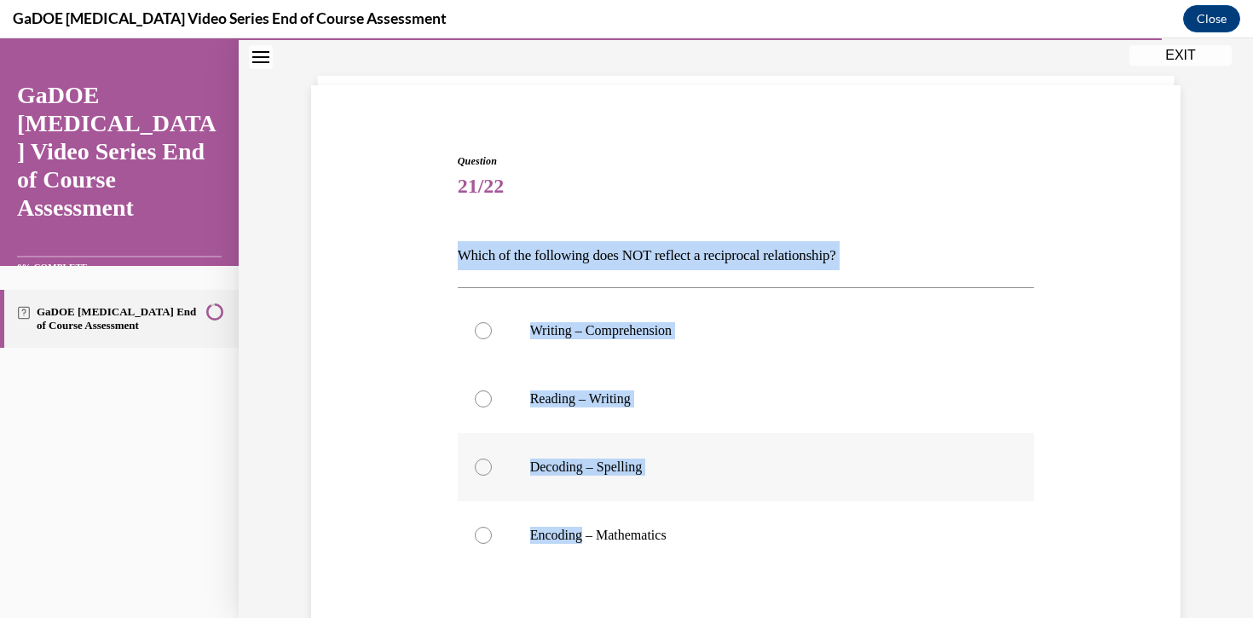
scroll to position [89, 0]
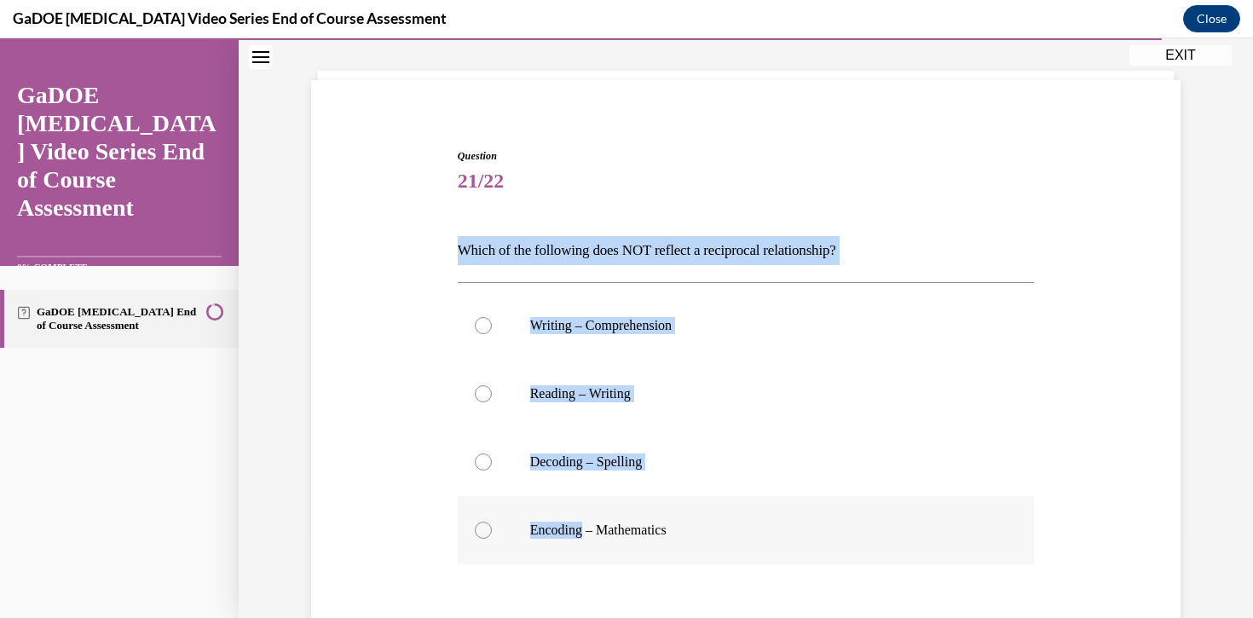
drag, startPoint x: 457, startPoint y: 340, endPoint x: 694, endPoint y: 540, distance: 310.3
click at [694, 540] on div "Question 21/22 Which of the following does NOT reflect a reciprocal relationshi…" at bounding box center [746, 461] width 577 height 627
copy div "Which of the following does NOT reflect a reciprocal relationship? Writing – Co…"
click at [479, 534] on div at bounding box center [483, 530] width 17 height 17
click at [479, 534] on input "Encoding – Mathematics" at bounding box center [483, 530] width 17 height 17
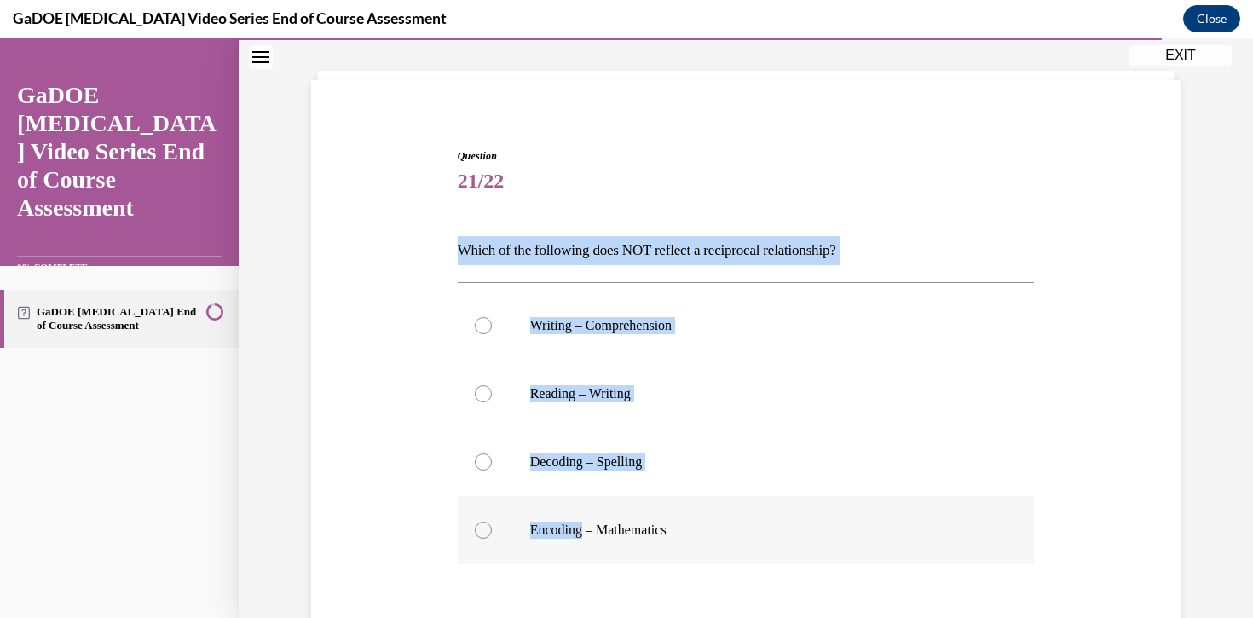
radio input "true"
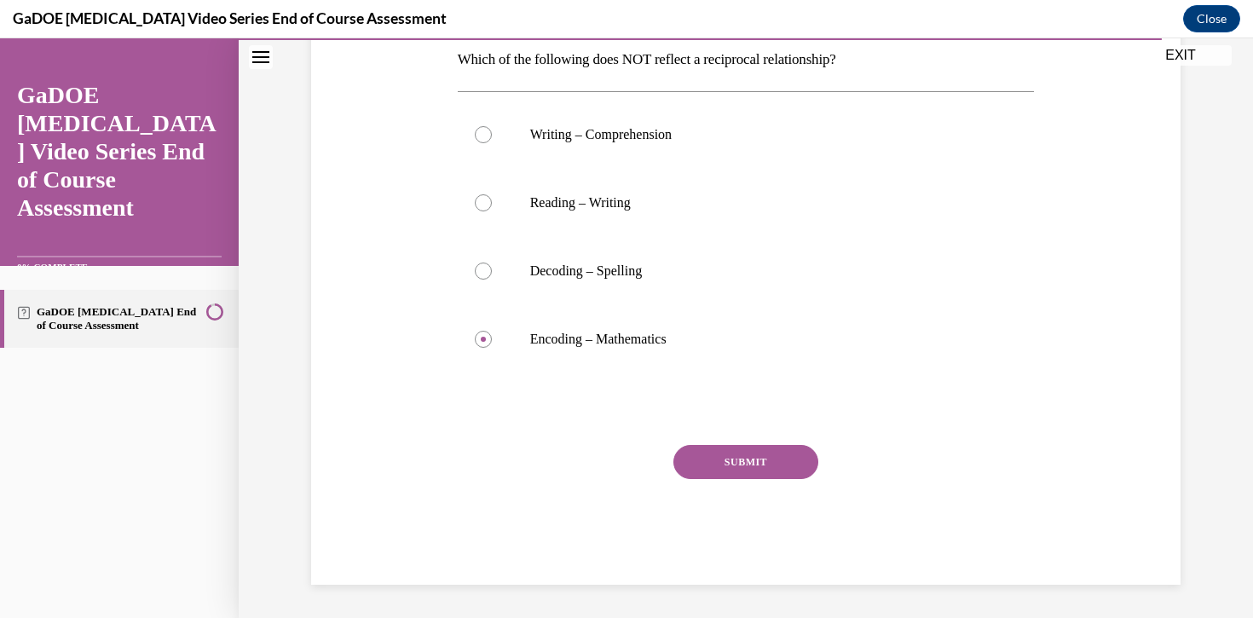
click at [746, 461] on button "SUBMIT" at bounding box center [745, 462] width 145 height 34
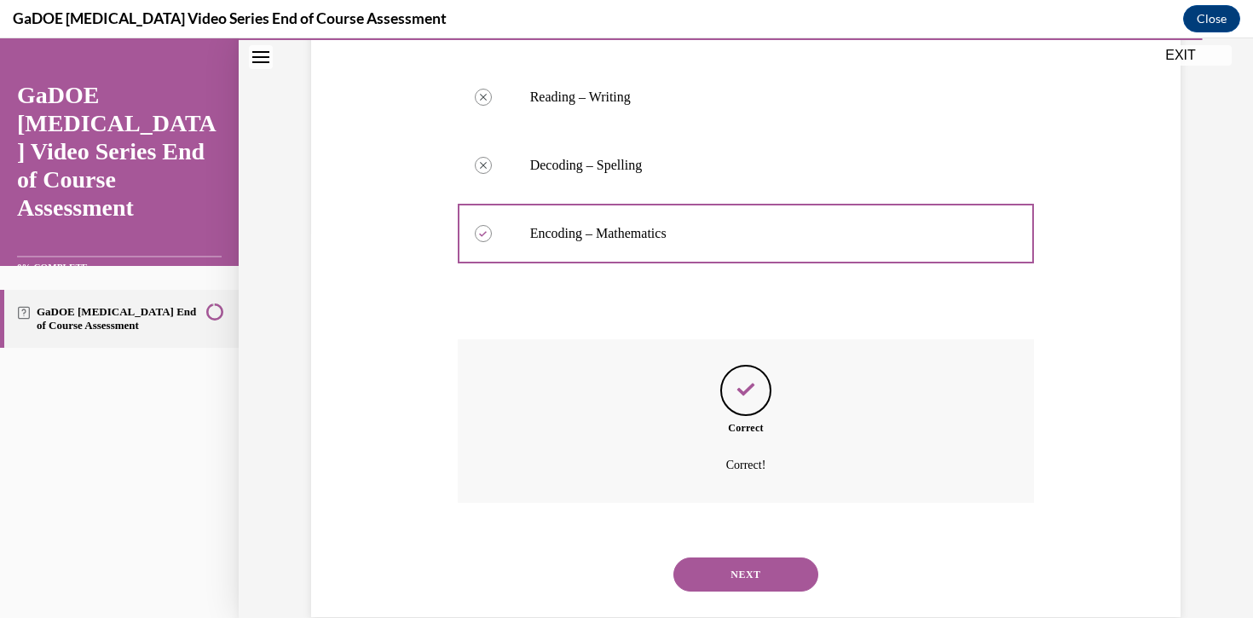
scroll to position [419, 0]
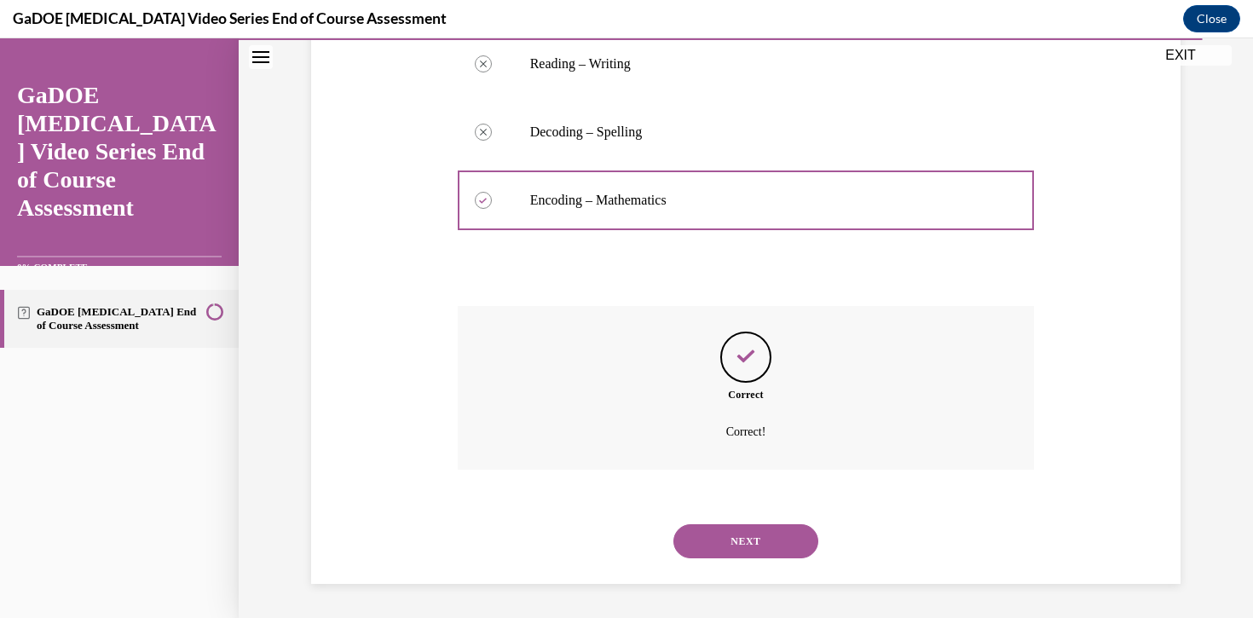
click at [732, 534] on button "NEXT" at bounding box center [745, 541] width 145 height 34
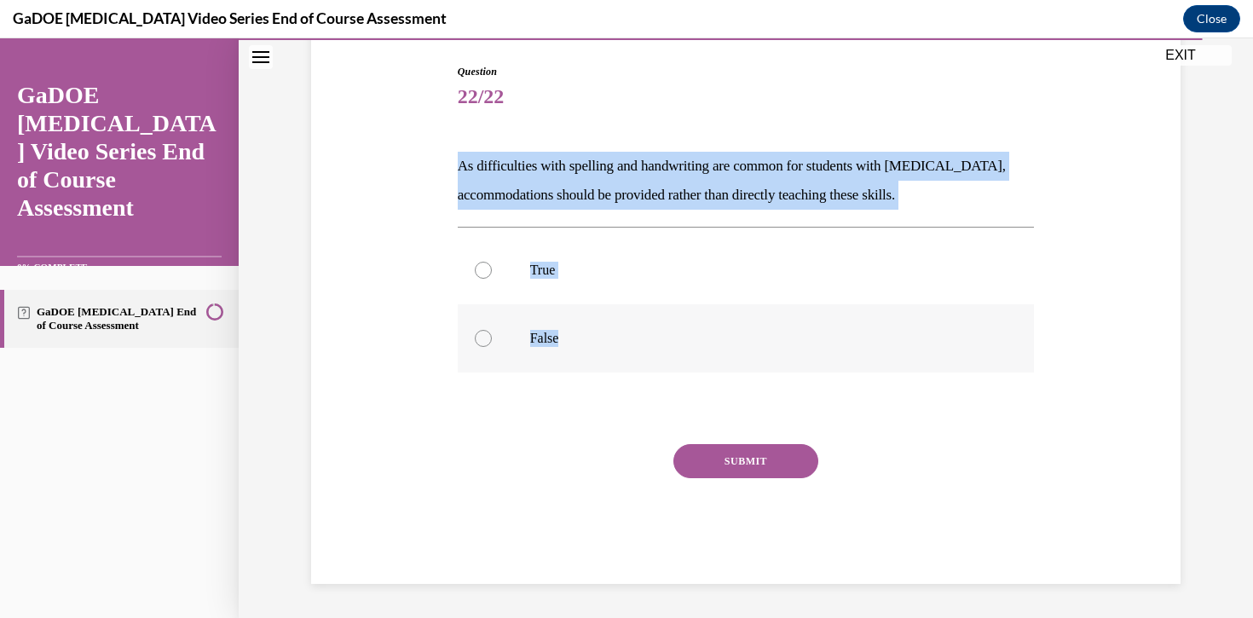
drag, startPoint x: 452, startPoint y: 166, endPoint x: 560, endPoint y: 362, distance: 224.0
click at [560, 362] on div "Question 22/22 As difficulties with spelling and handwriting are common for stu…" at bounding box center [746, 298] width 878 height 571
copy div "As difficulties with spelling and handwriting are common for students with [MED…"
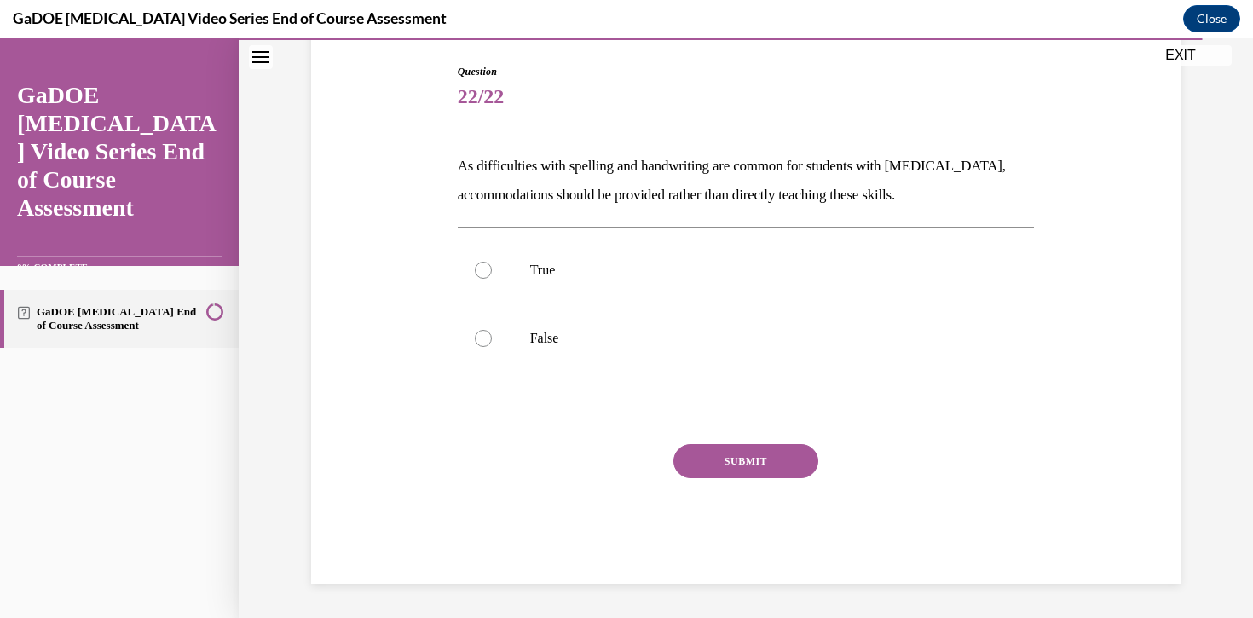
click at [1023, 70] on span "Question" at bounding box center [746, 71] width 577 height 15
click at [488, 335] on div at bounding box center [483, 338] width 17 height 17
click at [488, 335] on input "False" at bounding box center [483, 338] width 17 height 17
radio input "true"
click at [712, 461] on button "SUBMIT" at bounding box center [745, 461] width 145 height 34
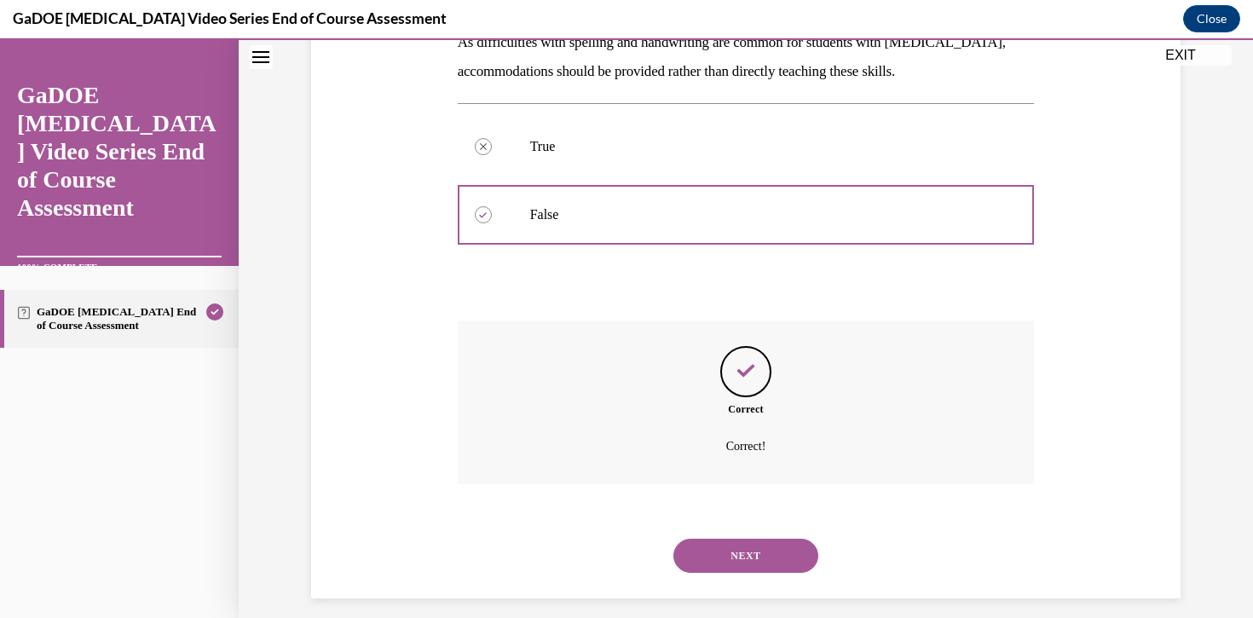
scroll to position [311, 0]
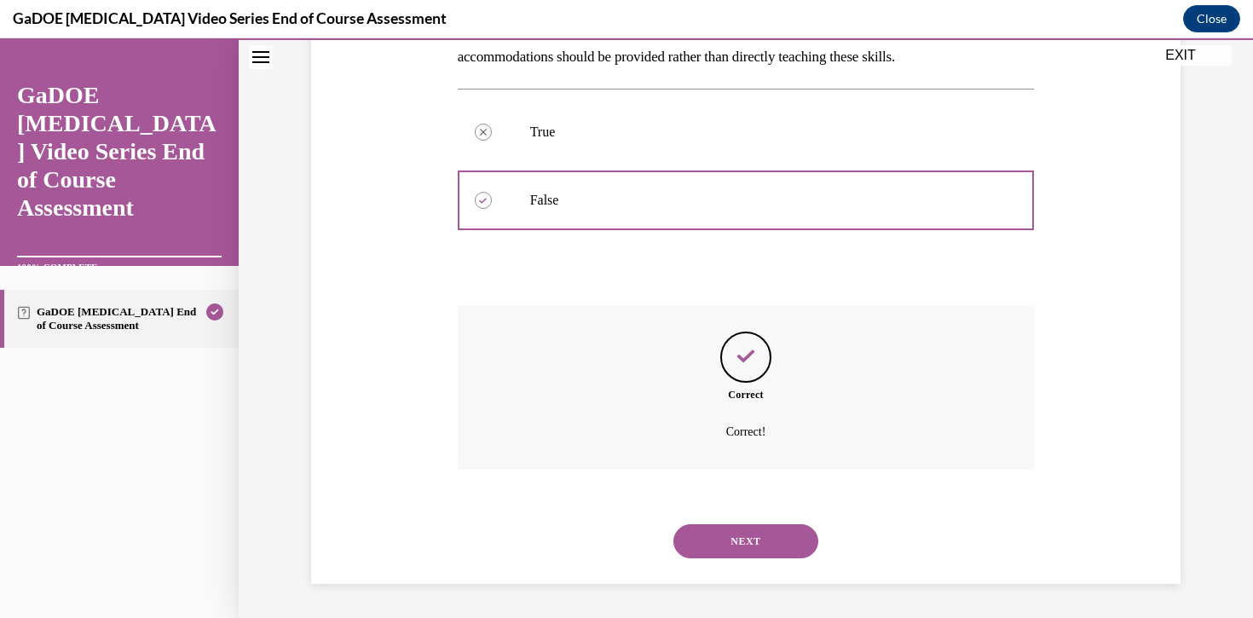
click at [717, 533] on button "NEXT" at bounding box center [745, 541] width 145 height 34
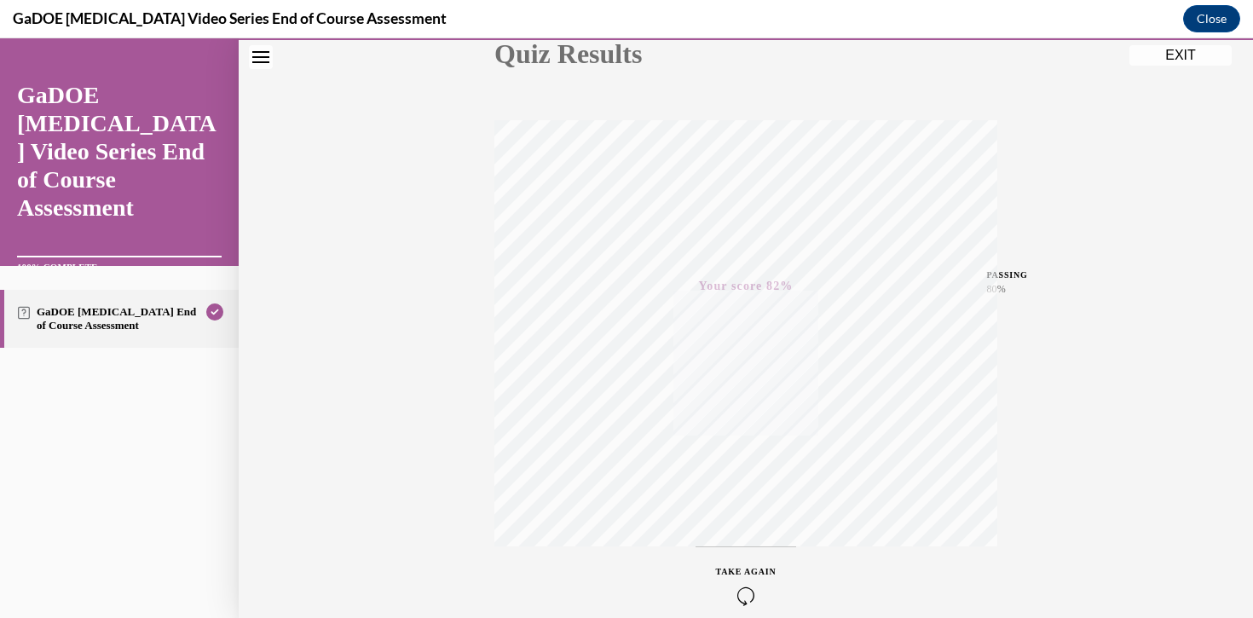
scroll to position [294, 0]
click at [1187, 52] on button "EXIT" at bounding box center [1180, 55] width 102 height 20
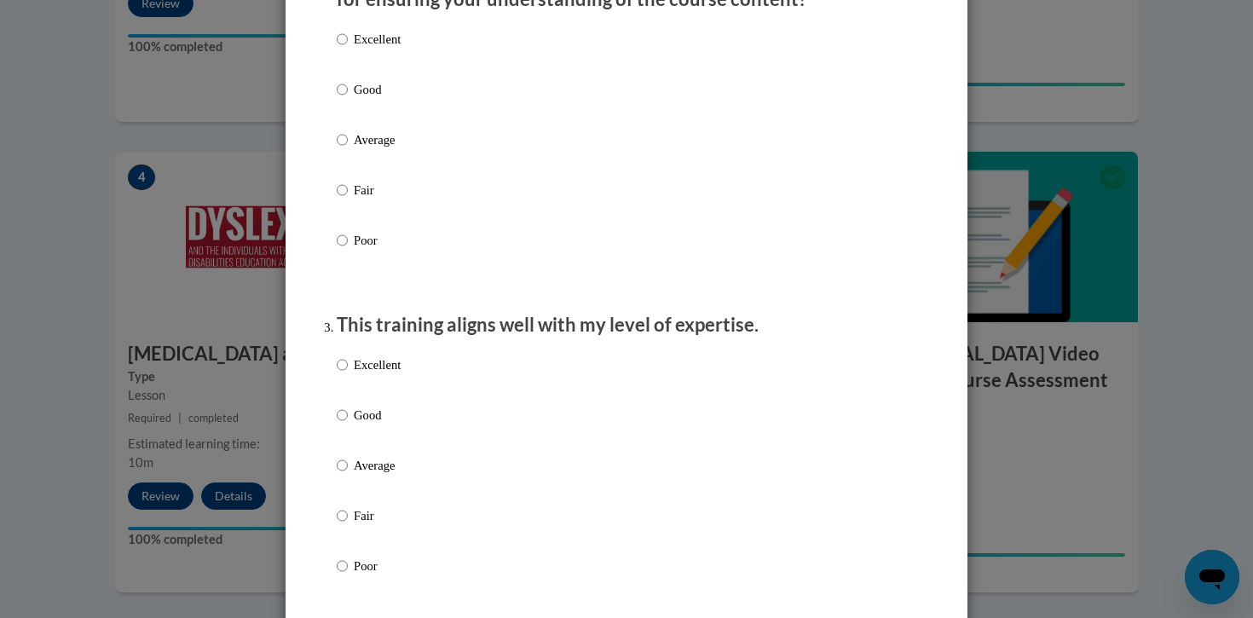
scroll to position [0, 0]
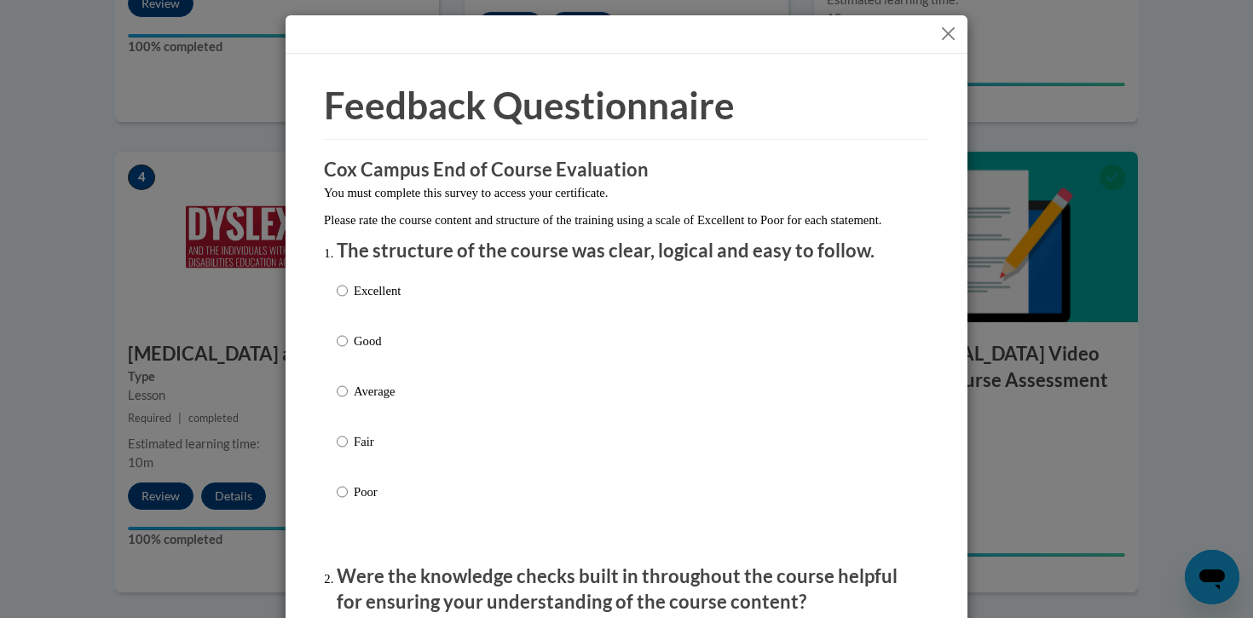
click at [947, 26] on button "Close" at bounding box center [948, 33] width 21 height 21
